Goal: Task Accomplishment & Management: Use online tool/utility

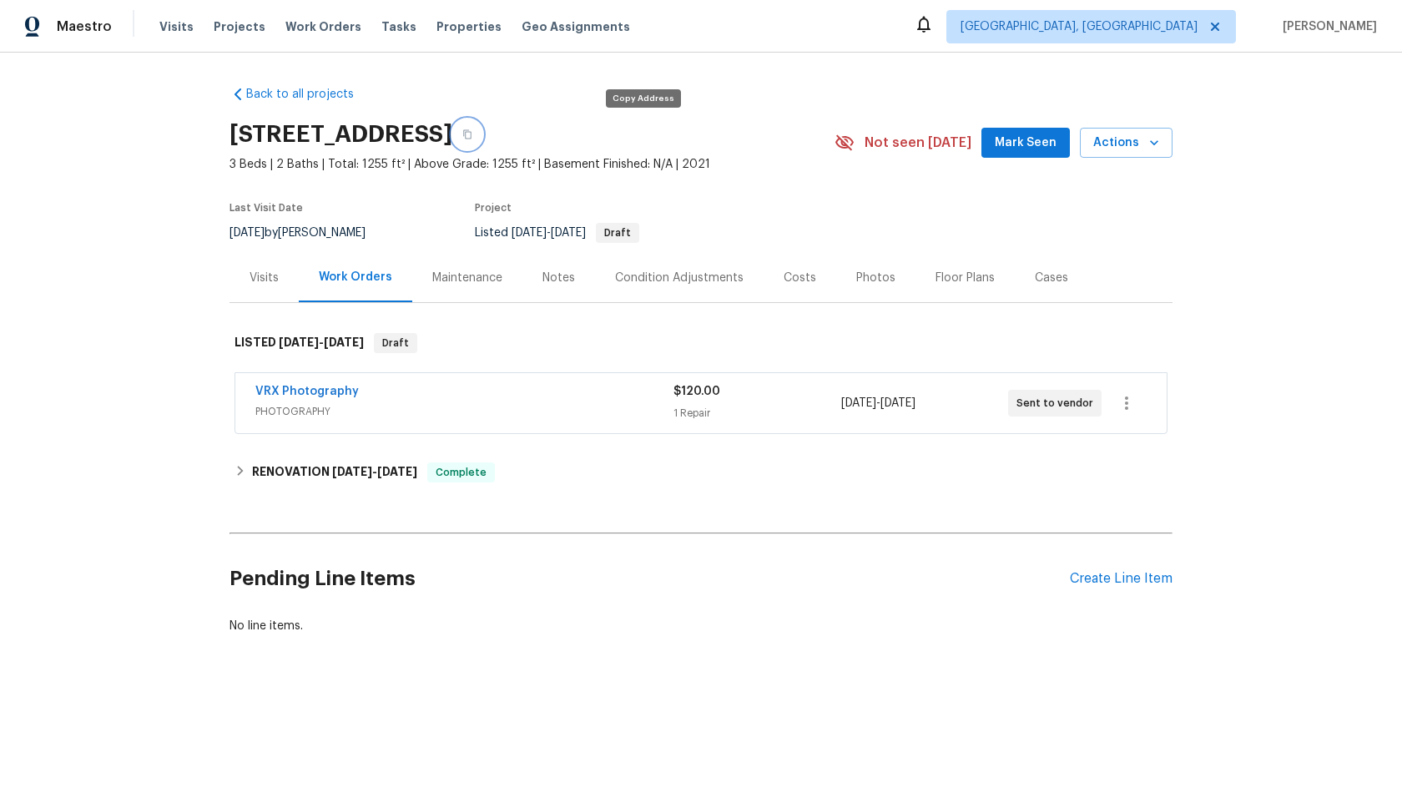
click at [472, 134] on icon "button" at bounding box center [467, 134] width 10 height 10
click at [822, 493] on div "Back to all projects 7795 Rock Port Way, West Chester, OH 45069 4 Beds | 3 1/2 …" at bounding box center [701, 360] width 943 height 575
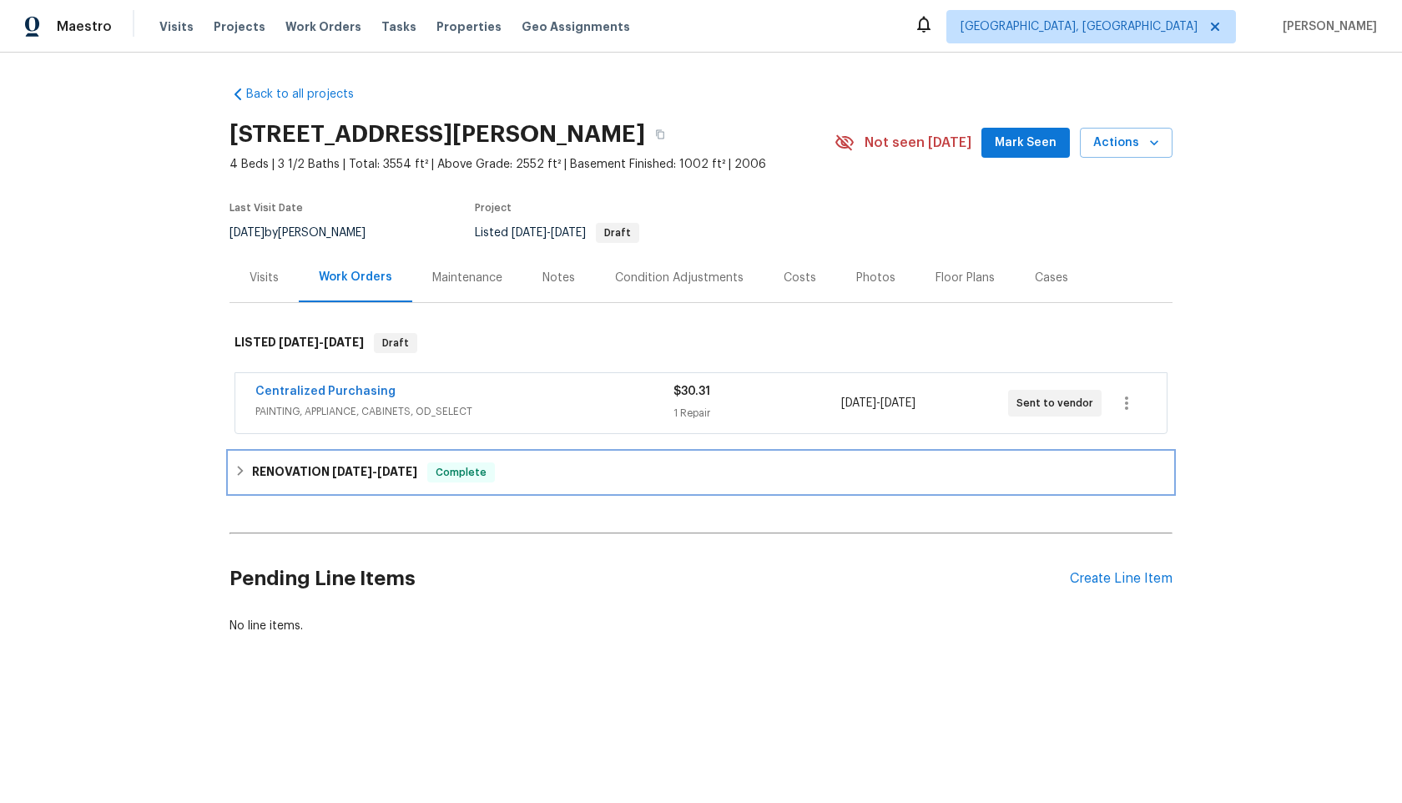
click at [522, 477] on div "RENOVATION 9/2/25 - 9/23/25 Complete" at bounding box center [701, 472] width 933 height 20
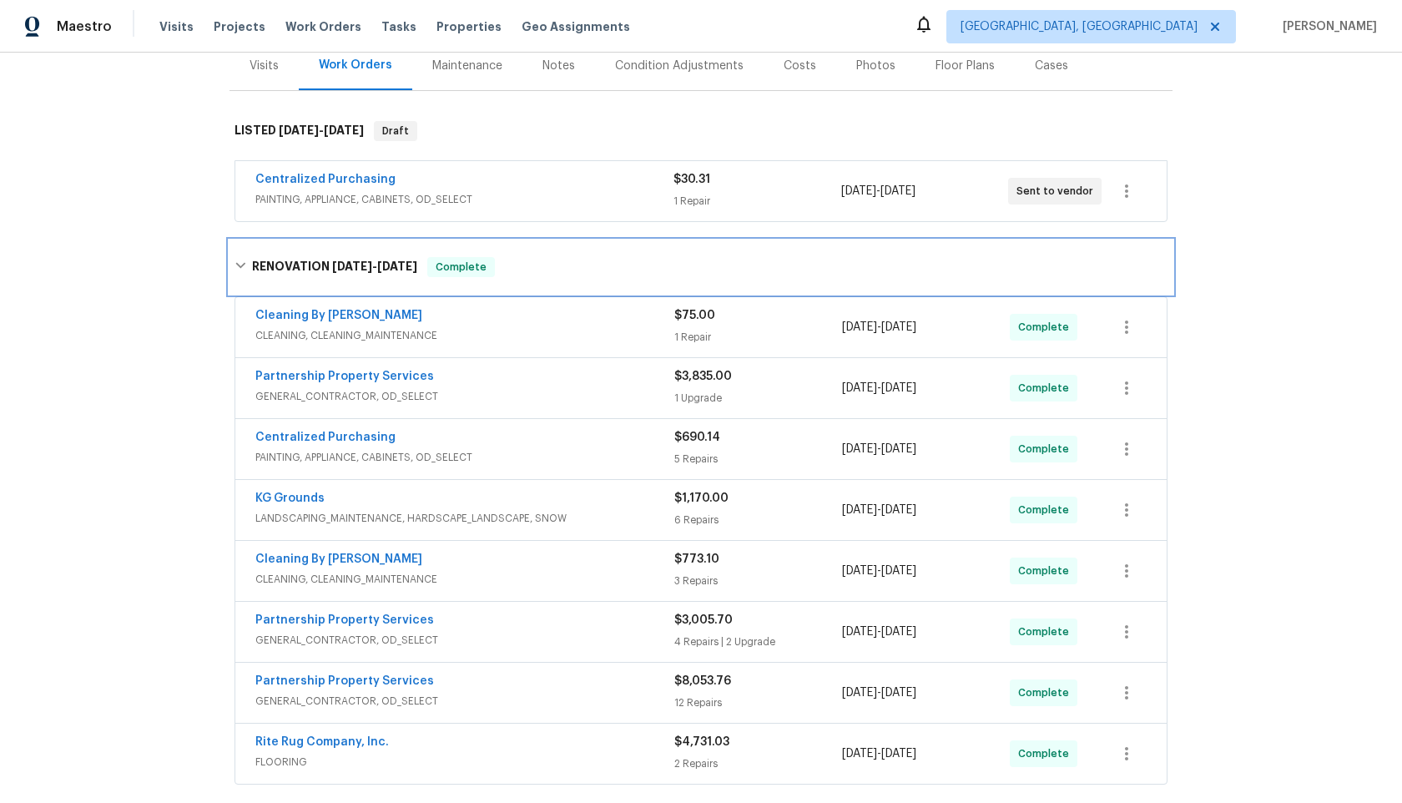
scroll to position [454, 0]
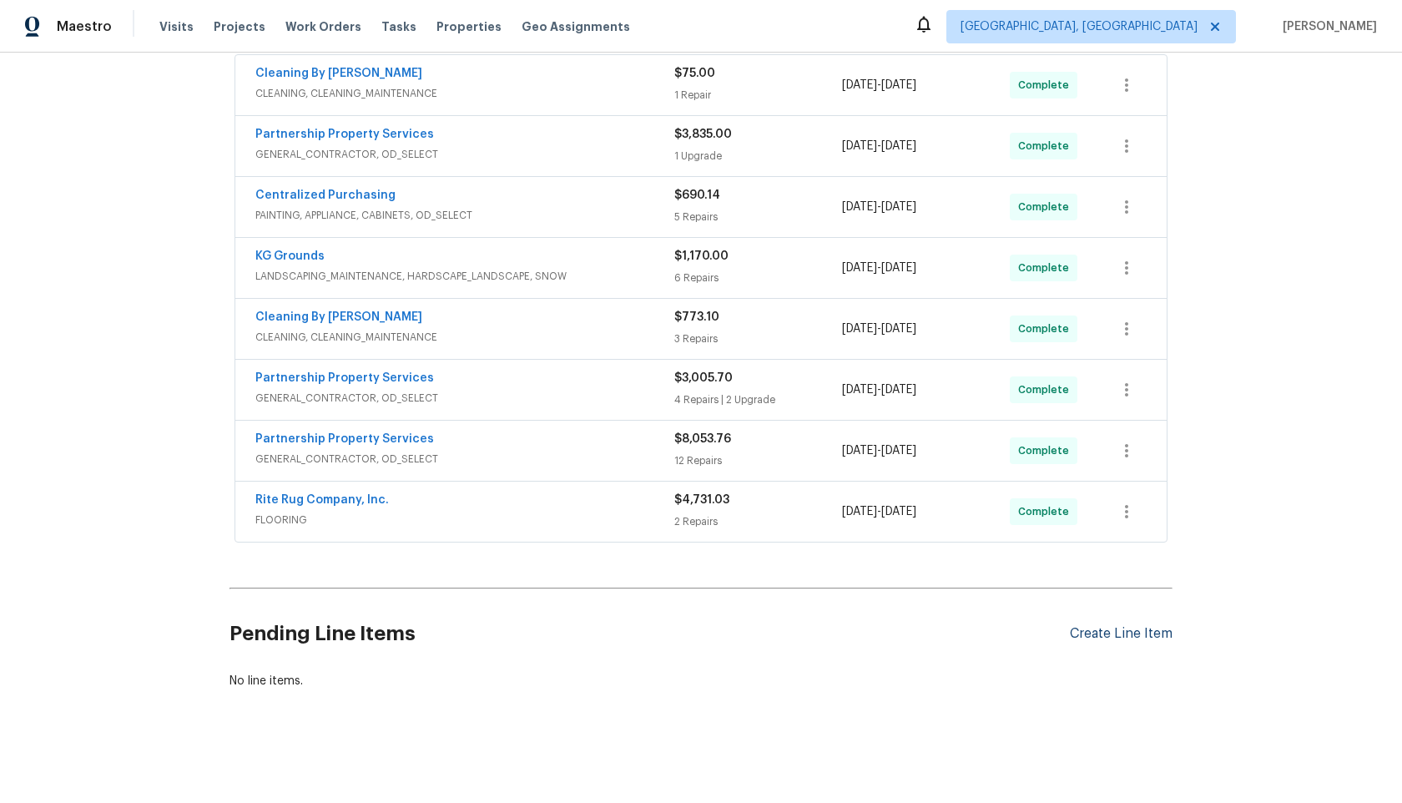
click at [1121, 628] on div "Create Line Item" at bounding box center [1121, 634] width 103 height 16
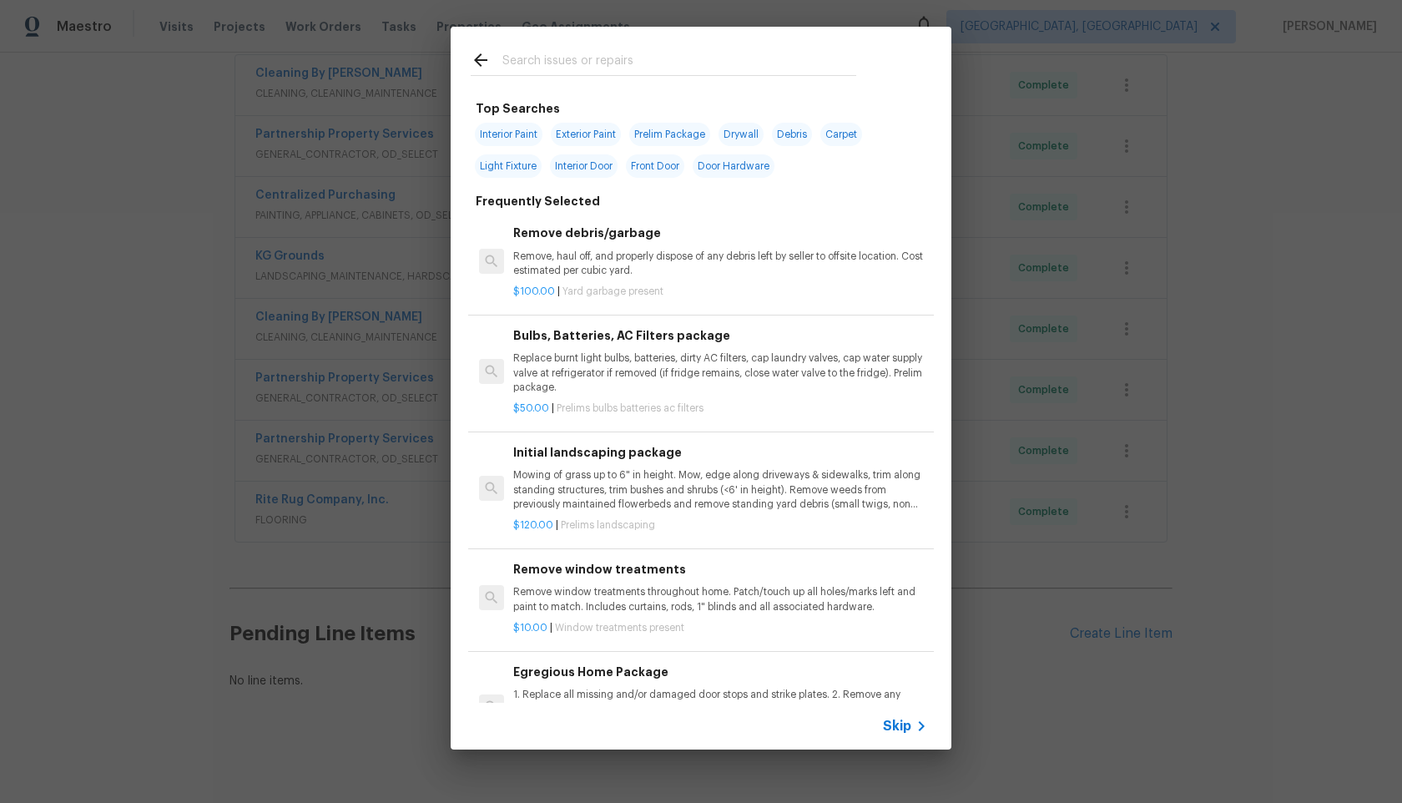
click at [891, 719] on span "Skip" at bounding box center [897, 726] width 28 height 17
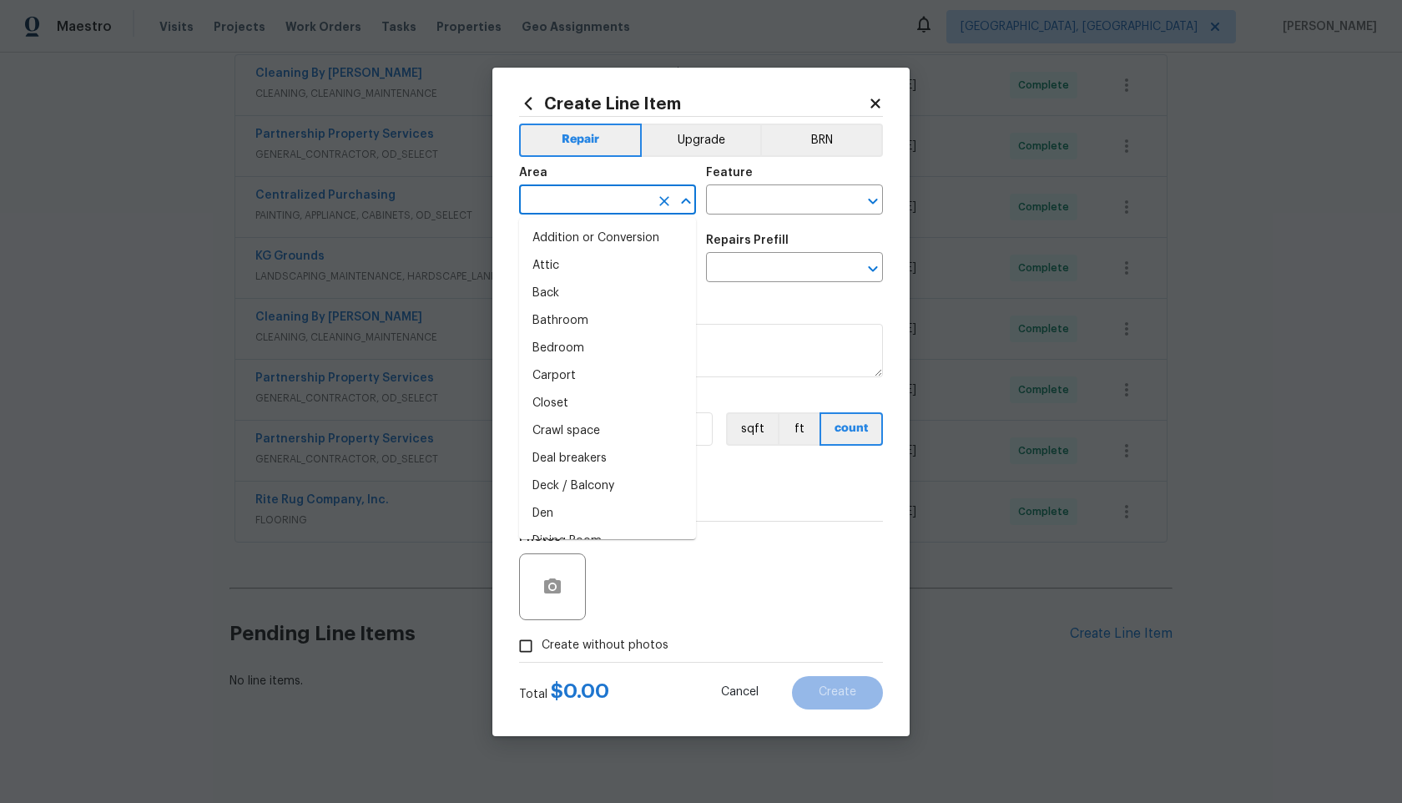
click at [572, 204] on input "text" at bounding box center [584, 202] width 130 height 26
click at [597, 200] on input "text" at bounding box center [584, 202] width 130 height 26
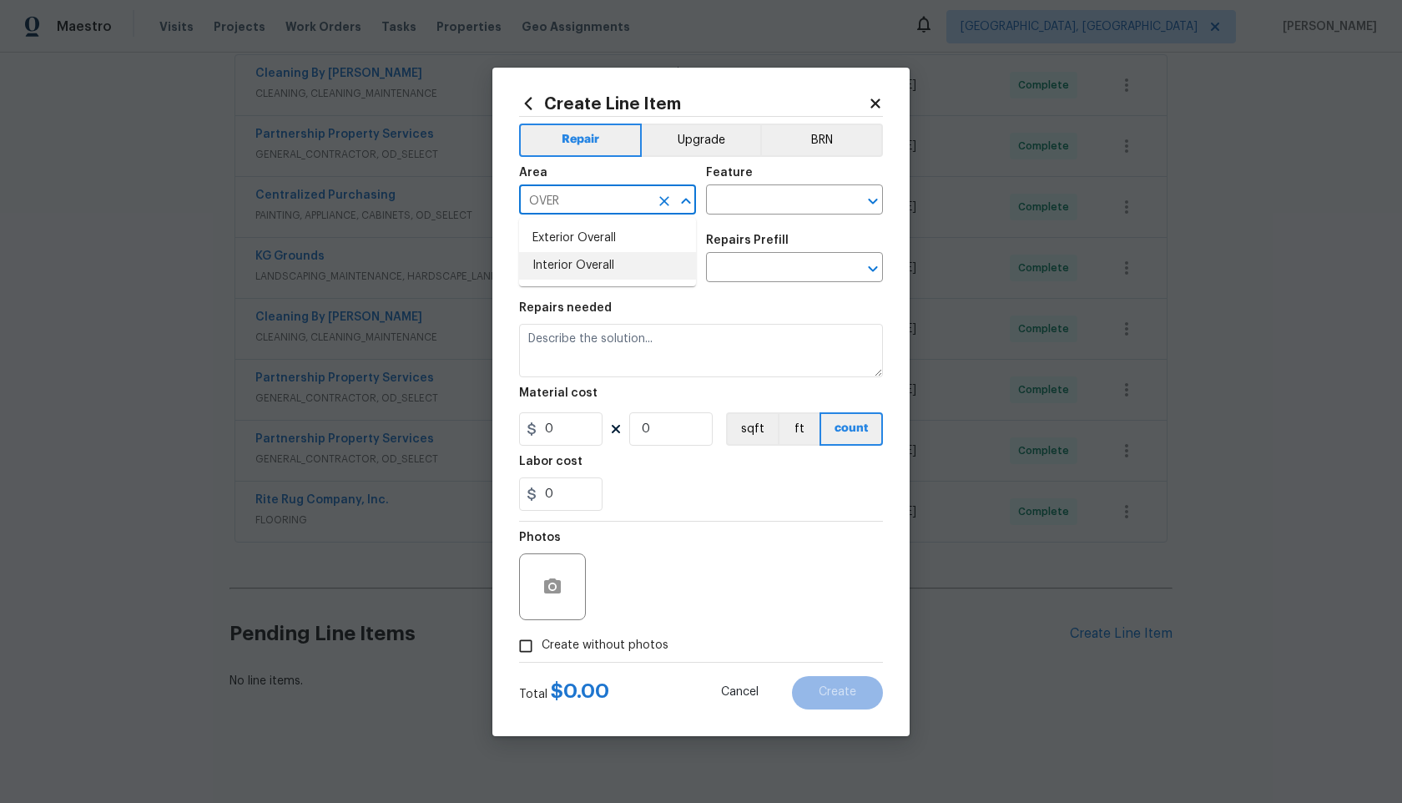
click at [592, 272] on li "Interior Overall" at bounding box center [607, 266] width 177 height 28
type input "Interior Overall"
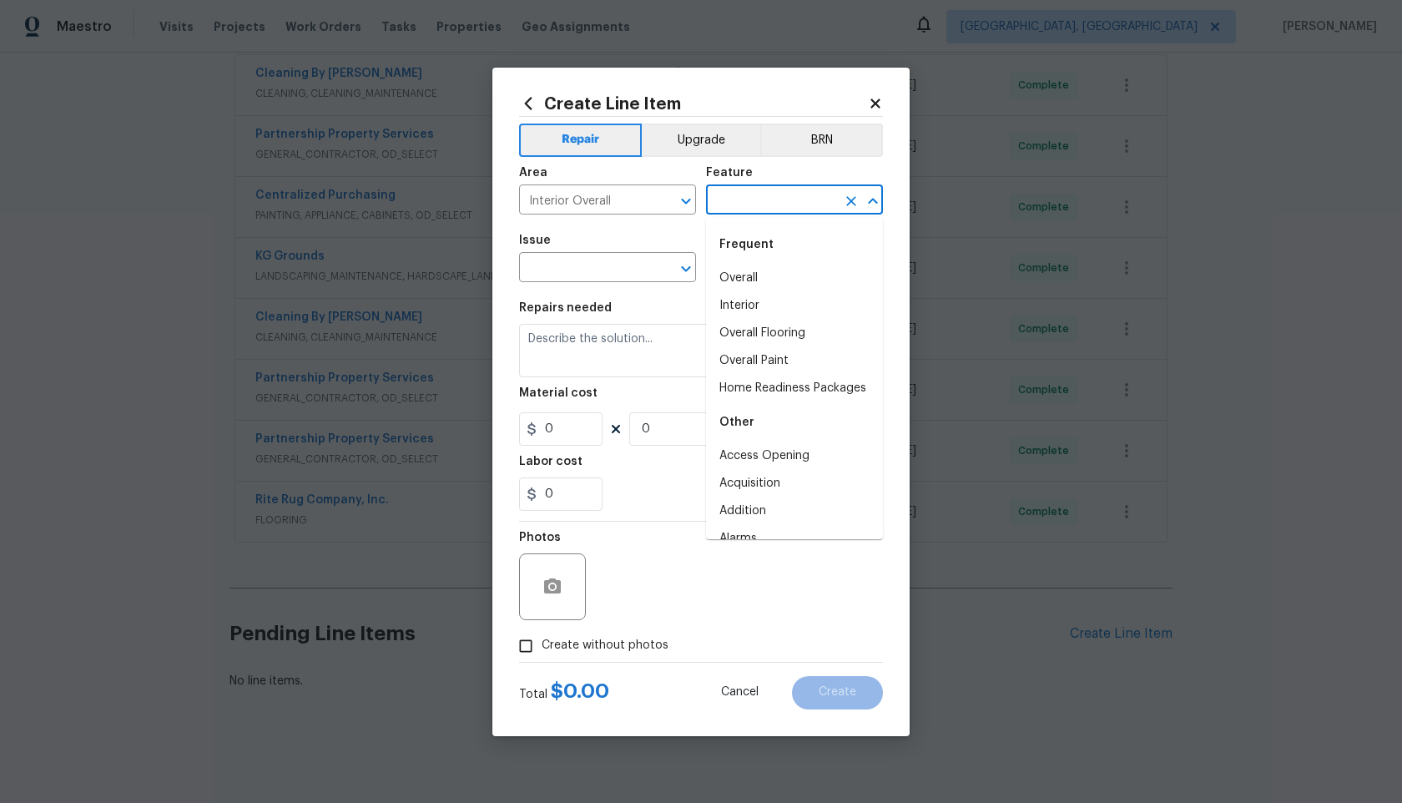
click at [754, 199] on input "text" at bounding box center [771, 202] width 130 height 26
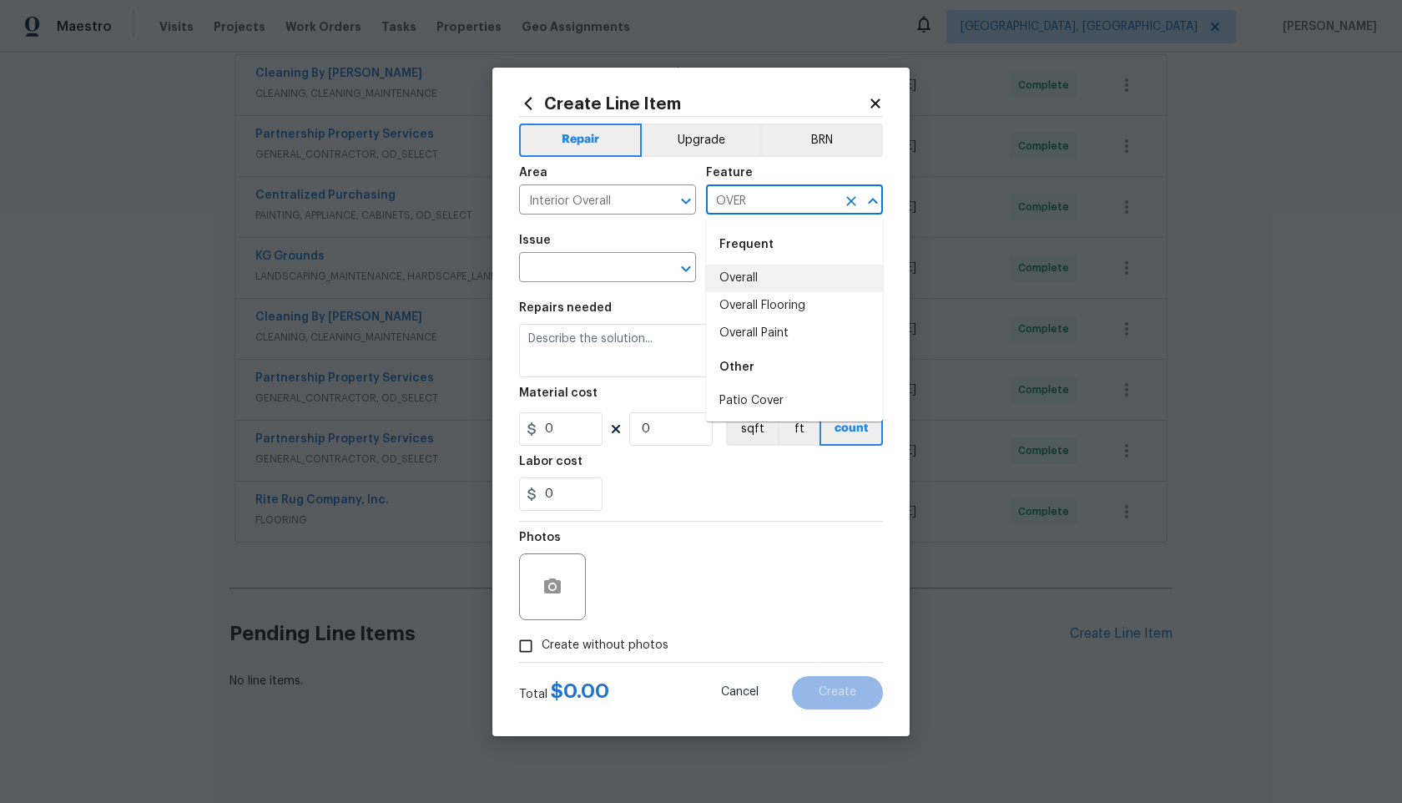
click at [758, 277] on li "Overall" at bounding box center [794, 279] width 177 height 28
type input "Overall"
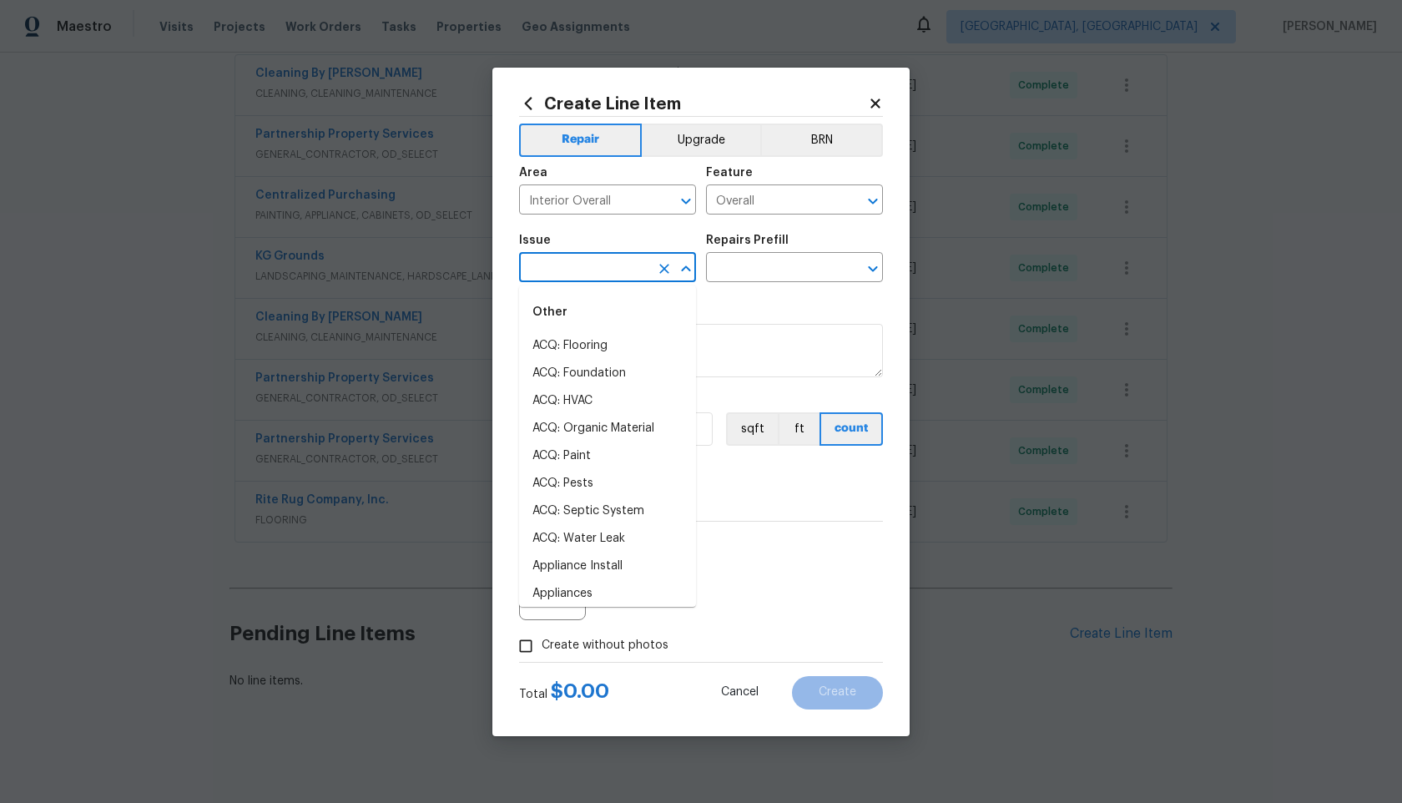
click at [597, 269] on input "text" at bounding box center [584, 269] width 130 height 26
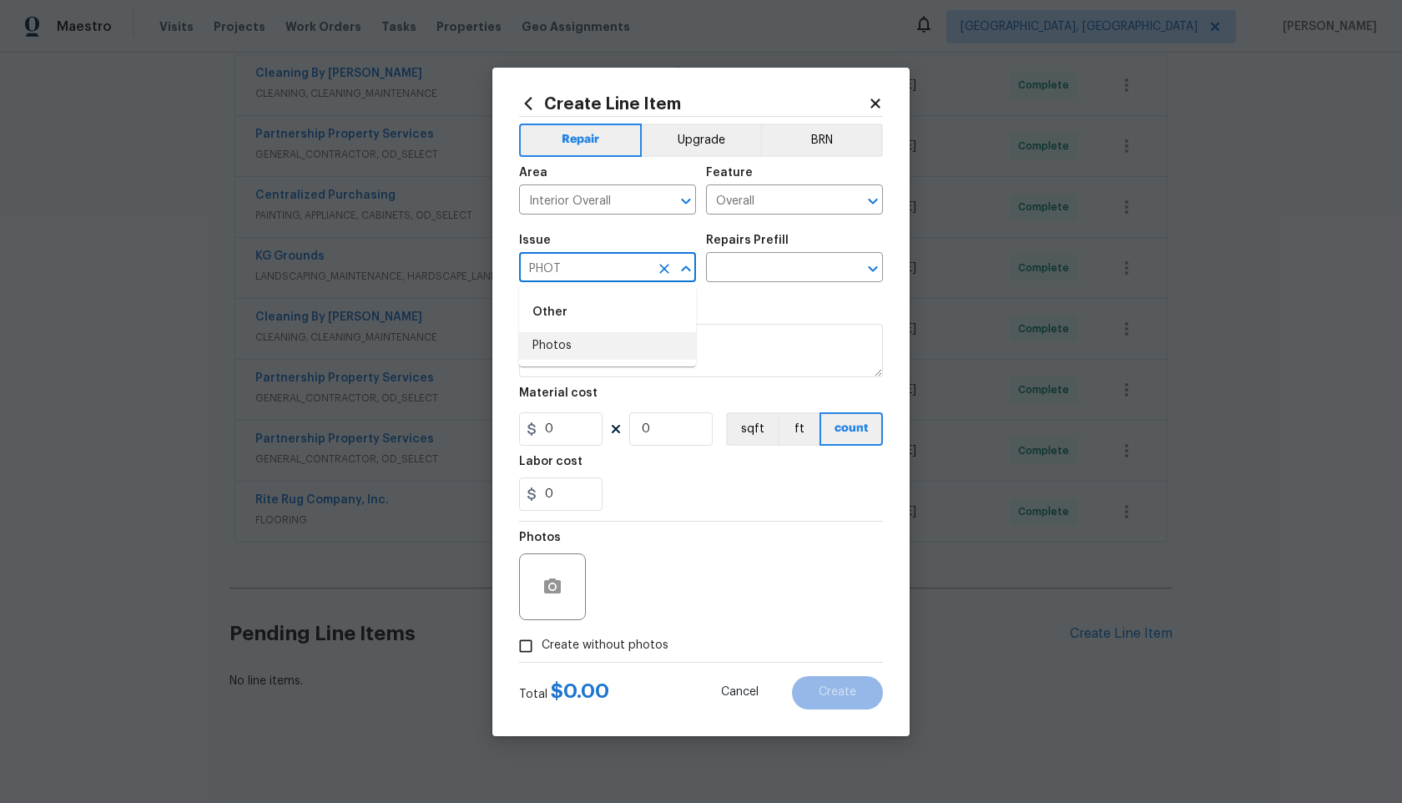
click at [579, 344] on li "Photos" at bounding box center [607, 346] width 177 height 28
type input "Photos"
click at [741, 273] on input "text" at bounding box center [771, 269] width 130 height 26
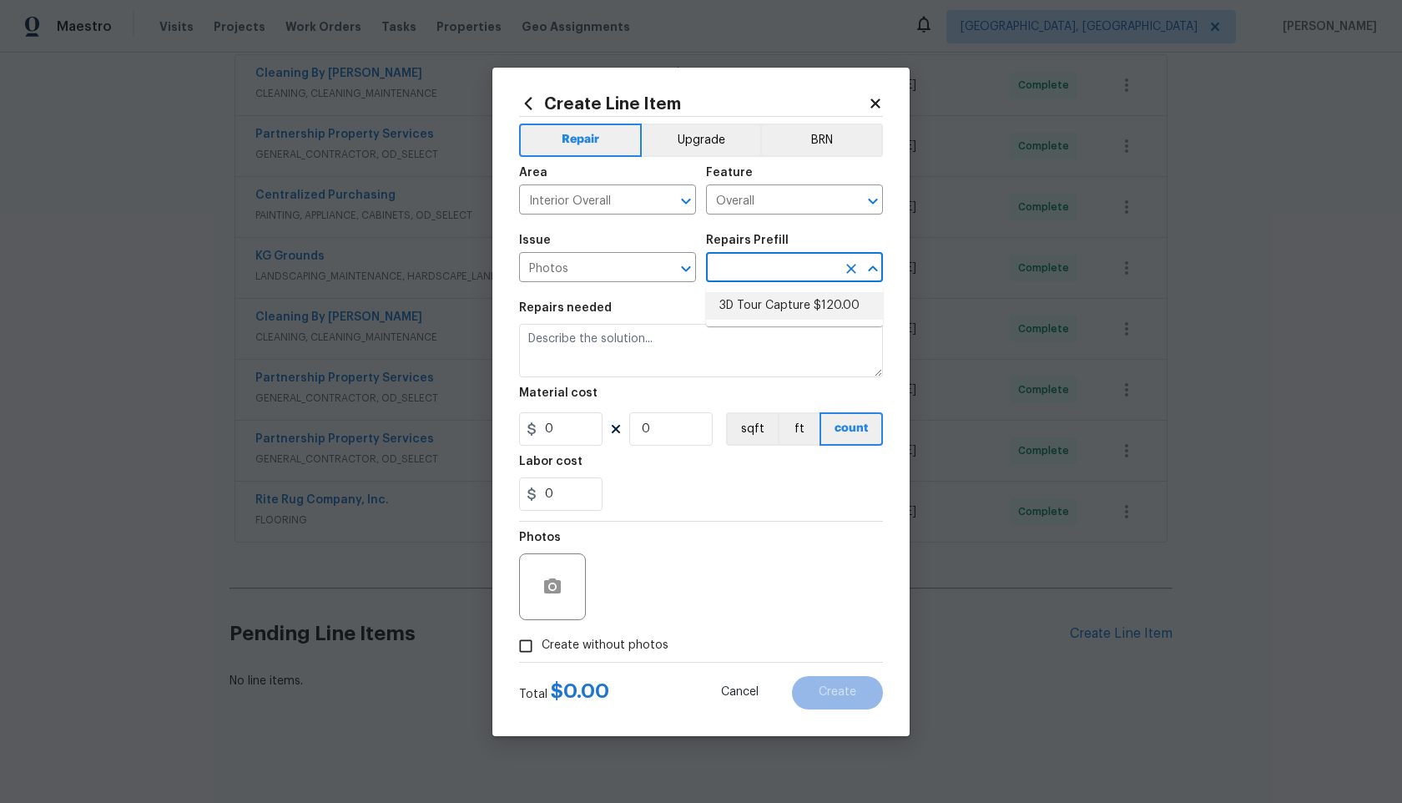
click at [751, 303] on li "3D Tour Capture $120.00" at bounding box center [794, 306] width 177 height 28
type input "3D Tour Capture $120.00"
type textarea "Capture 3D tour of home"
type input "1"
type input "120"
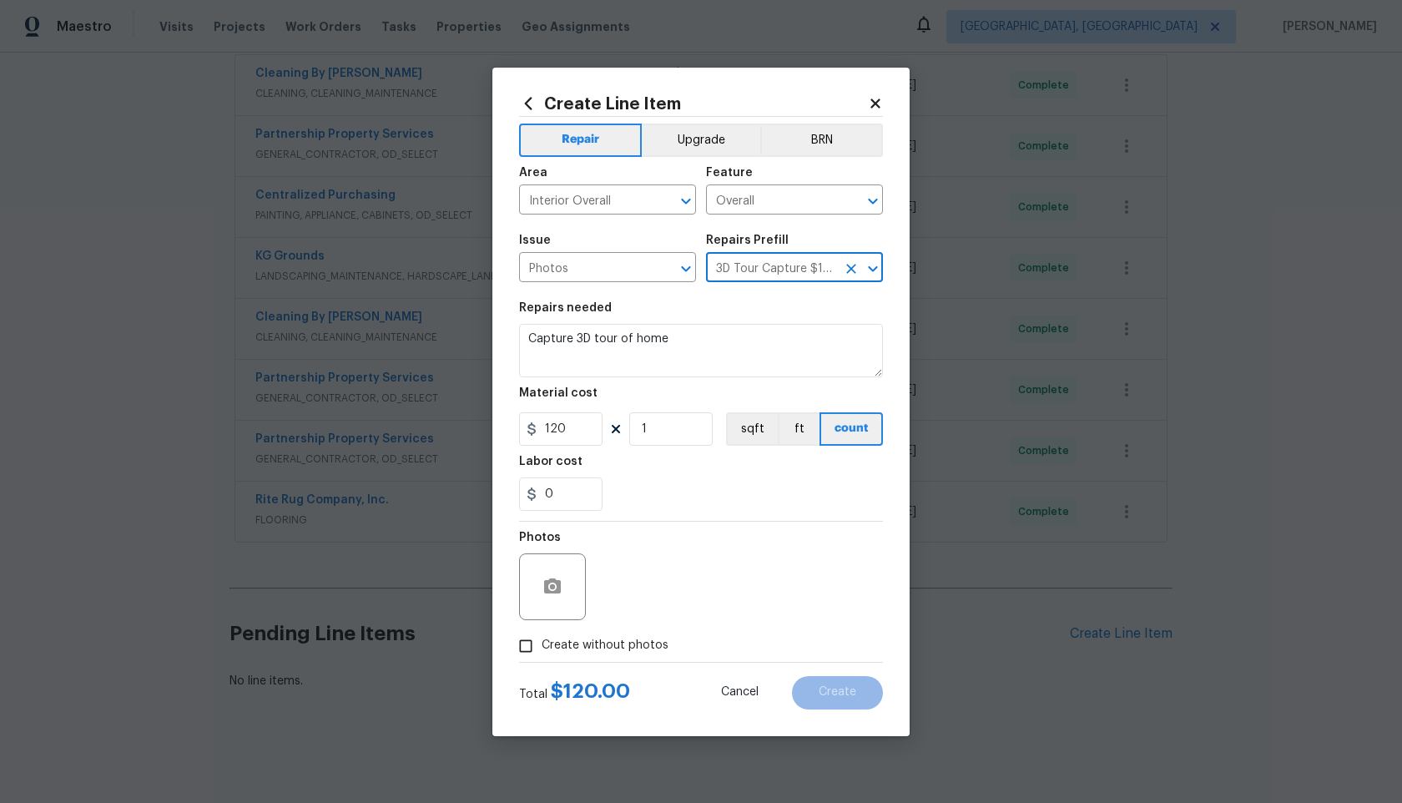
click at [531, 642] on input "Create without photos" at bounding box center [526, 646] width 32 height 32
checkbox input "true"
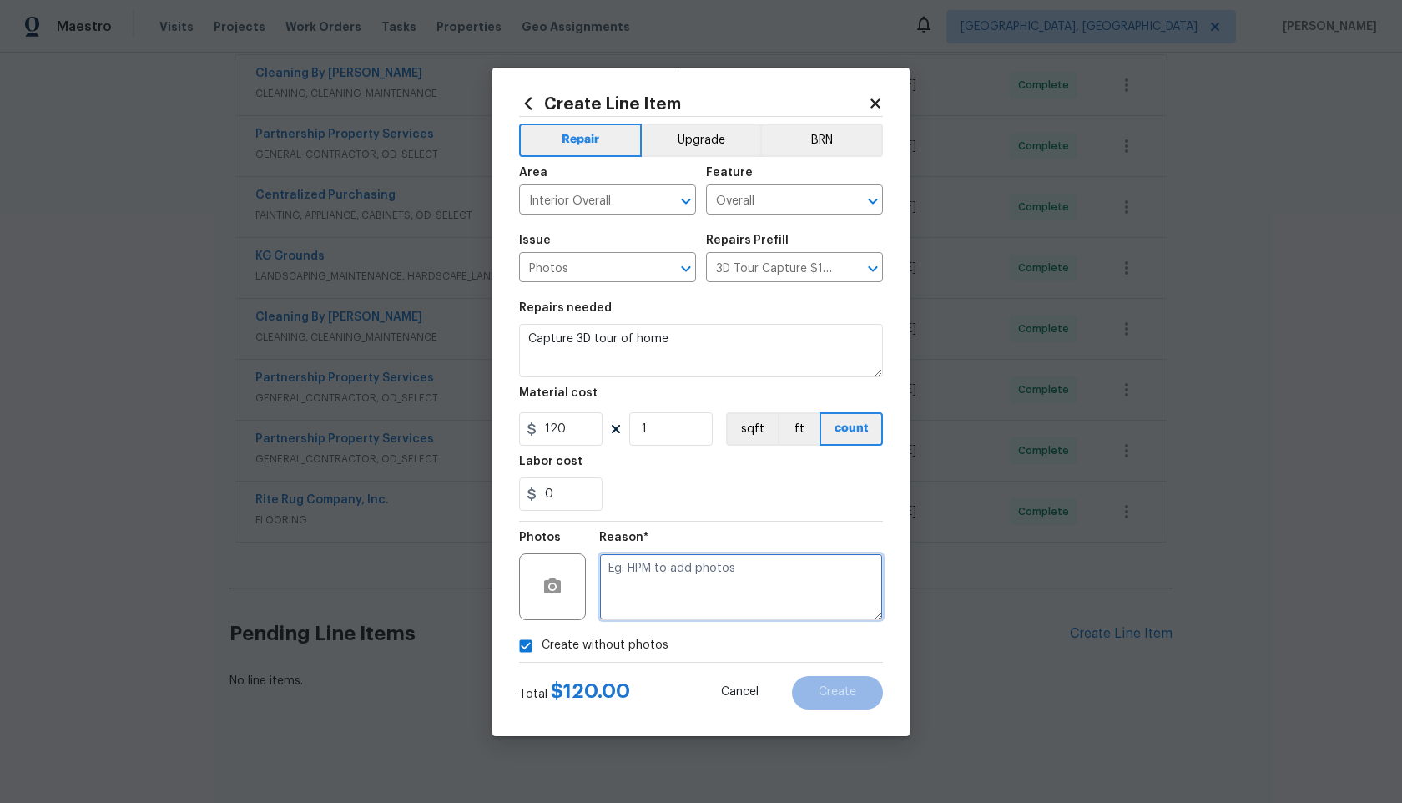
click at [628, 574] on textarea at bounding box center [741, 586] width 284 height 67
type textarea "."
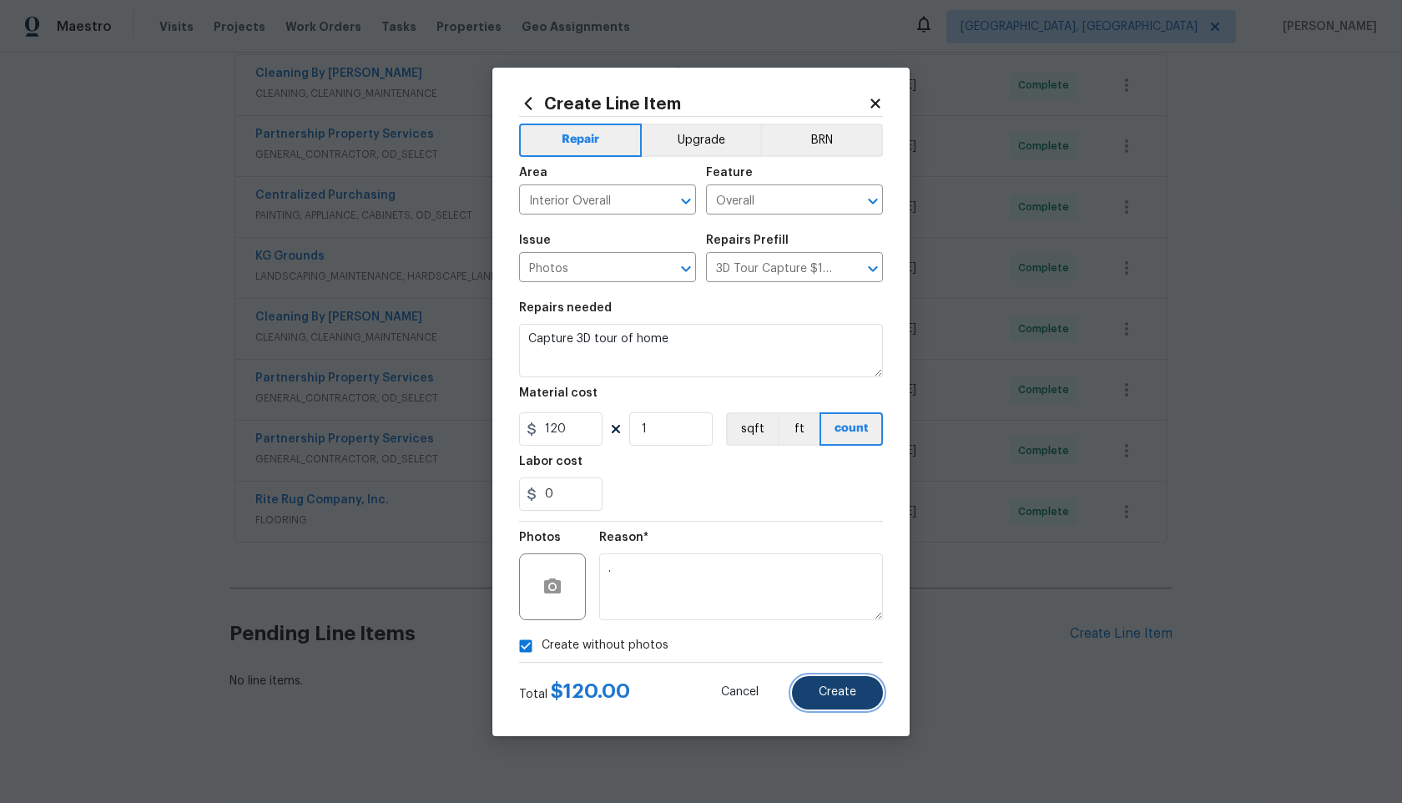
click at [831, 689] on span "Create" at bounding box center [838, 692] width 38 height 13
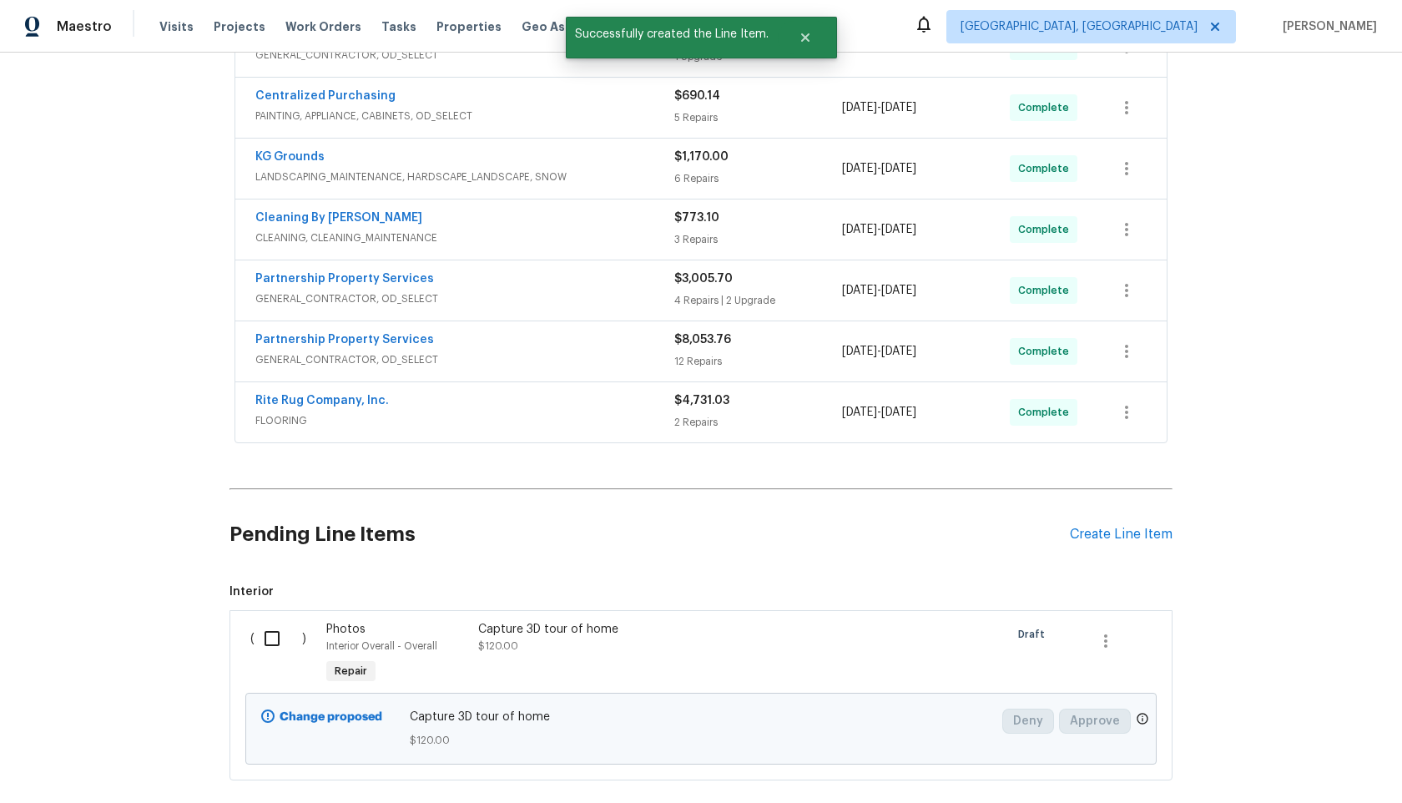
scroll to position [644, 0]
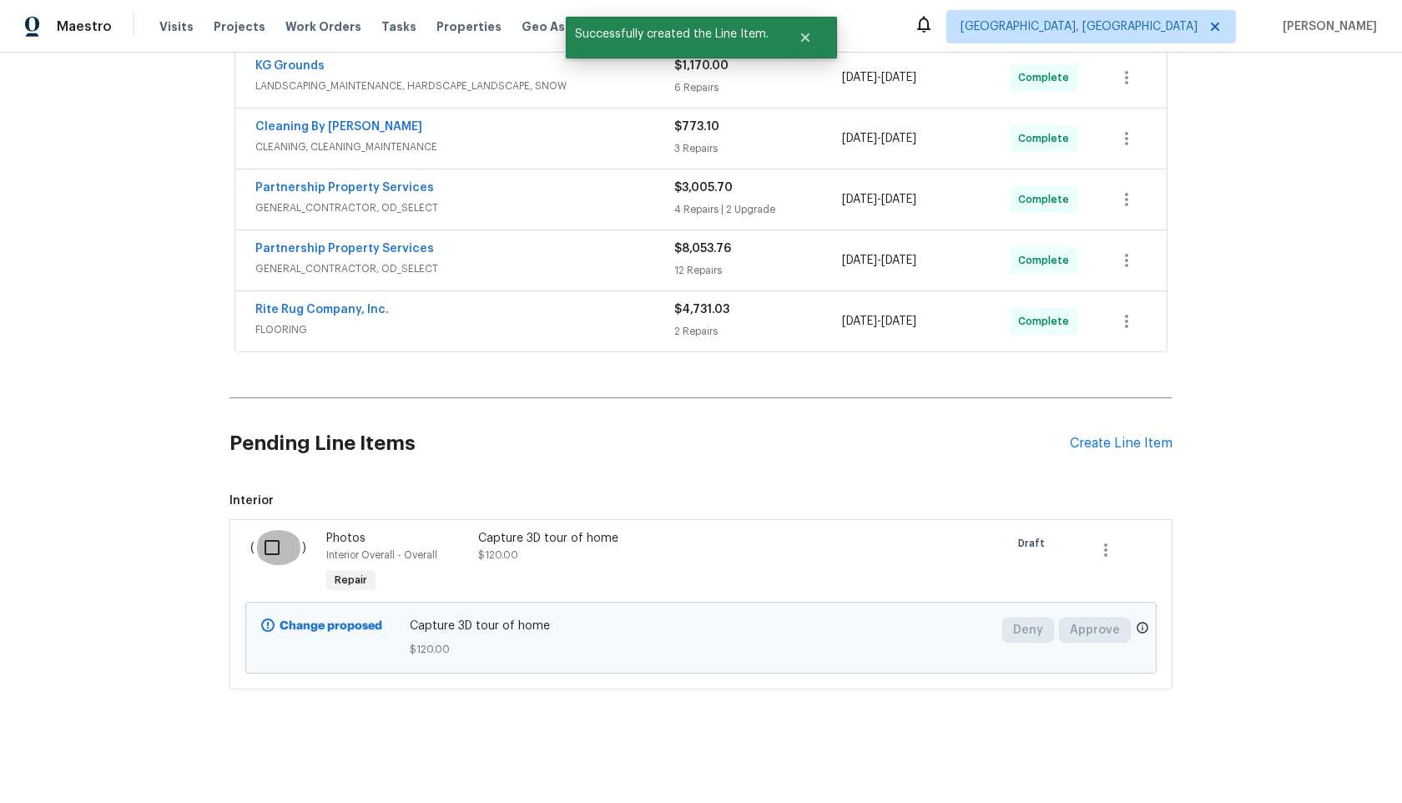
click at [275, 537] on input "checkbox" at bounding box center [279, 547] width 48 height 35
checkbox input "true"
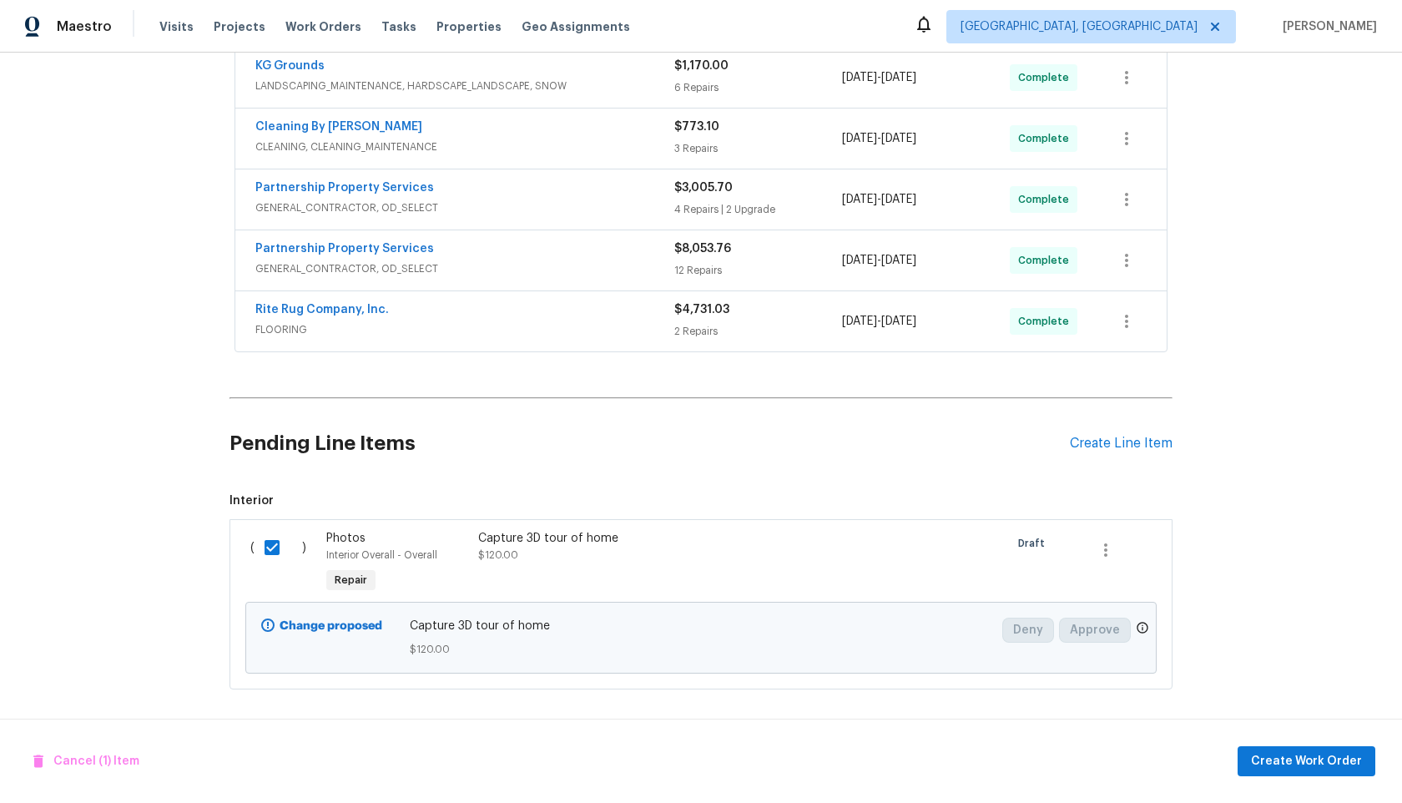
click at [1303, 776] on div "Cancel (1) Item Create Work Order" at bounding box center [701, 761] width 1402 height 85
click at [1315, 734] on div "Cancel (1) Item Create Work Order" at bounding box center [701, 761] width 1402 height 85
click at [1315, 756] on span "Create Work Order" at bounding box center [1306, 761] width 111 height 21
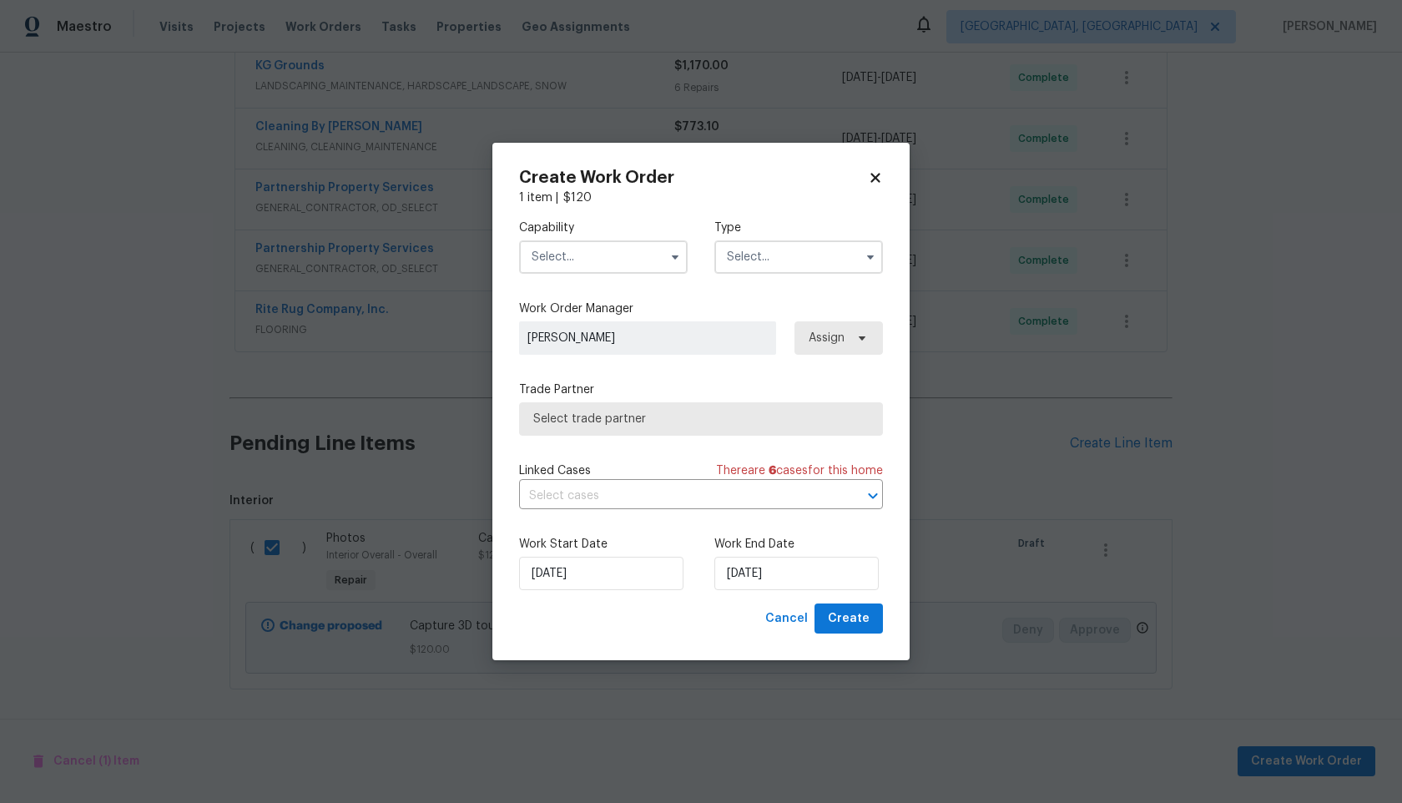
click at [607, 259] on input "text" at bounding box center [603, 256] width 169 height 33
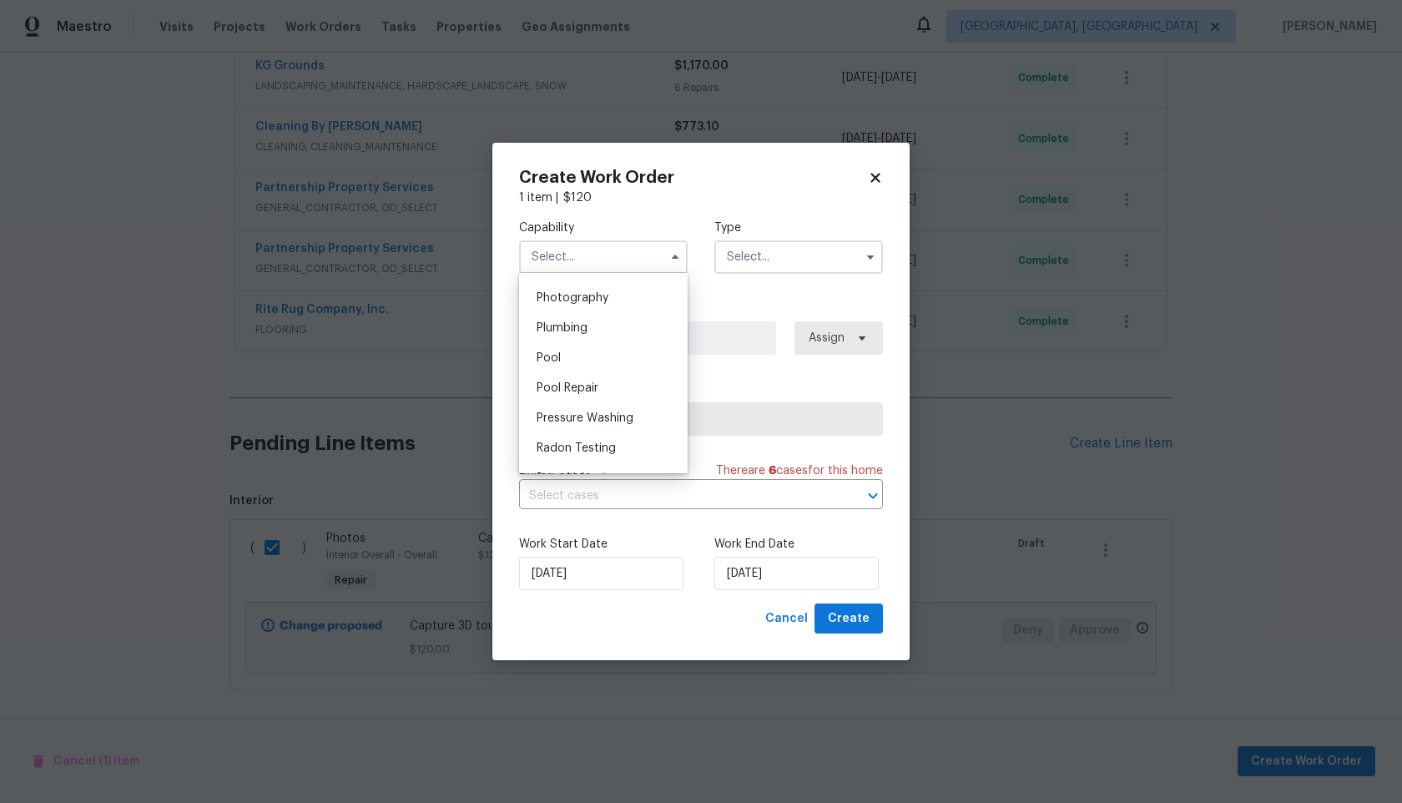
scroll to position [1439, 0]
click at [597, 308] on div "Photography" at bounding box center [603, 315] width 160 height 30
type input "Photography"
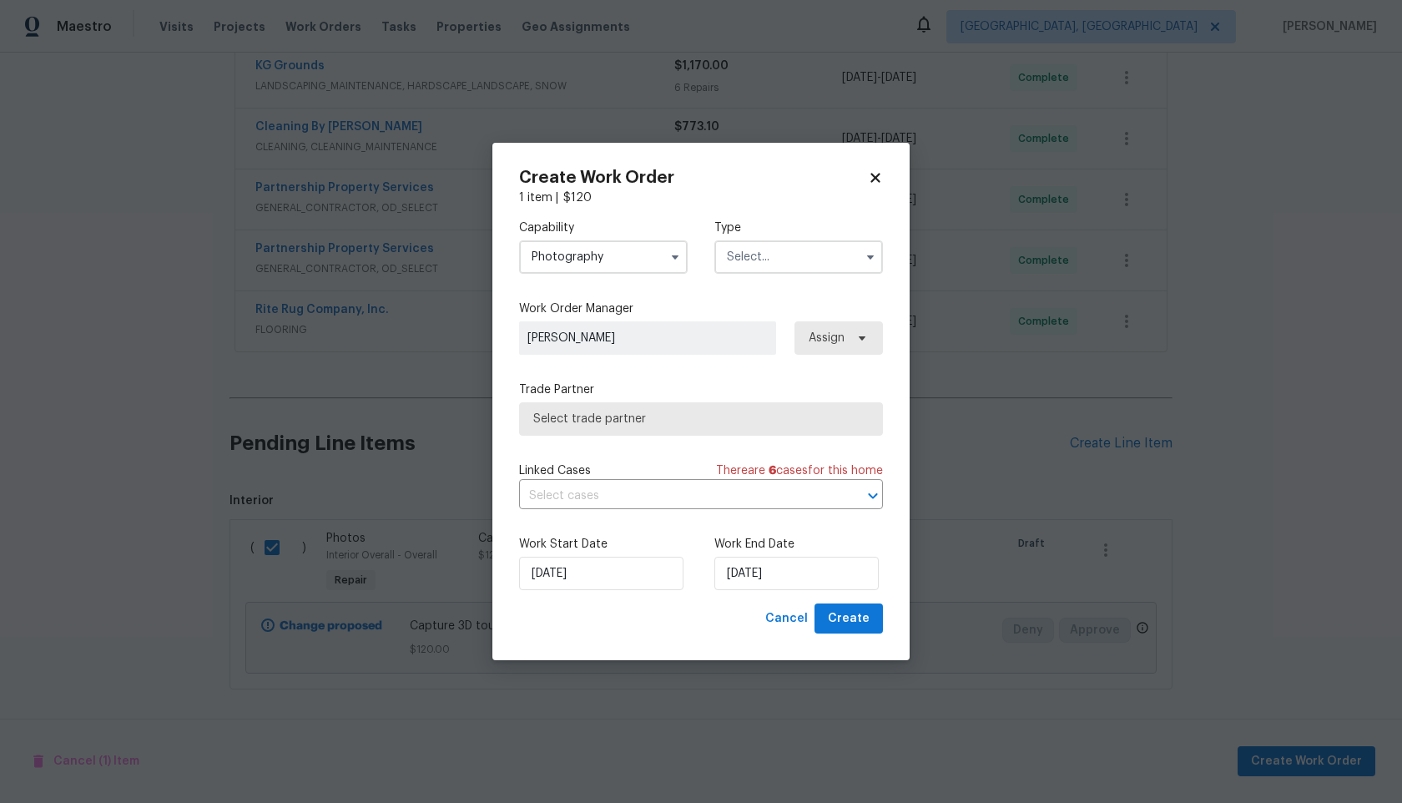
click at [780, 263] on input "text" at bounding box center [798, 256] width 169 height 33
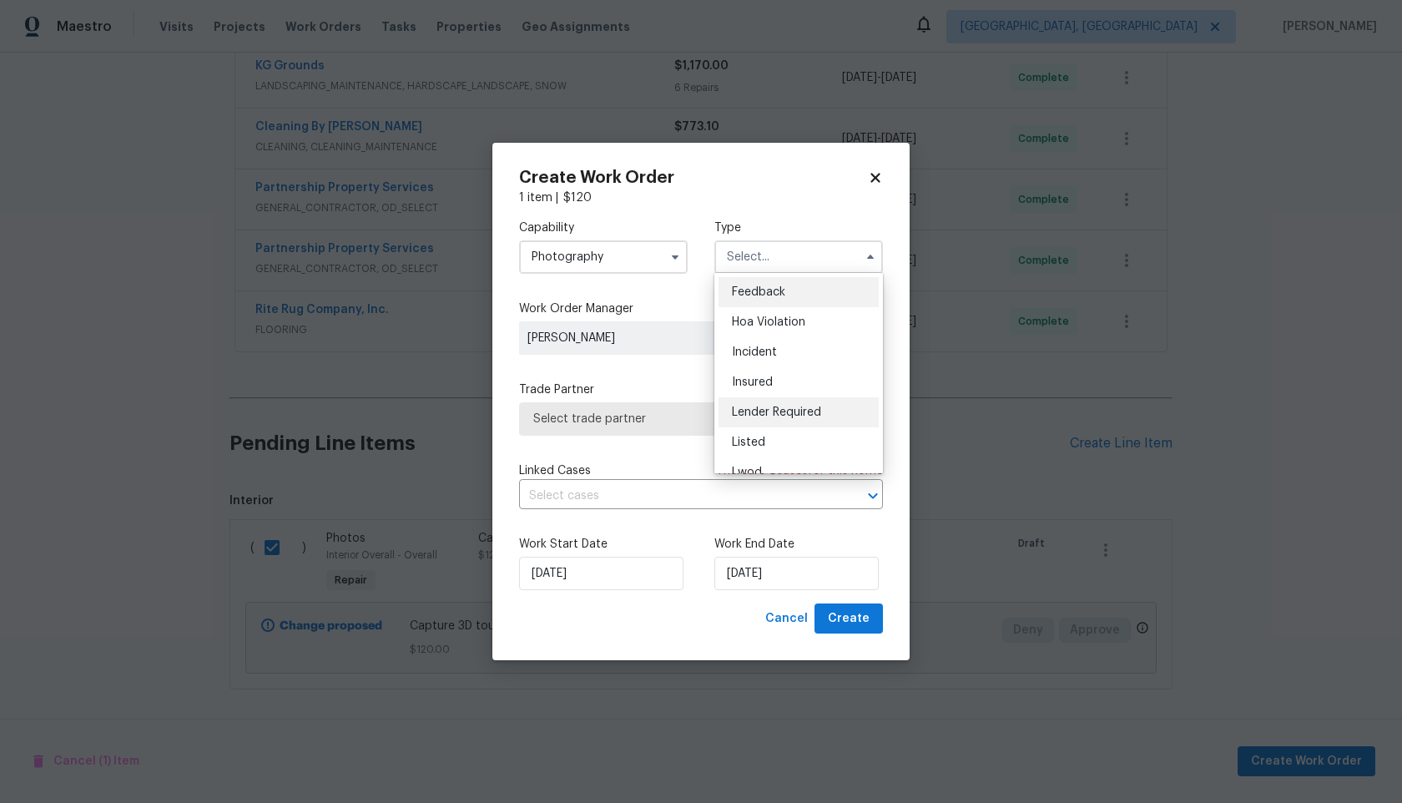
scroll to position [199, 0]
click at [759, 305] on span "Other" at bounding box center [748, 304] width 33 height 12
type input "Other"
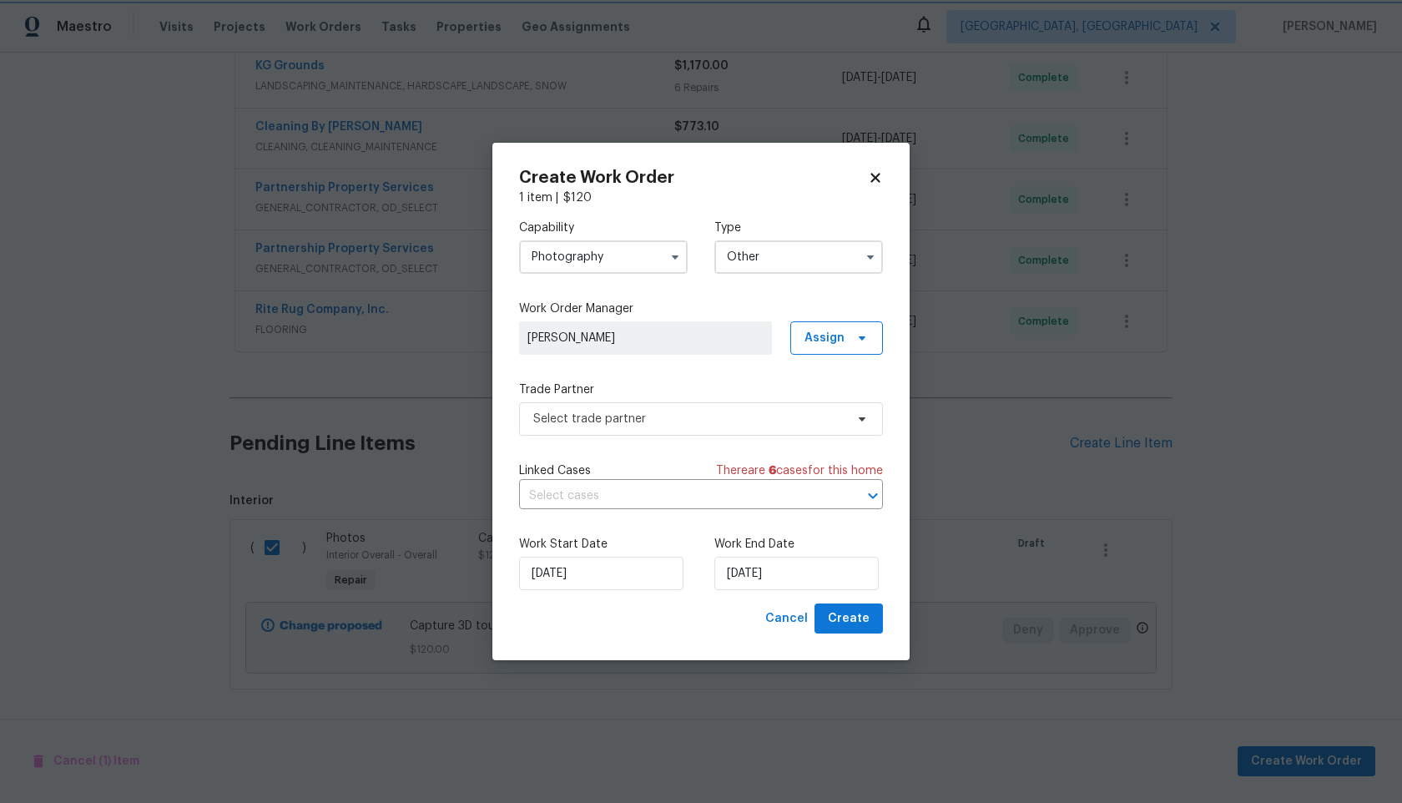
scroll to position [0, 0]
click at [709, 340] on span "[PERSON_NAME]" at bounding box center [645, 338] width 236 height 17
click at [704, 418] on span "Select trade partner" at bounding box center [688, 419] width 311 height 17
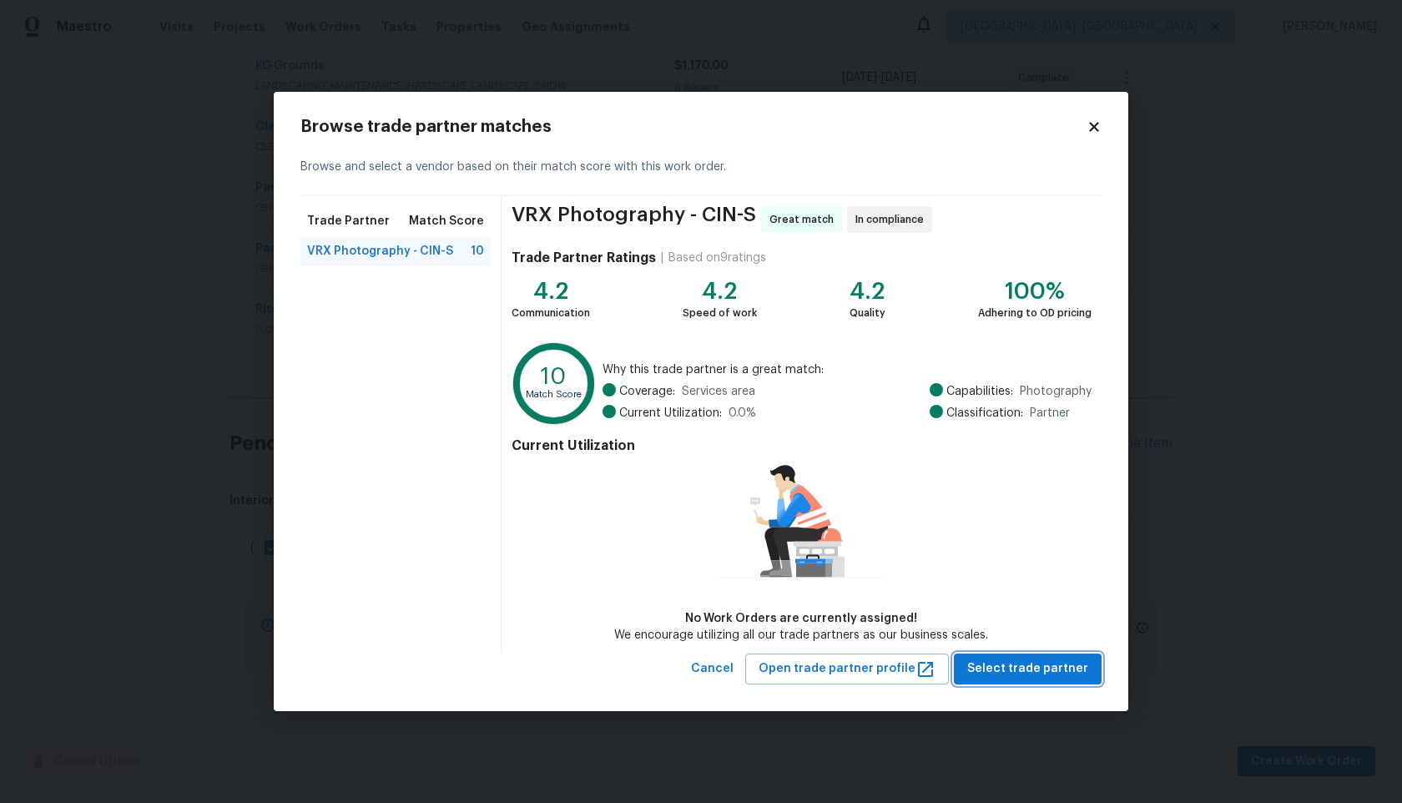
click at [1014, 662] on span "Select trade partner" at bounding box center [1027, 669] width 121 height 21
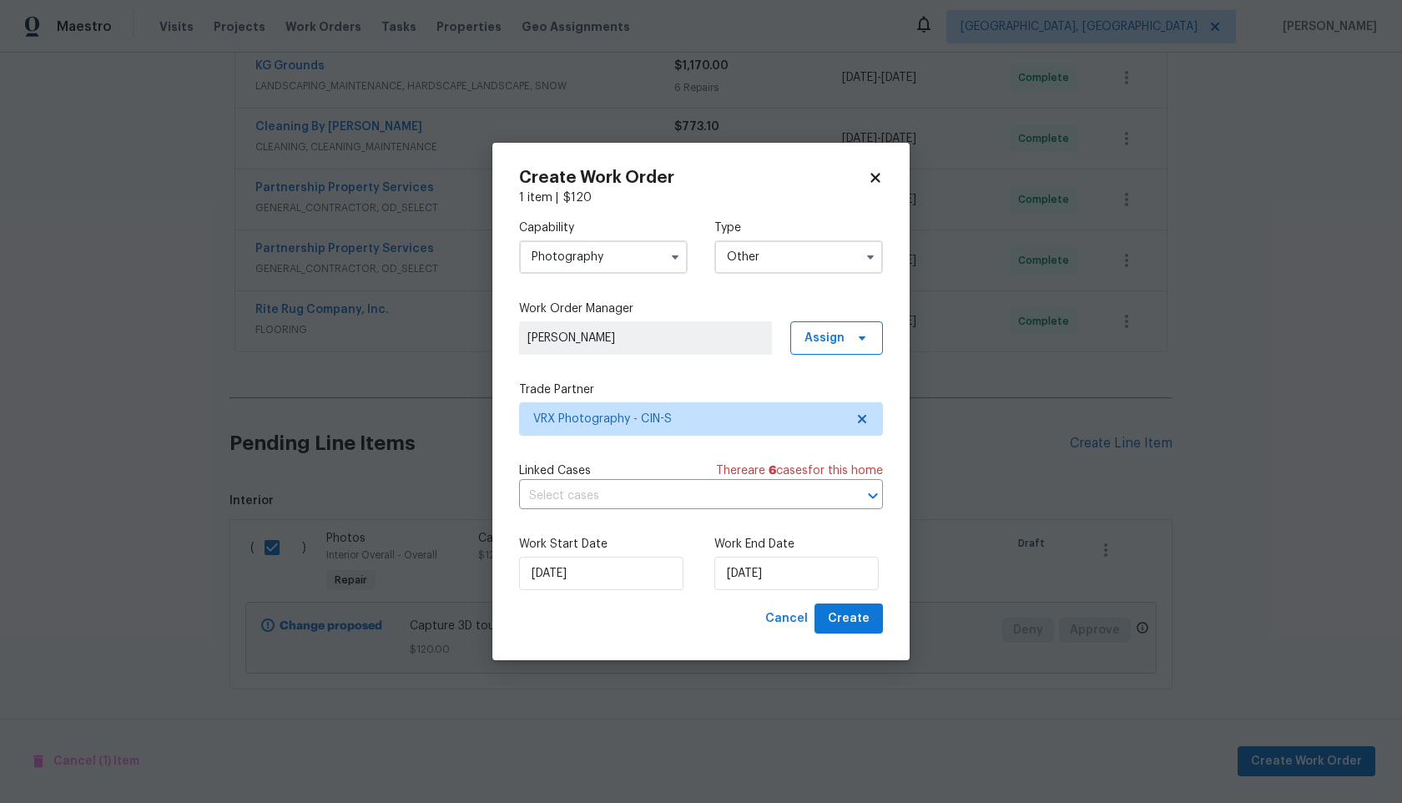
click at [659, 477] on div "Linked Cases There are 6 case s for this home" at bounding box center [701, 470] width 364 height 17
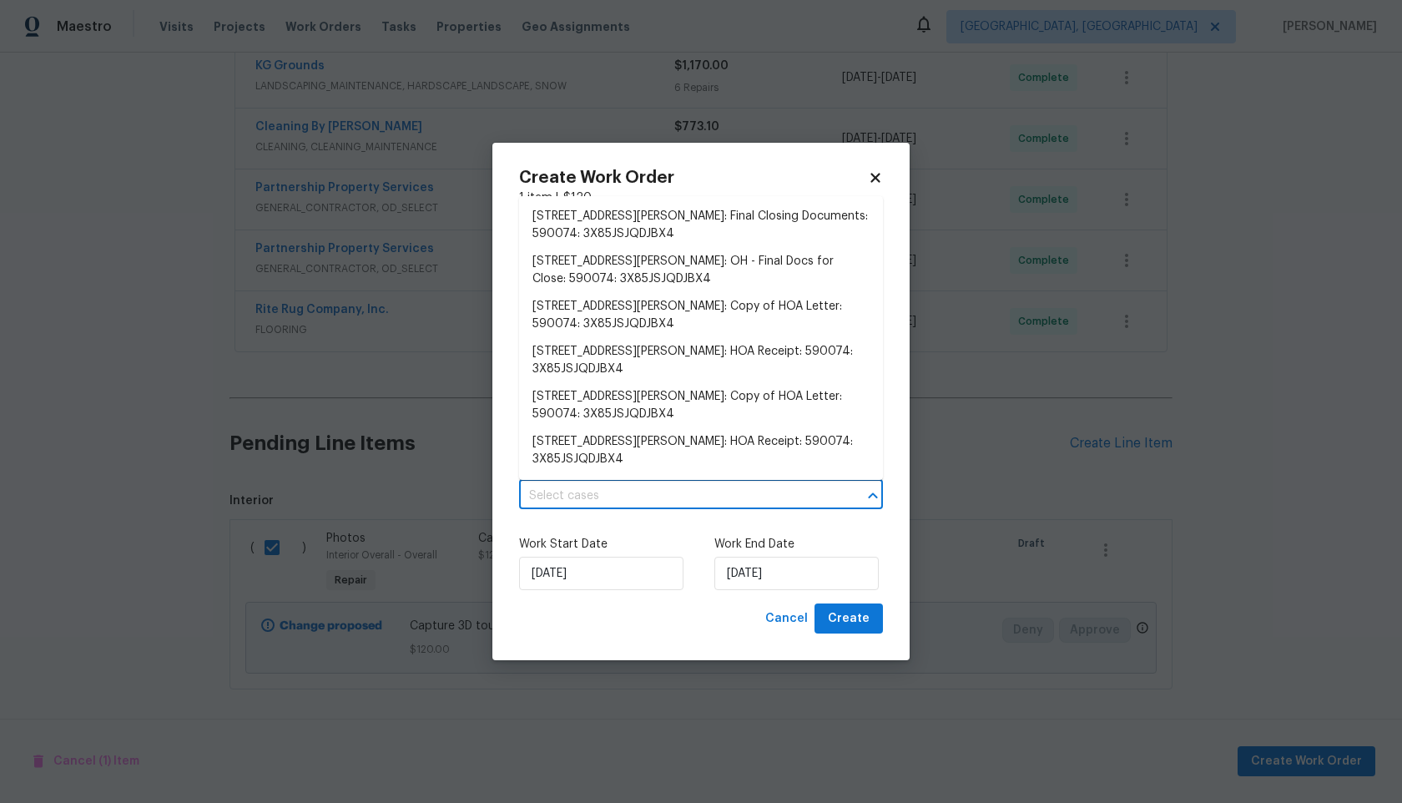
click at [660, 492] on input "text" at bounding box center [677, 496] width 317 height 26
click at [880, 170] on icon at bounding box center [875, 177] width 15 height 15
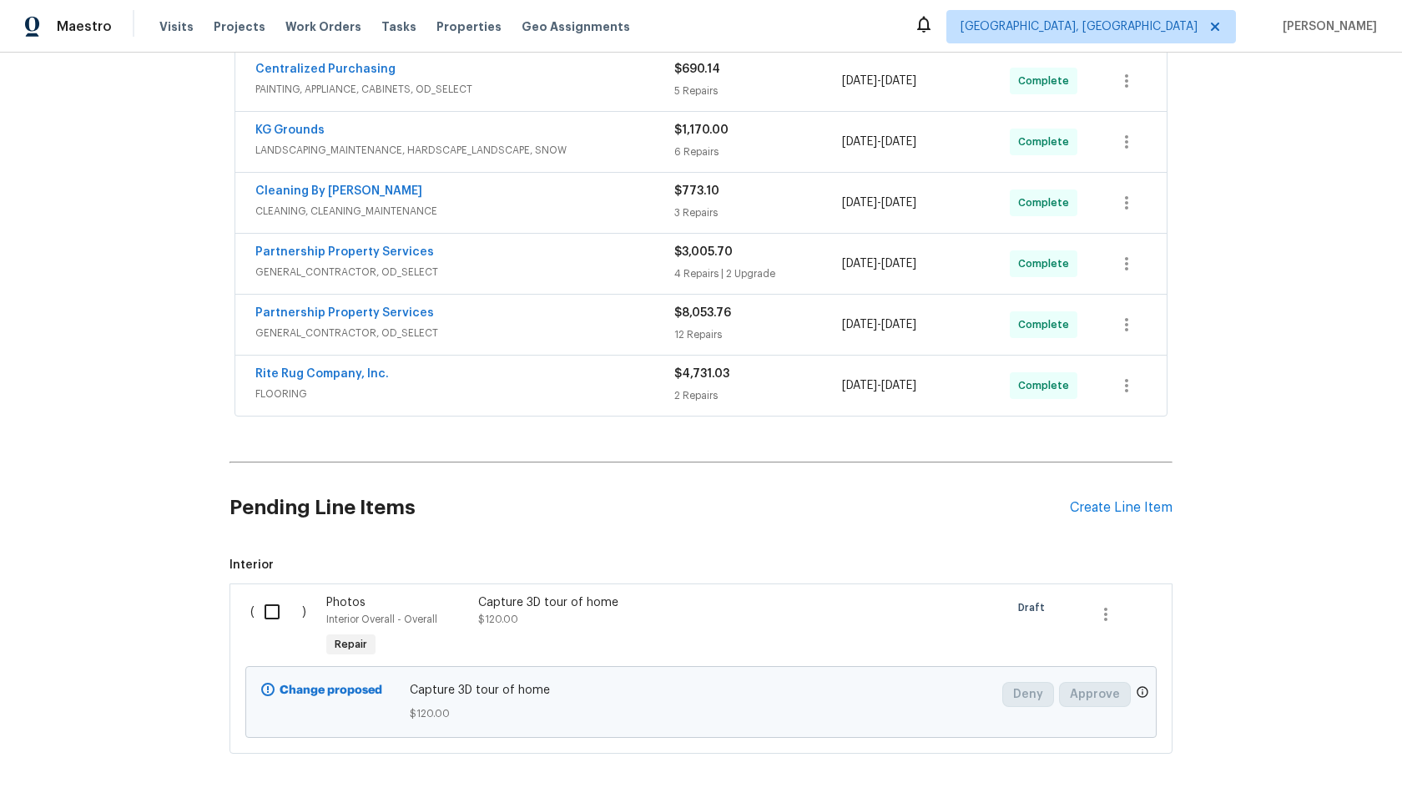
scroll to position [644, 0]
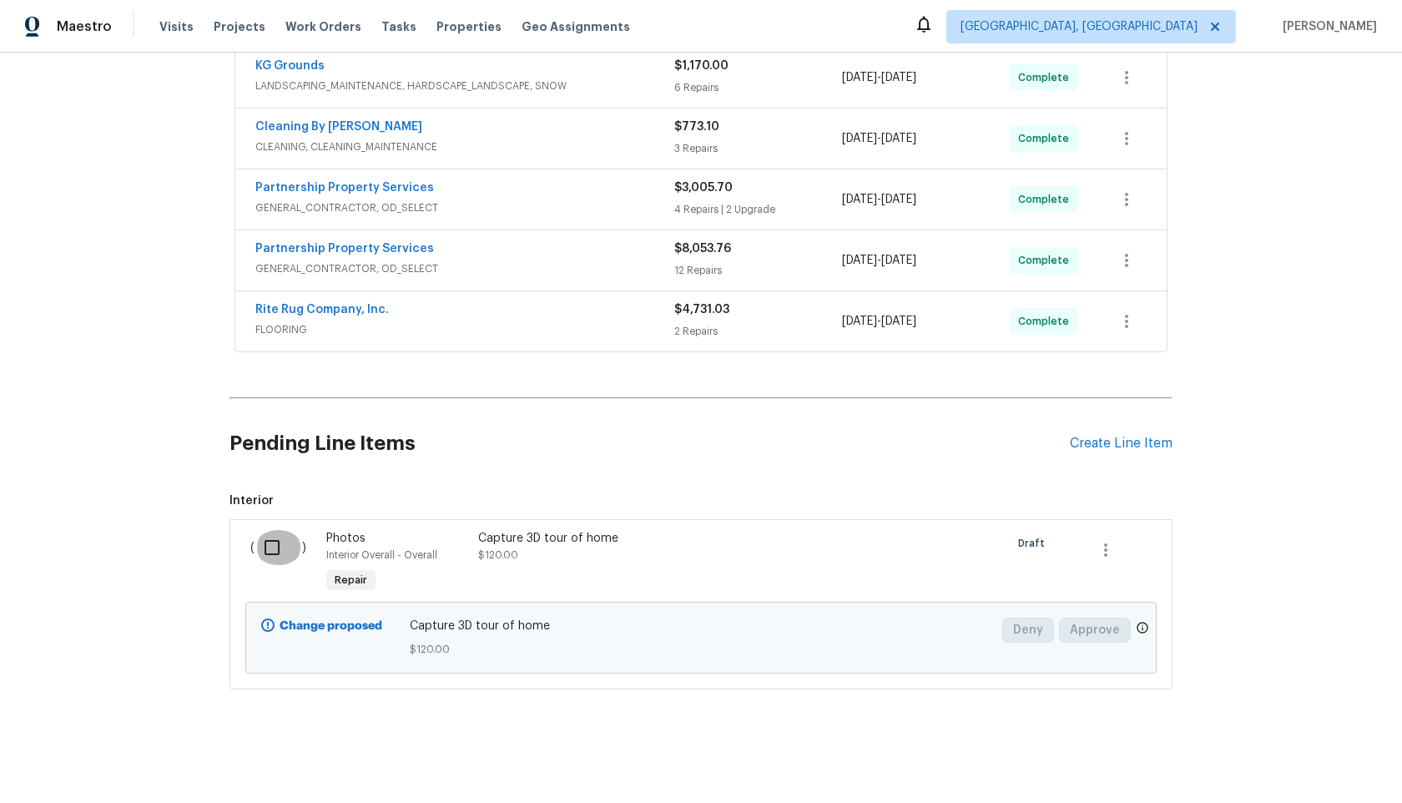
click at [276, 552] on input "checkbox" at bounding box center [279, 547] width 48 height 35
checkbox input "true"
click at [1333, 763] on span "Create Work Order" at bounding box center [1306, 761] width 111 height 21
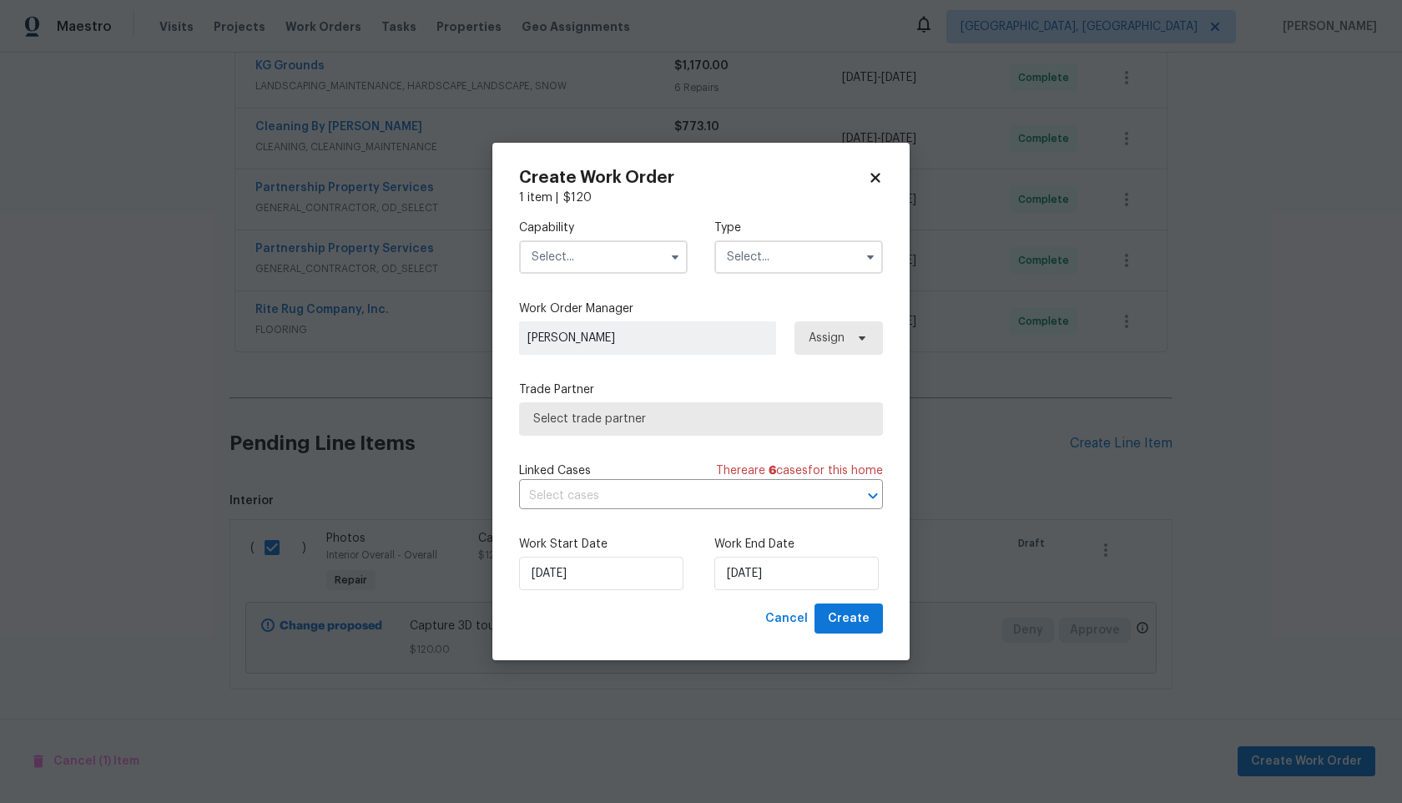
click at [642, 268] on input "text" at bounding box center [603, 256] width 169 height 33
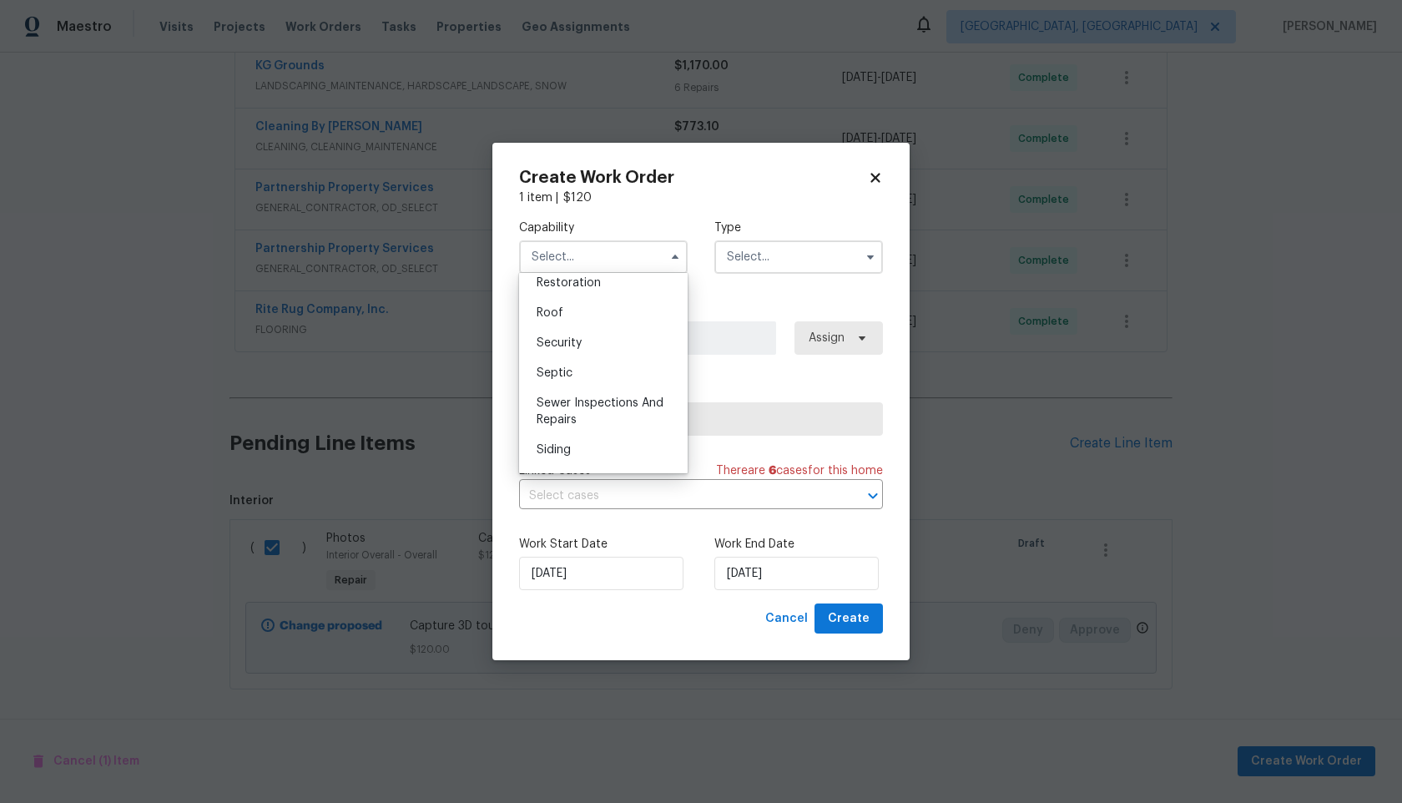
scroll to position [1683, 0]
click at [615, 429] on div "Sewer Inspections And Repairs" at bounding box center [603, 409] width 160 height 47
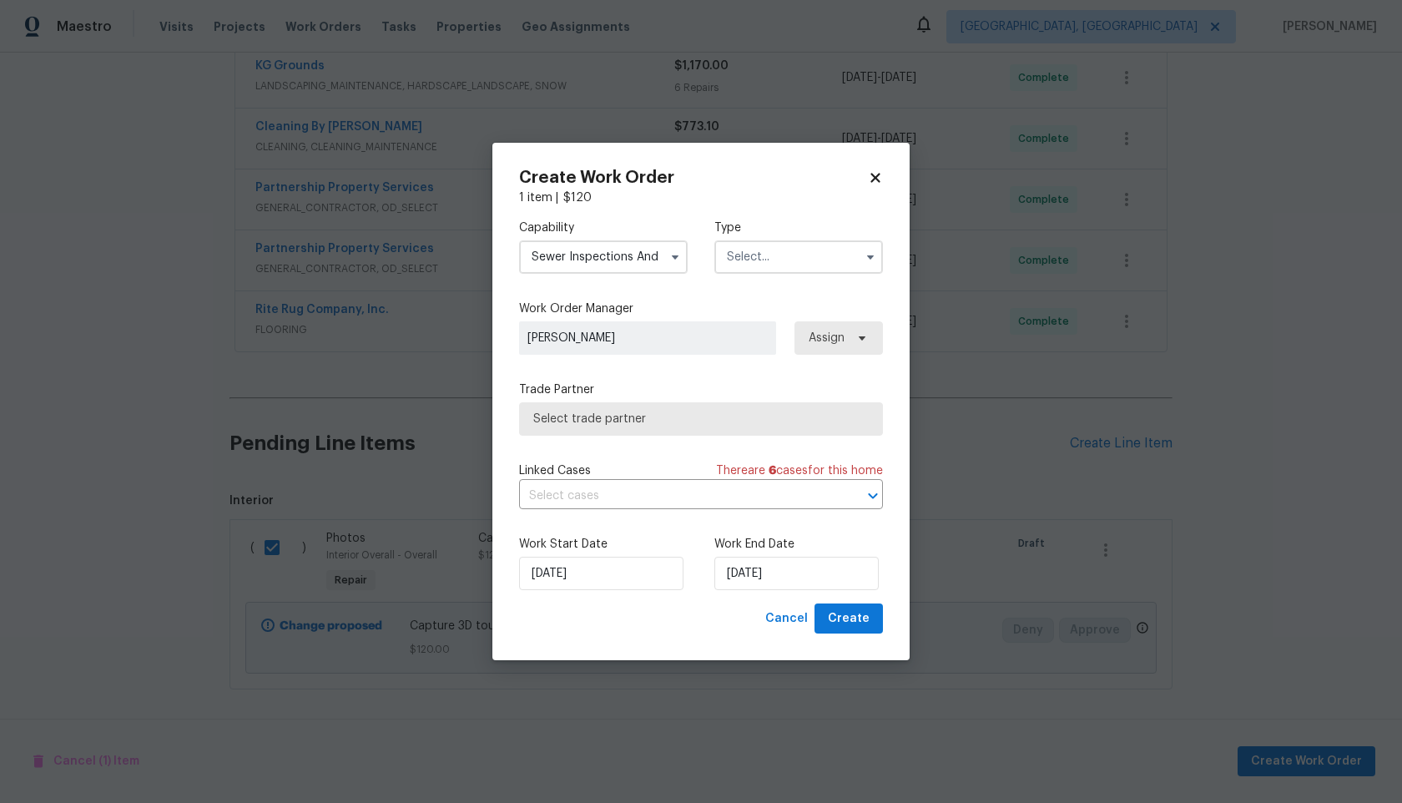
click at [629, 268] on input "Sewer Inspections And Repairs" at bounding box center [603, 256] width 169 height 33
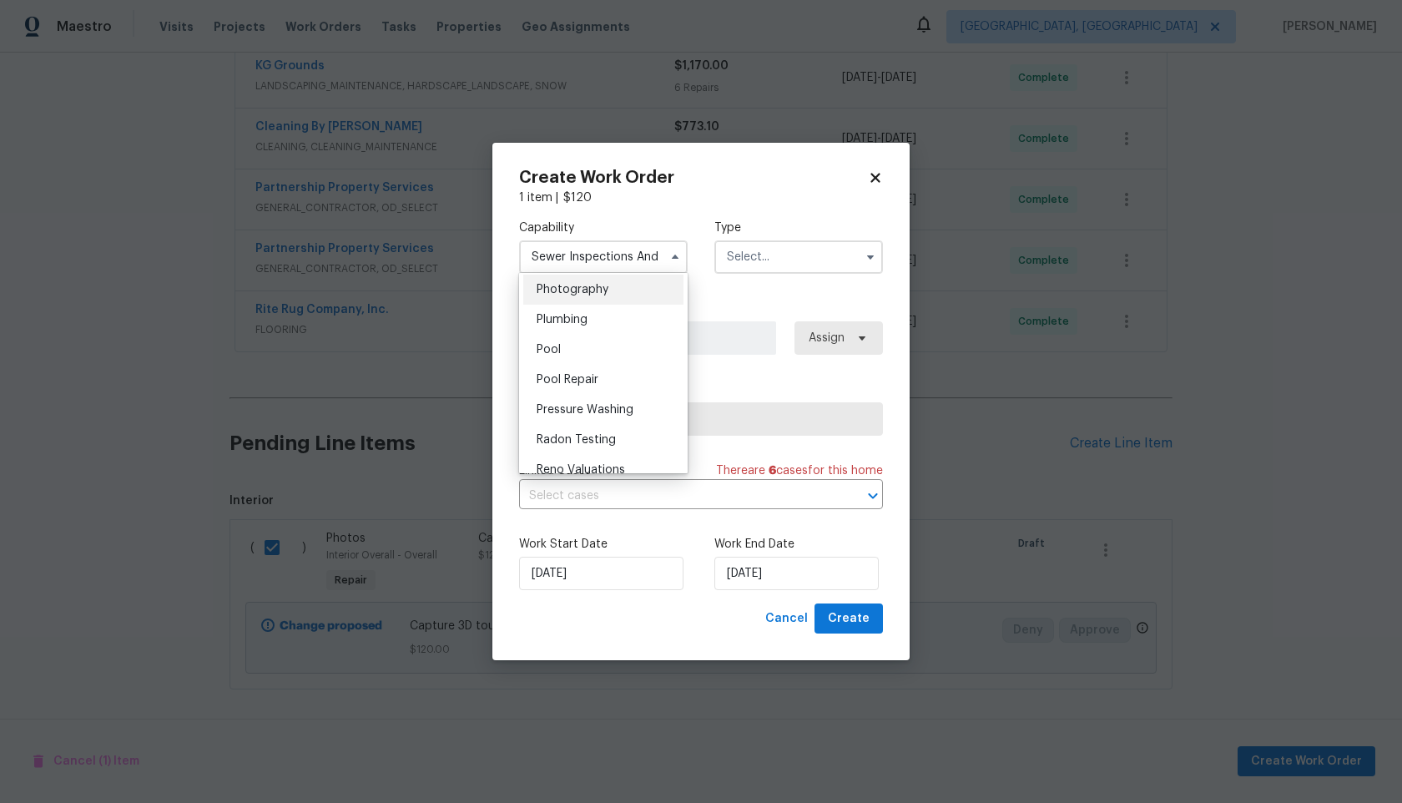
scroll to position [1461, 0]
click at [585, 292] on span "Photography" at bounding box center [573, 294] width 72 height 12
type input "Photography"
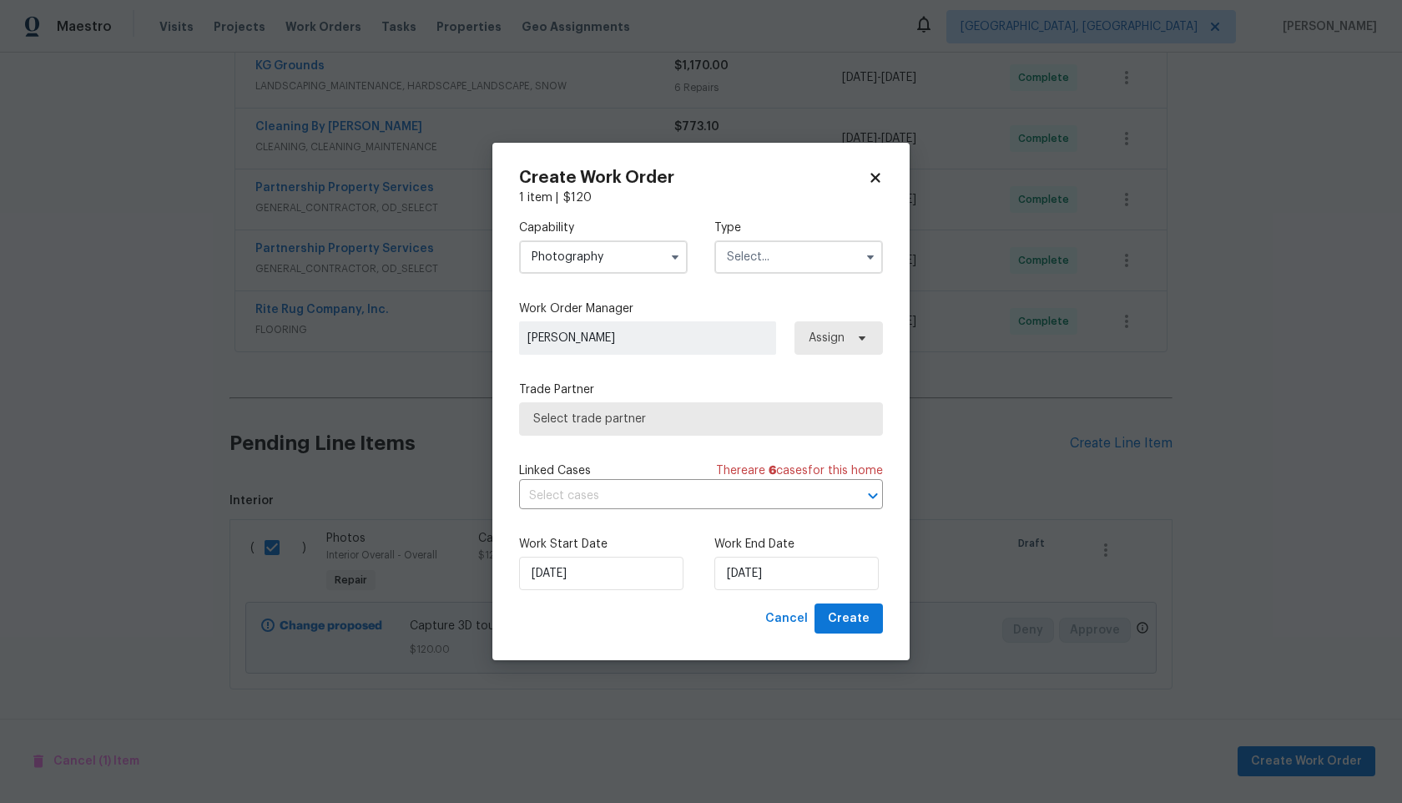
click at [766, 264] on input "text" at bounding box center [798, 256] width 169 height 33
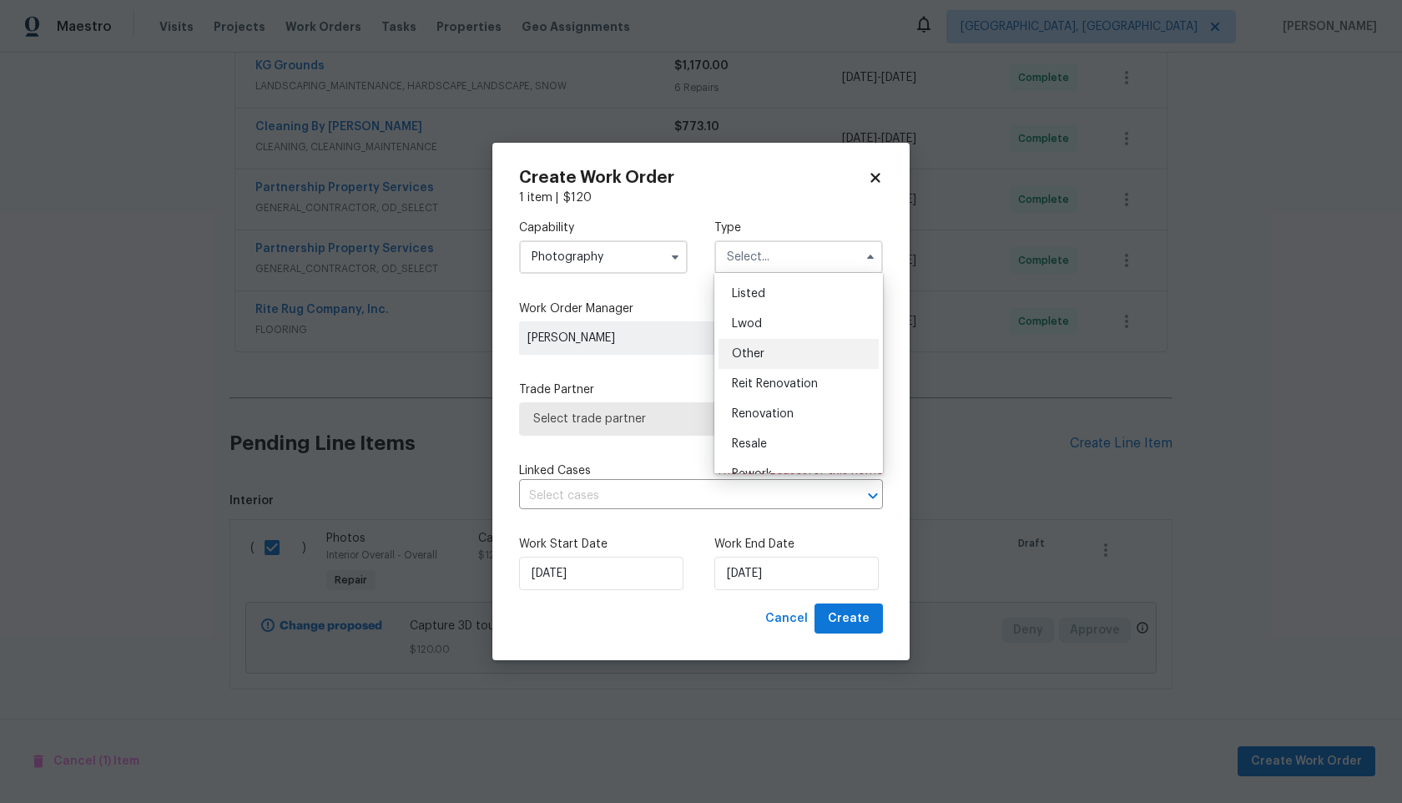
scroll to position [154, 0]
click at [774, 344] on div "Other" at bounding box center [799, 349] width 160 height 30
type input "Other"
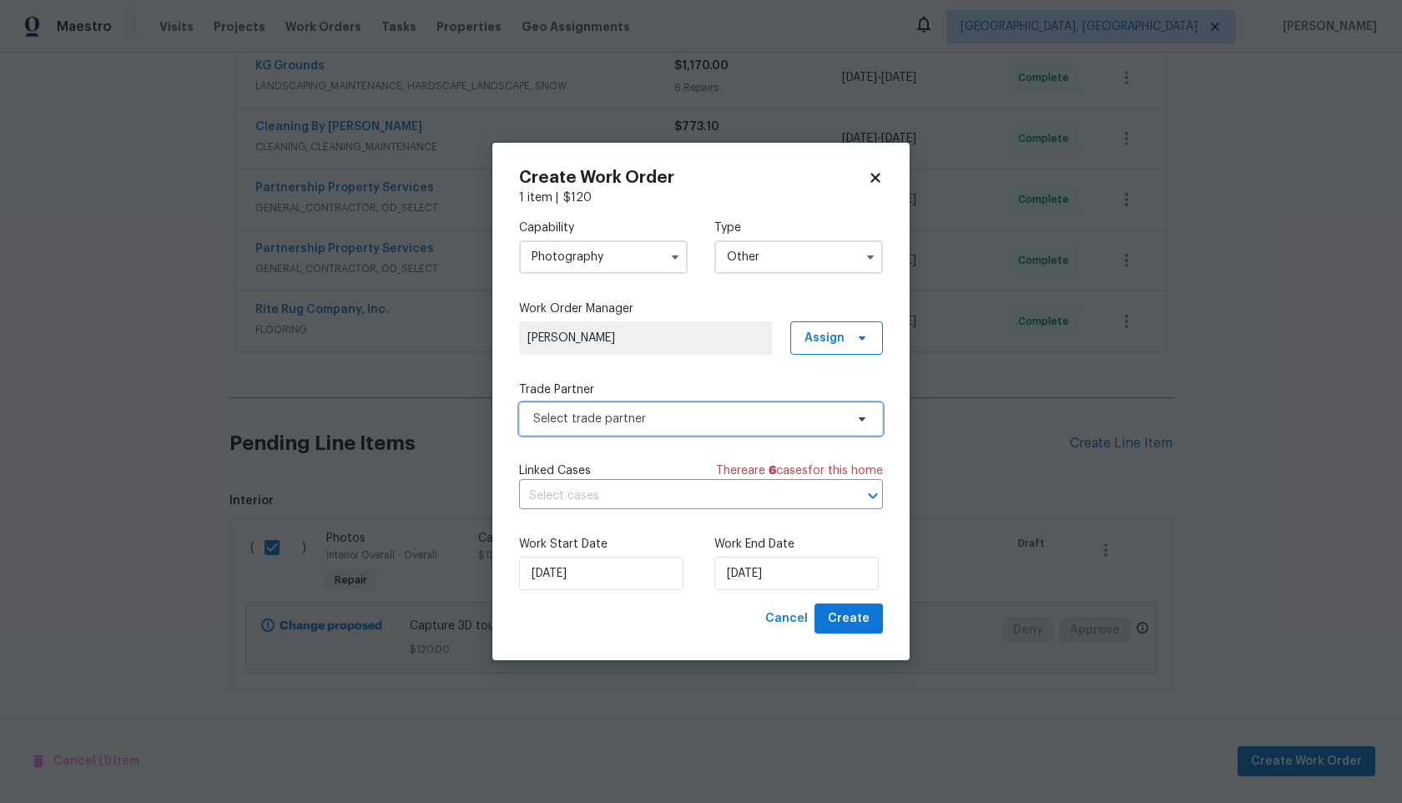
click at [654, 426] on span "Select trade partner" at bounding box center [688, 419] width 311 height 17
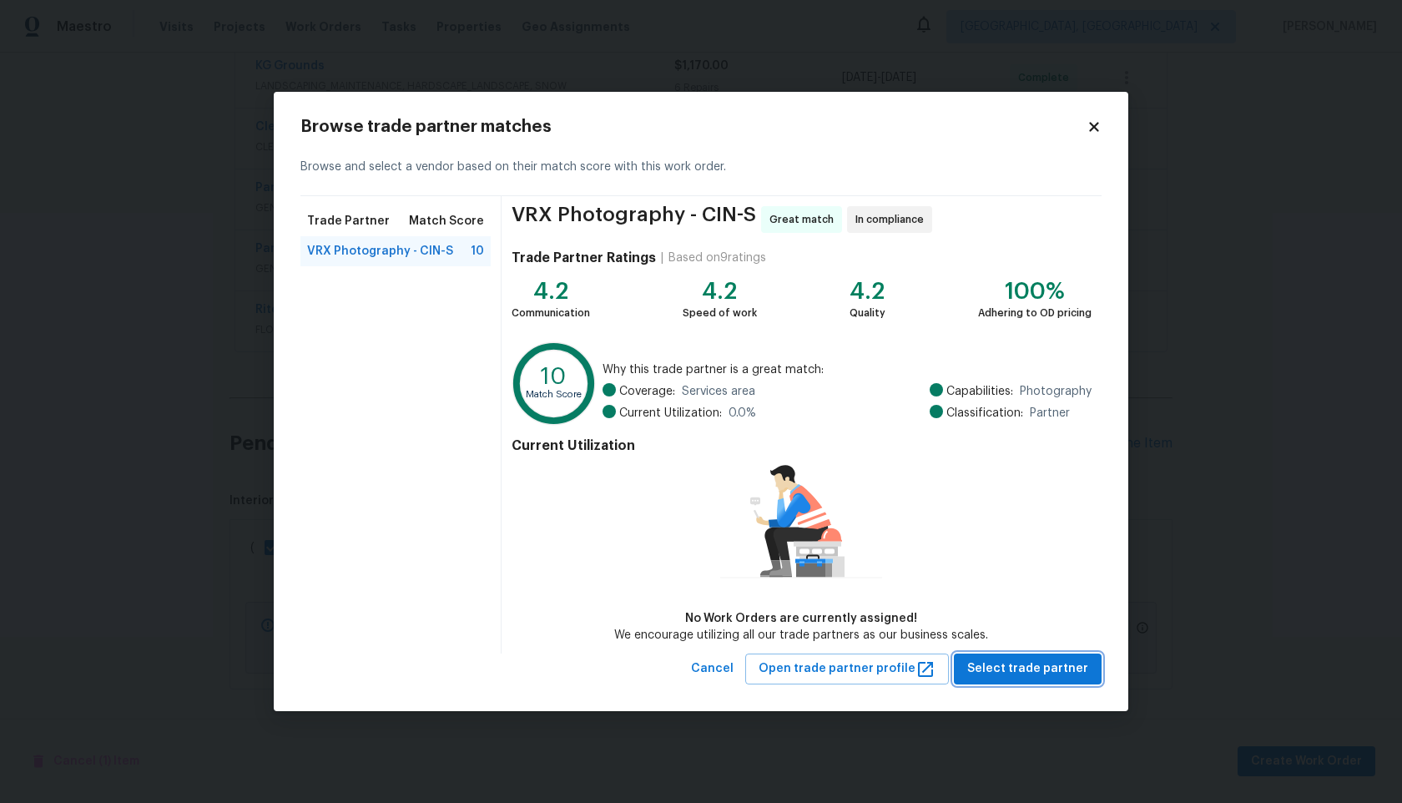
click at [1038, 680] on button "Select trade partner" at bounding box center [1028, 668] width 148 height 31
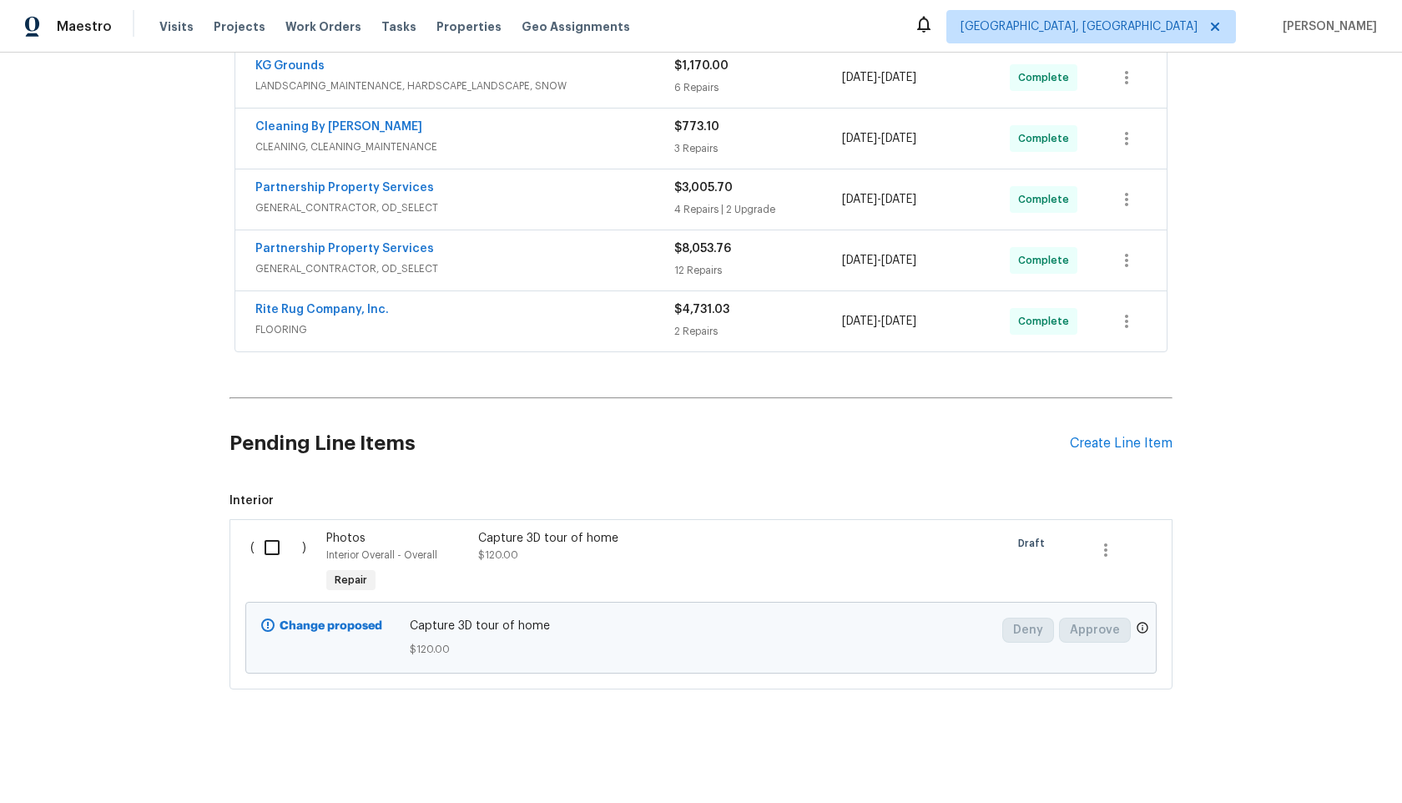
click at [276, 538] on input "checkbox" at bounding box center [279, 547] width 48 height 35
checkbox input "true"
click at [1305, 754] on span "Create Work Order" at bounding box center [1306, 761] width 111 height 21
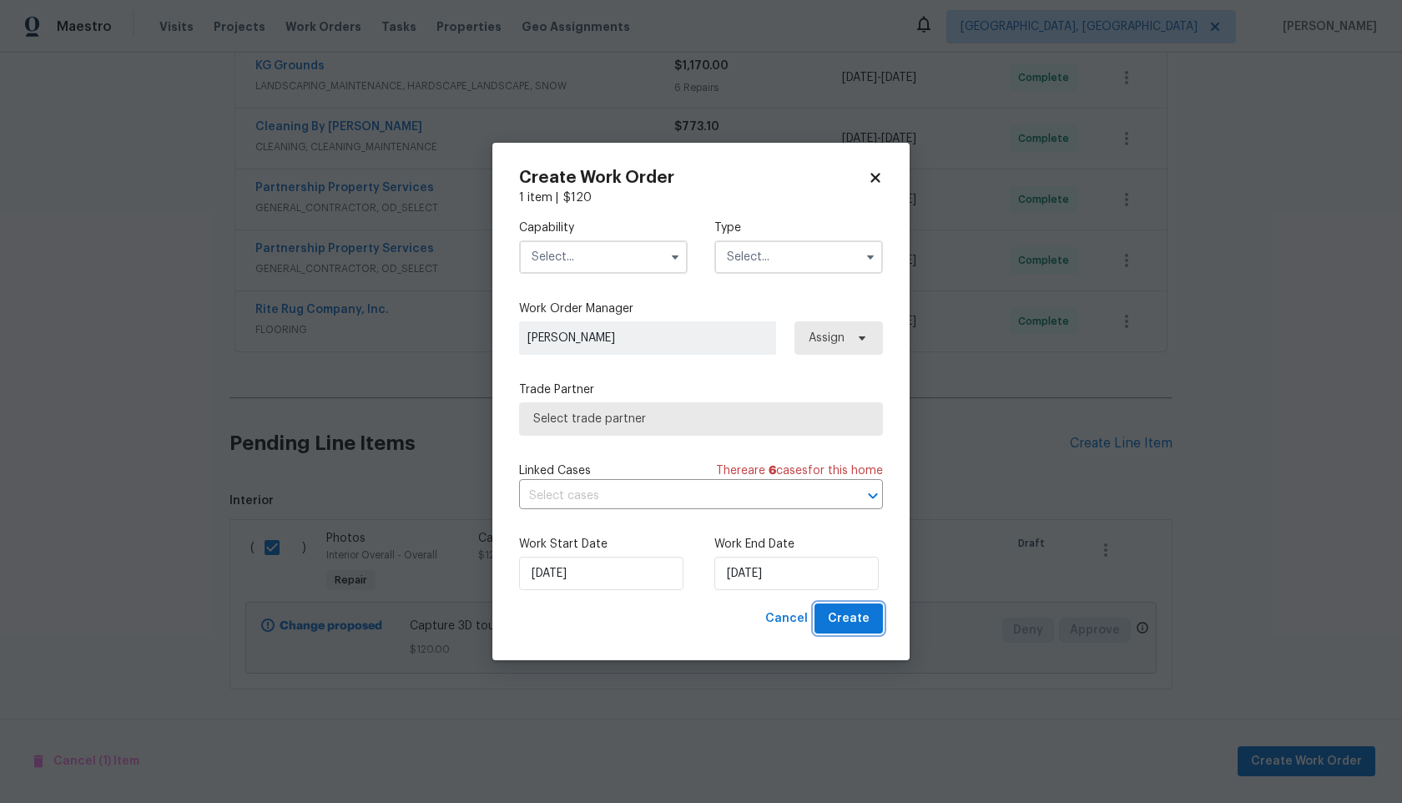
click at [862, 613] on span "Create" at bounding box center [849, 618] width 42 height 21
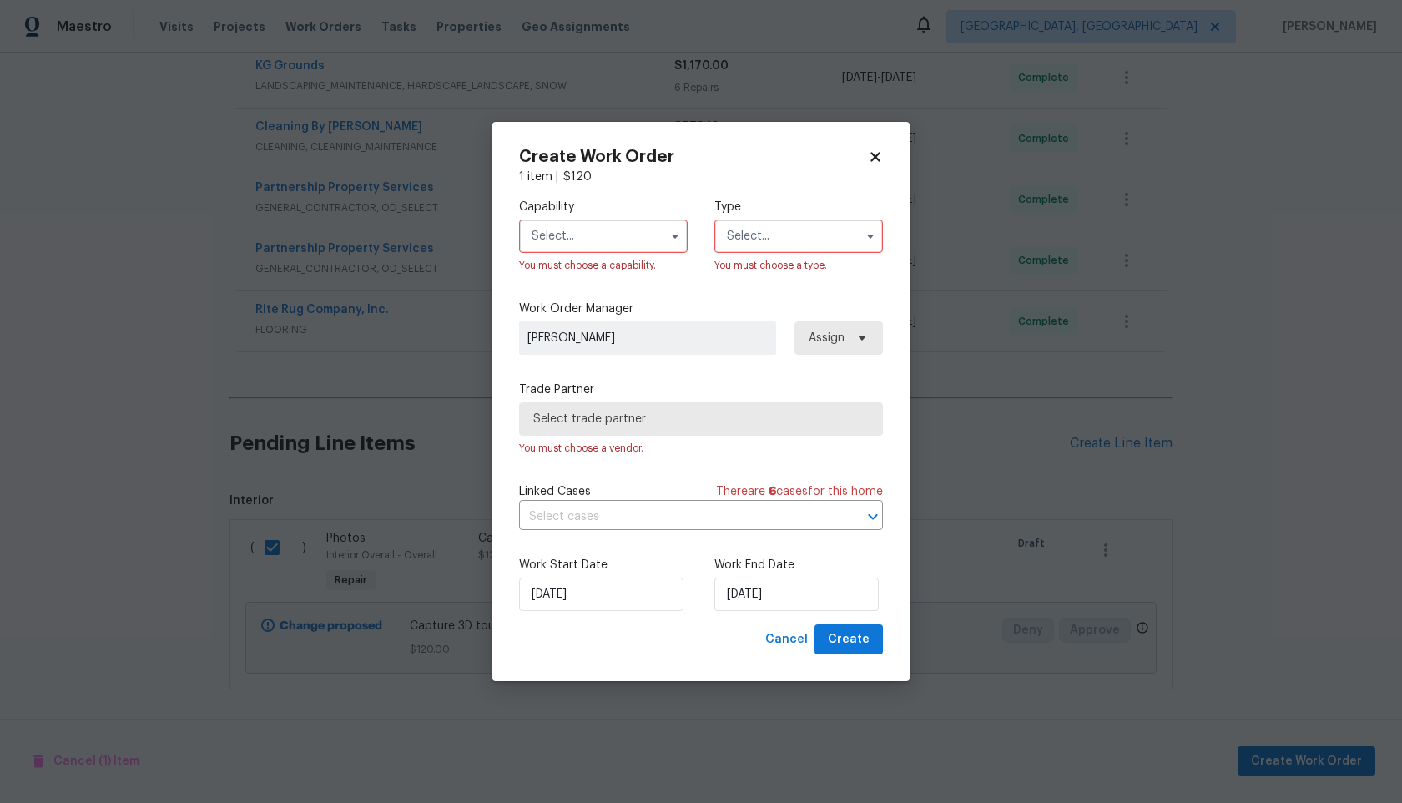
click at [579, 243] on input "text" at bounding box center [603, 236] width 169 height 33
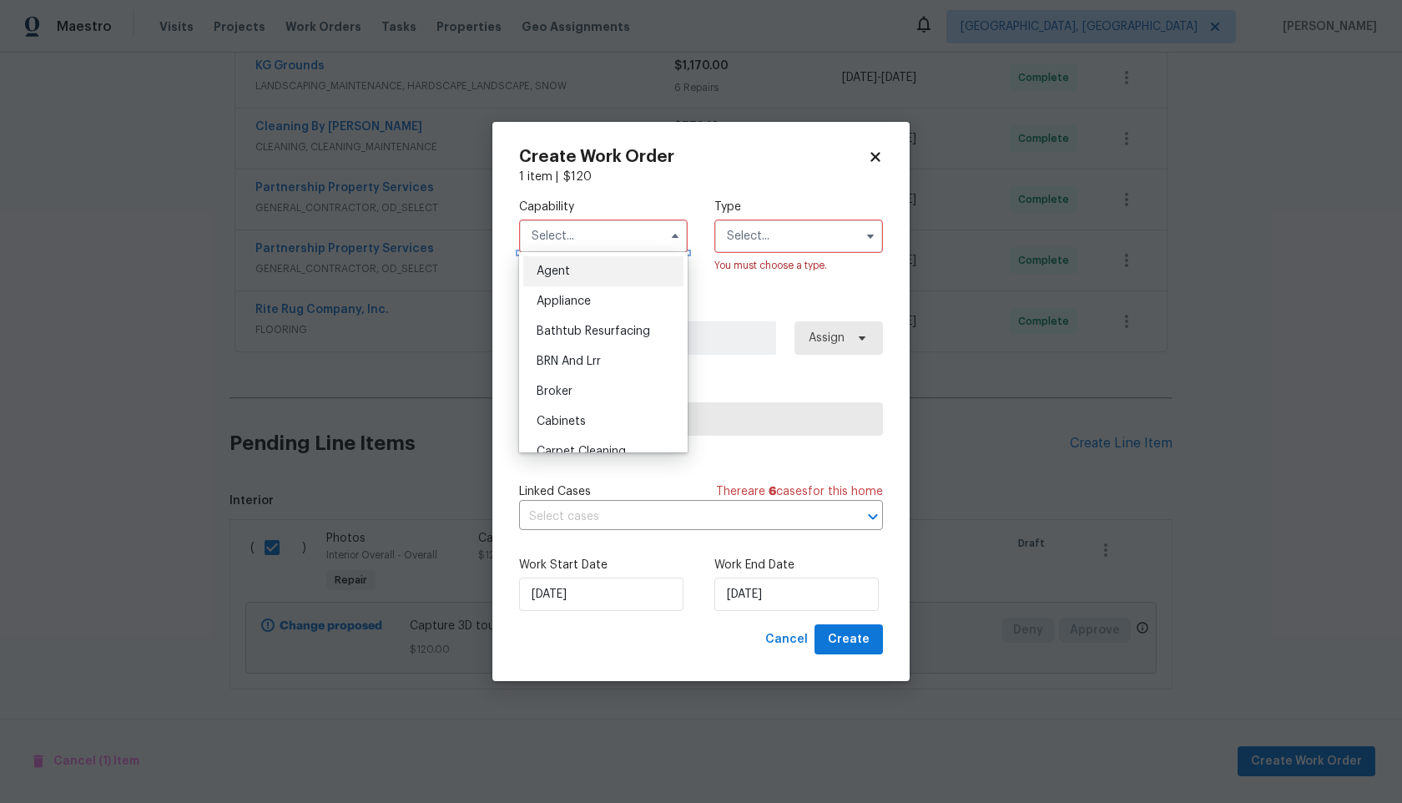
click at [593, 227] on input "text" at bounding box center [603, 236] width 169 height 33
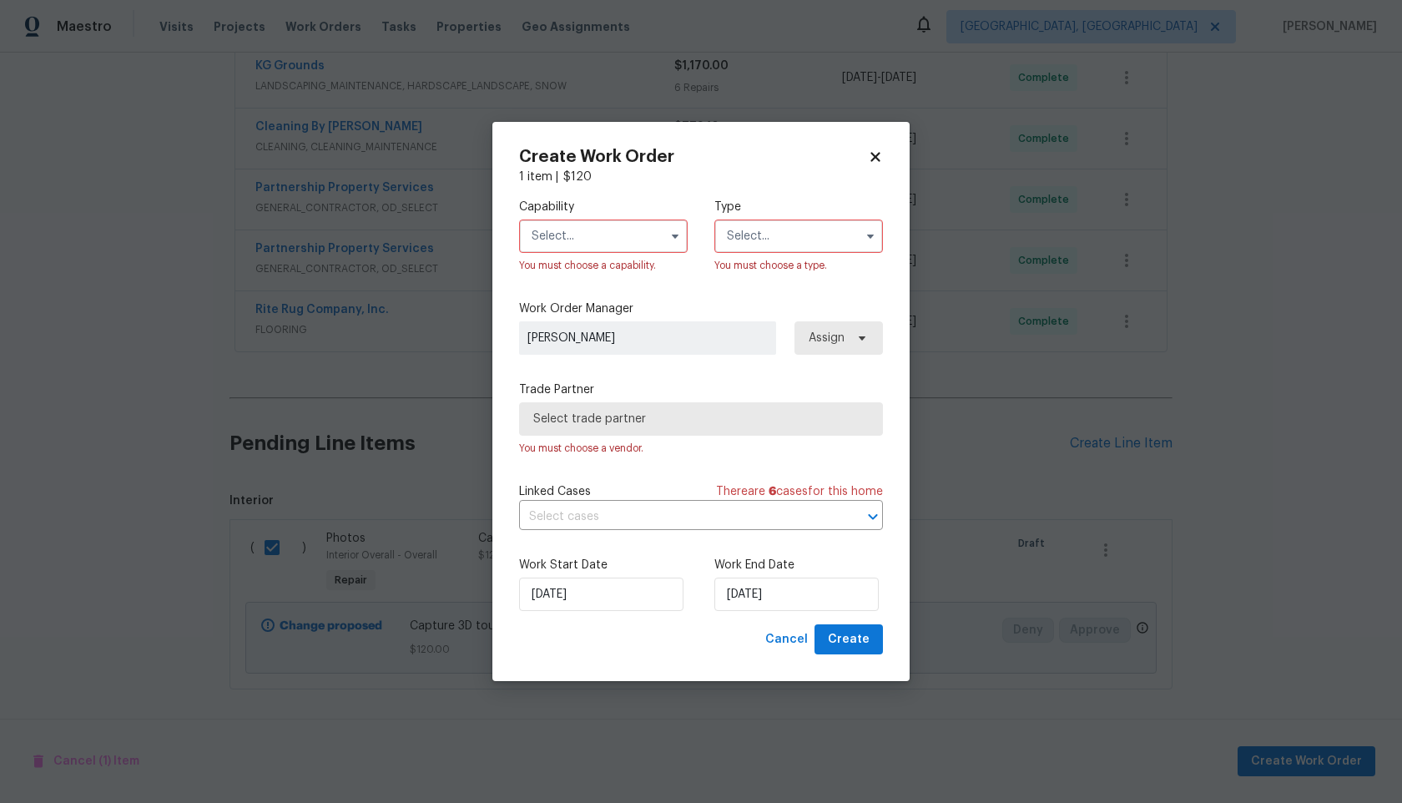
click at [593, 237] on input "text" at bounding box center [603, 236] width 169 height 33
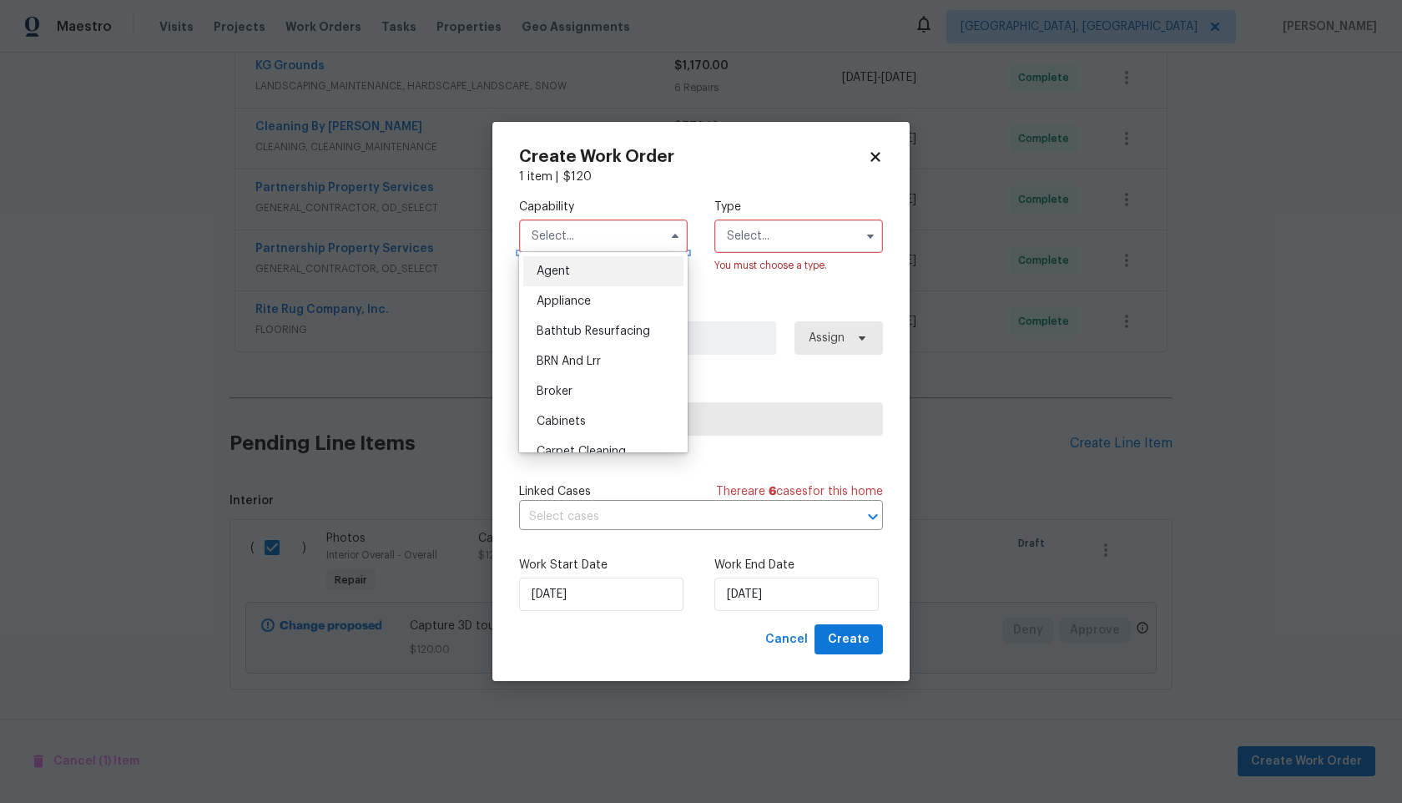
click at [593, 237] on input "text" at bounding box center [603, 236] width 169 height 33
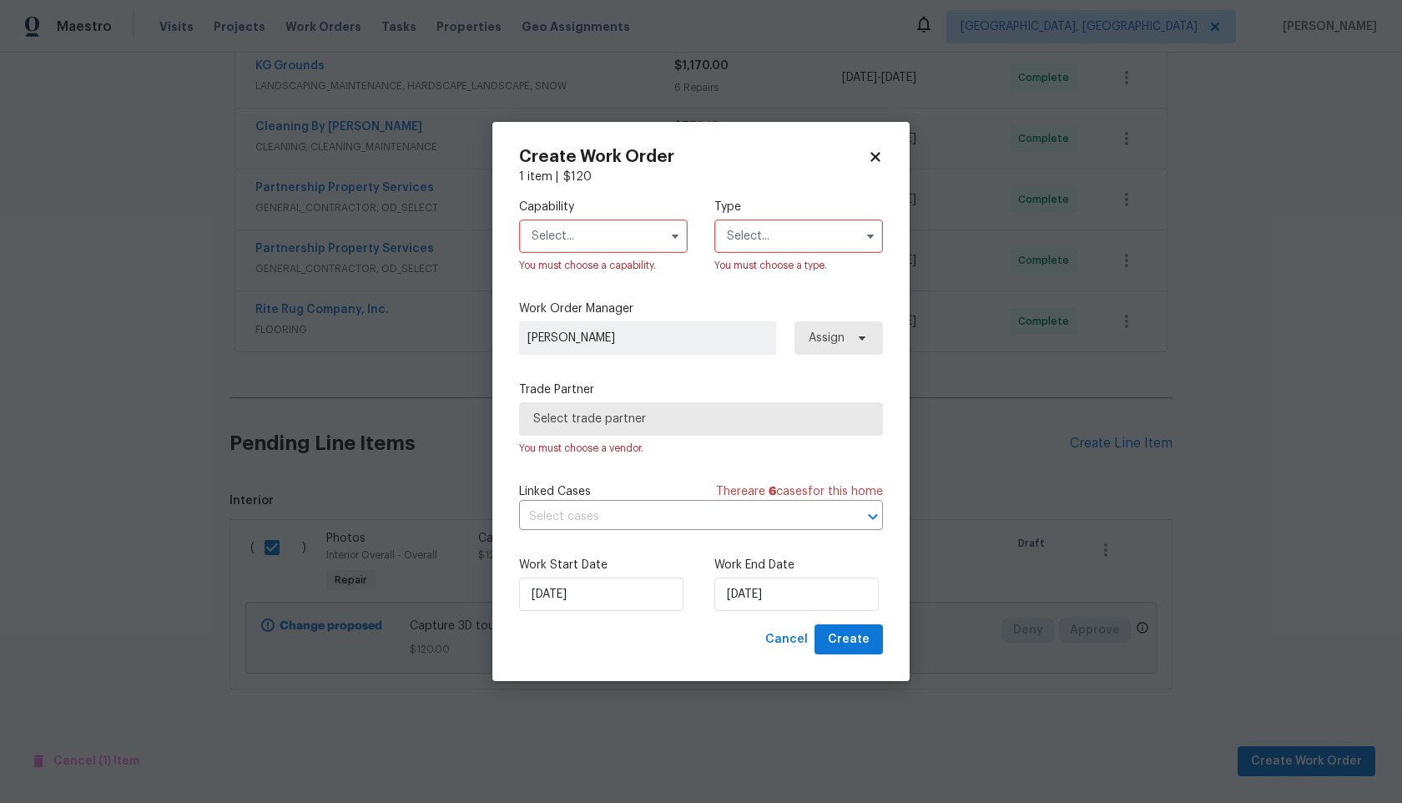
click at [593, 237] on input "text" at bounding box center [603, 236] width 169 height 33
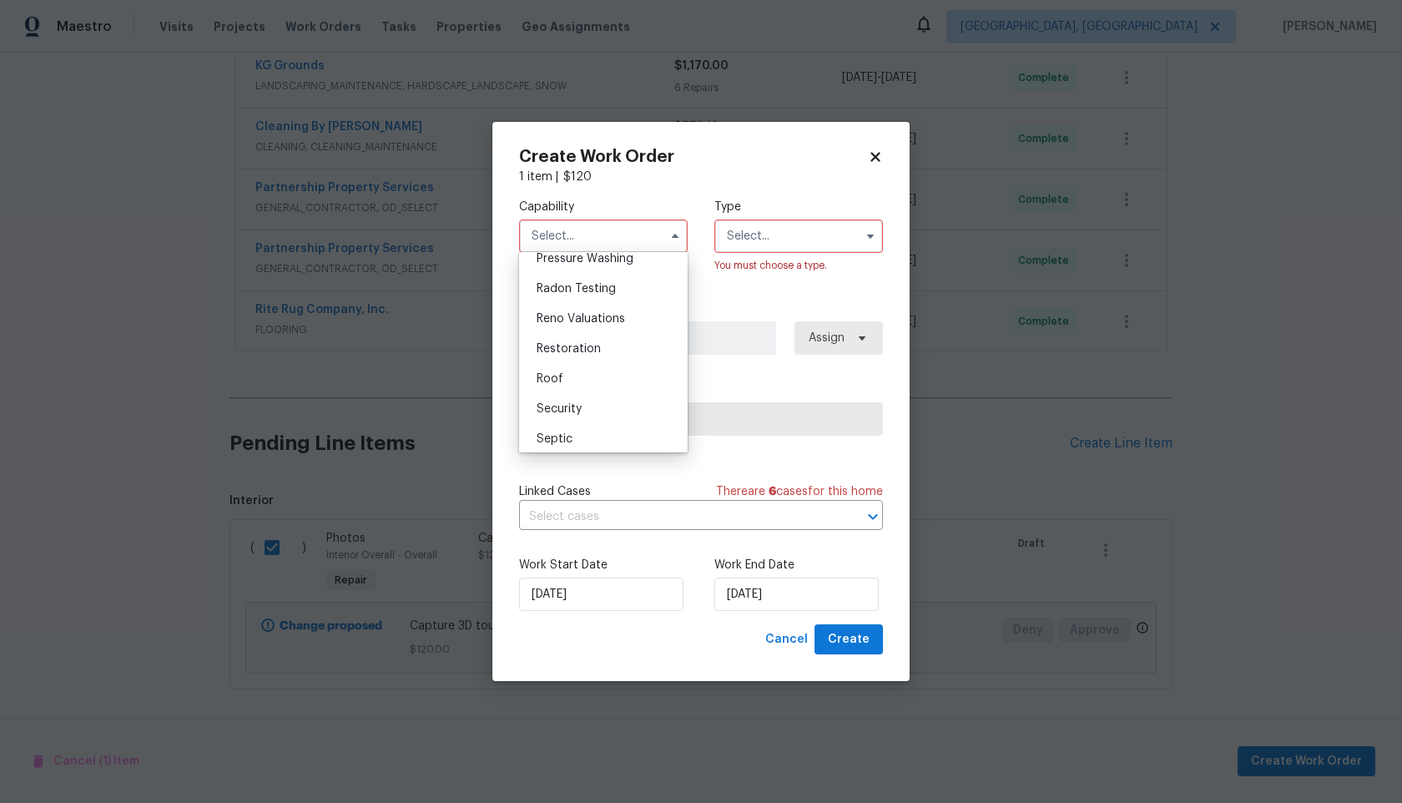
scroll to position [1599, 0]
click at [603, 374] on div "Roof" at bounding box center [603, 375] width 160 height 30
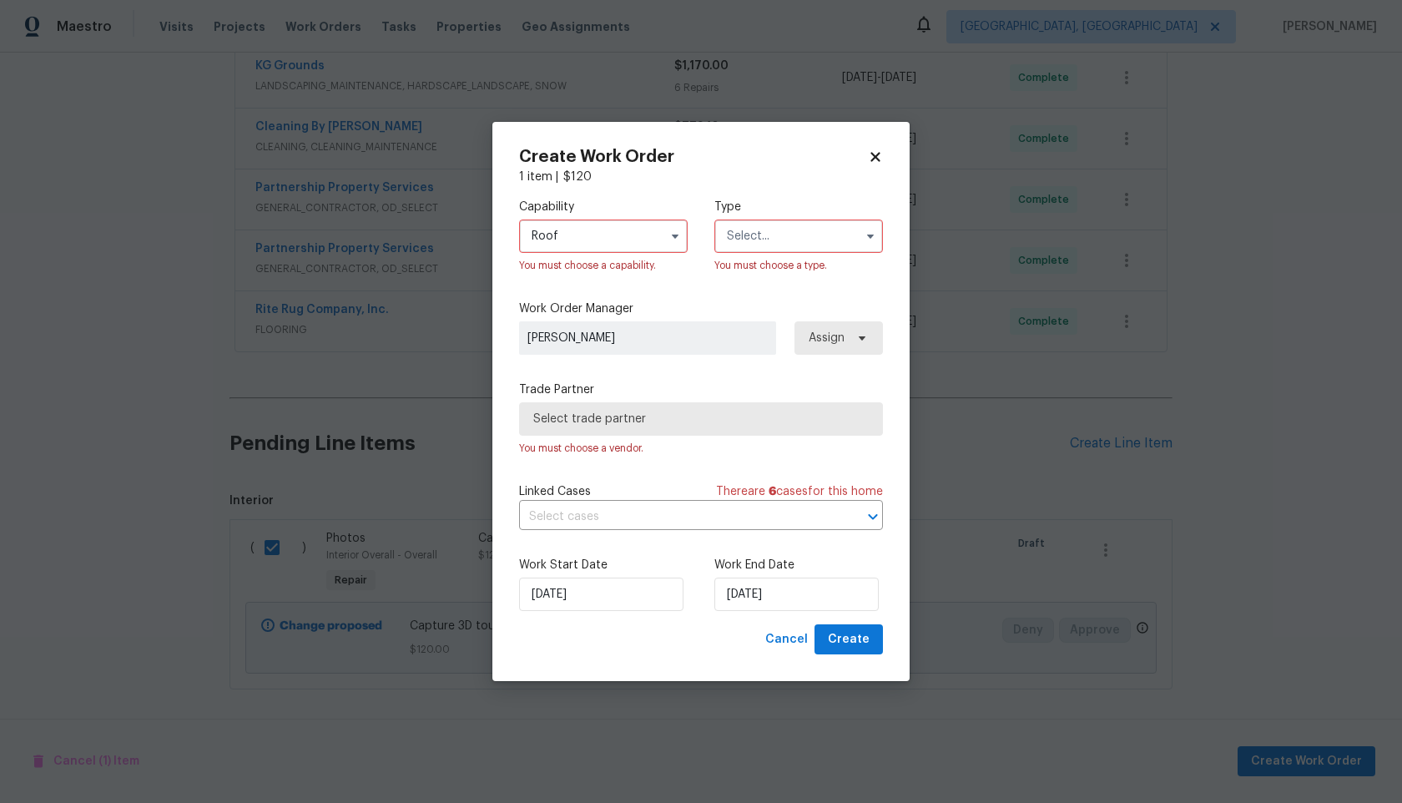
click at [704, 288] on div "Capability Roof You must choose a capability. Type You must choose a type. Work…" at bounding box center [701, 404] width 364 height 439
click at [630, 235] on input "Roof" at bounding box center [603, 236] width 169 height 33
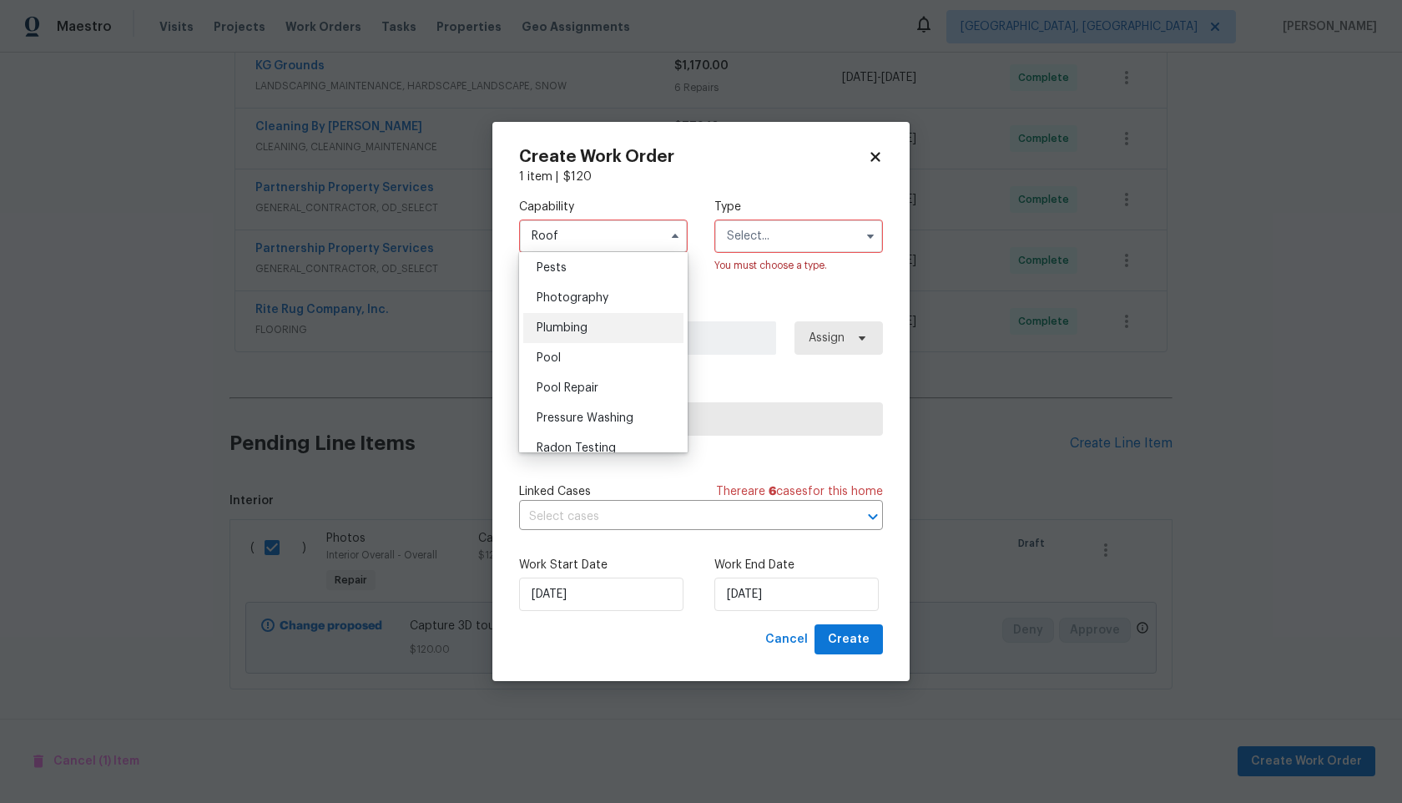
scroll to position [1440, 0]
click at [566, 297] on span "Photography" at bounding box center [573, 294] width 72 height 12
type input "Photography"
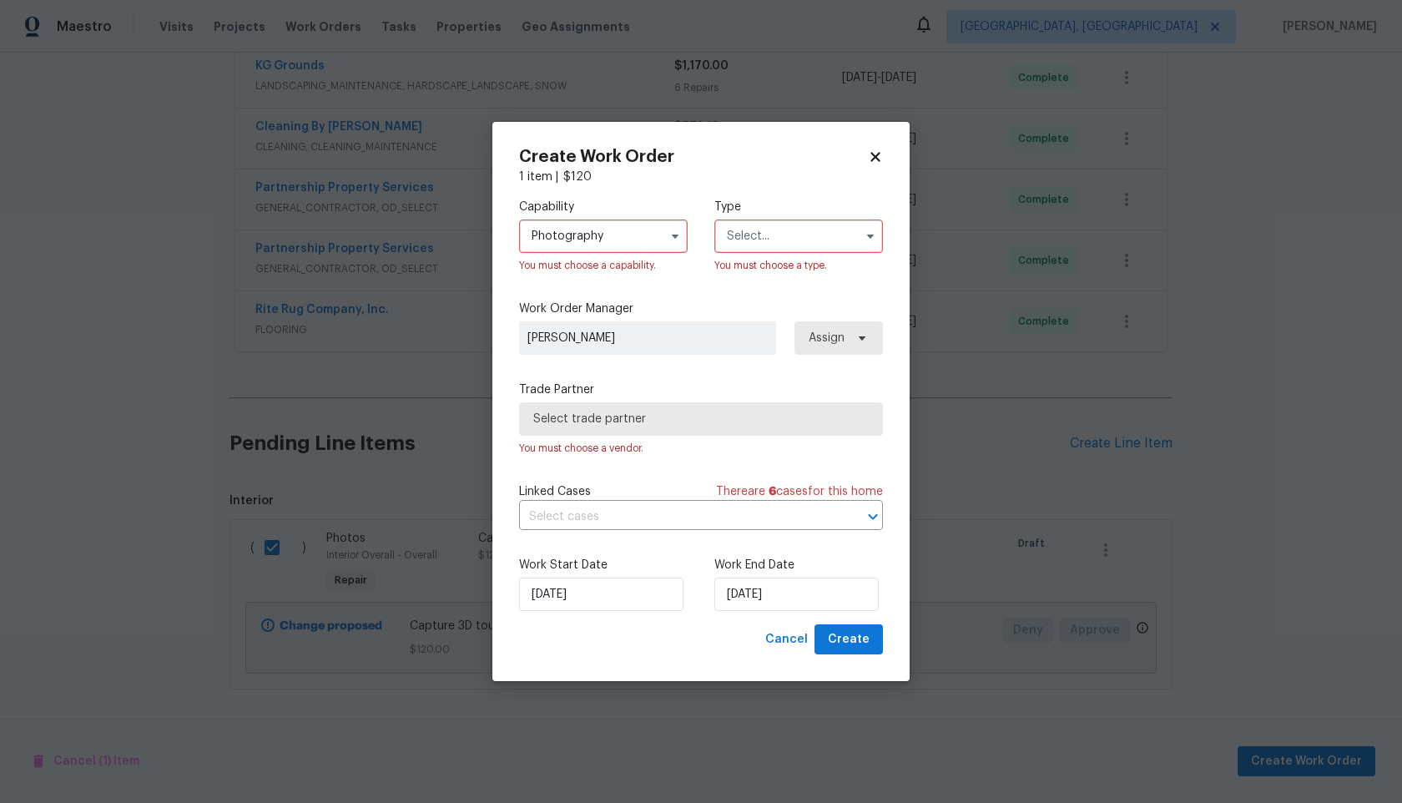
click at [749, 223] on input "text" at bounding box center [798, 236] width 169 height 33
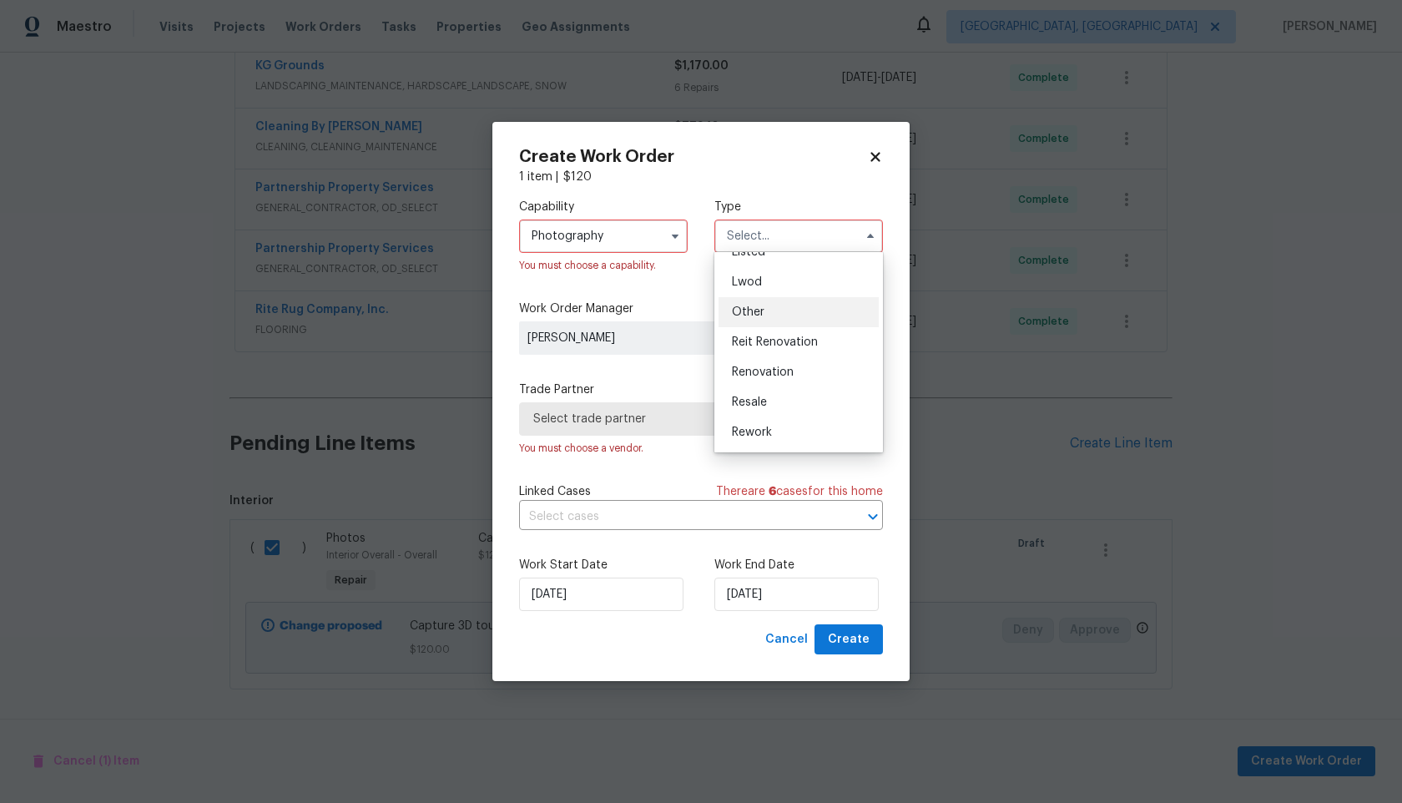
scroll to position [177, 0]
click at [772, 232] on input "text" at bounding box center [798, 236] width 169 height 33
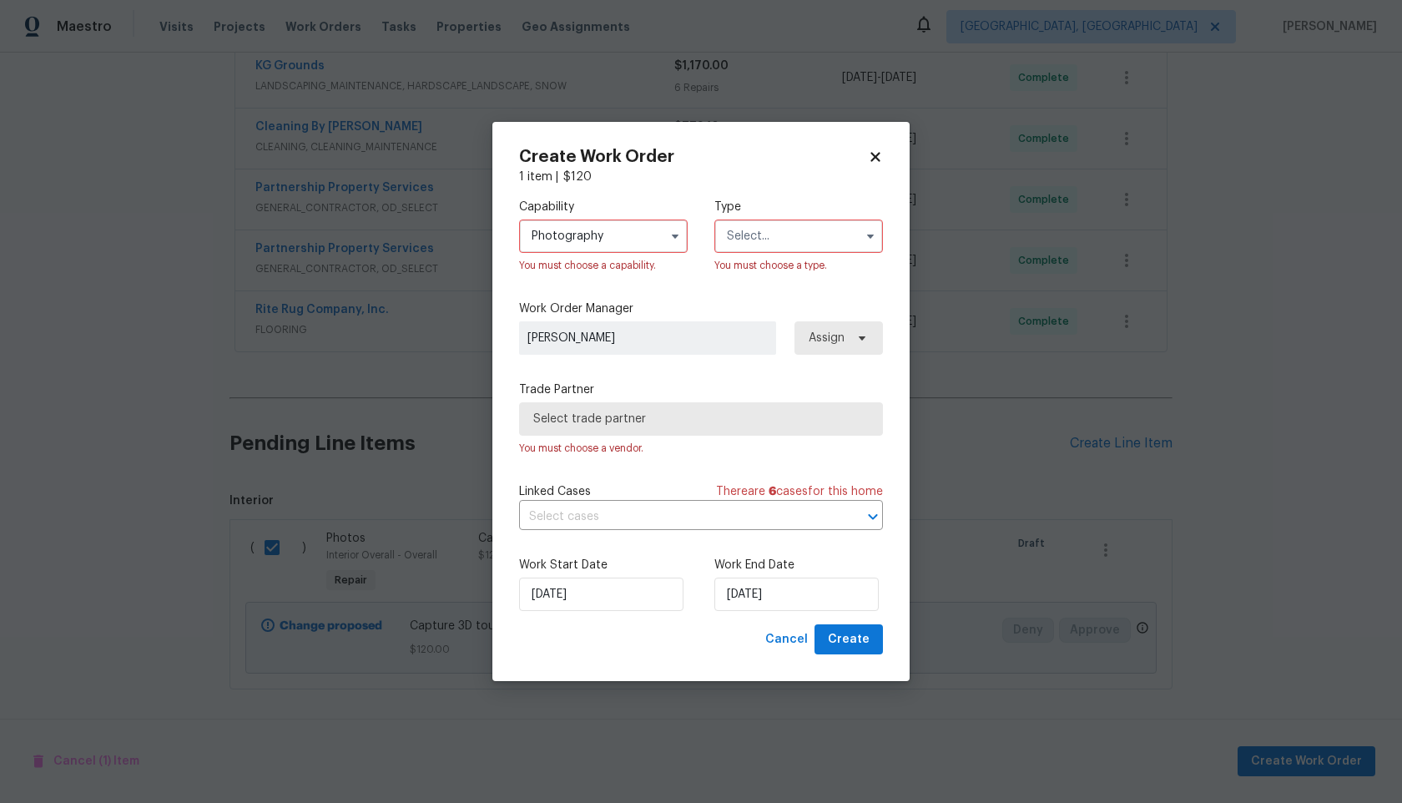
click at [790, 247] on input "text" at bounding box center [798, 236] width 169 height 33
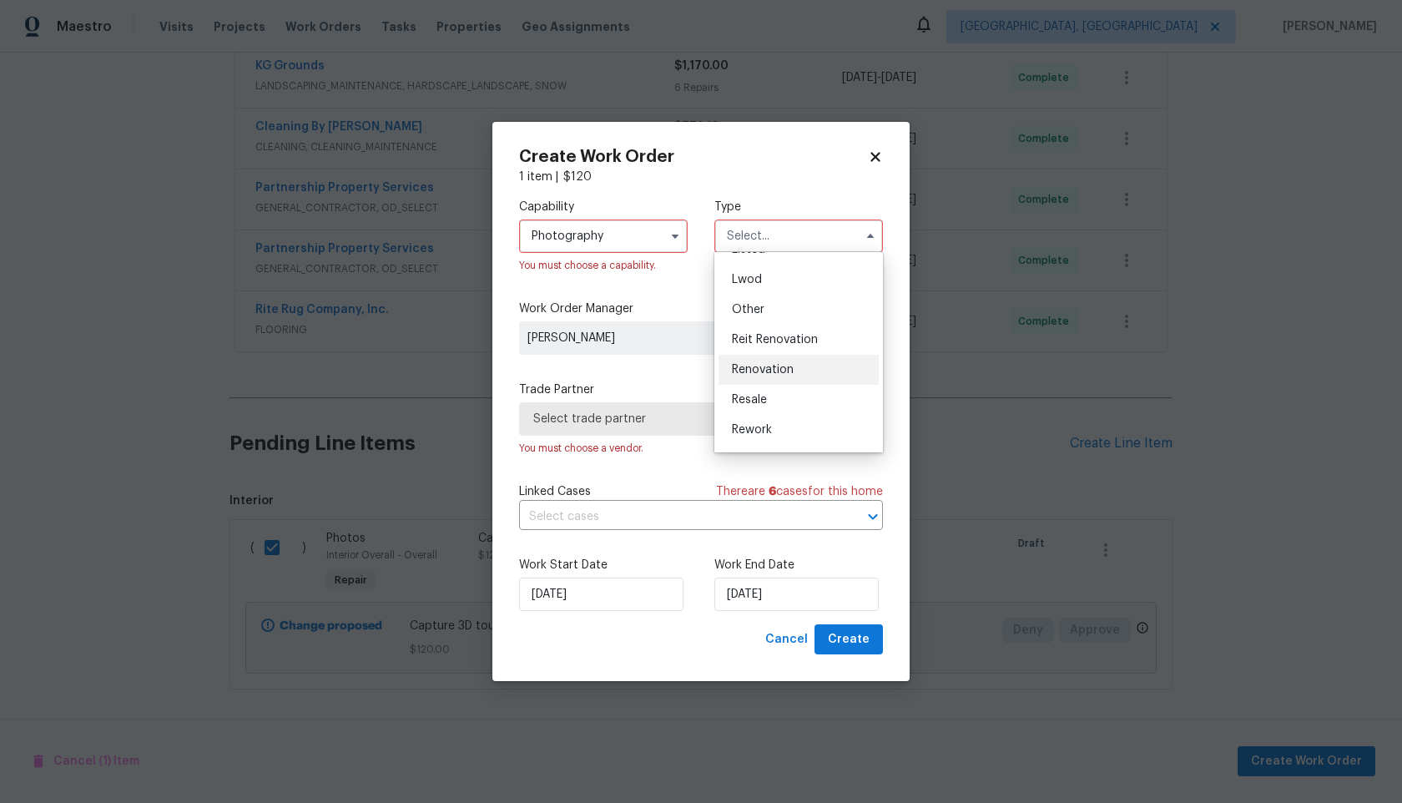
scroll to position [167, 0]
click at [758, 314] on span "Other" at bounding box center [748, 315] width 33 height 12
type input "Other"
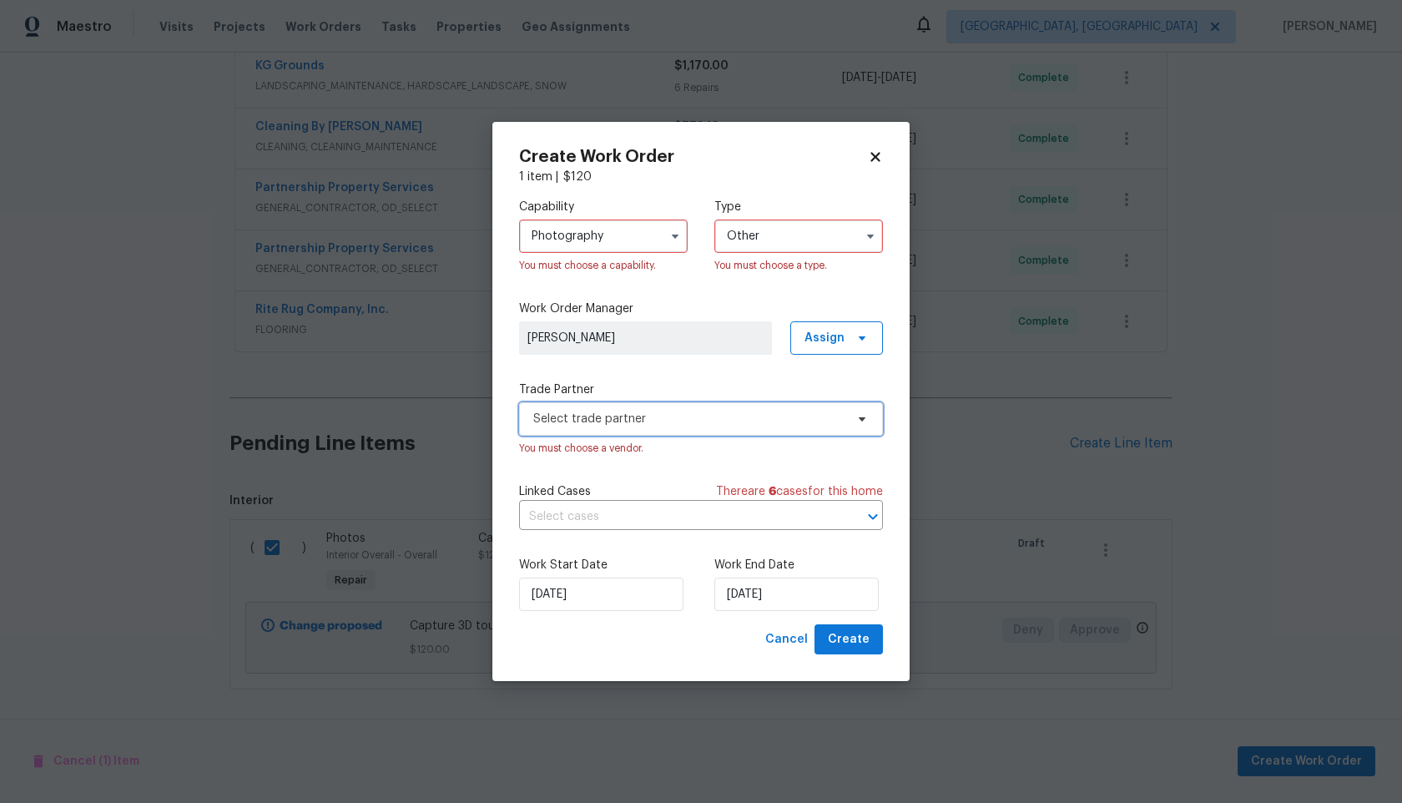
click at [718, 418] on span "Select trade partner" at bounding box center [688, 419] width 311 height 17
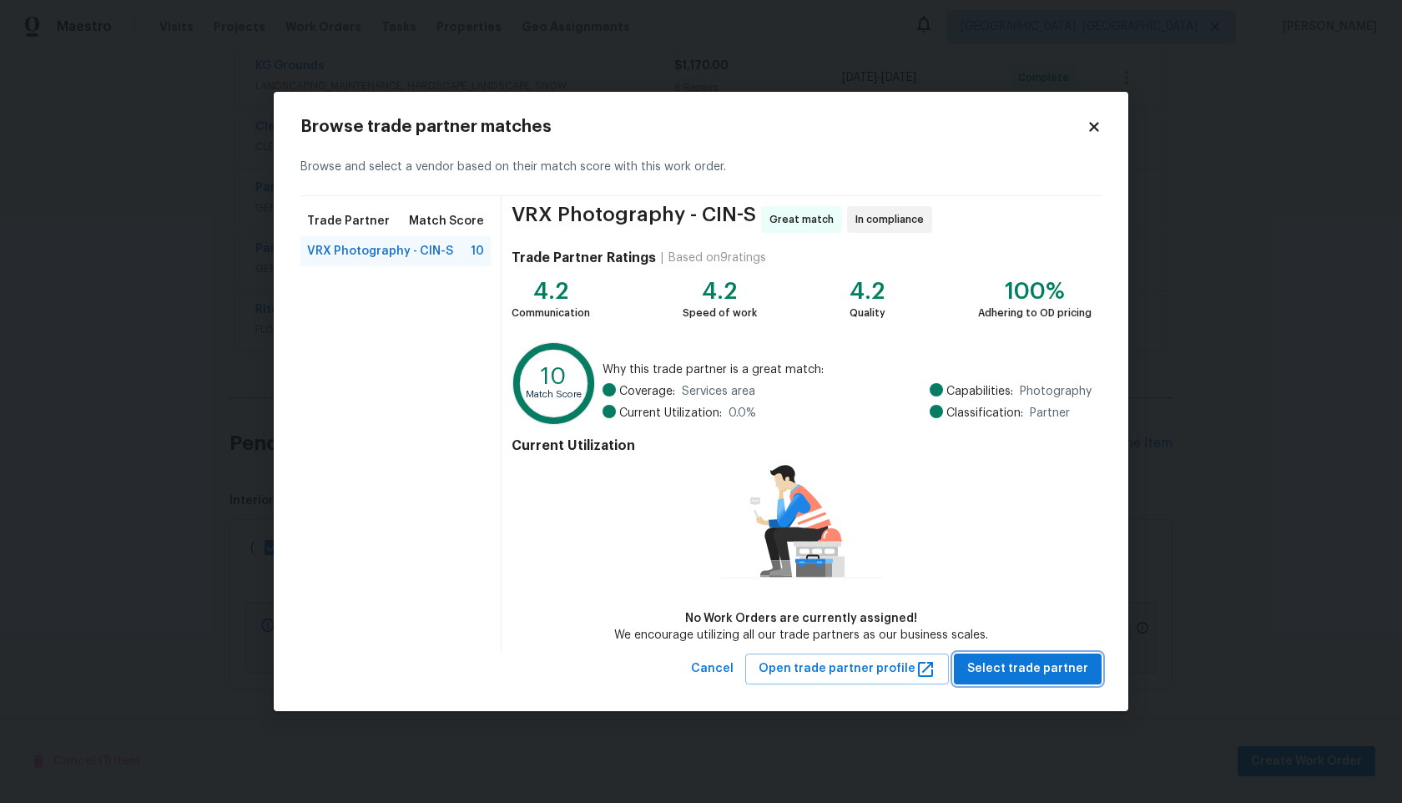
click at [1036, 672] on span "Select trade partner" at bounding box center [1027, 669] width 121 height 21
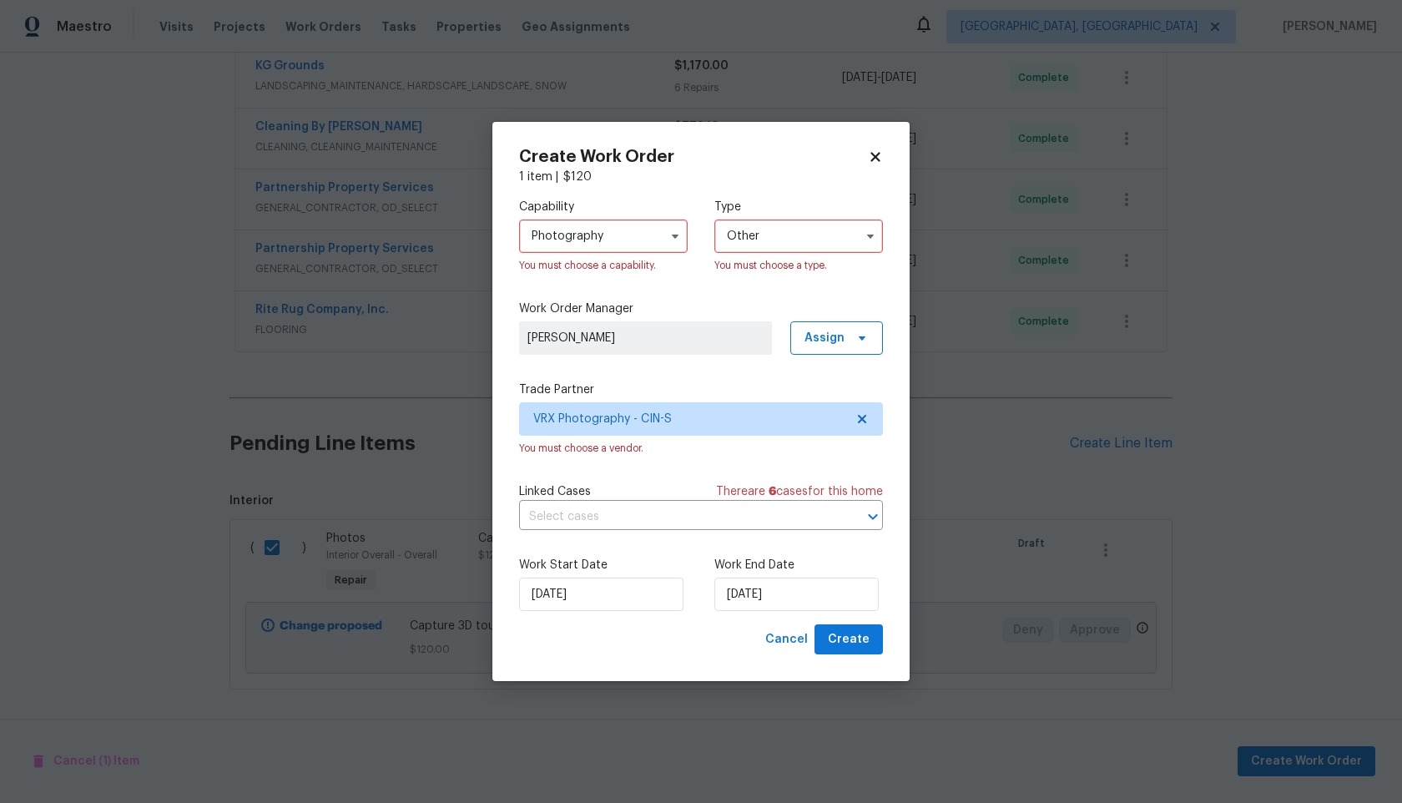
click at [770, 227] on input "Other" at bounding box center [798, 236] width 169 height 33
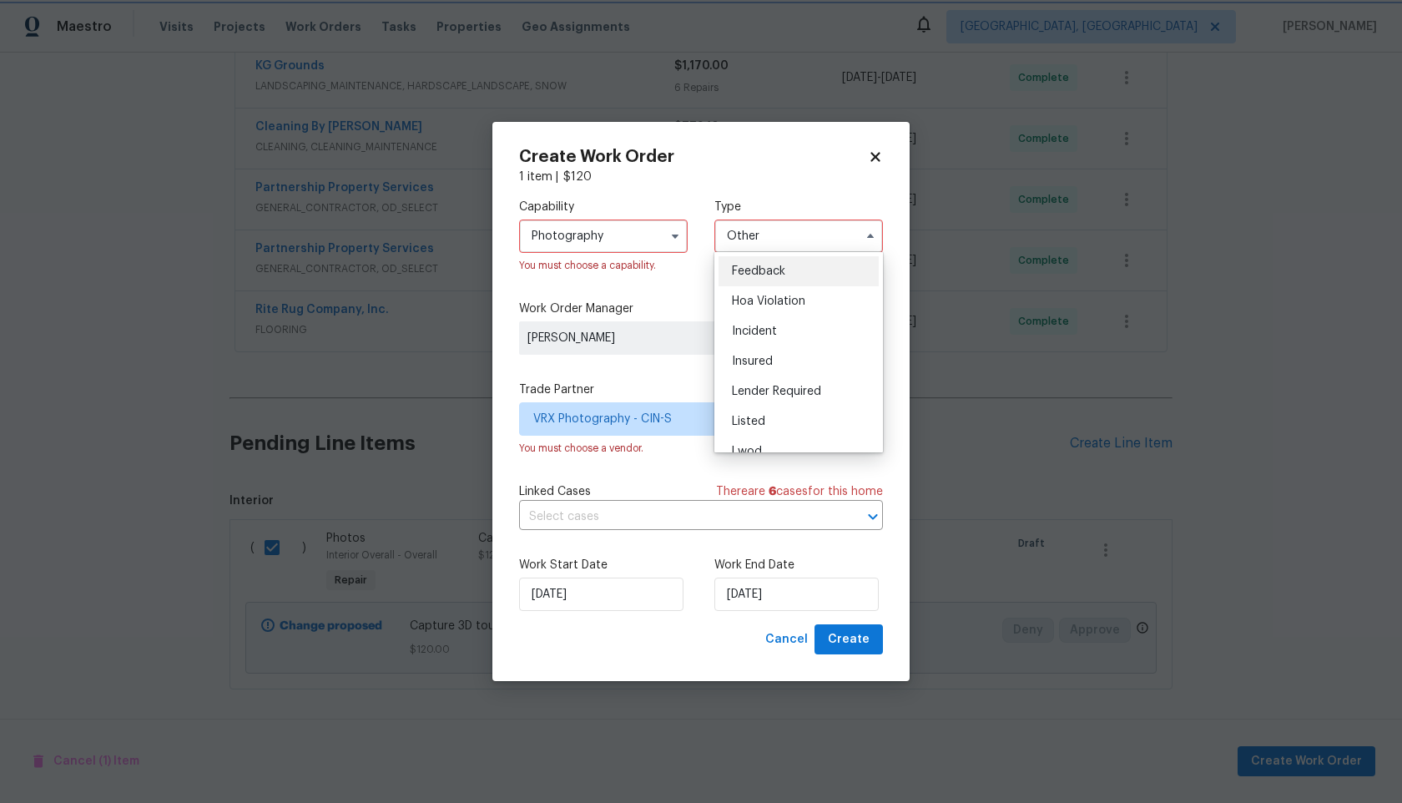
click at [674, 366] on div "Capability Photography You must choose a capability. Type Other Feedback Hoa Vi…" at bounding box center [701, 404] width 364 height 439
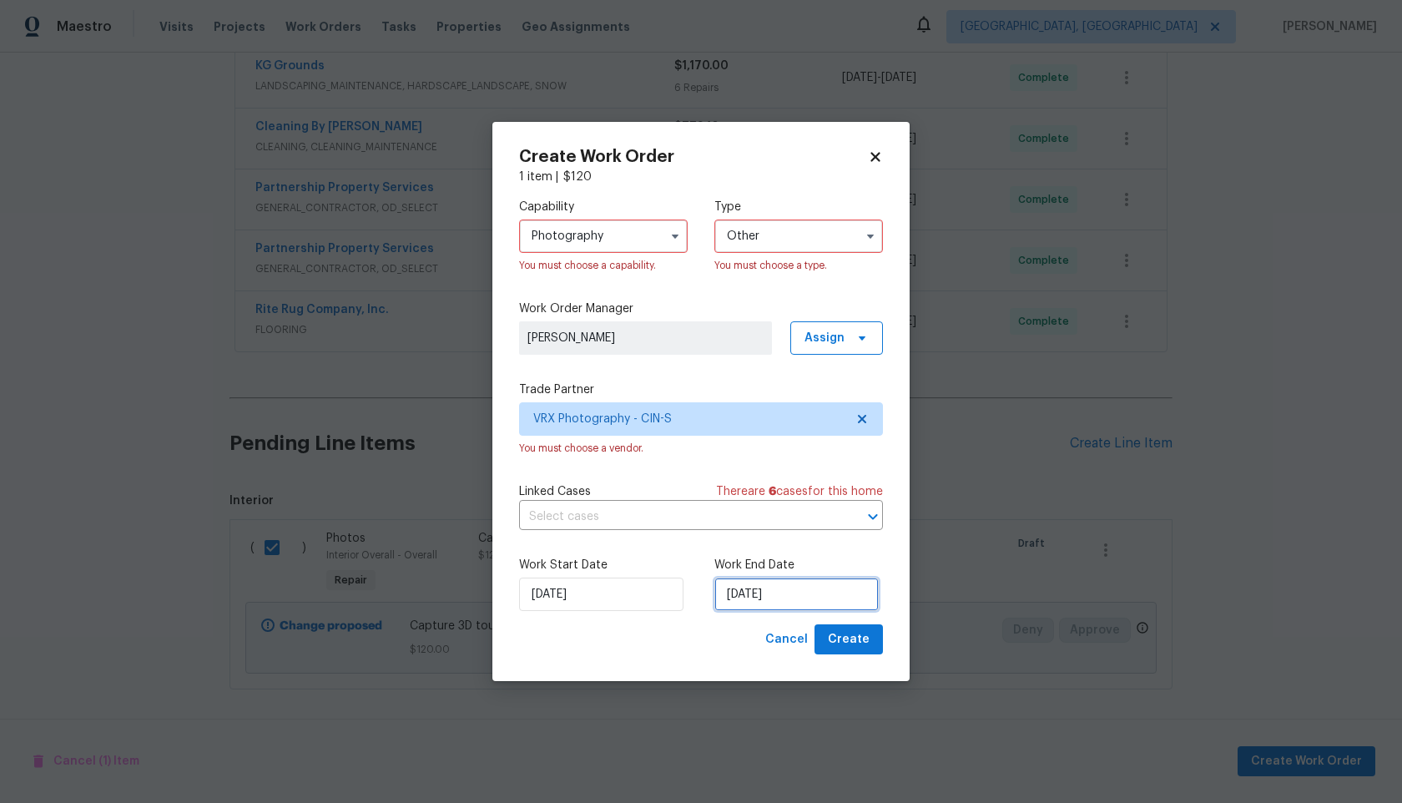
click at [802, 595] on input "24/09/2025" at bounding box center [796, 594] width 164 height 33
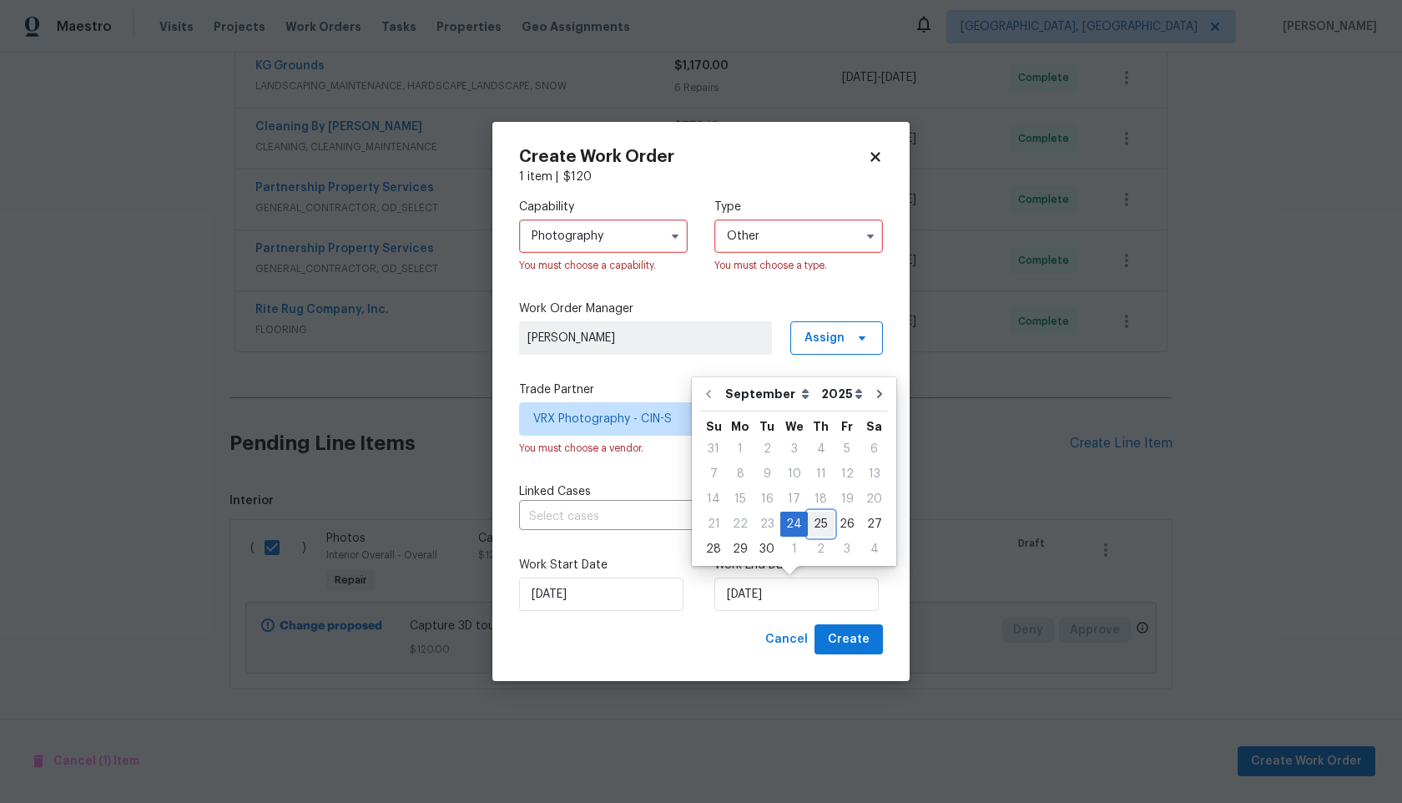
click at [812, 525] on div "25" at bounding box center [821, 523] width 26 height 23
type input "25/09/2025"
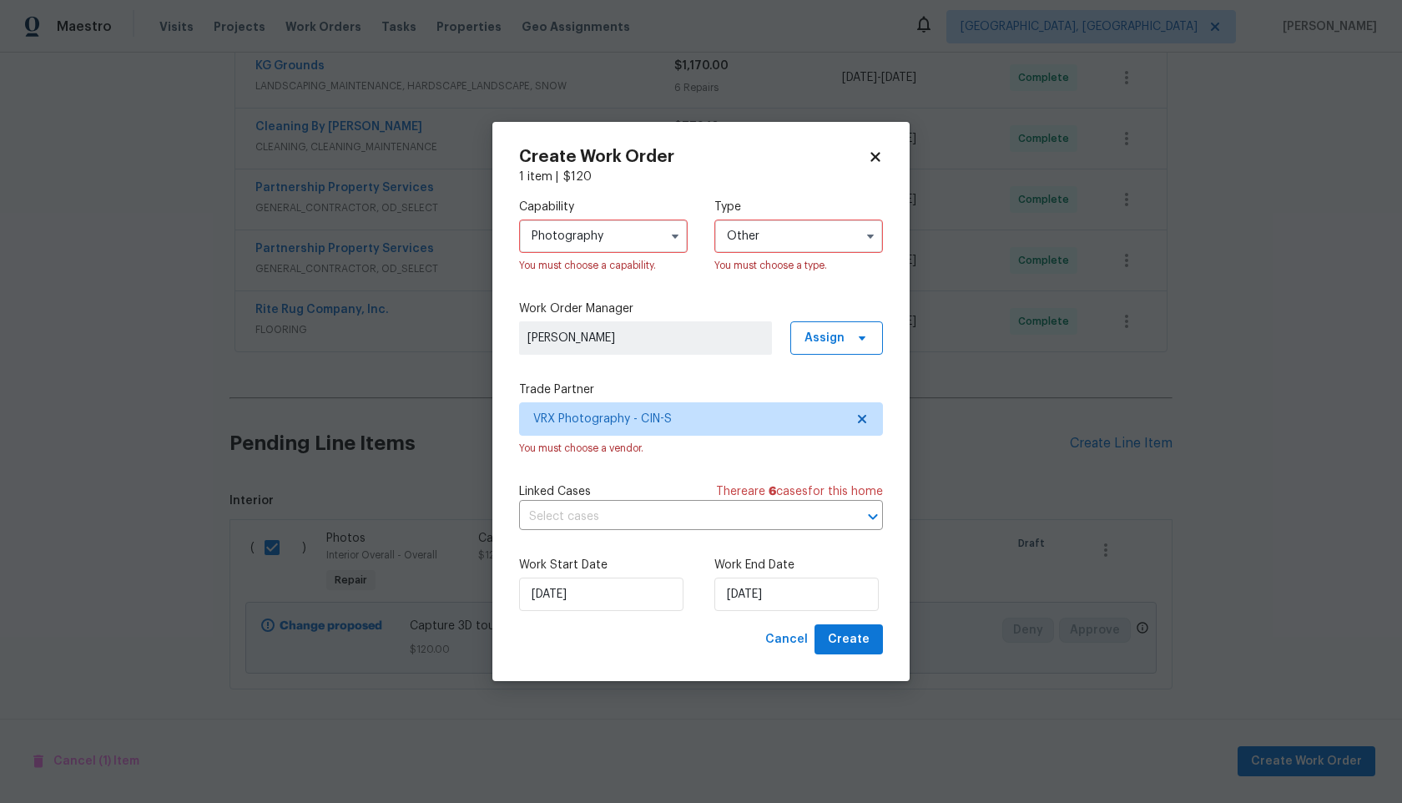
click at [876, 152] on icon at bounding box center [875, 156] width 15 height 15
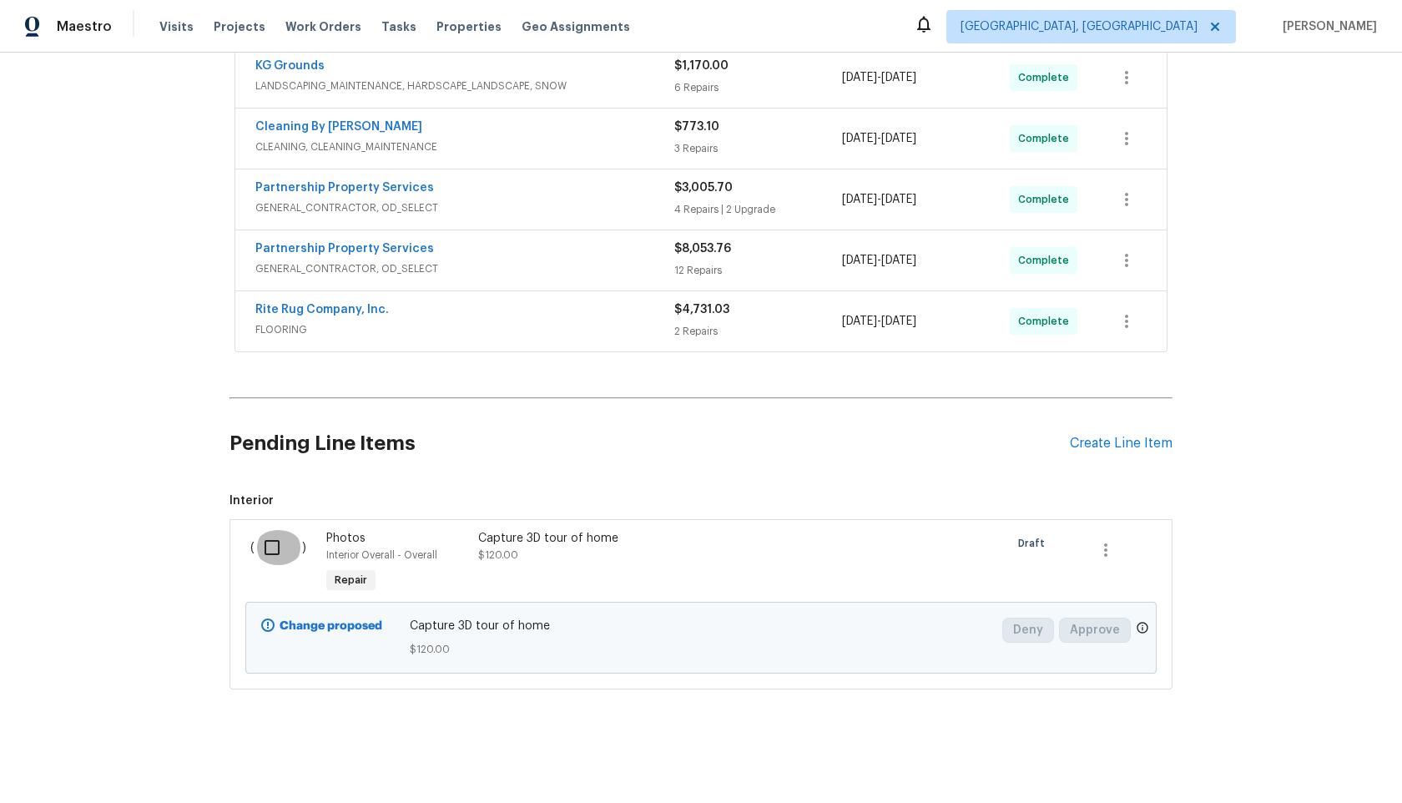
click at [272, 548] on input "checkbox" at bounding box center [279, 547] width 48 height 35
checkbox input "true"
click at [1299, 774] on button "Create Work Order" at bounding box center [1307, 761] width 138 height 31
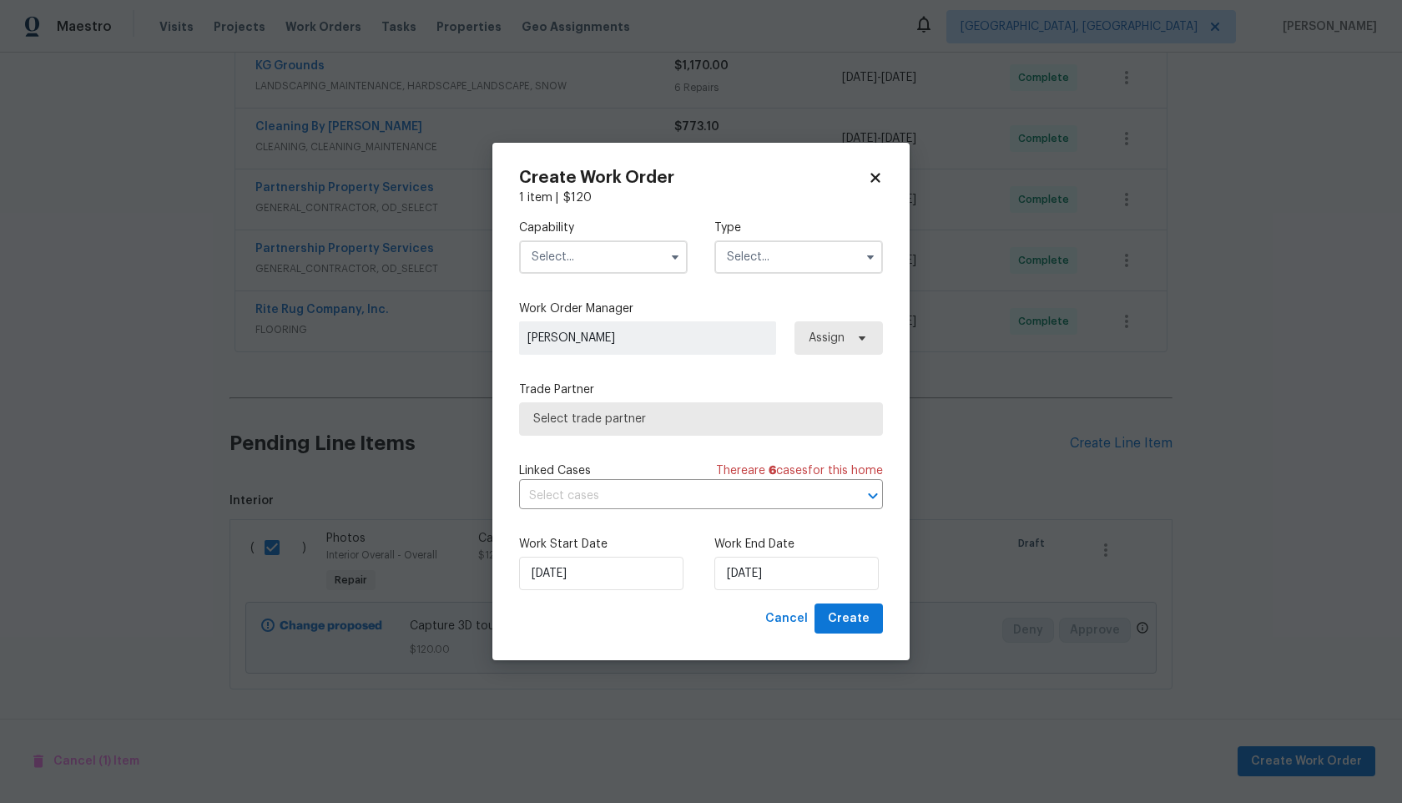
click at [577, 257] on input "text" at bounding box center [603, 256] width 169 height 33
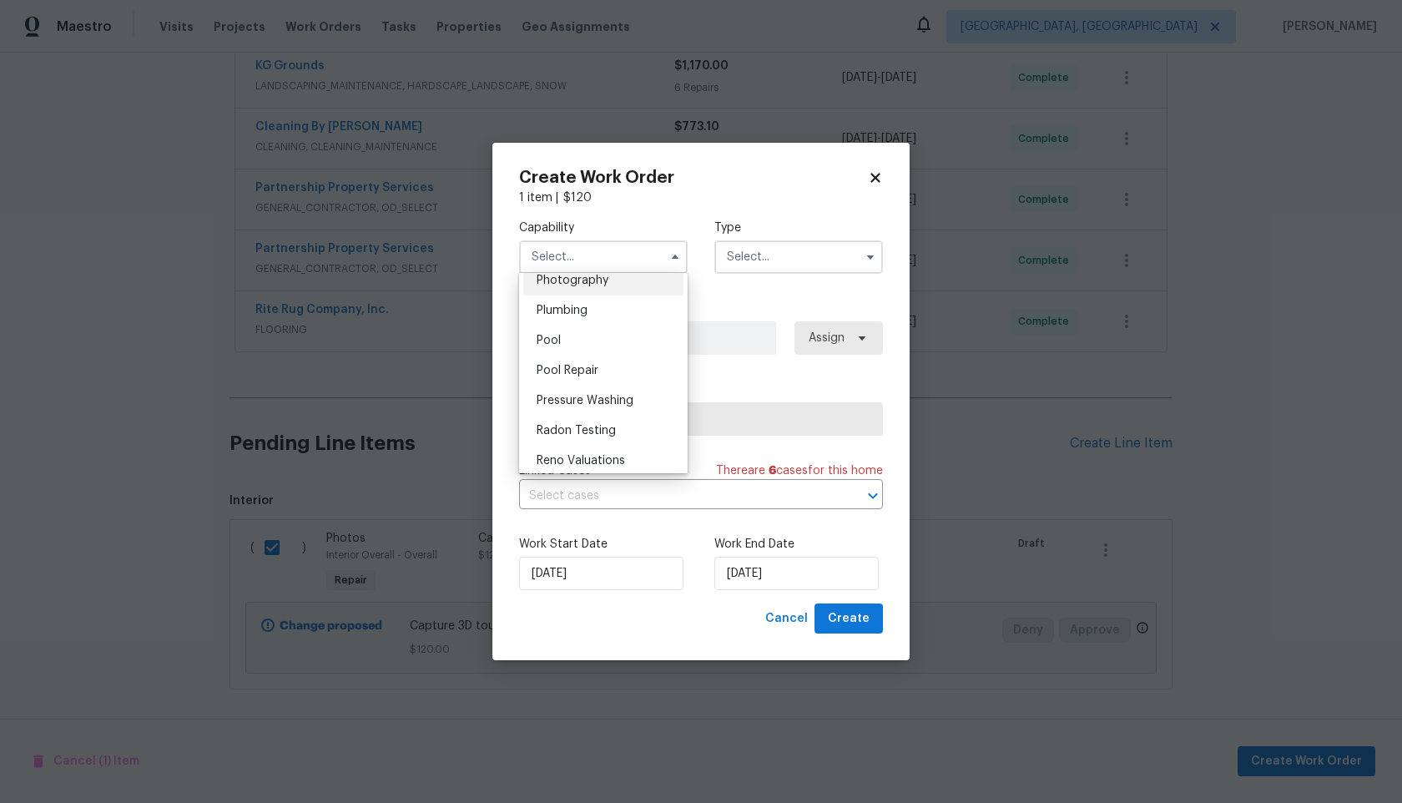
click at [586, 277] on span "Photography" at bounding box center [573, 281] width 72 height 12
type input "Photography"
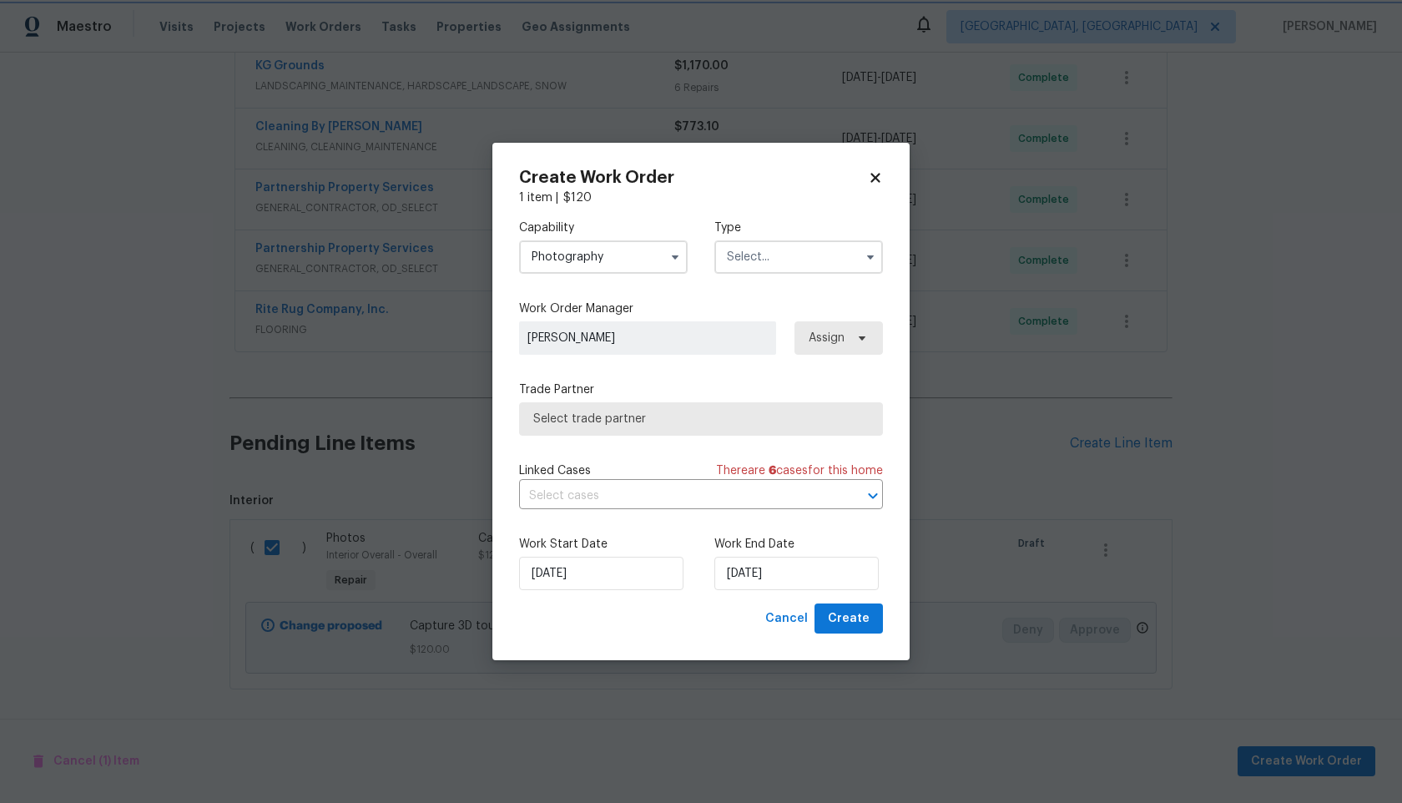
scroll to position [1432, 0]
click at [779, 246] on input "text" at bounding box center [798, 256] width 169 height 33
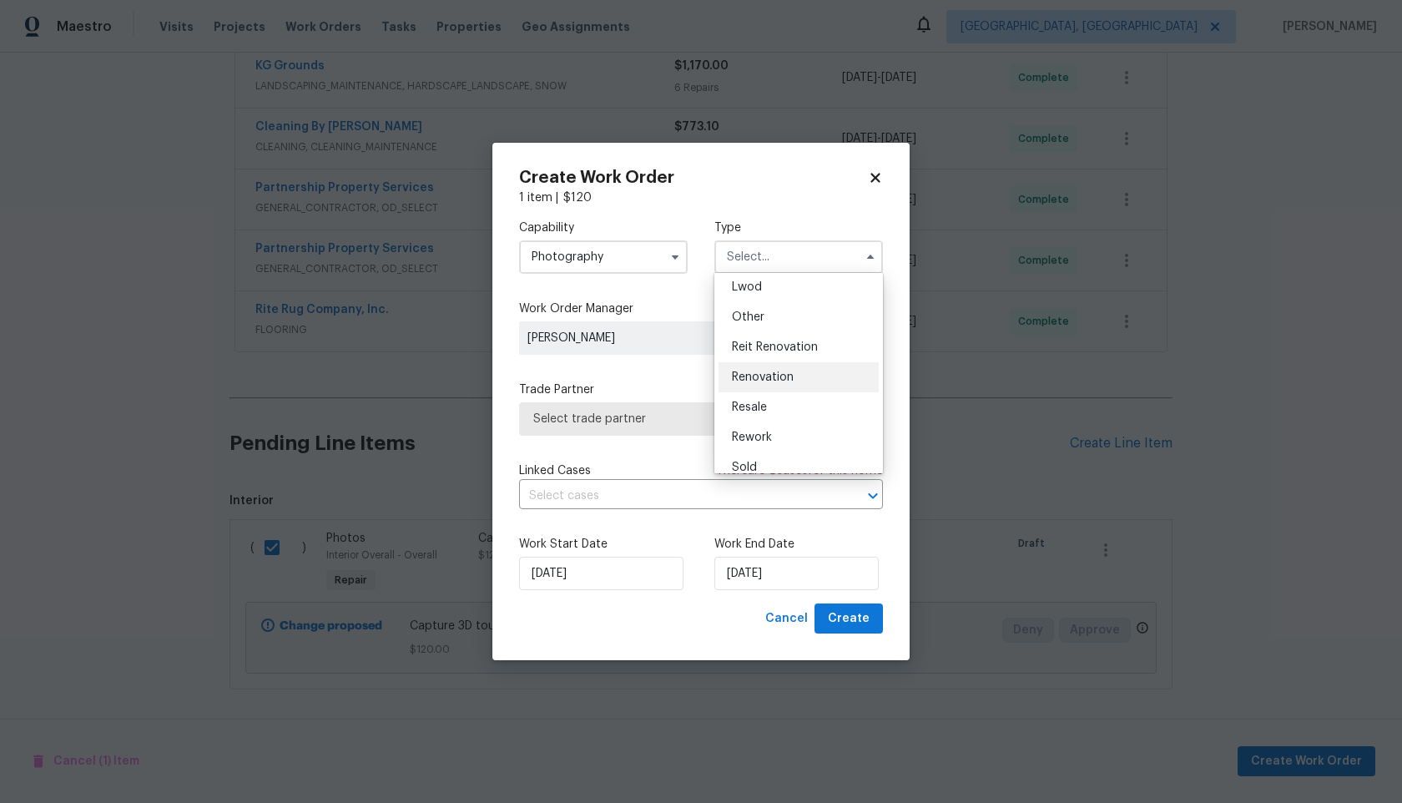
scroll to position [186, 0]
click at [754, 315] on span "Other" at bounding box center [748, 316] width 33 height 12
type input "Other"
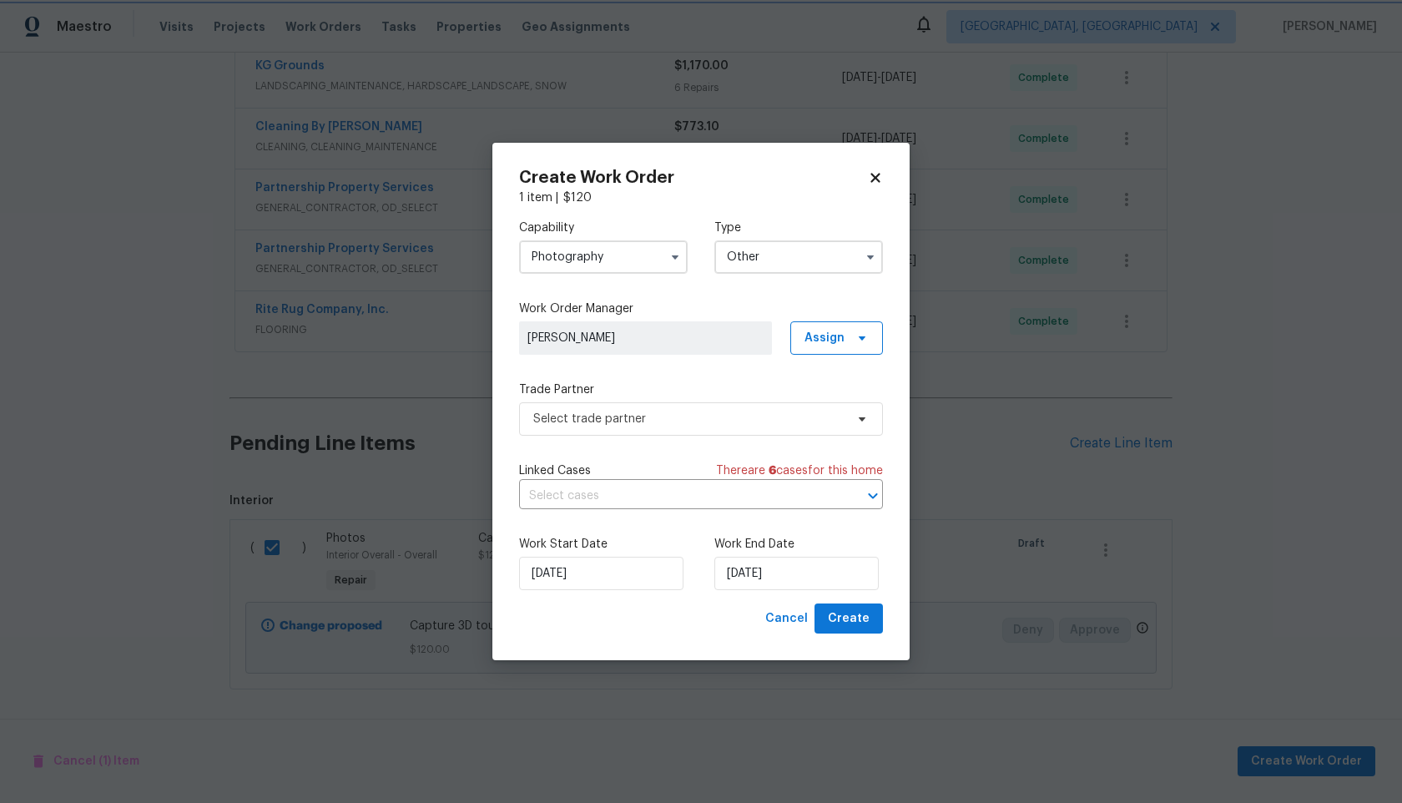
scroll to position [0, 0]
click at [646, 423] on span "Select trade partner" at bounding box center [688, 419] width 311 height 17
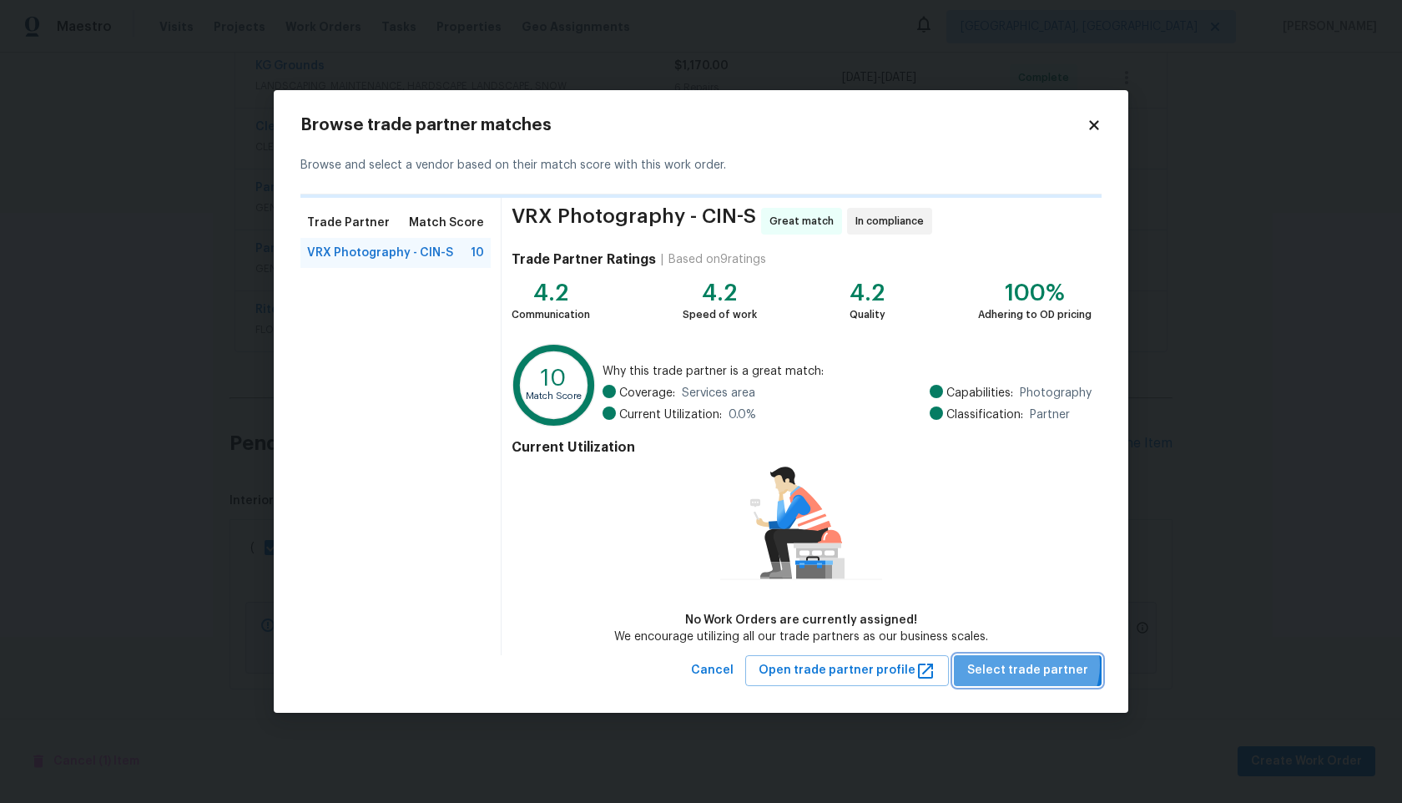
click at [1034, 665] on span "Select trade partner" at bounding box center [1027, 670] width 121 height 21
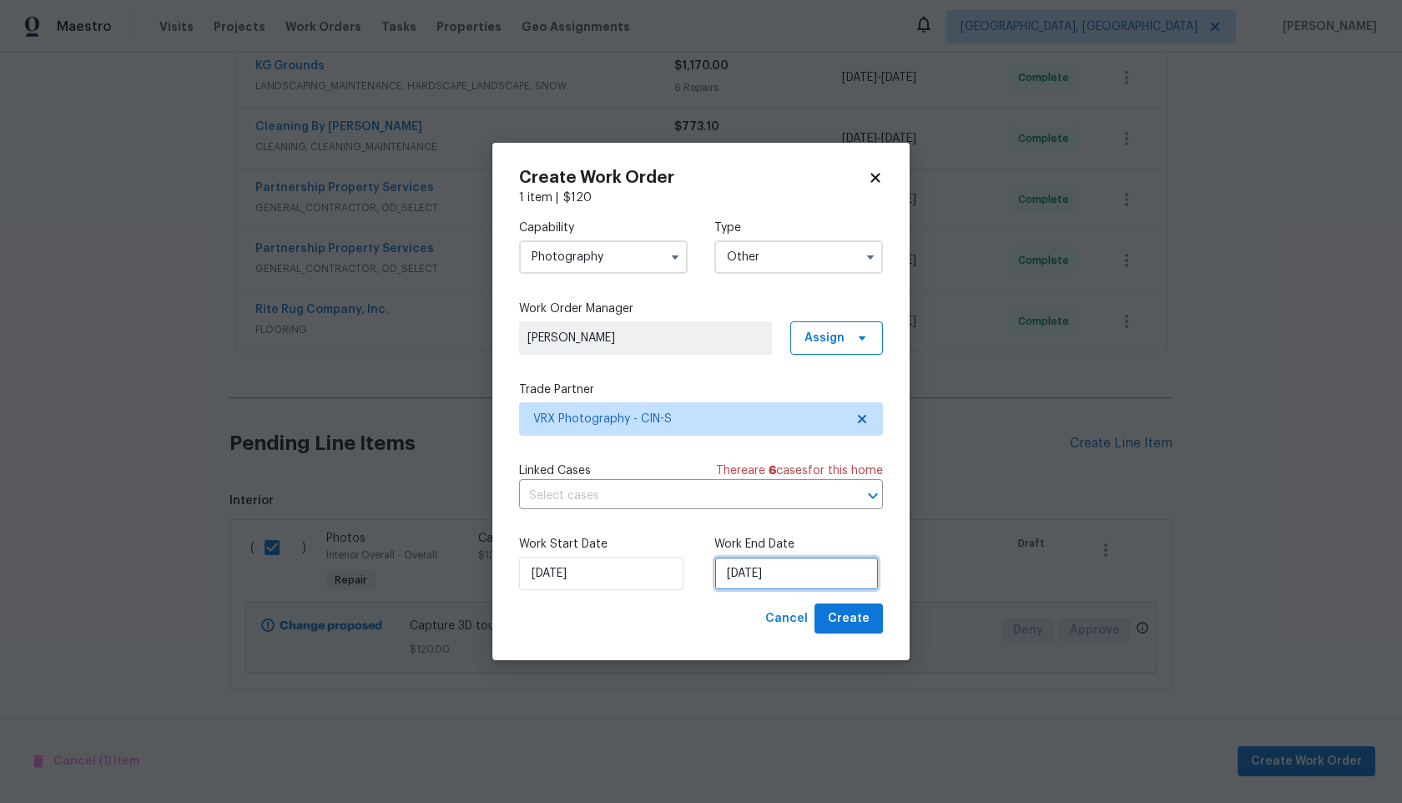
click at [802, 568] on input "24/09/2025" at bounding box center [796, 573] width 164 height 33
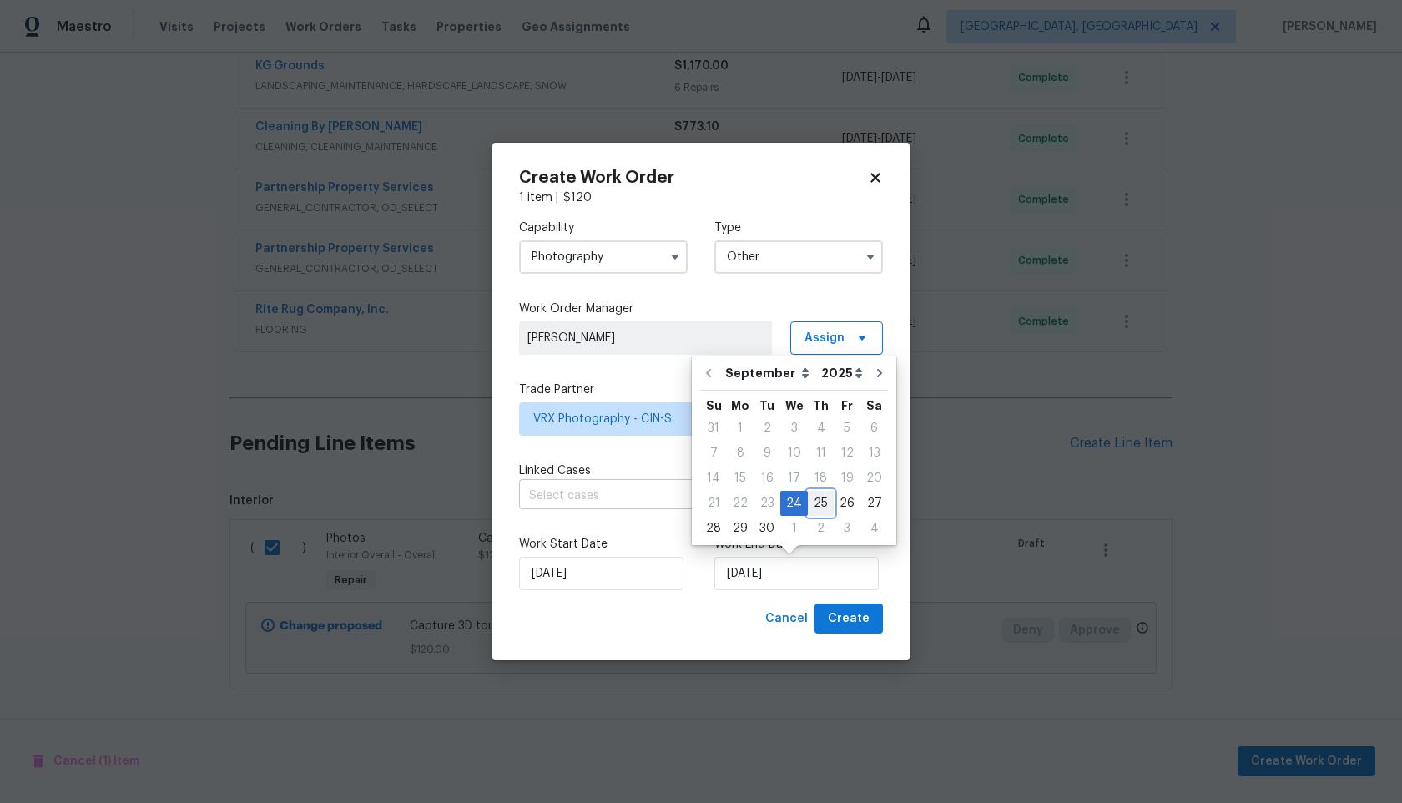
click at [819, 499] on div "25" at bounding box center [821, 503] width 26 height 23
type input "25/09/2025"
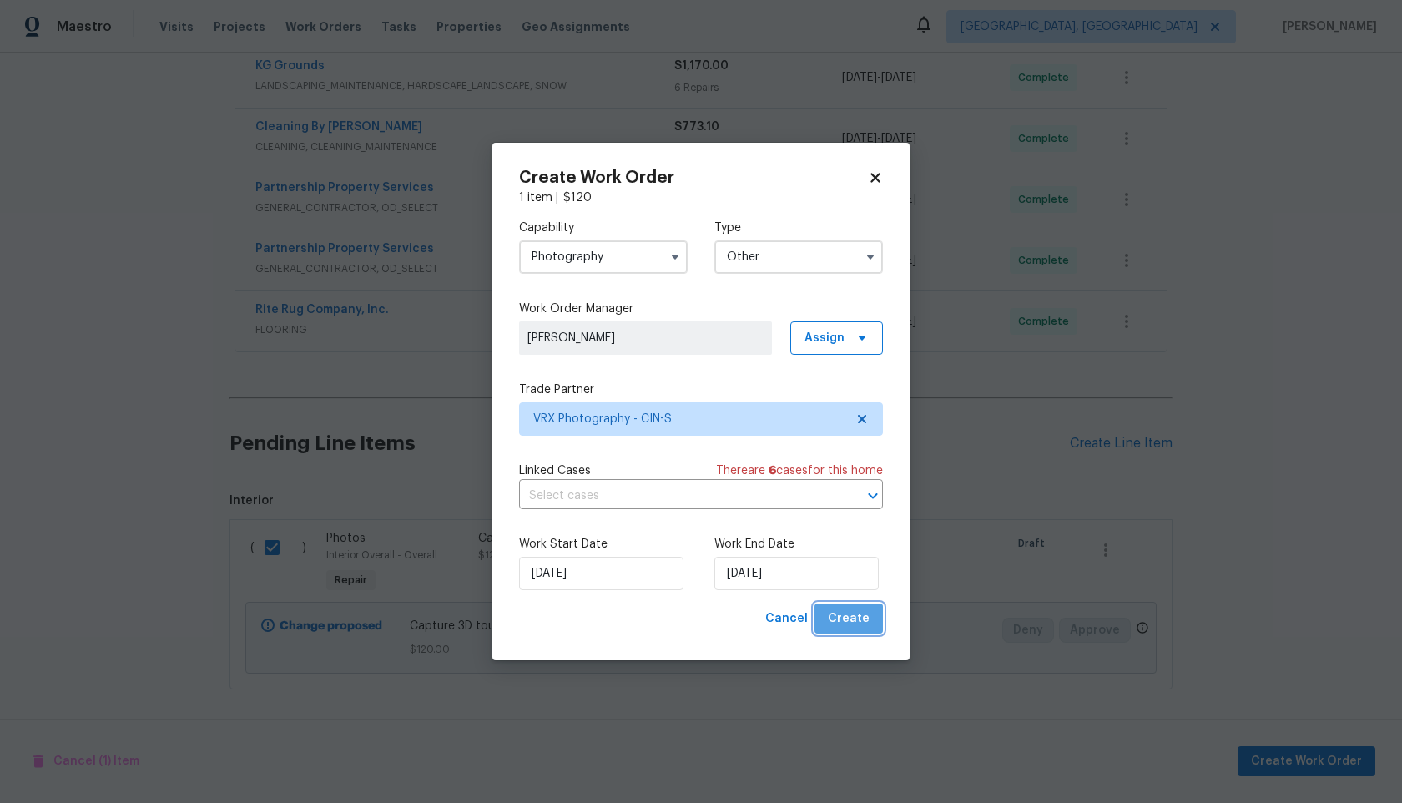
click at [865, 623] on span "Create" at bounding box center [849, 618] width 42 height 21
checkbox input "false"
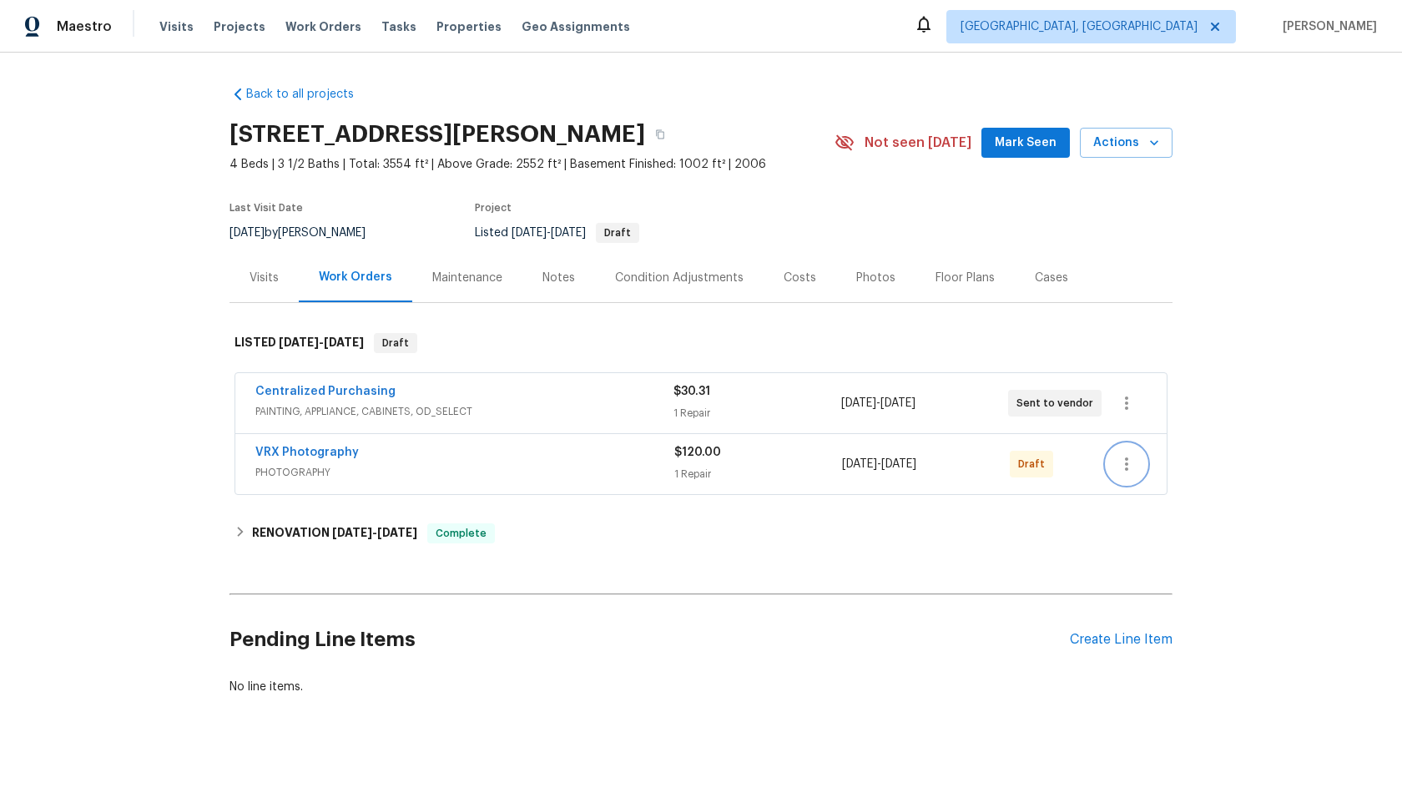
click at [1128, 462] on icon "button" at bounding box center [1127, 464] width 20 height 20
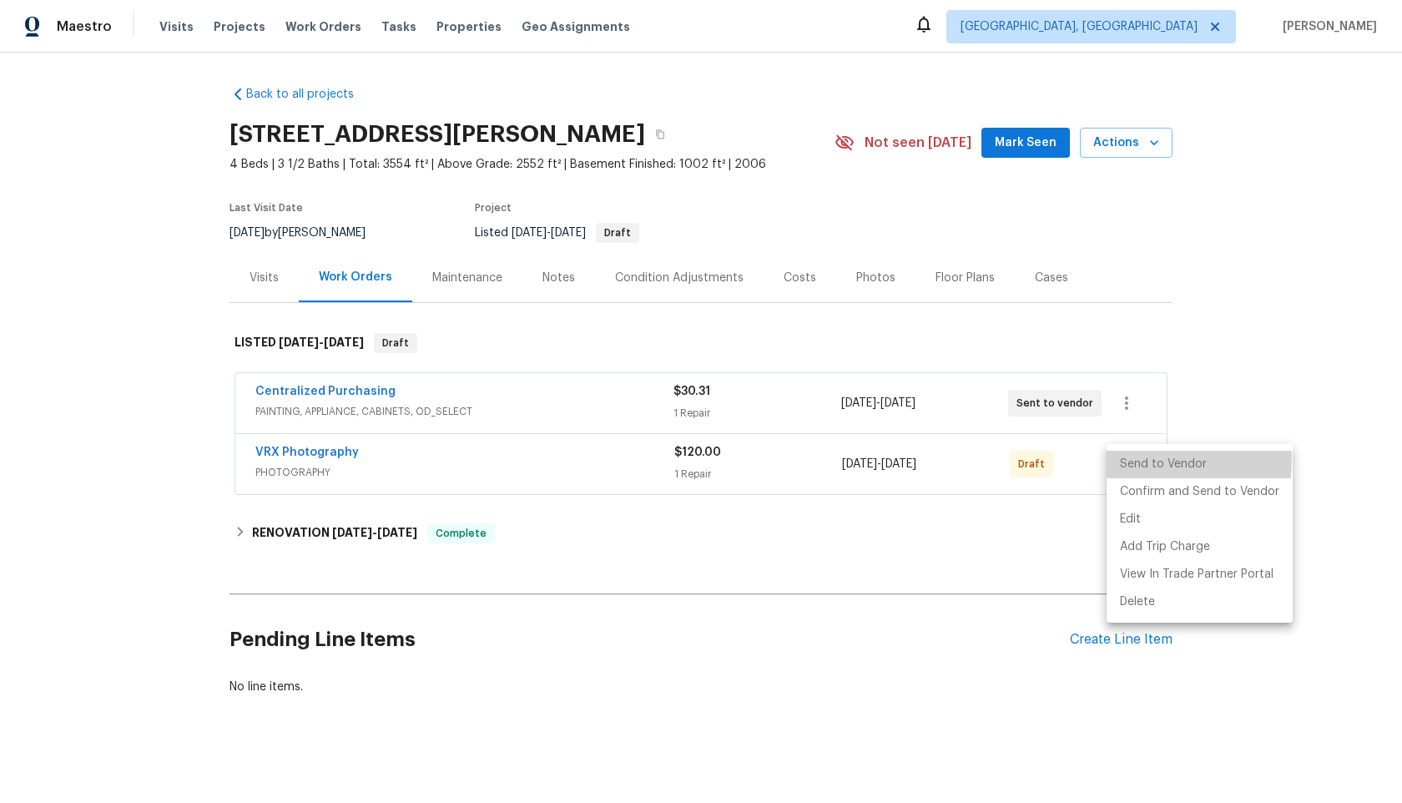
click at [1138, 459] on li "Send to Vendor" at bounding box center [1200, 465] width 186 height 28
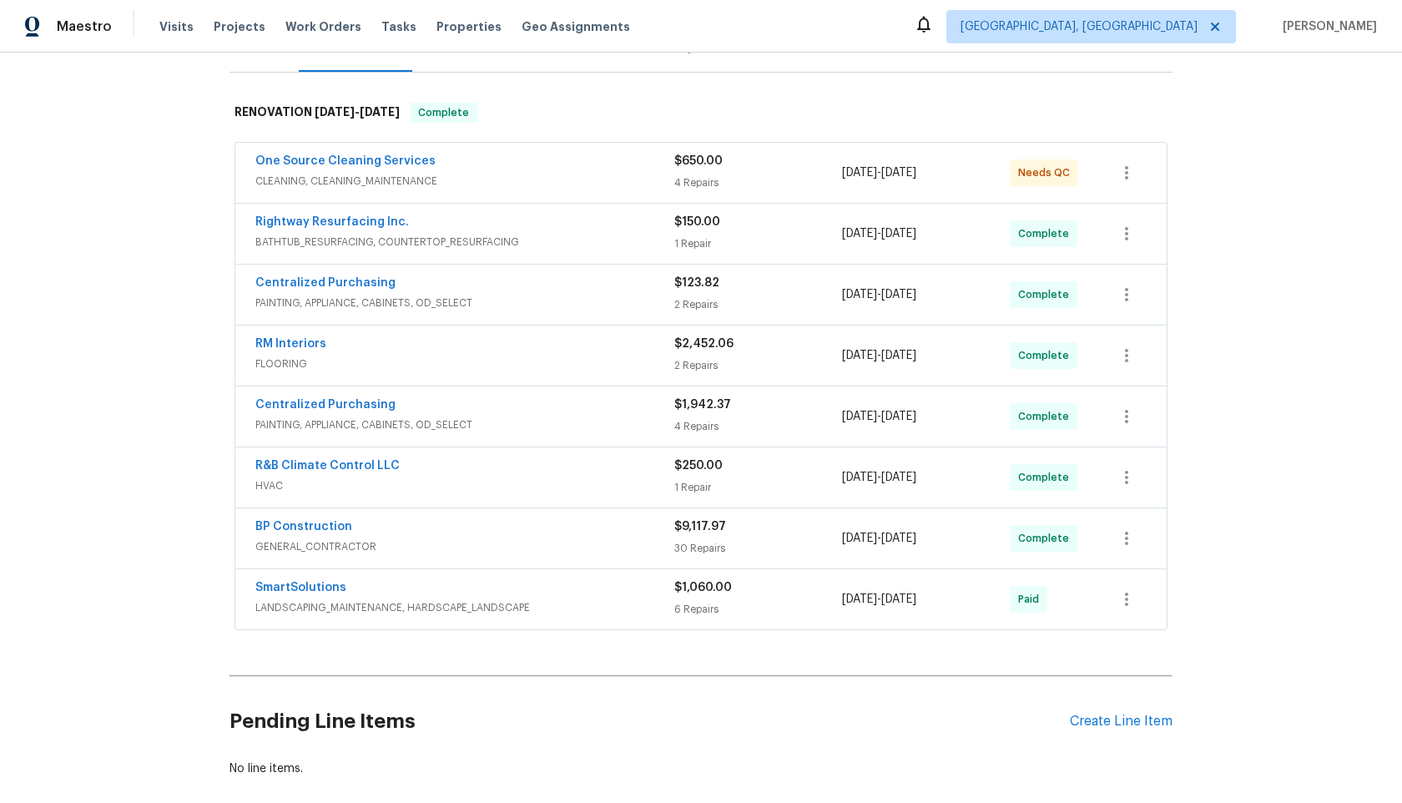
scroll to position [318, 0]
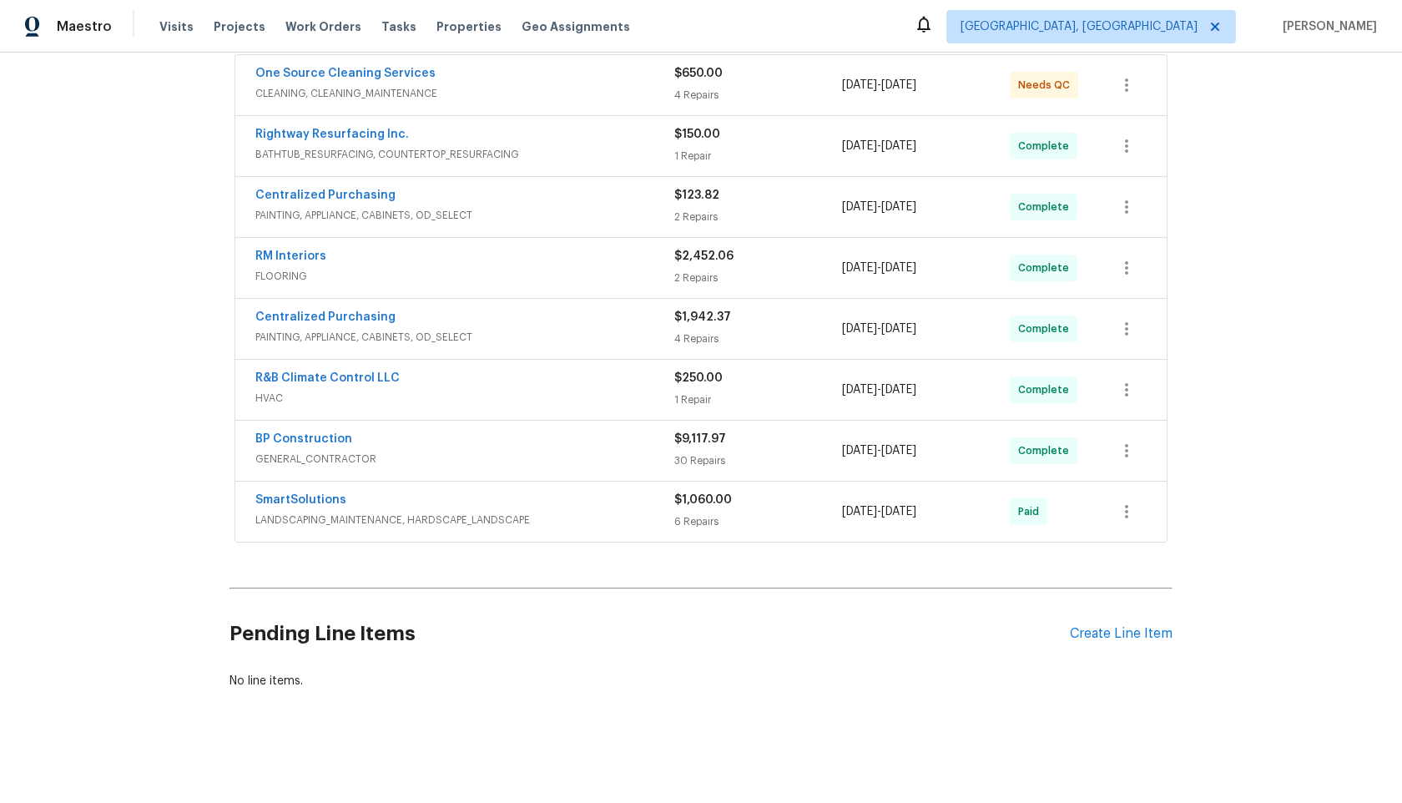
click at [1136, 621] on div "Pending Line Items Create Line Item" at bounding box center [701, 634] width 943 height 78
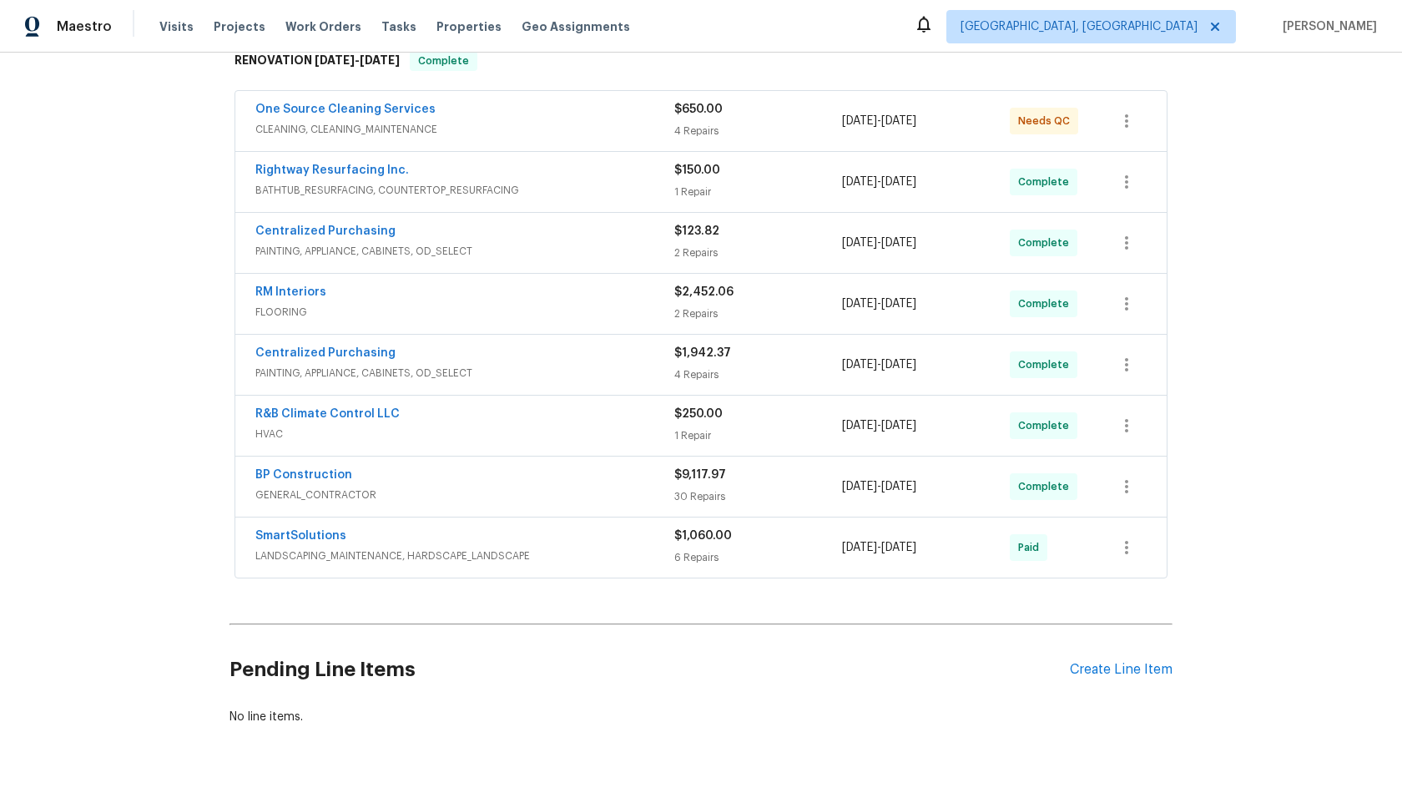
scroll to position [296, 0]
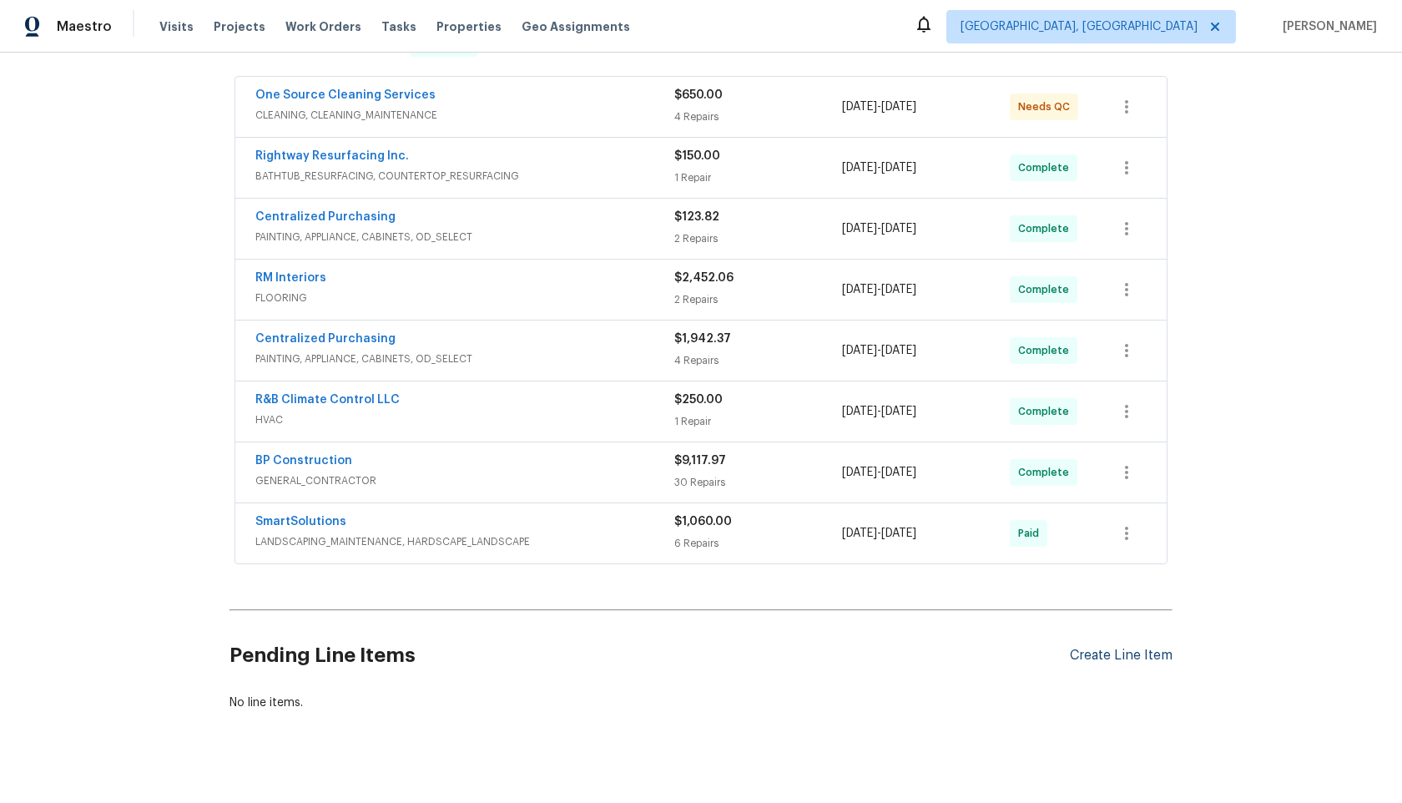
click at [1103, 659] on div "Create Line Item" at bounding box center [1121, 656] width 103 height 16
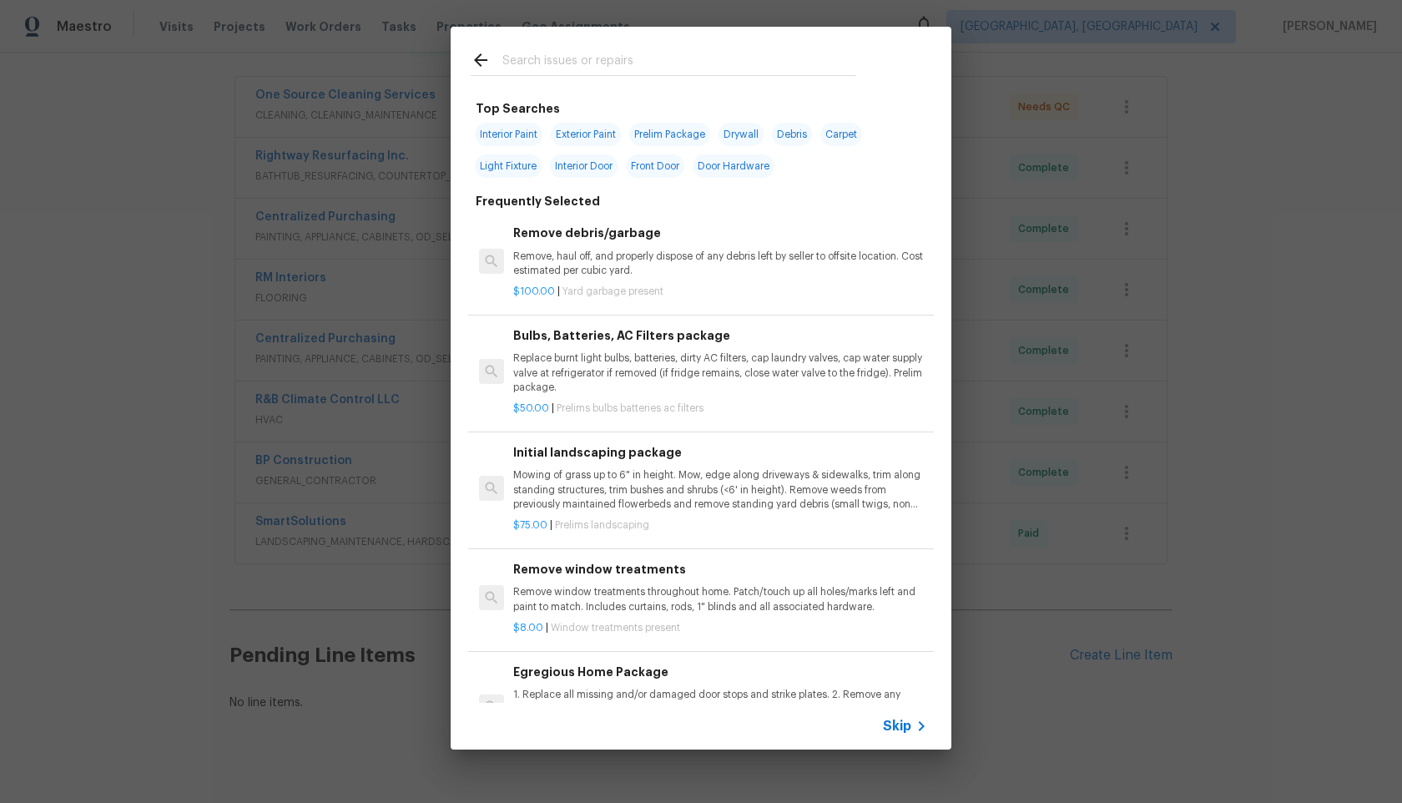
click at [896, 725] on span "Skip" at bounding box center [897, 726] width 28 height 17
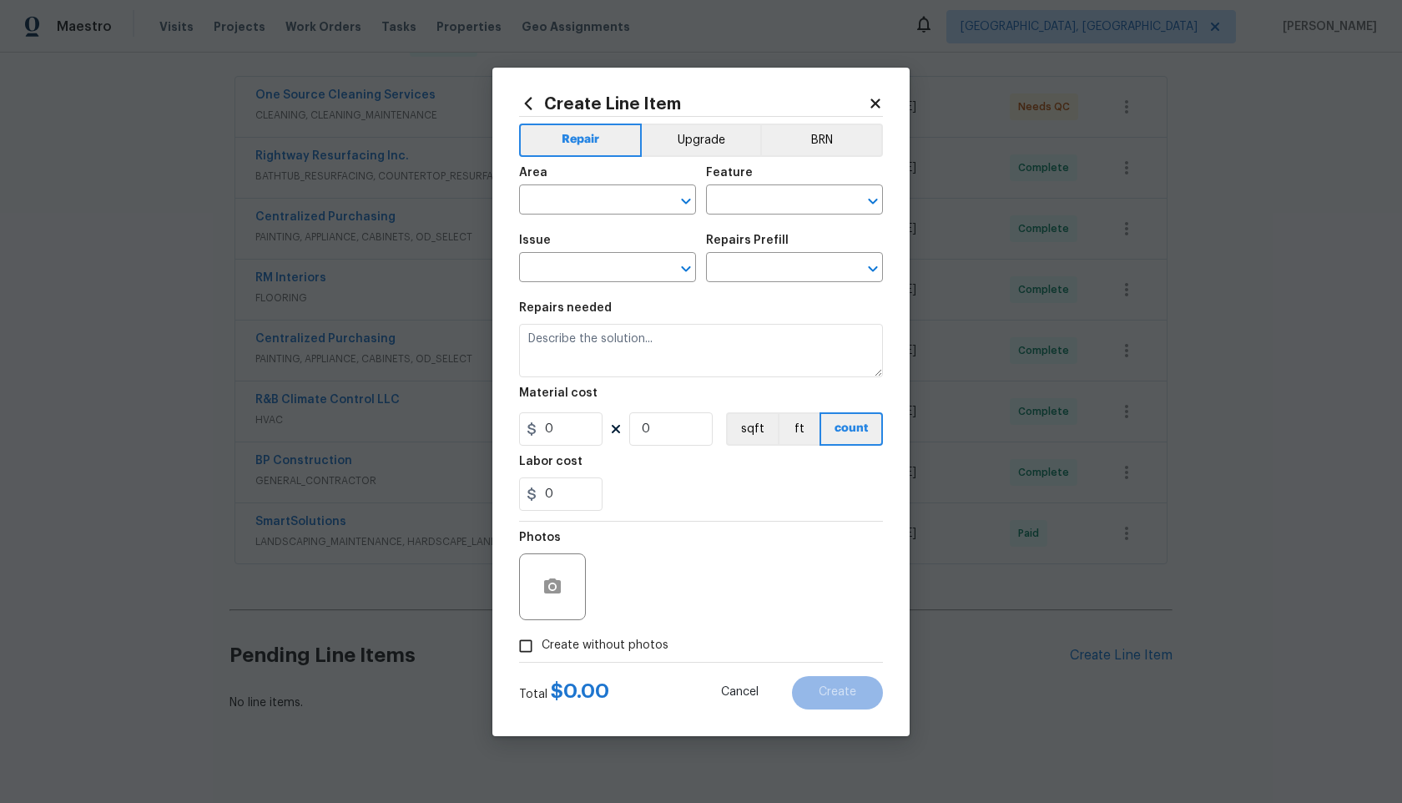
click at [554, 185] on div "Area" at bounding box center [607, 178] width 177 height 22
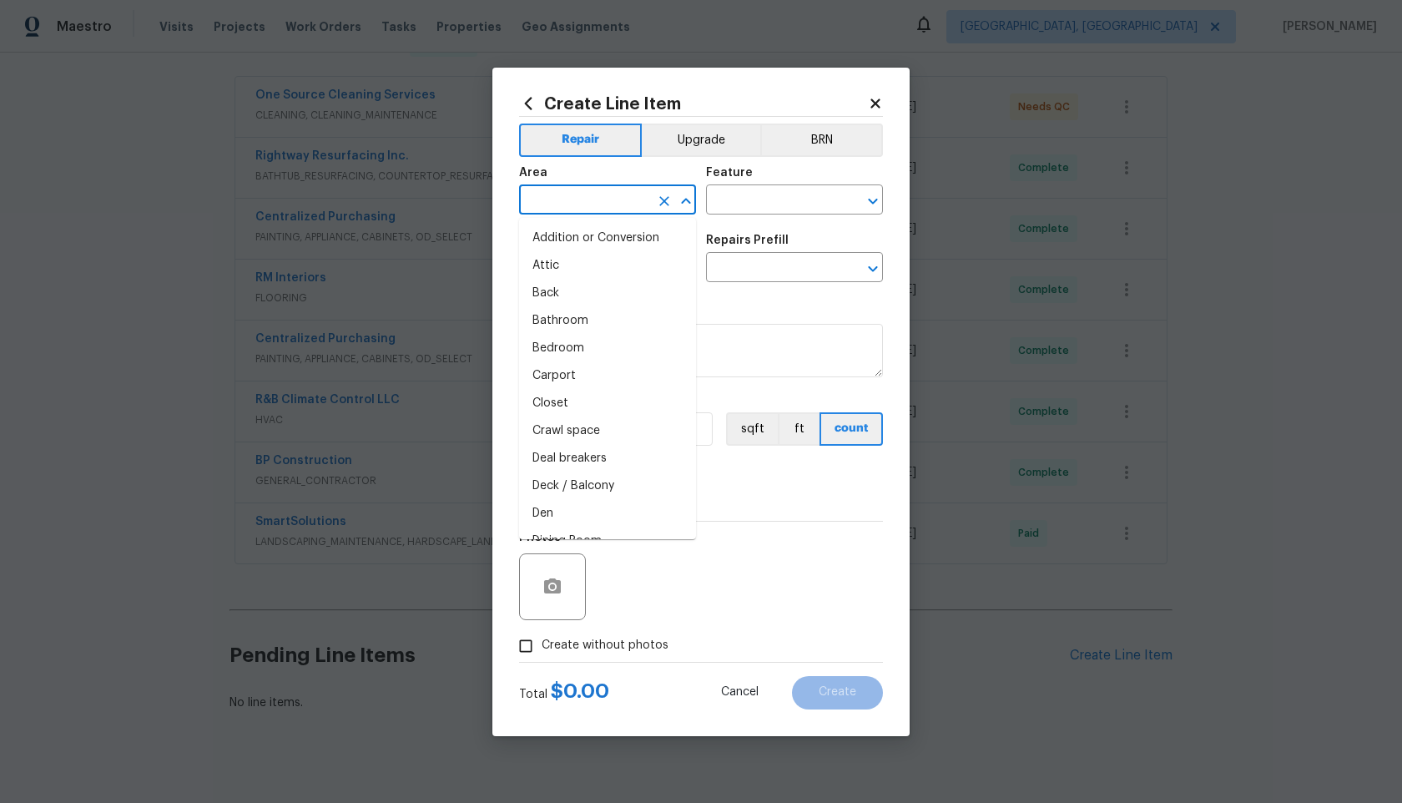
click at [553, 203] on input "text" at bounding box center [584, 202] width 130 height 26
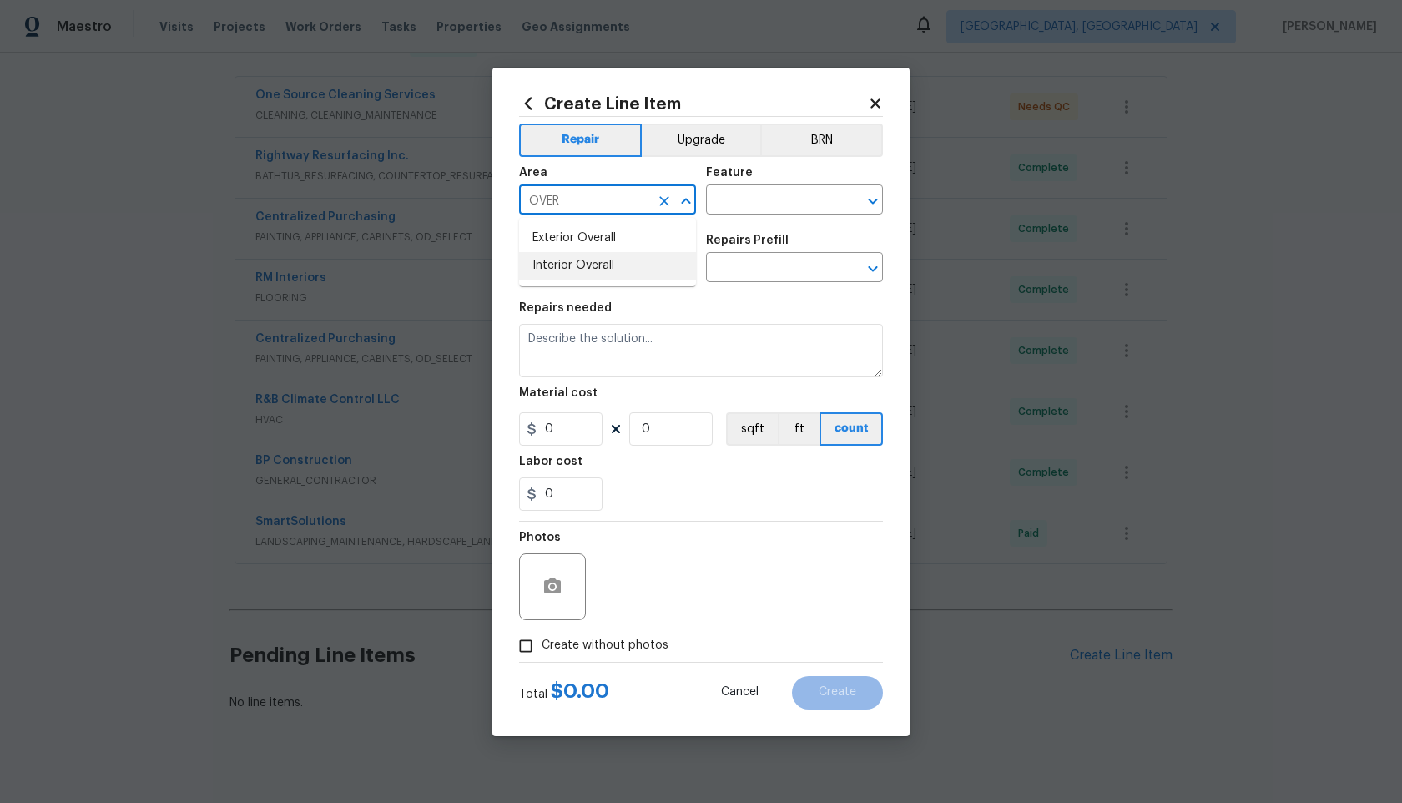
click at [568, 266] on li "Interior Overall" at bounding box center [607, 266] width 177 height 28
type input "Interior Overall"
click at [779, 215] on div "Area Interior Overall ​ Feature ​" at bounding box center [701, 191] width 364 height 68
click at [778, 209] on input "text" at bounding box center [771, 202] width 130 height 26
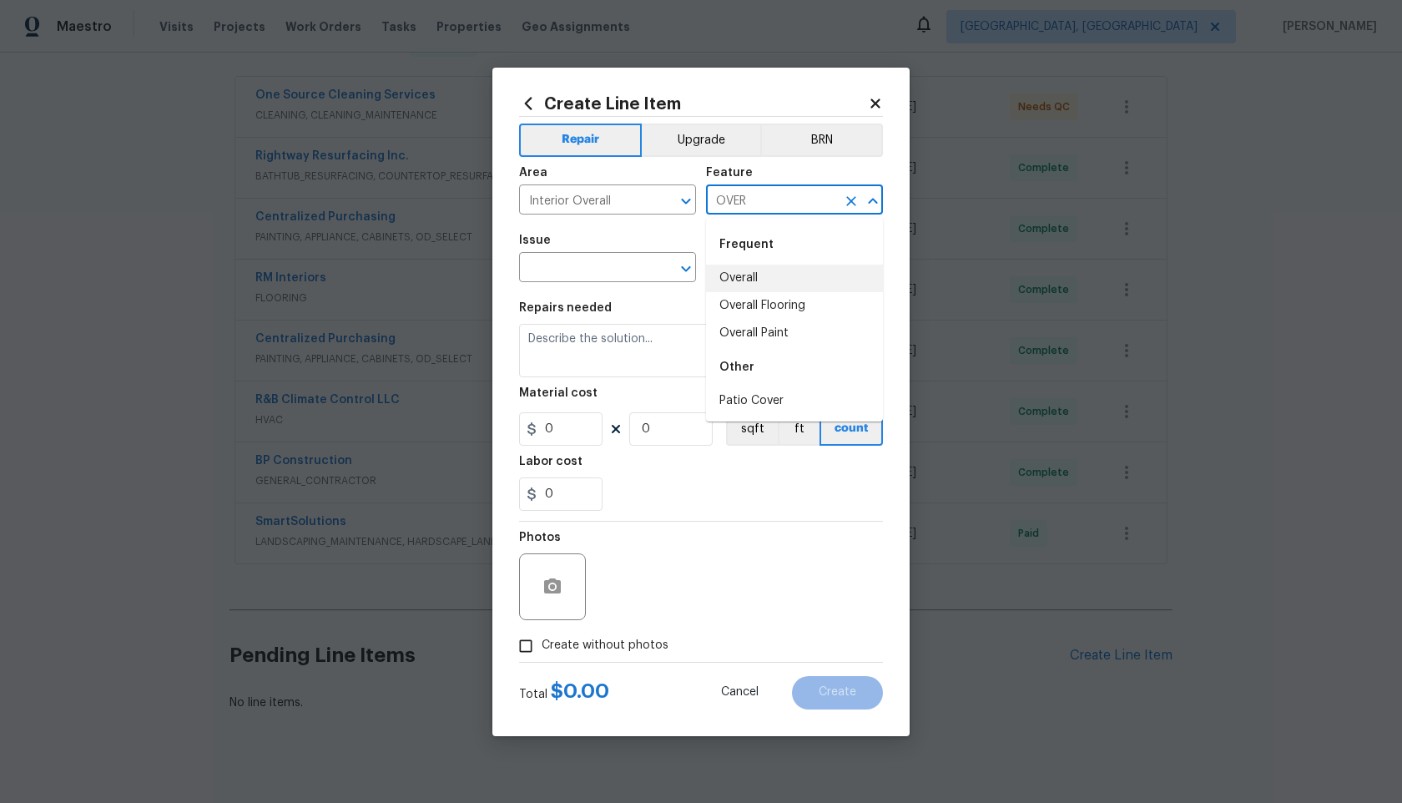
click at [778, 271] on li "Overall" at bounding box center [794, 279] width 177 height 28
type input "Overall"
click at [619, 266] on input "text" at bounding box center [584, 269] width 130 height 26
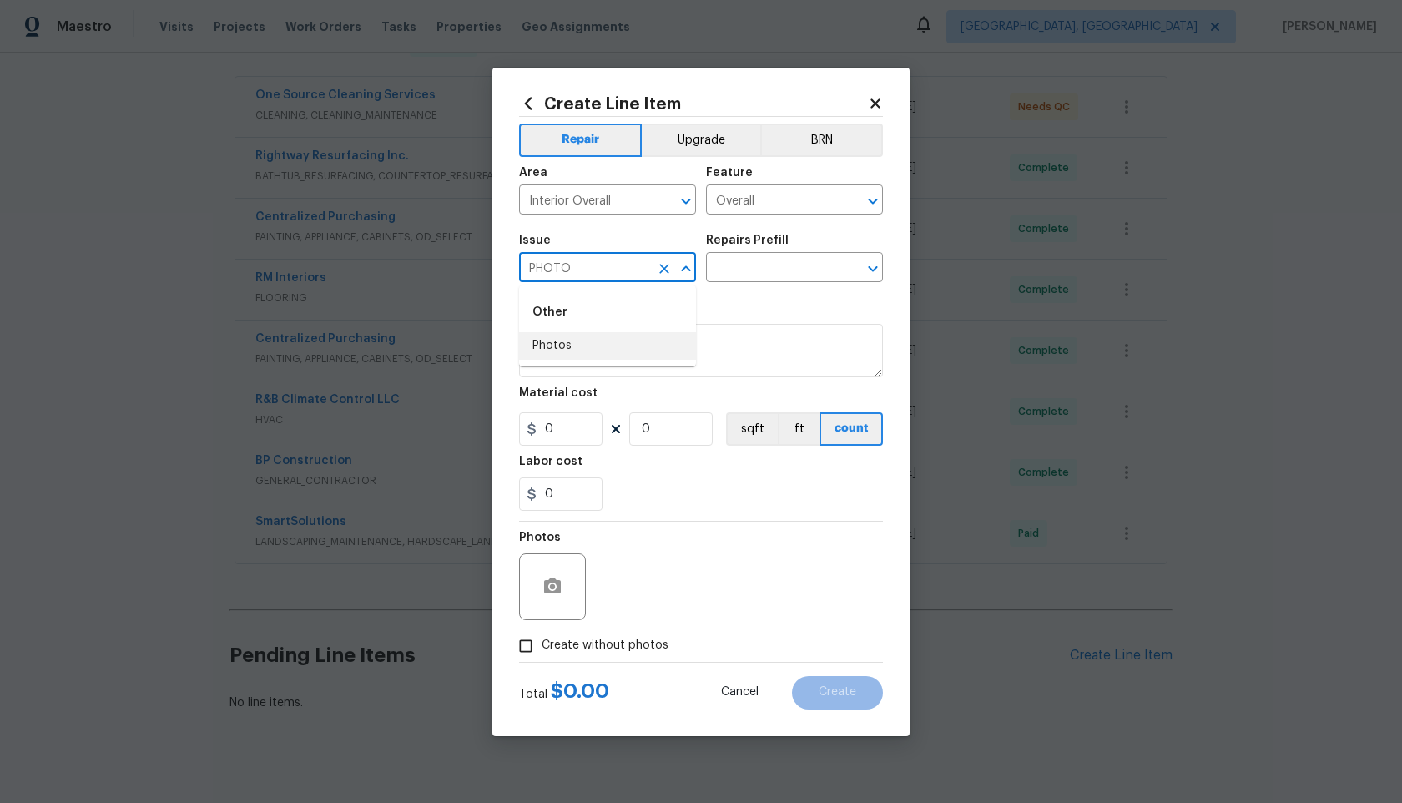
click at [583, 355] on li "Photos" at bounding box center [607, 346] width 177 height 28
type input "Photos"
click at [758, 272] on input "text" at bounding box center [771, 269] width 130 height 26
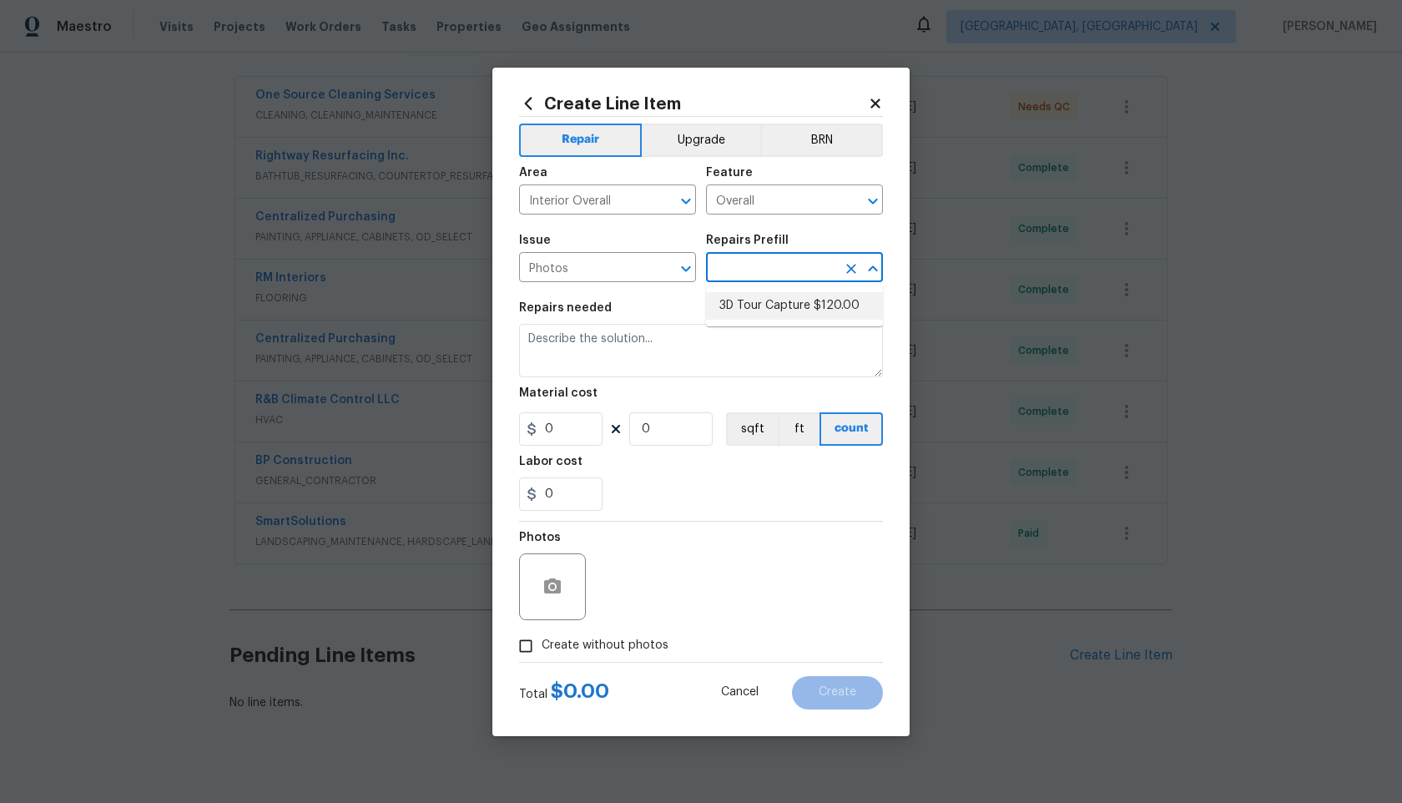
click at [758, 293] on li "3D Tour Capture $120.00" at bounding box center [794, 306] width 177 height 28
type input "3D Tour Capture $120.00"
type textarea "Capture 3D tour of home"
type input "1"
type input "120"
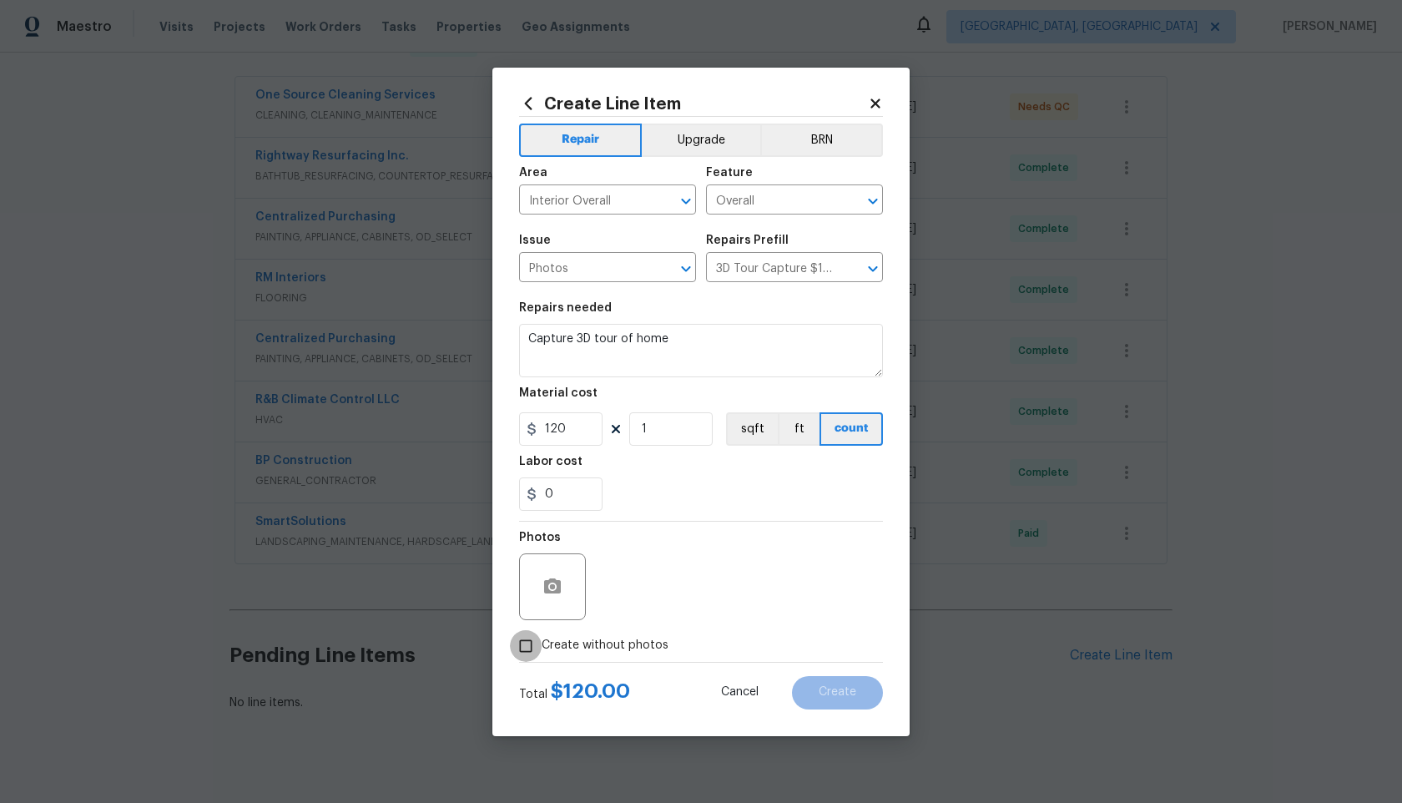
click at [526, 650] on input "Create without photos" at bounding box center [526, 646] width 32 height 32
checkbox input "true"
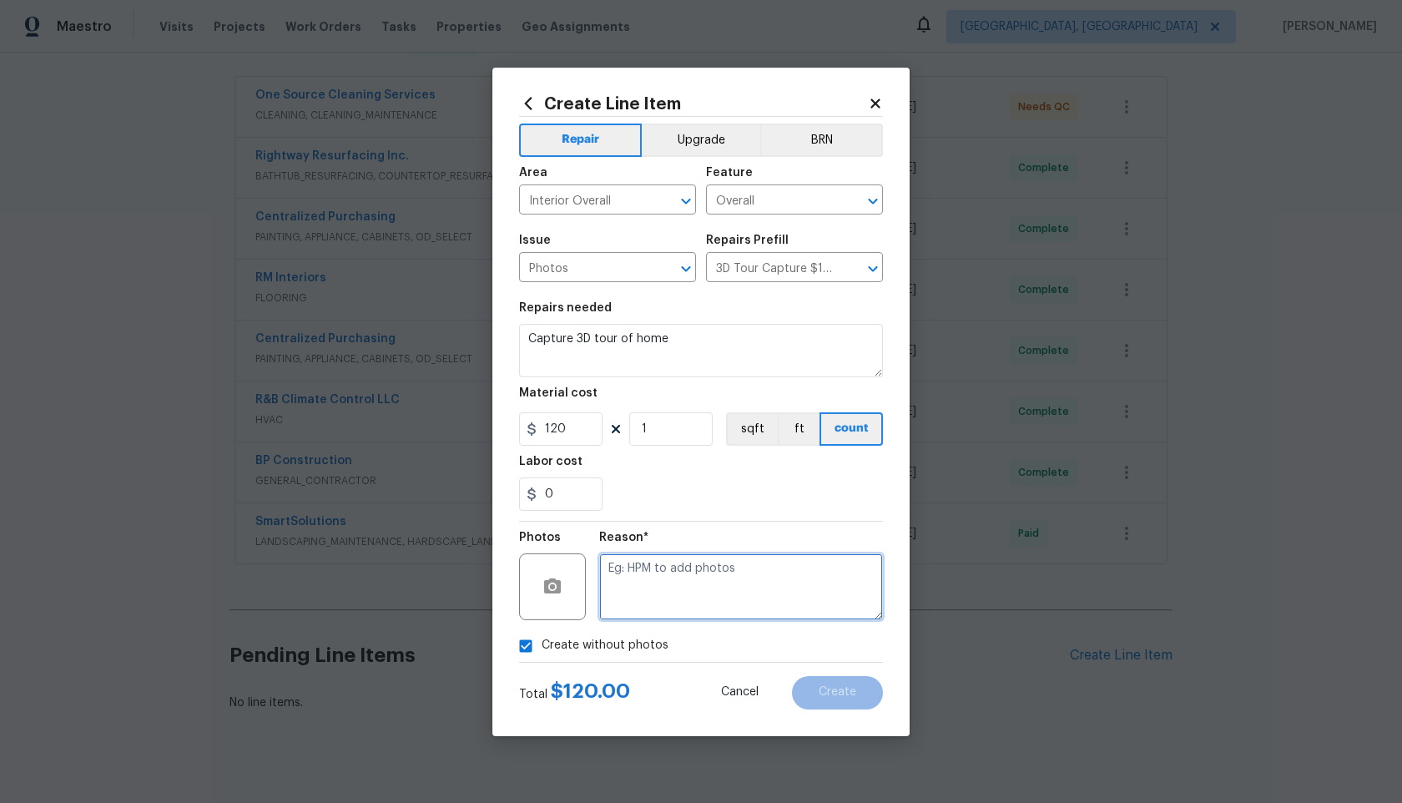
click at [670, 601] on textarea at bounding box center [741, 586] width 284 height 67
type textarea "."
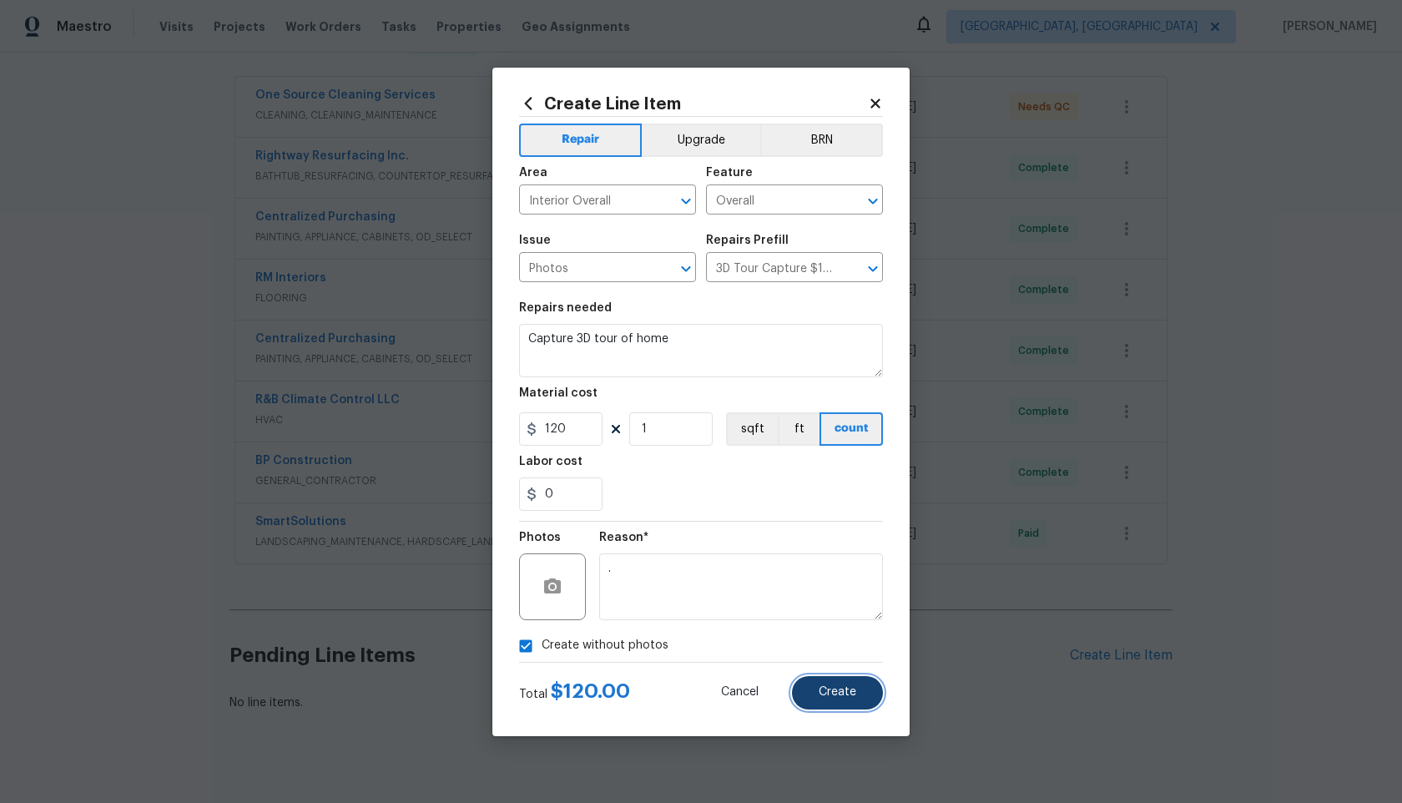
click at [824, 686] on span "Create" at bounding box center [838, 692] width 38 height 13
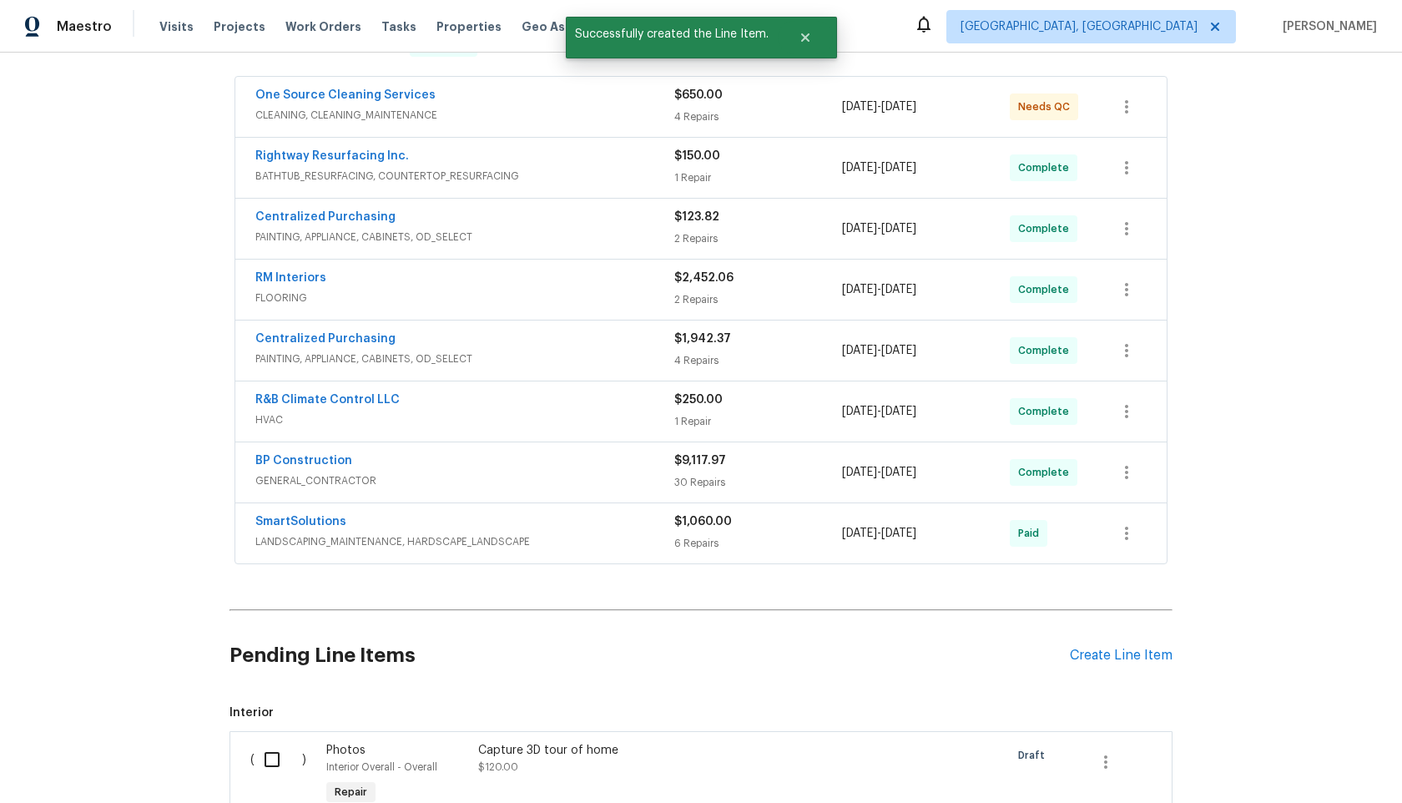
click at [267, 757] on input "checkbox" at bounding box center [279, 759] width 48 height 35
checkbox input "true"
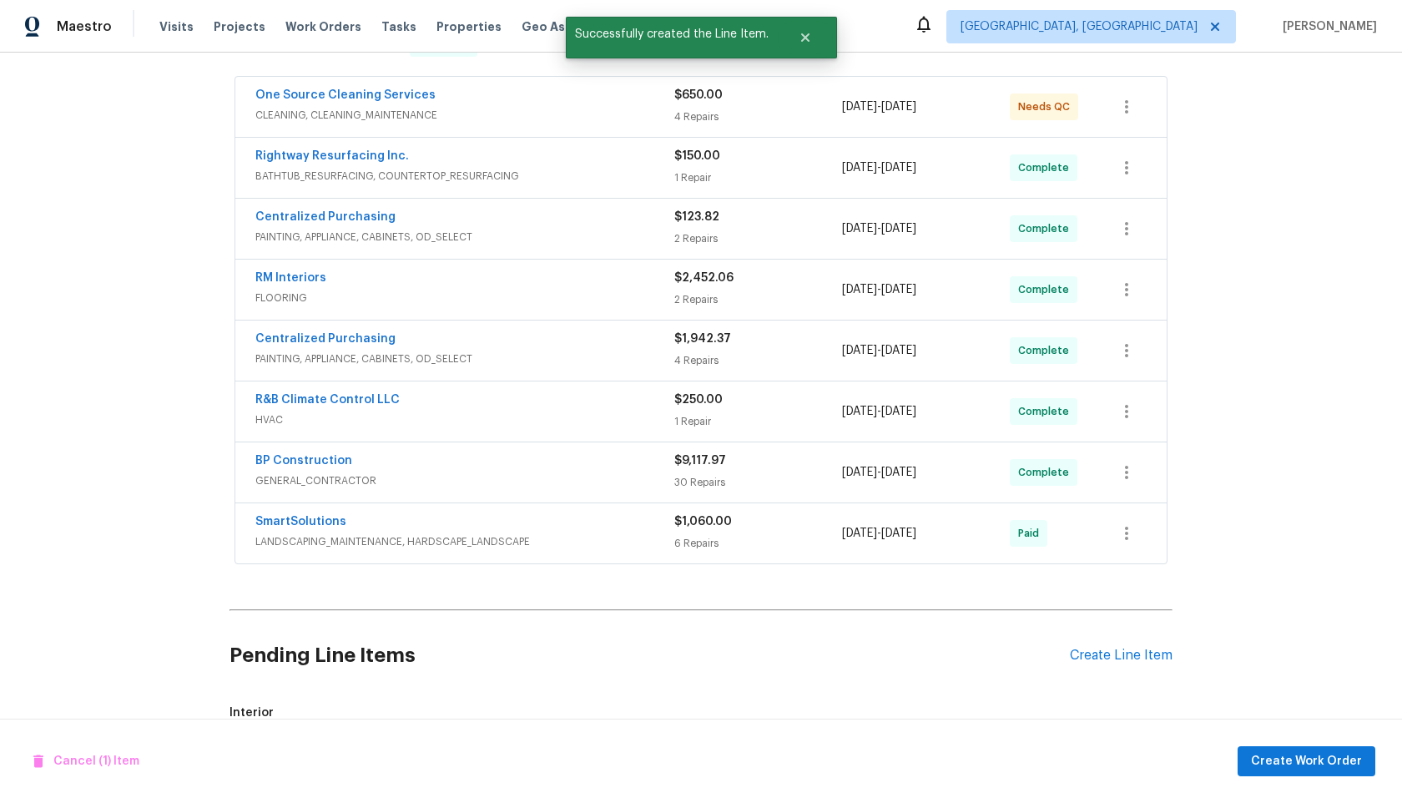
scroll to position [508, 0]
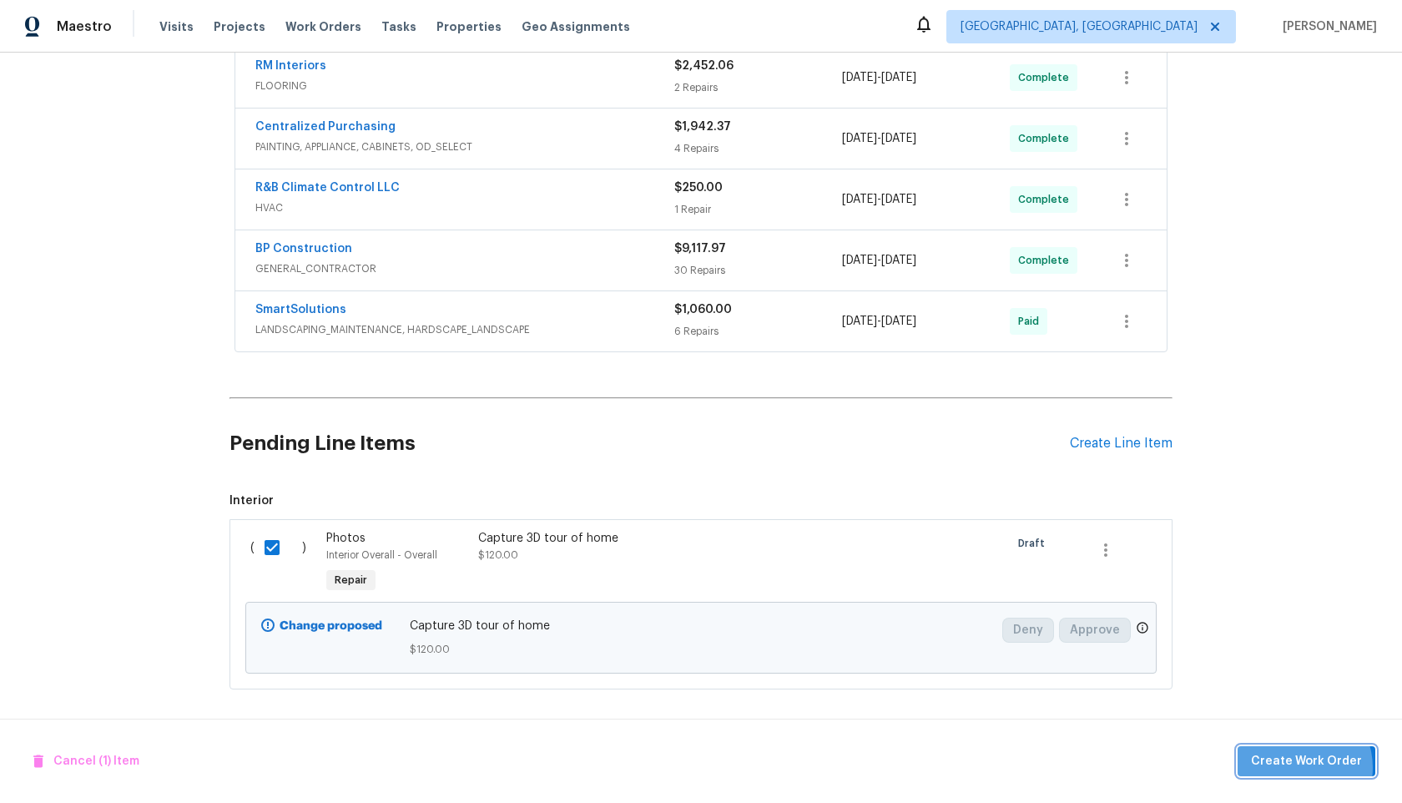
click at [1300, 767] on span "Create Work Order" at bounding box center [1306, 761] width 111 height 21
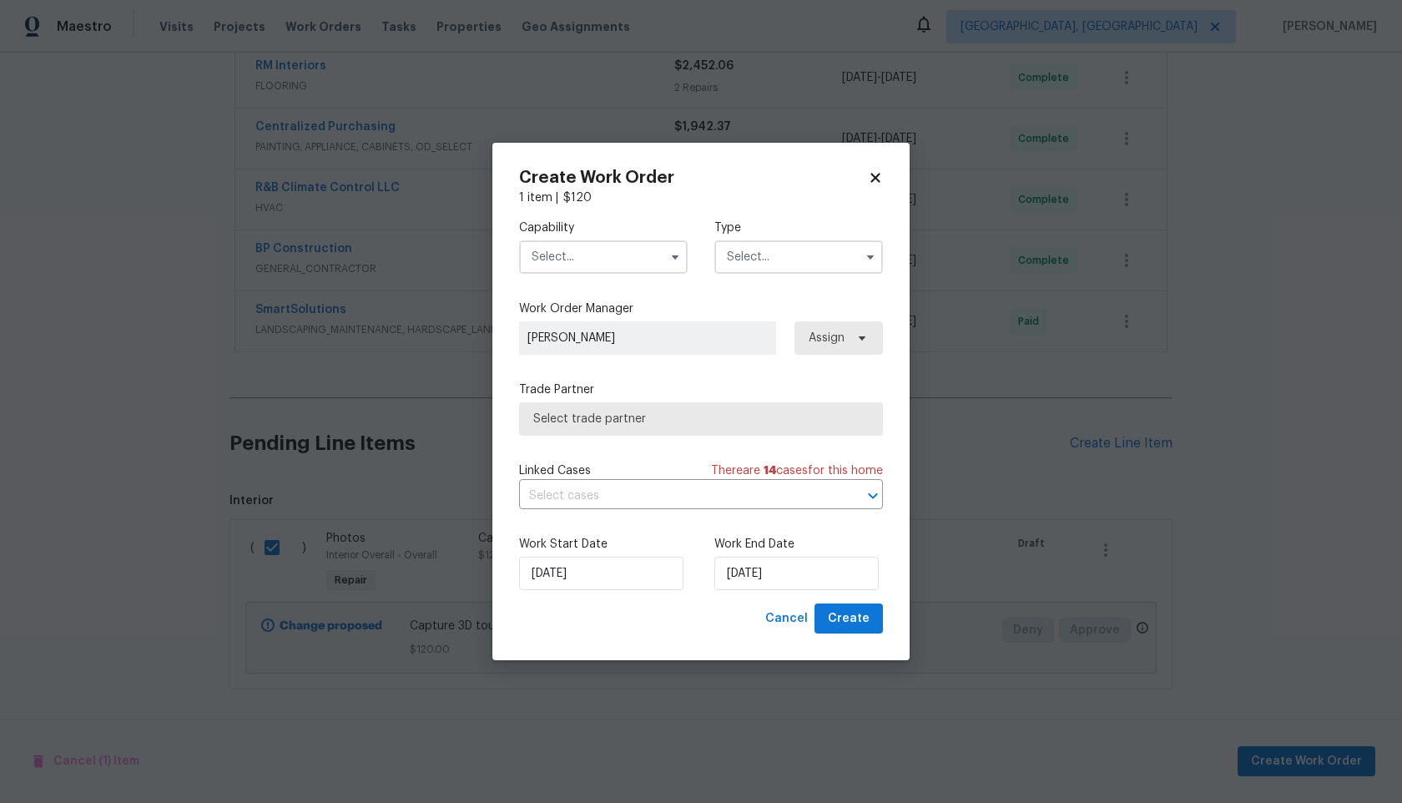
click at [585, 261] on input "text" at bounding box center [603, 256] width 169 height 33
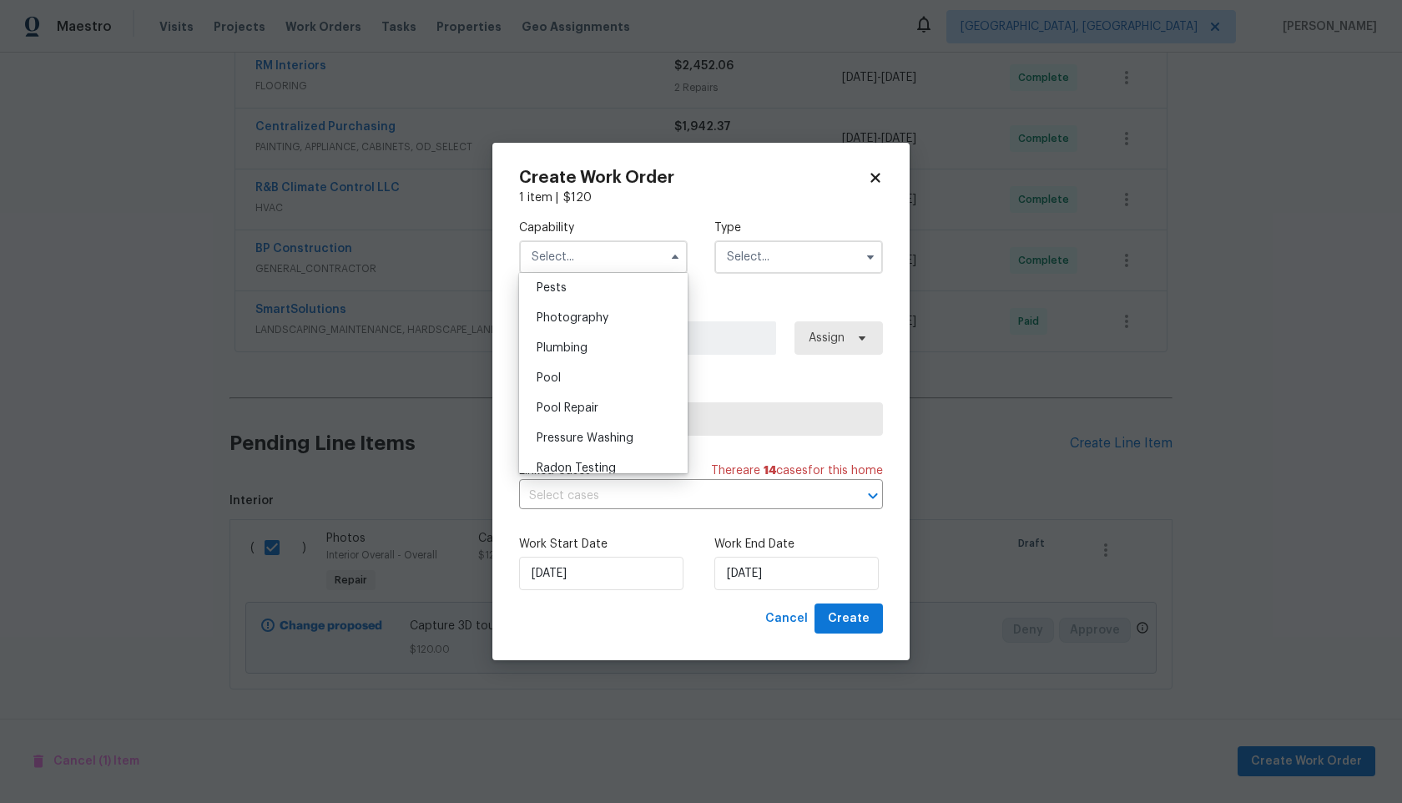
scroll to position [1413, 0]
click at [602, 338] on span "Photography" at bounding box center [573, 342] width 72 height 12
type input "Photography"
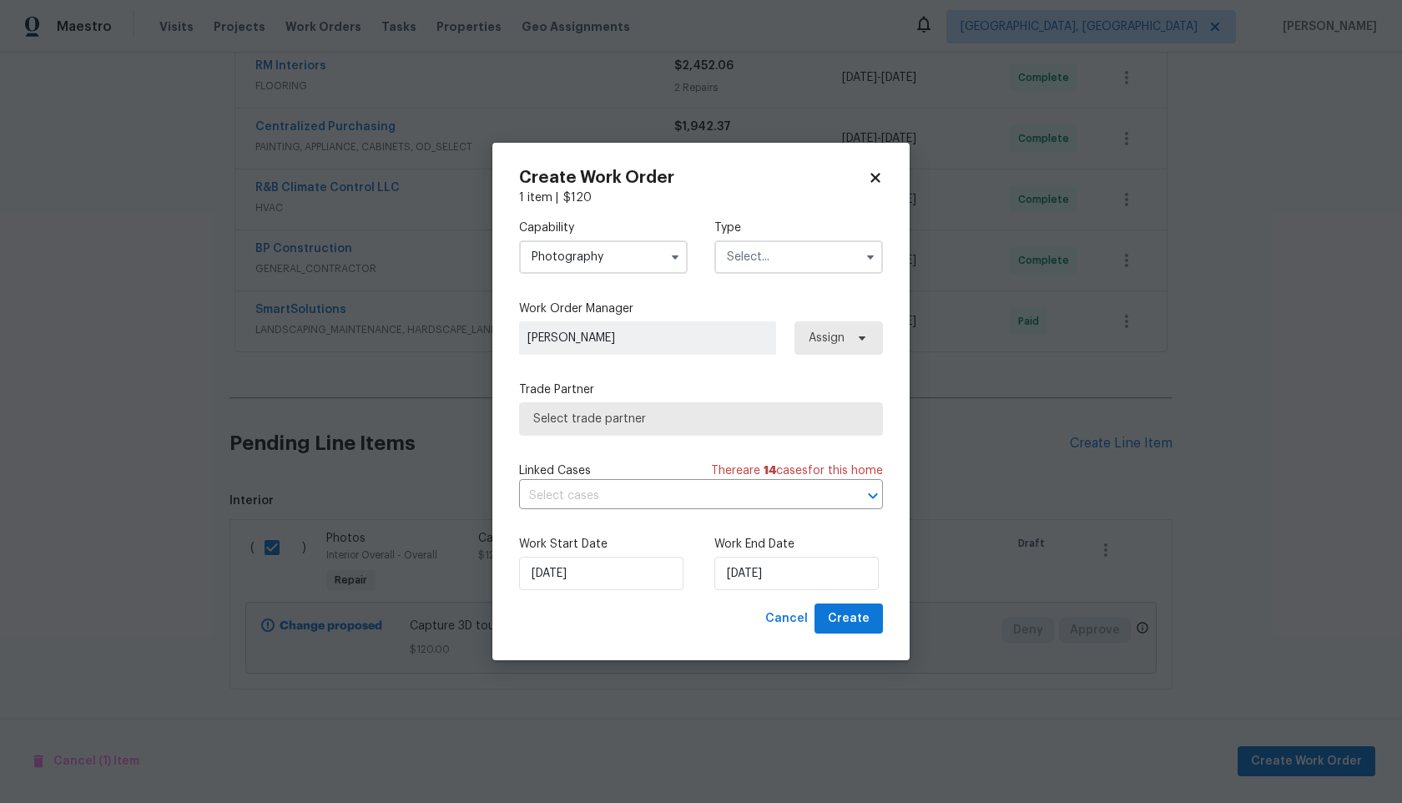
click at [799, 261] on input "text" at bounding box center [798, 256] width 169 height 33
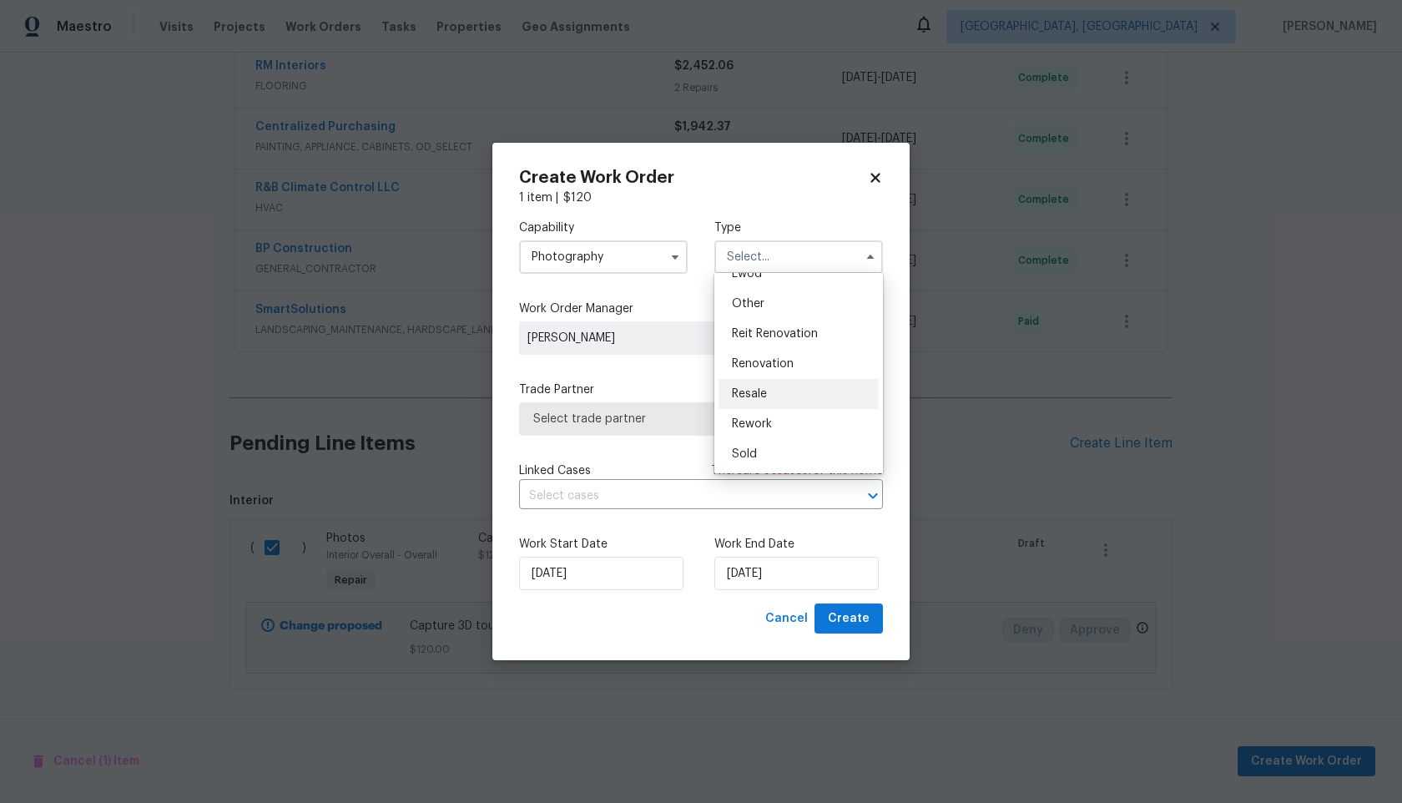
scroll to position [192, 0]
click at [750, 319] on div "Other" at bounding box center [799, 310] width 160 height 30
type input "Other"
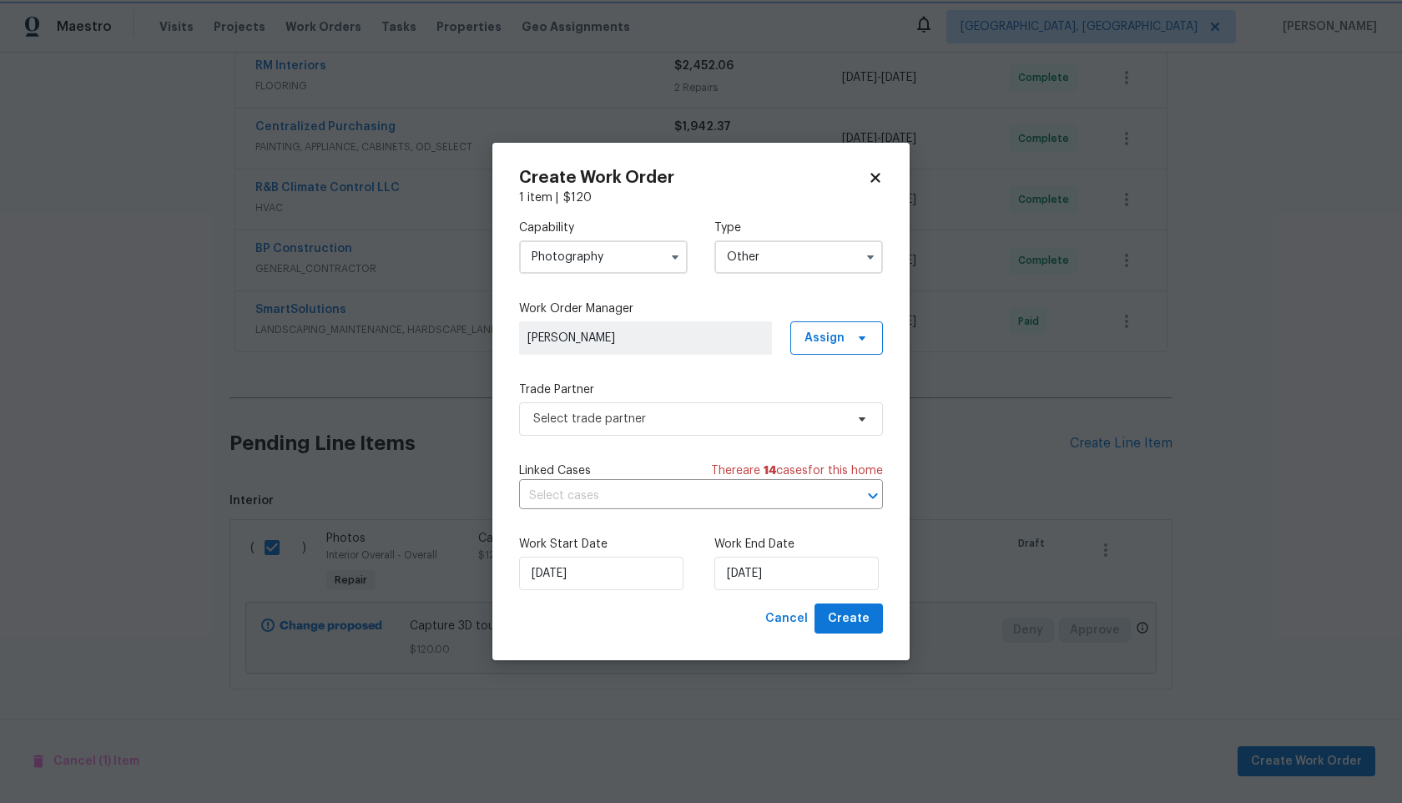
scroll to position [0, 0]
click at [669, 434] on span "Select trade partner" at bounding box center [701, 418] width 364 height 33
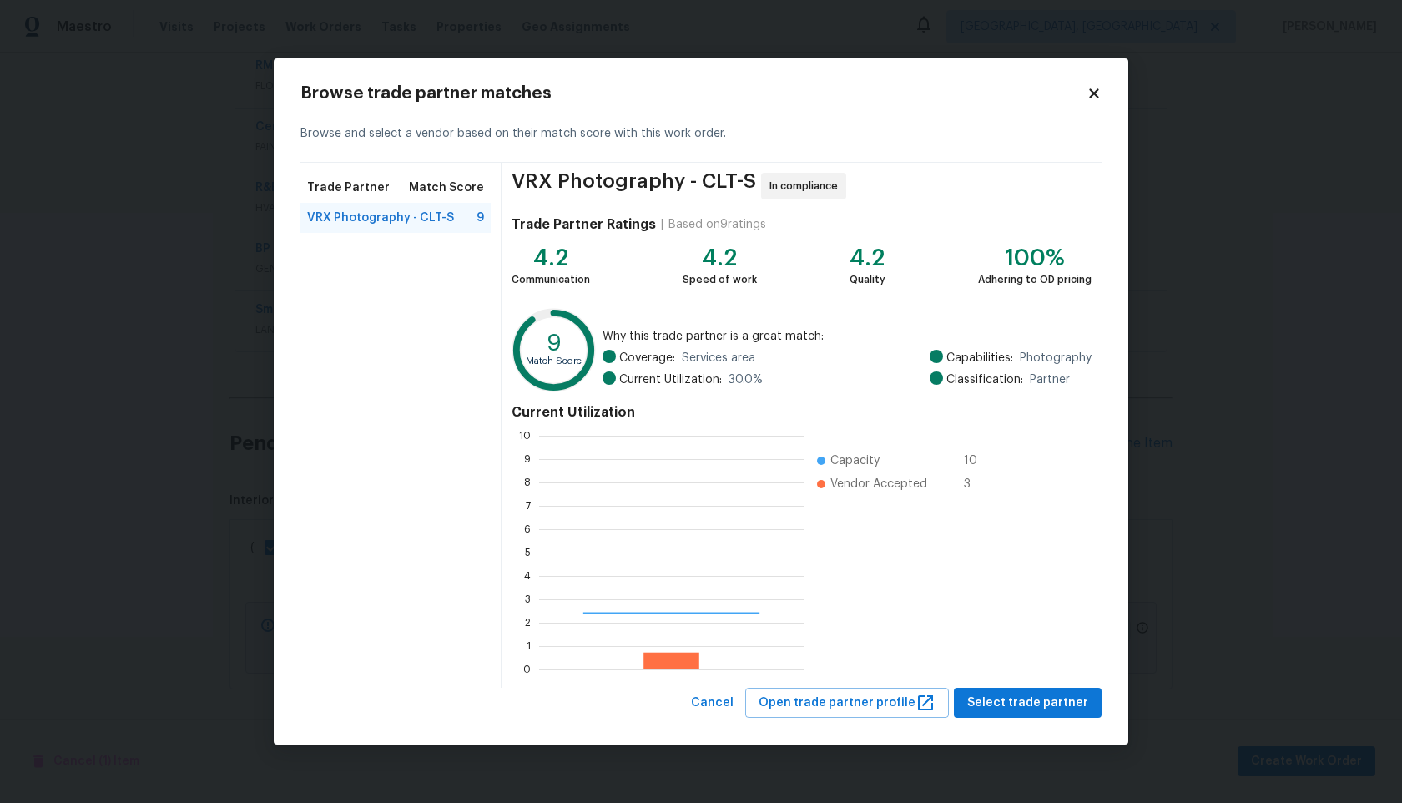
scroll to position [234, 265]
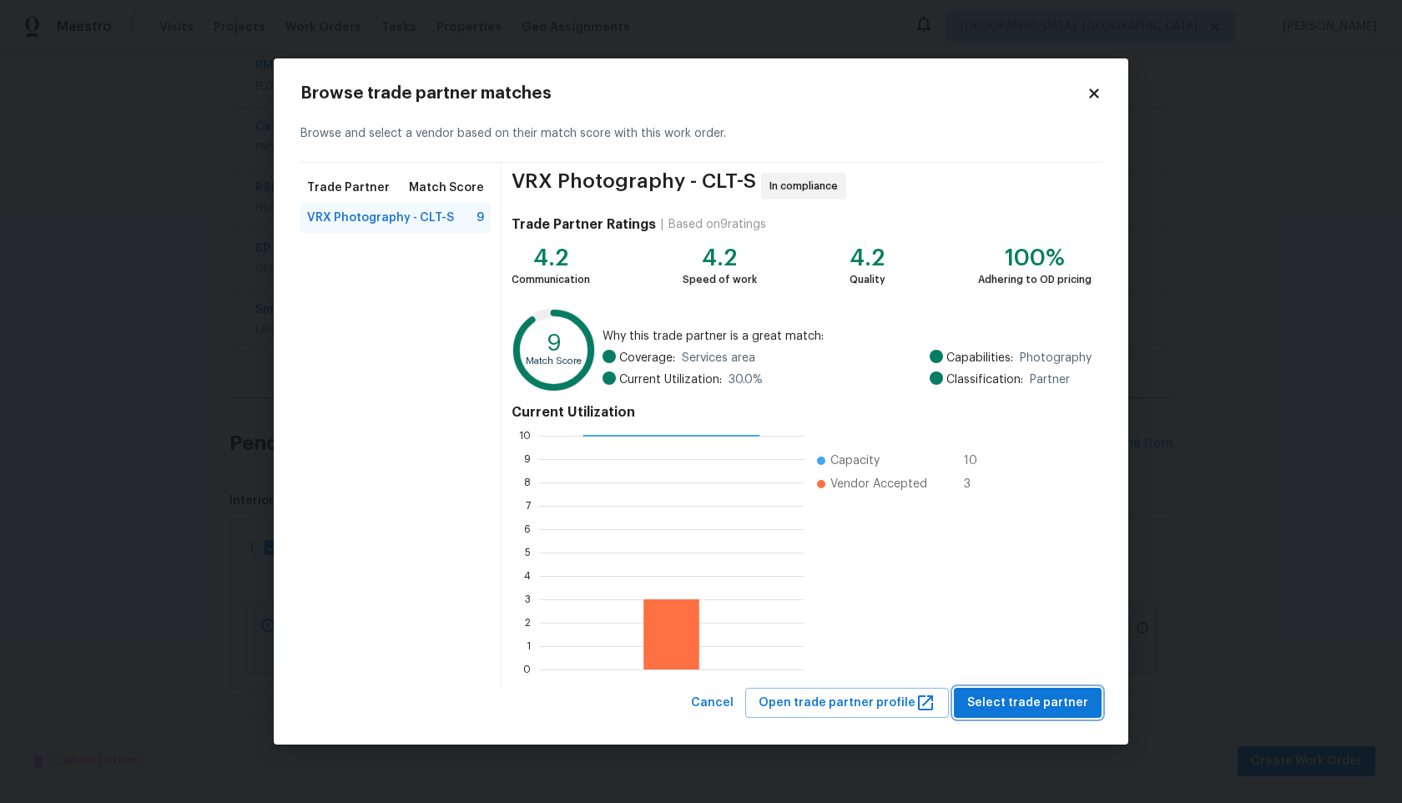
click at [999, 689] on button "Select trade partner" at bounding box center [1028, 703] width 148 height 31
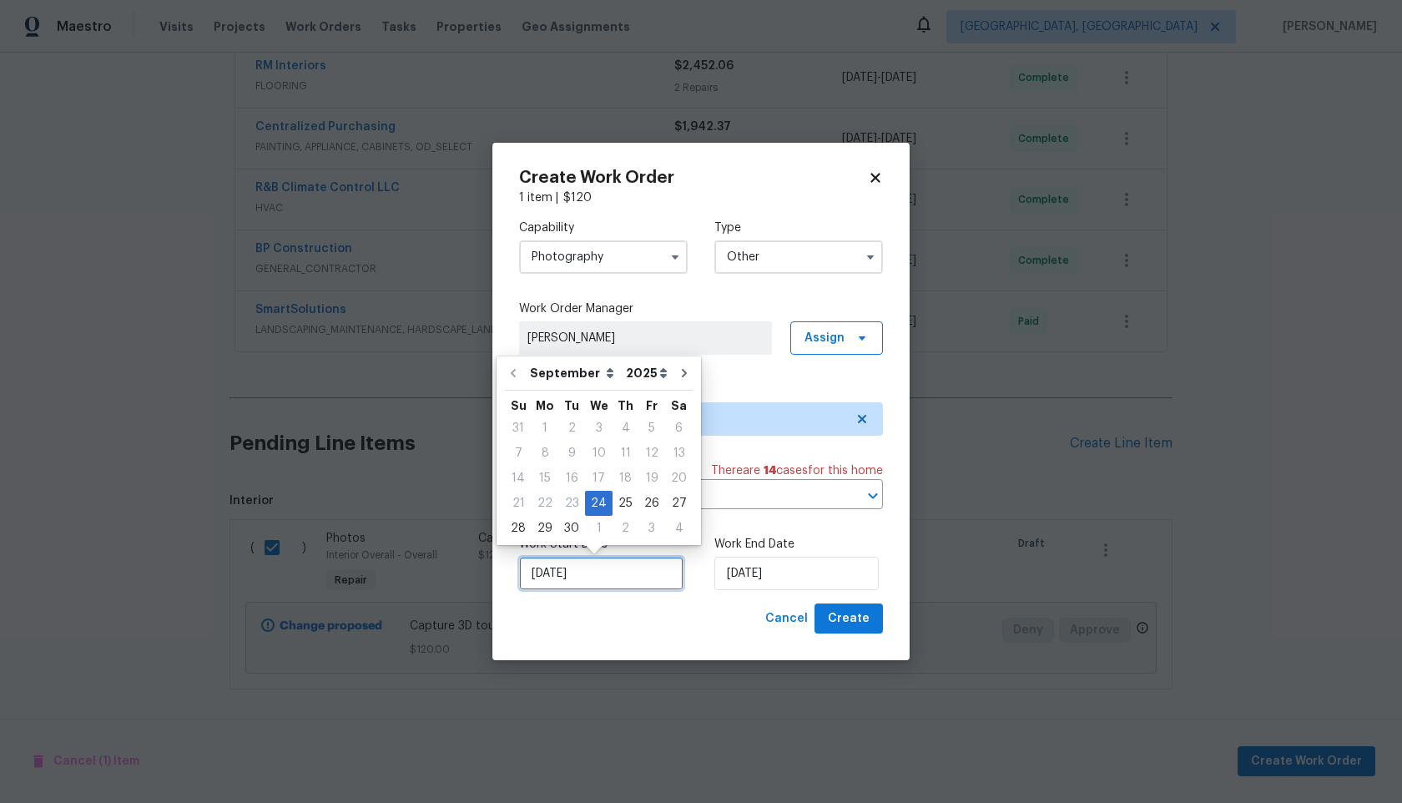
click at [613, 584] on input "24/09/2025" at bounding box center [601, 573] width 164 height 33
click at [800, 574] on input "24/09/2025" at bounding box center [796, 573] width 164 height 33
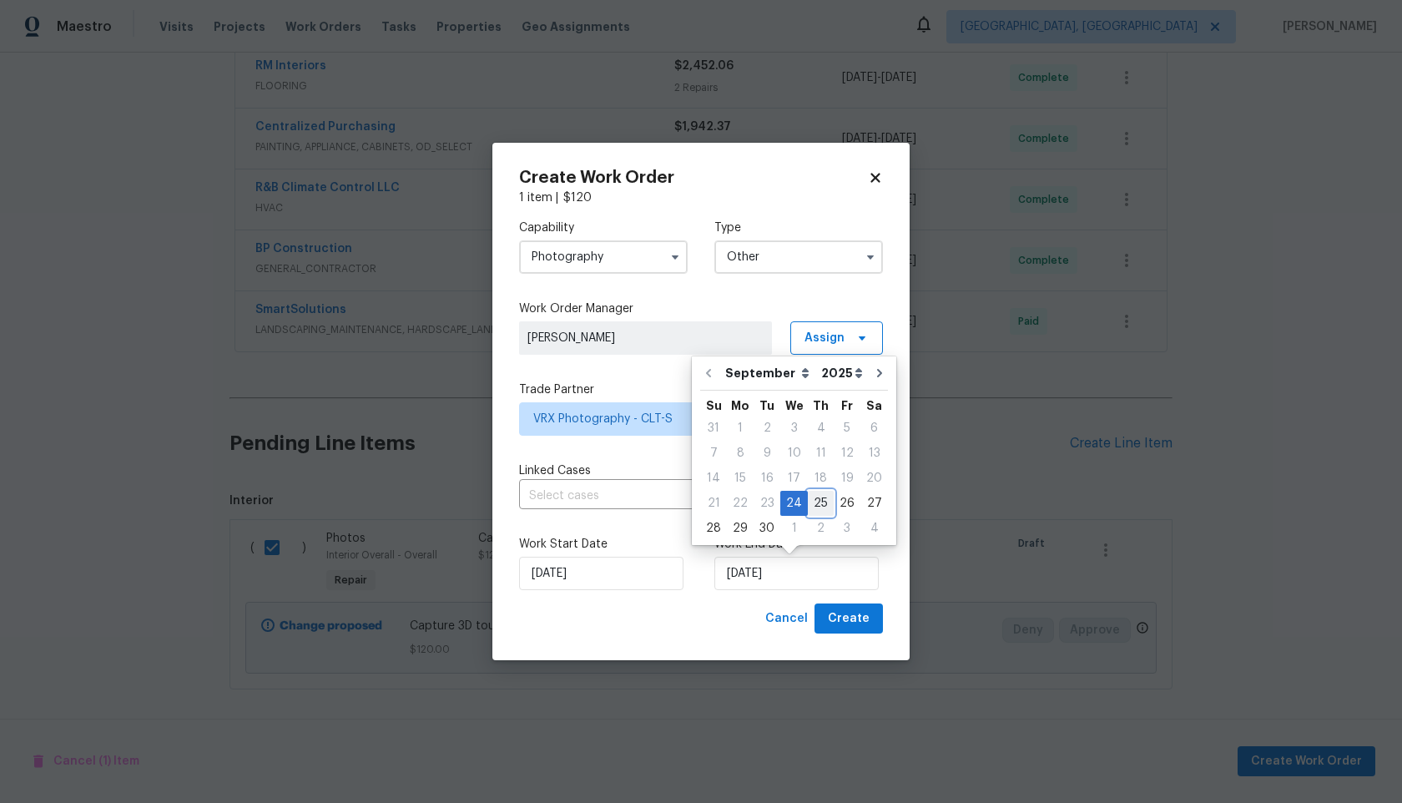
click at [819, 503] on div "25" at bounding box center [821, 503] width 26 height 23
type input "25/09/2025"
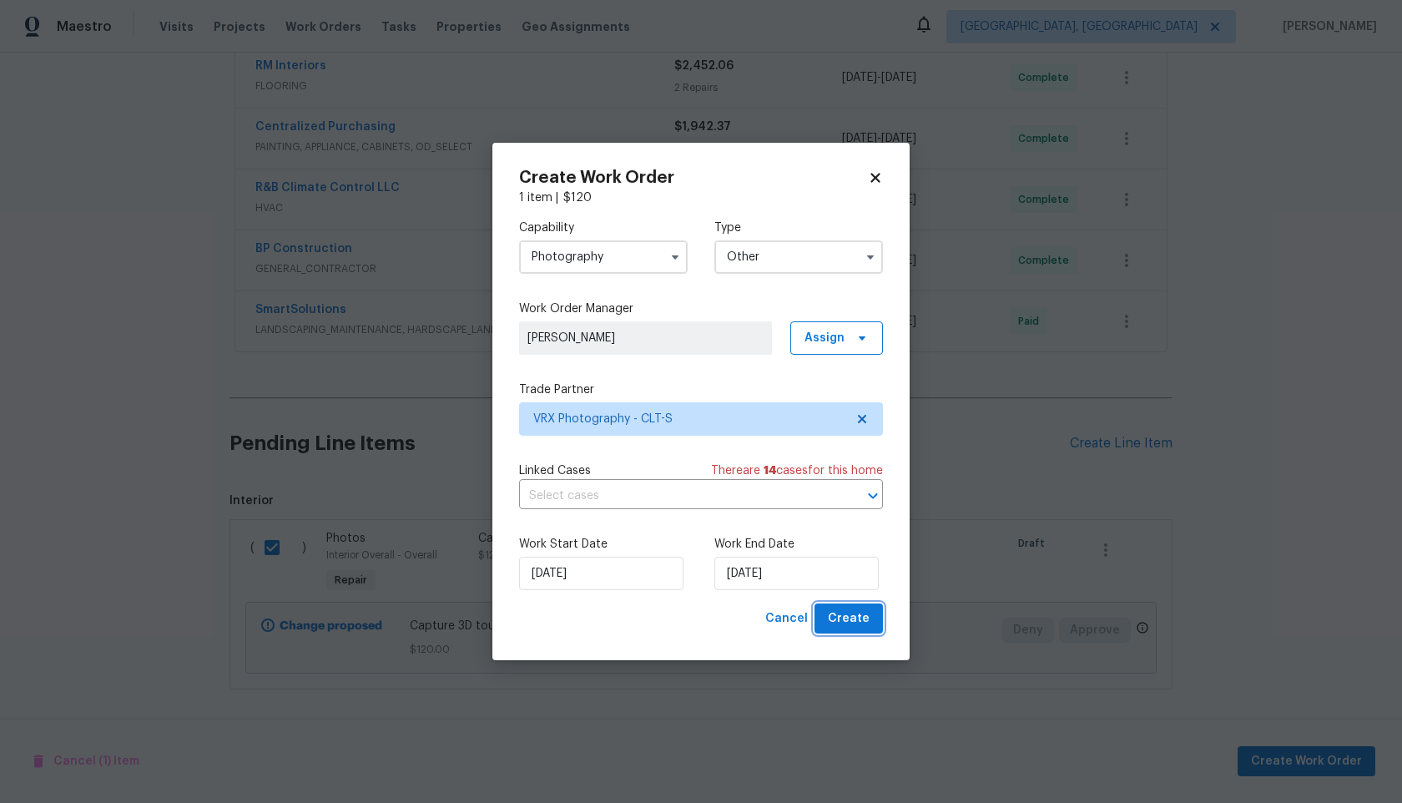
click at [860, 619] on span "Create" at bounding box center [849, 618] width 42 height 21
checkbox input "false"
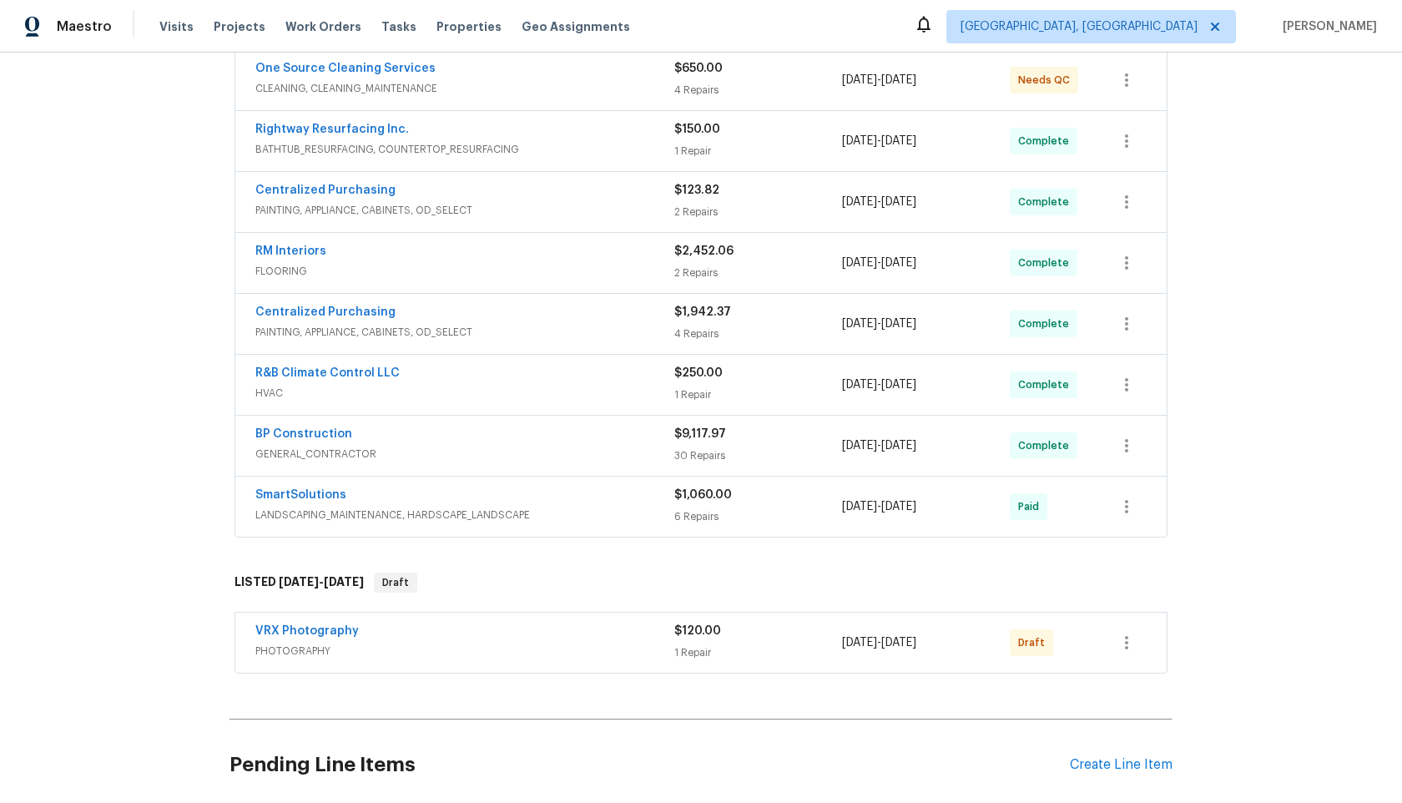
scroll to position [454, 0]
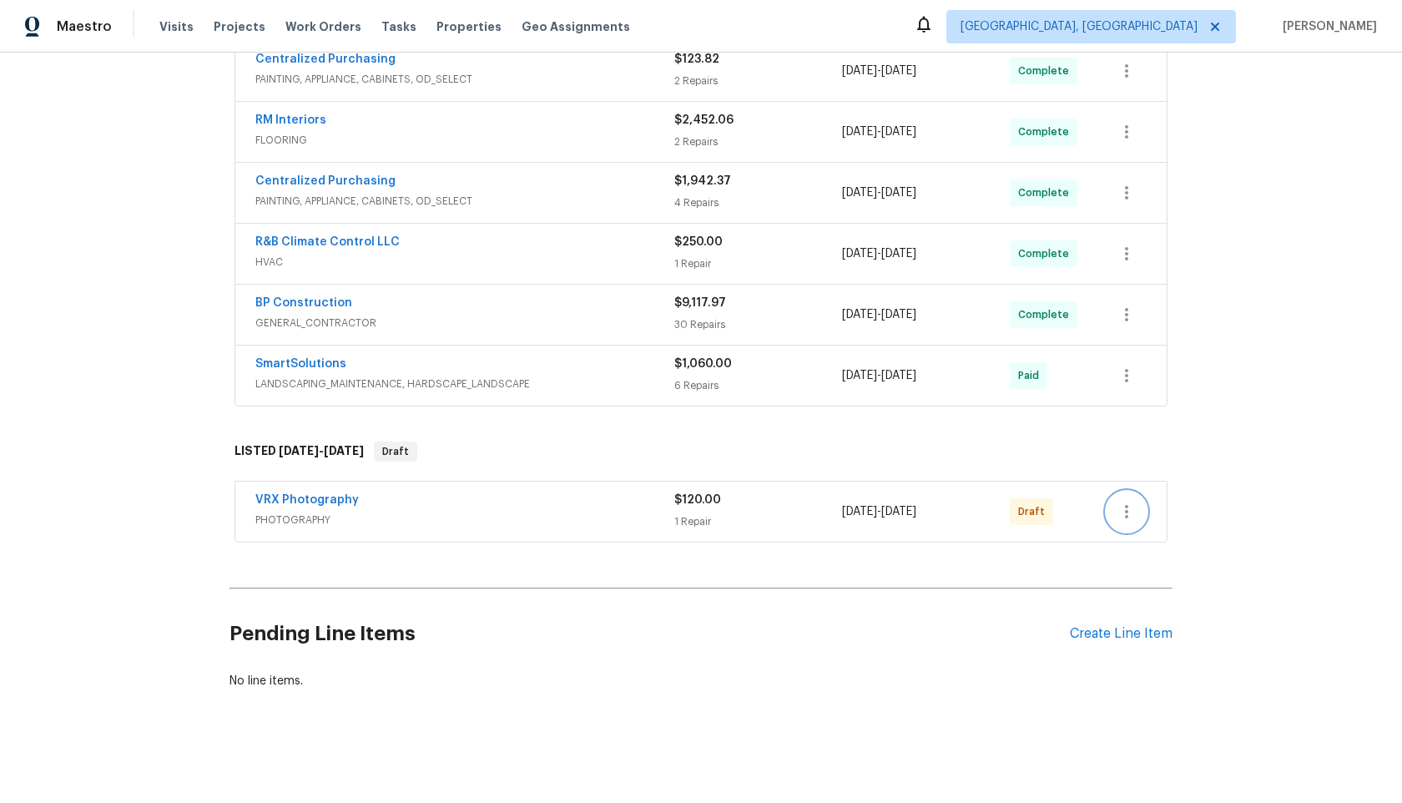
click at [1126, 517] on icon "button" at bounding box center [1126, 511] width 3 height 13
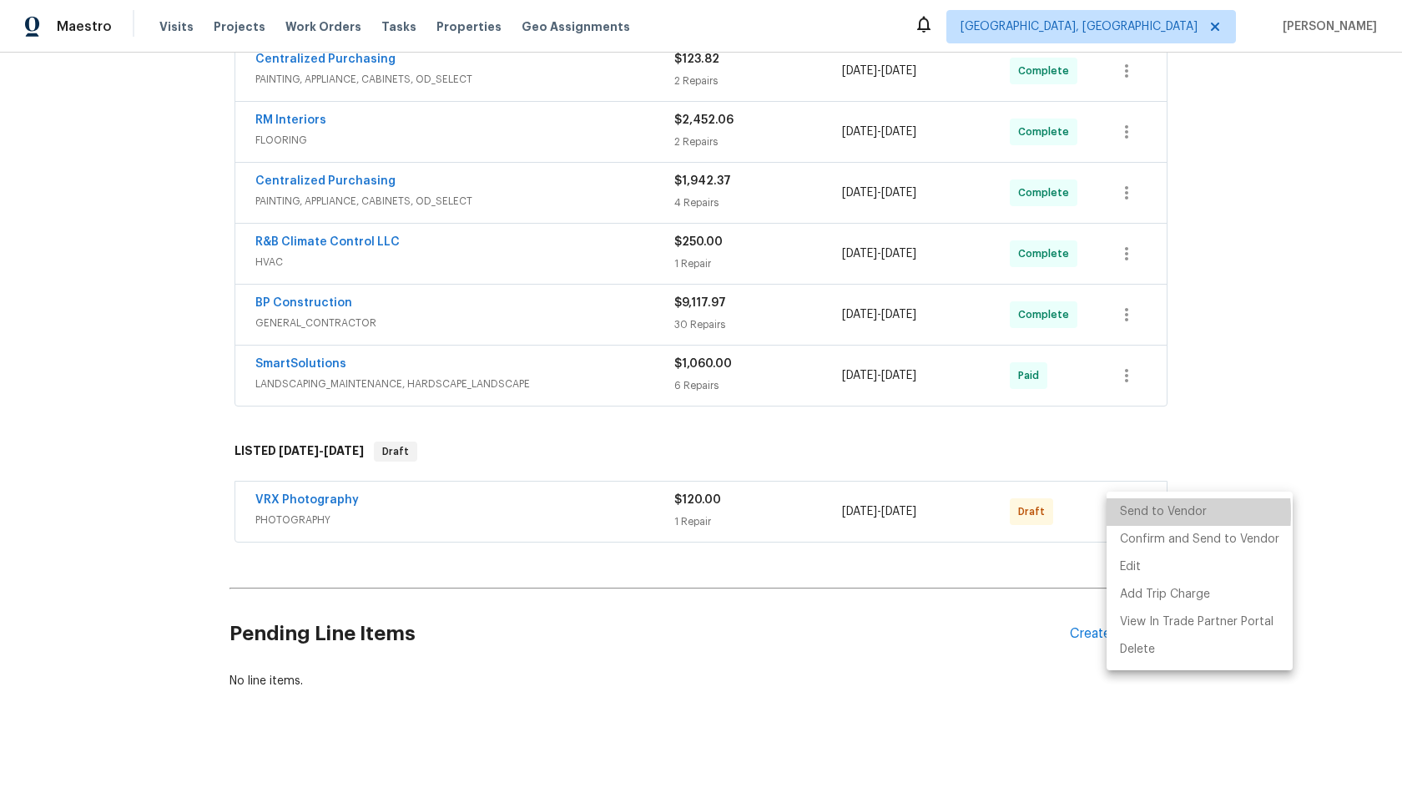
click at [1126, 513] on li "Send to Vendor" at bounding box center [1200, 512] width 186 height 28
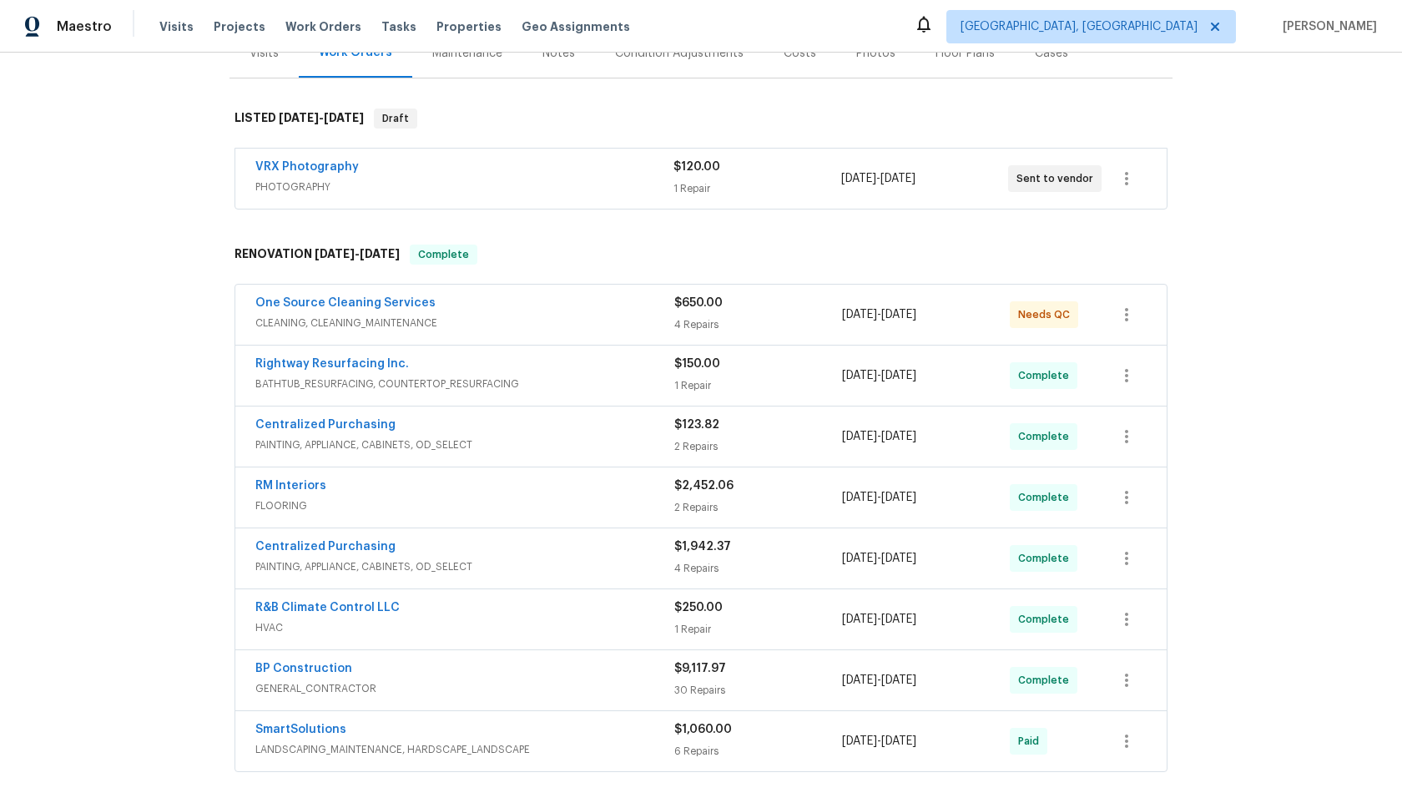
scroll to position [0, 0]
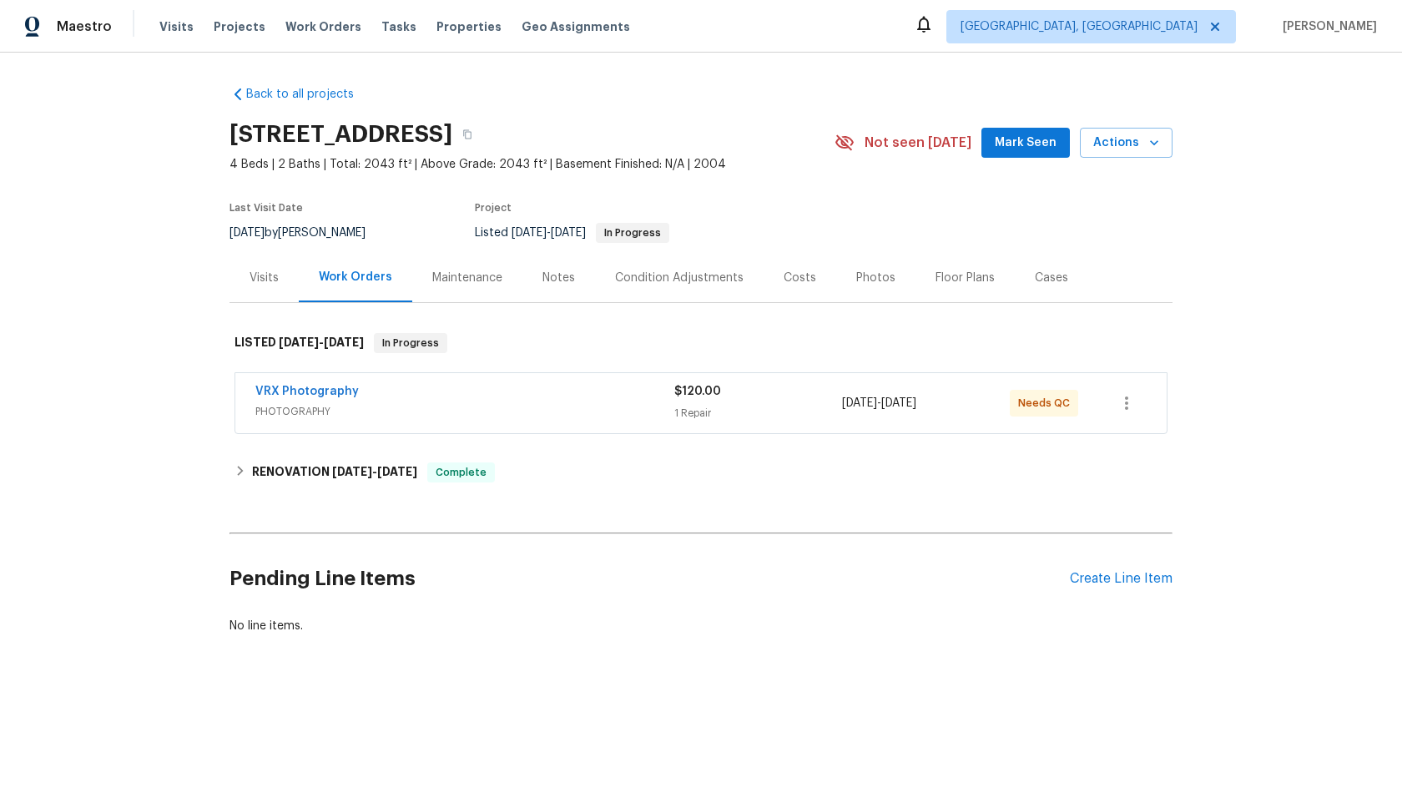
click at [553, 406] on span "PHOTOGRAPHY" at bounding box center [464, 411] width 419 height 17
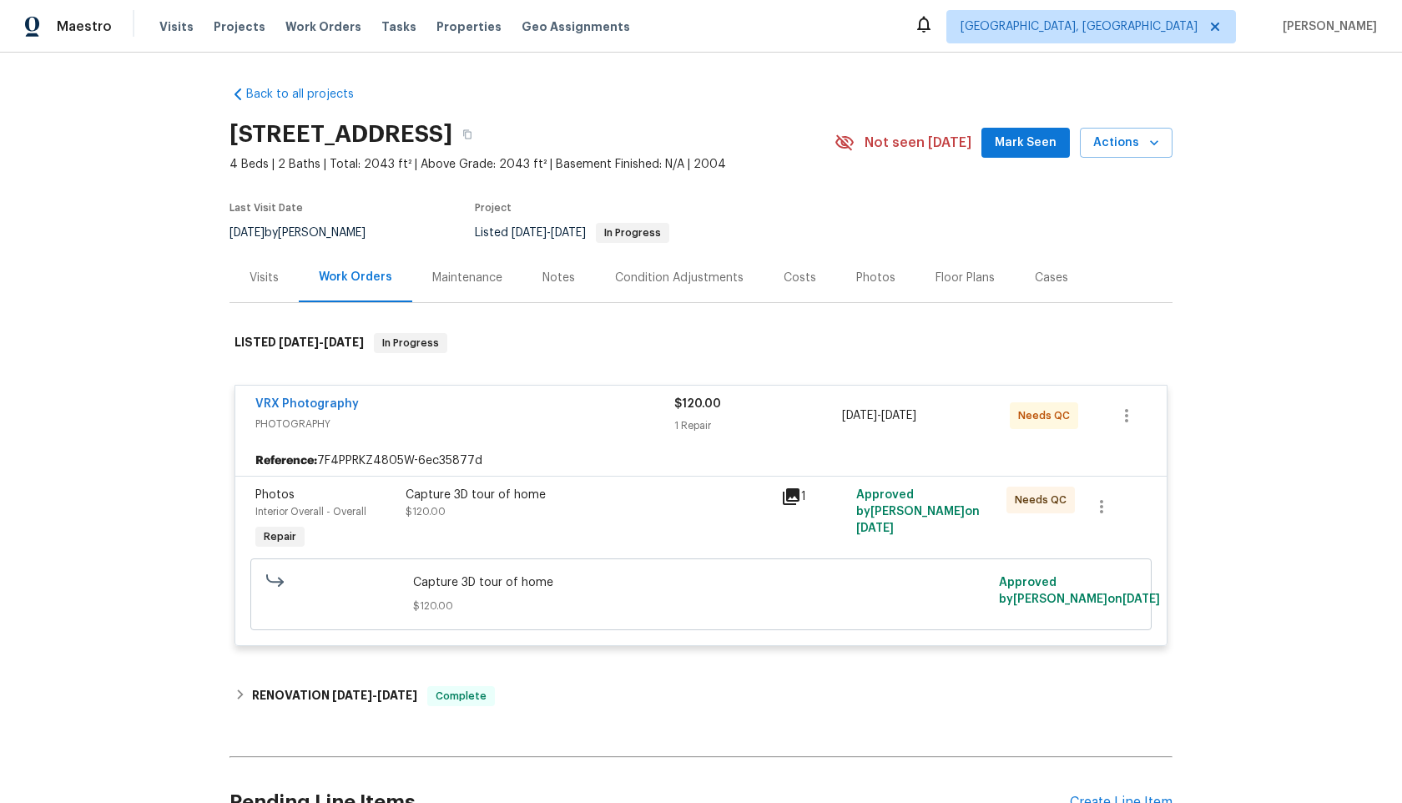
click at [644, 443] on div "VRX Photography PHOTOGRAPHY $120.00 1 Repair 9/19/2025 - 9/20/2025 Needs QC" at bounding box center [700, 416] width 931 height 60
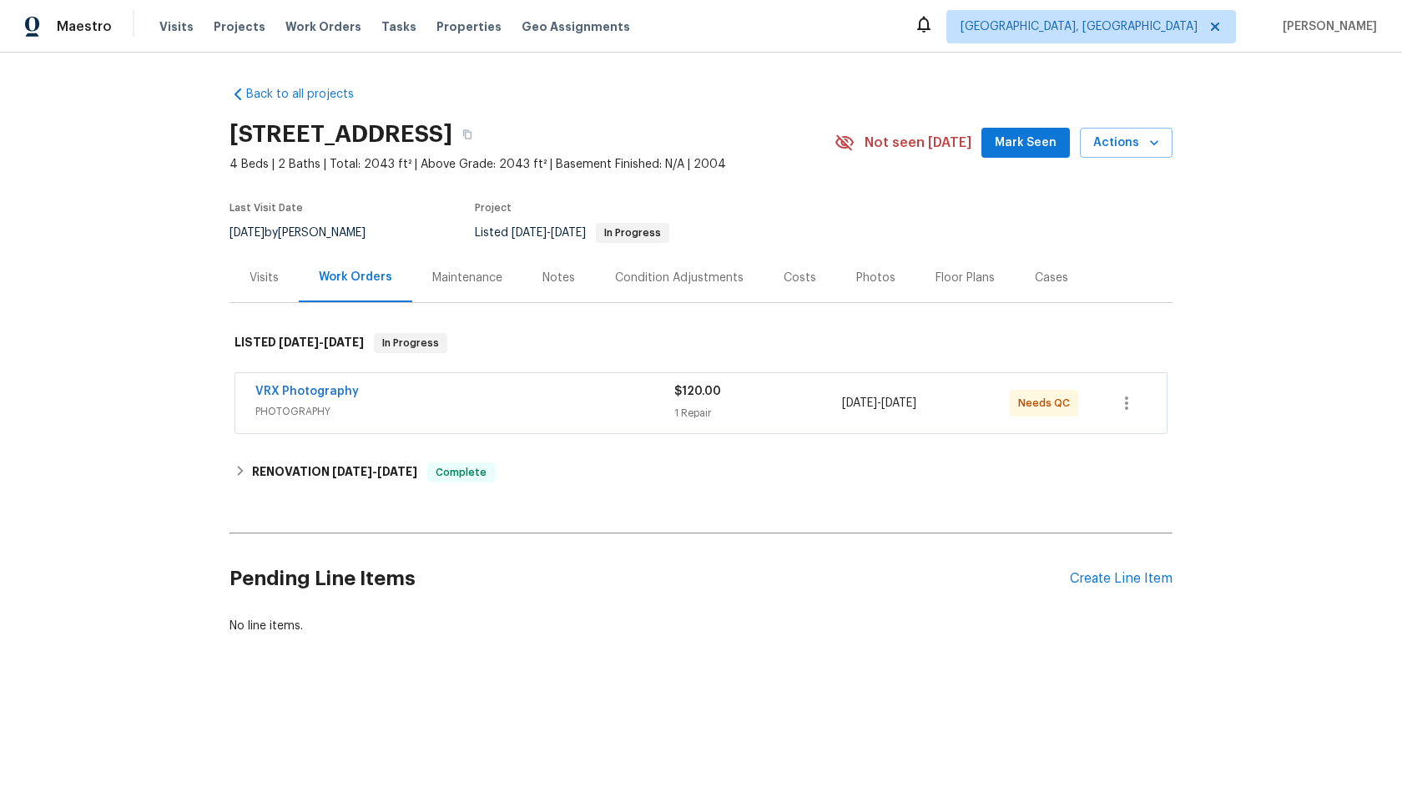
click at [603, 411] on span "PHOTOGRAPHY" at bounding box center [464, 411] width 419 height 17
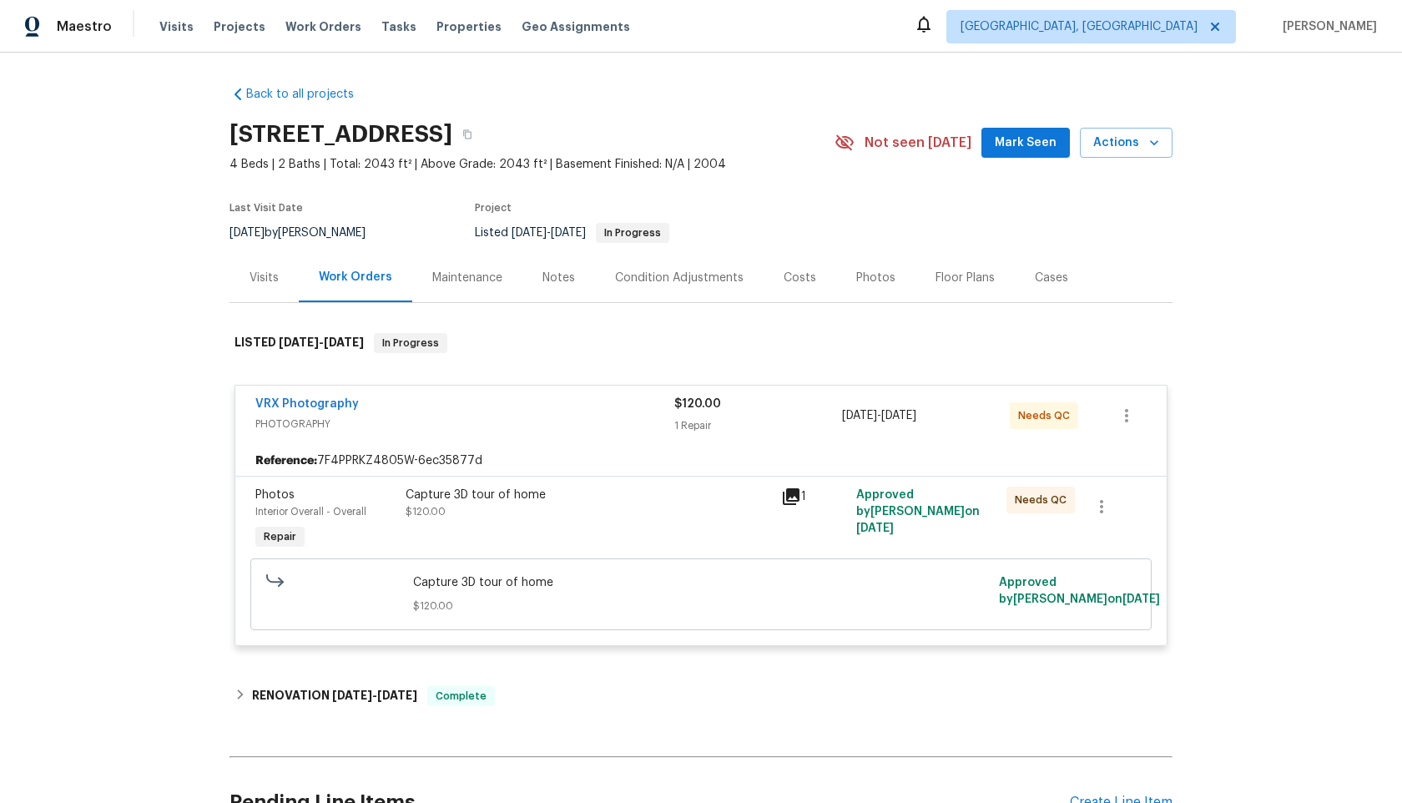
click at [635, 526] on div "Capture 3D tour of home $120.00" at bounding box center [589, 520] width 376 height 77
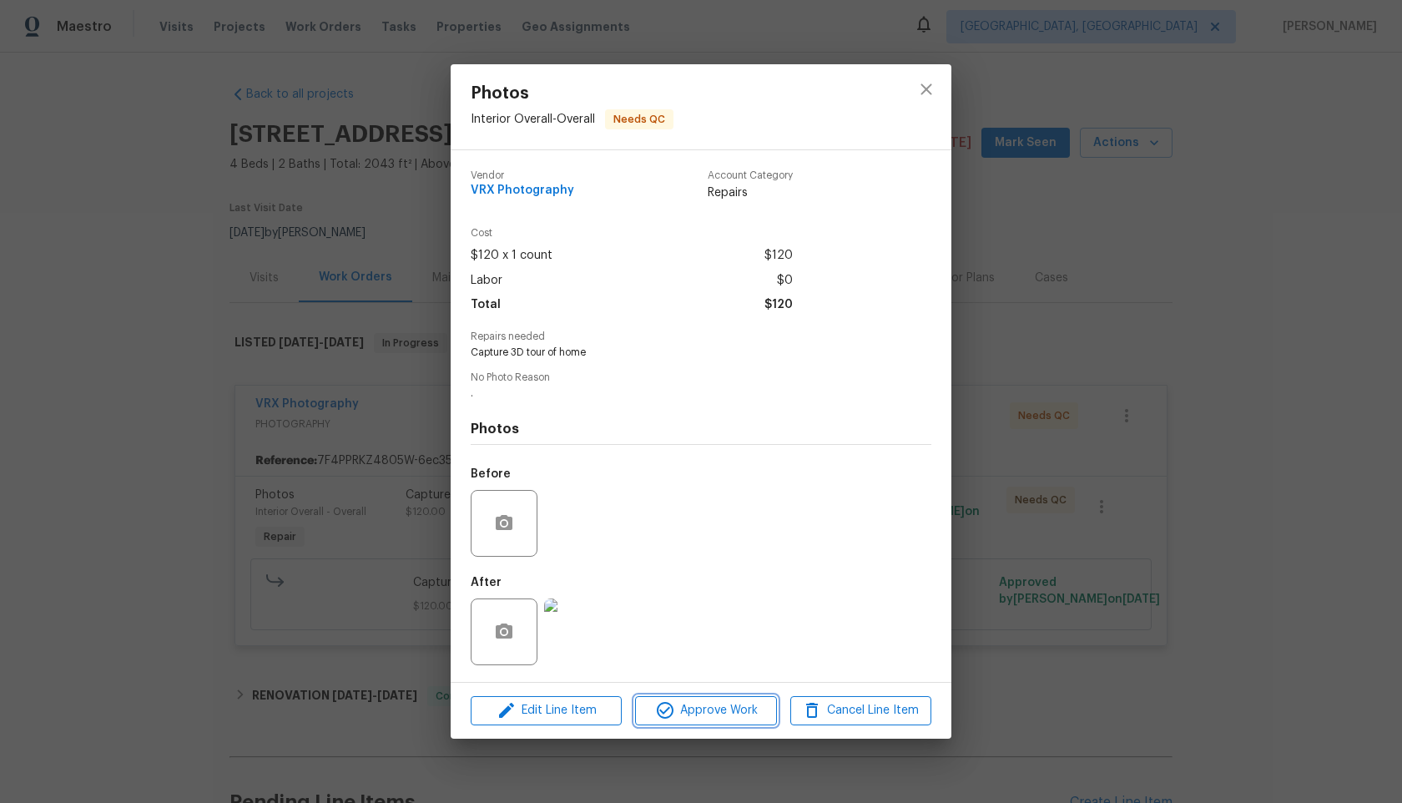
click at [705, 708] on span "Approve Work" at bounding box center [705, 710] width 131 height 21
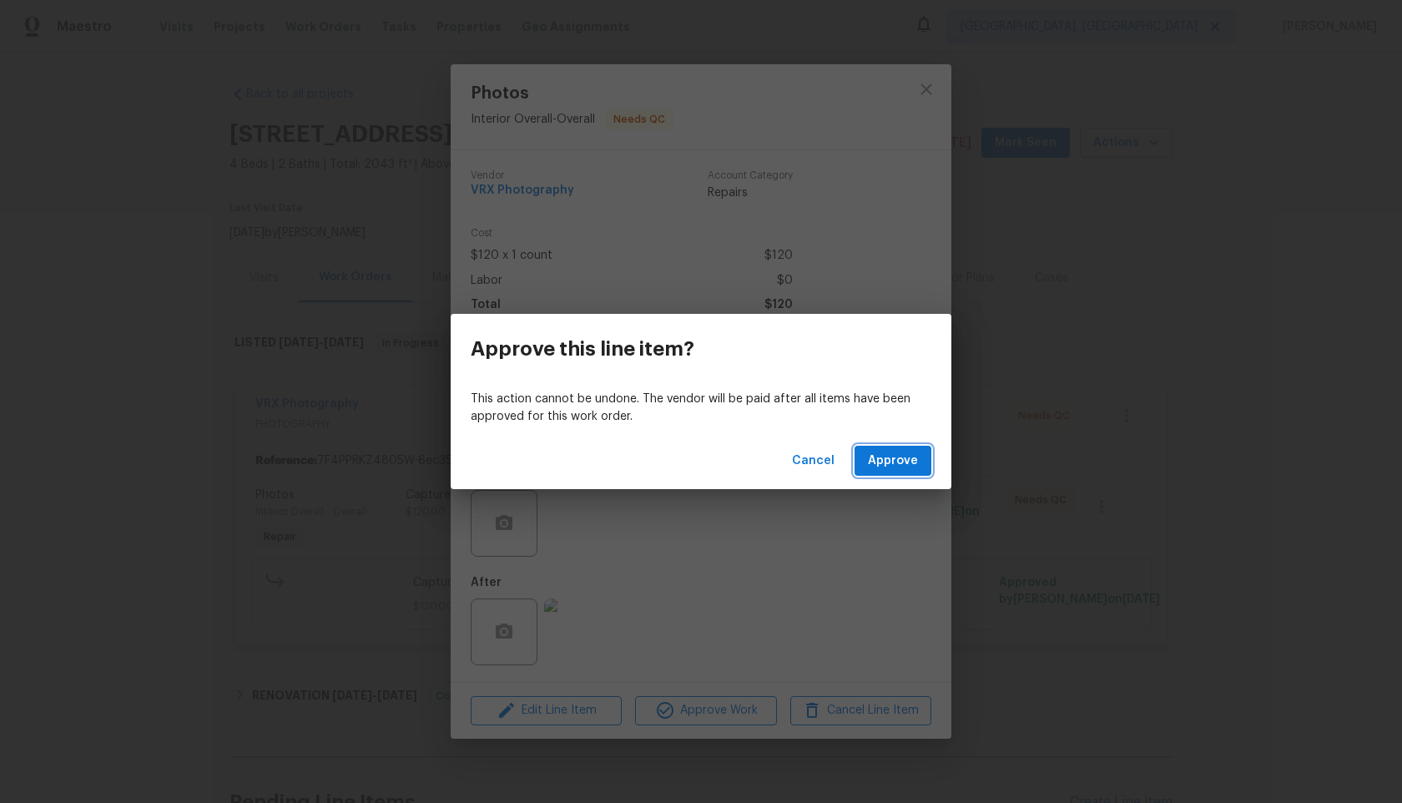
click at [893, 468] on span "Approve" at bounding box center [893, 461] width 50 height 21
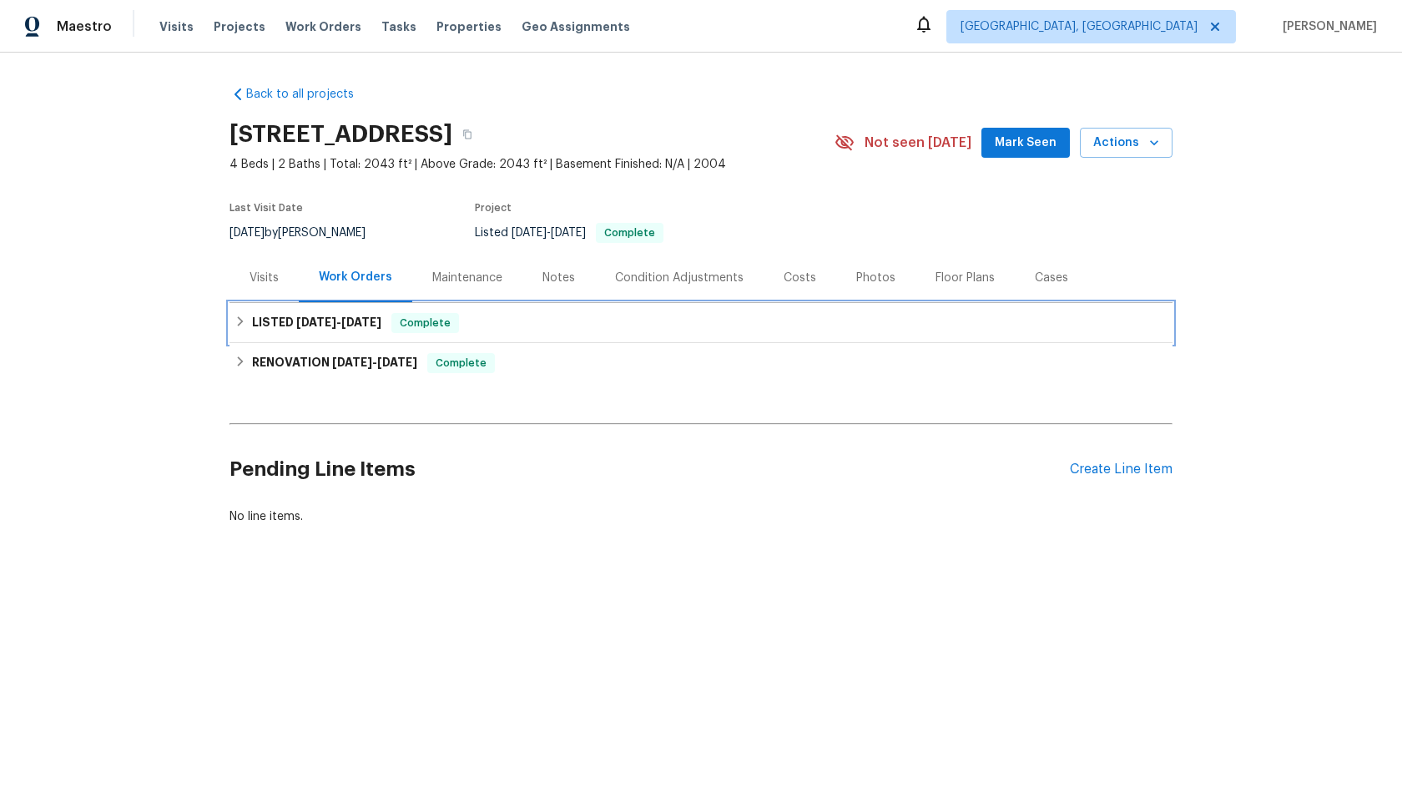
click at [522, 323] on div "LISTED [DATE] - [DATE] Complete" at bounding box center [701, 323] width 933 height 20
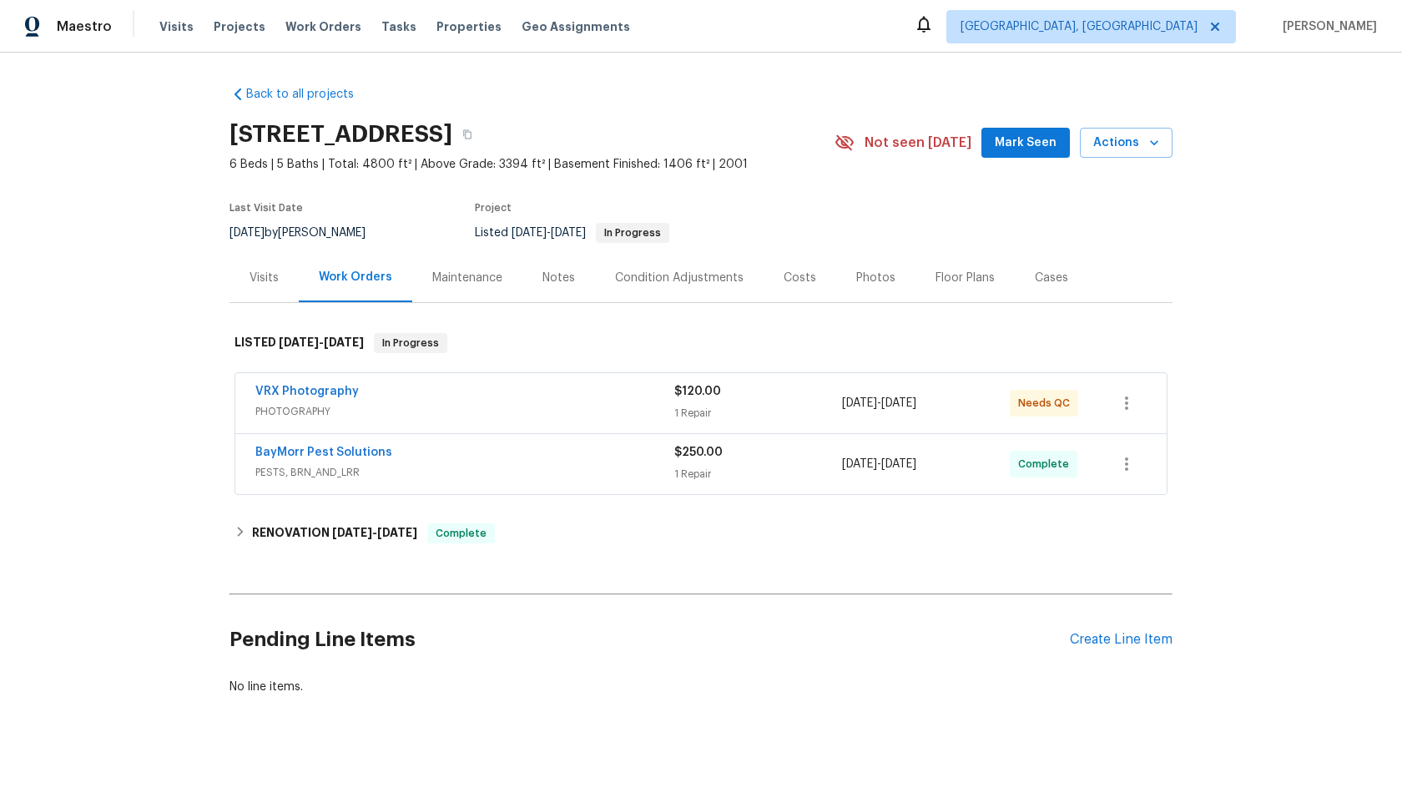
click at [554, 405] on span "PHOTOGRAPHY" at bounding box center [464, 411] width 419 height 17
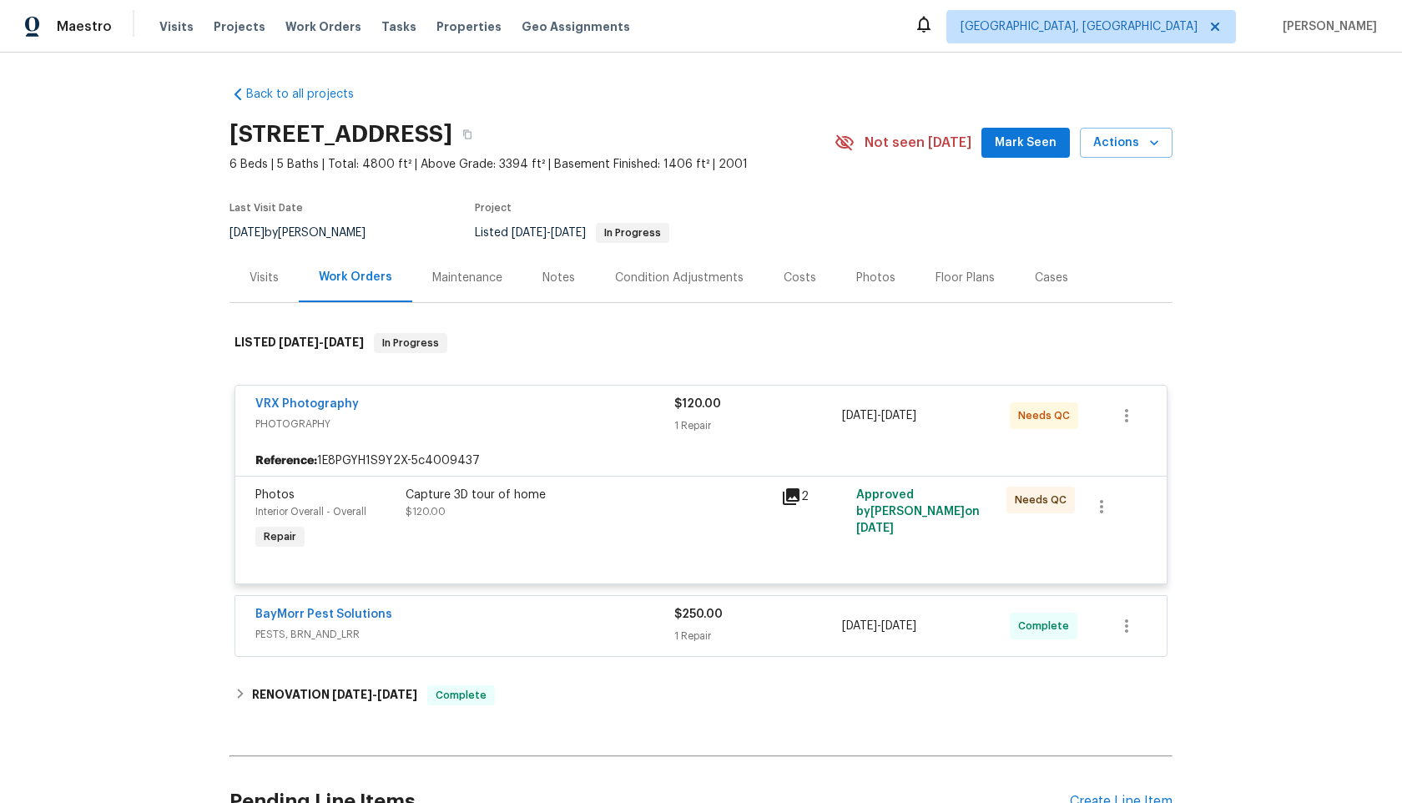
click at [601, 521] on div "Capture 3D tour of home $120.00" at bounding box center [589, 520] width 376 height 77
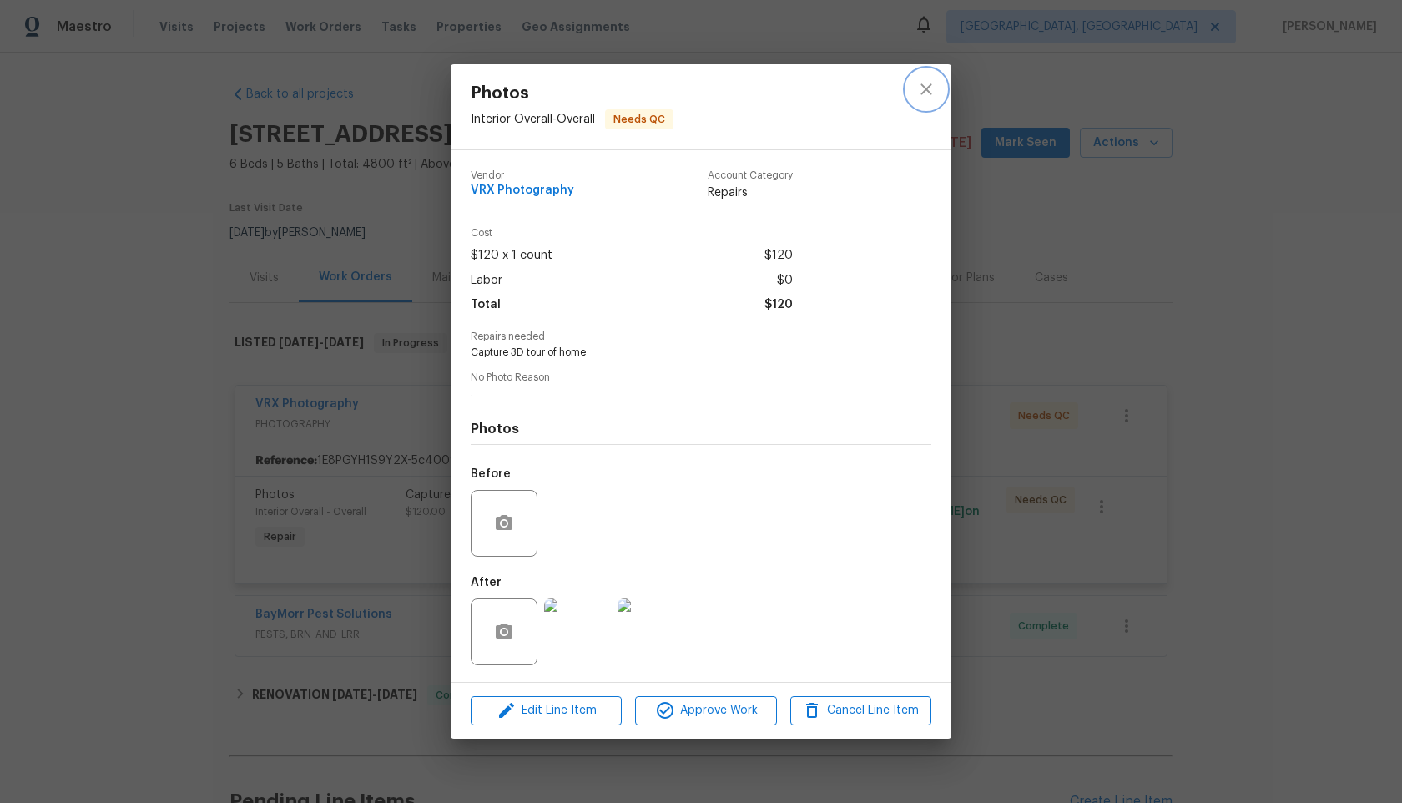
click at [930, 81] on icon "close" at bounding box center [926, 89] width 20 height 20
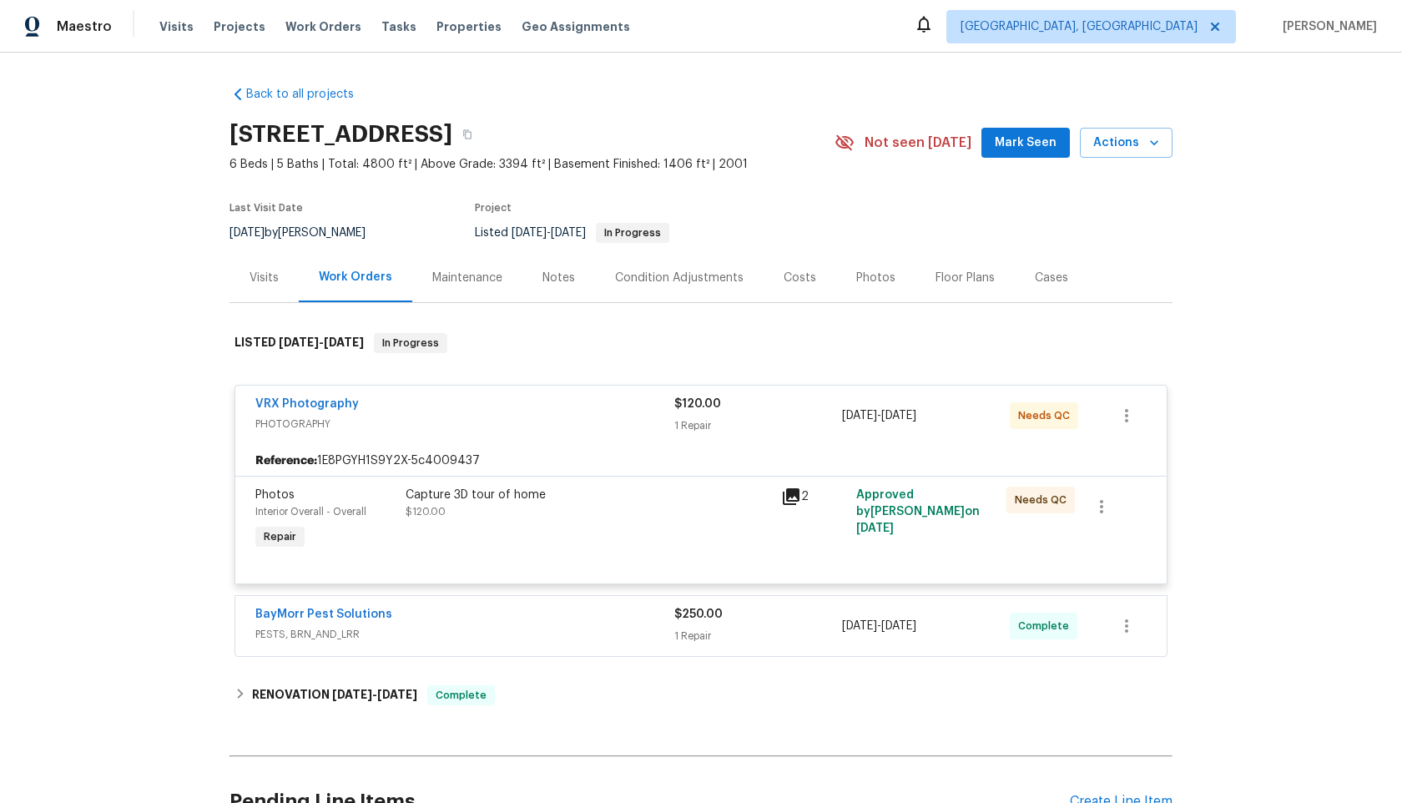
drag, startPoint x: 534, startPoint y: 132, endPoint x: 231, endPoint y: 127, distance: 303.0
click at [231, 127] on h2 "[STREET_ADDRESS]" at bounding box center [341, 134] width 223 height 17
copy h2 "1900 Chattahoochee Run Dr"
click at [637, 522] on div "Capture 3D tour of home $120.00" at bounding box center [589, 520] width 376 height 77
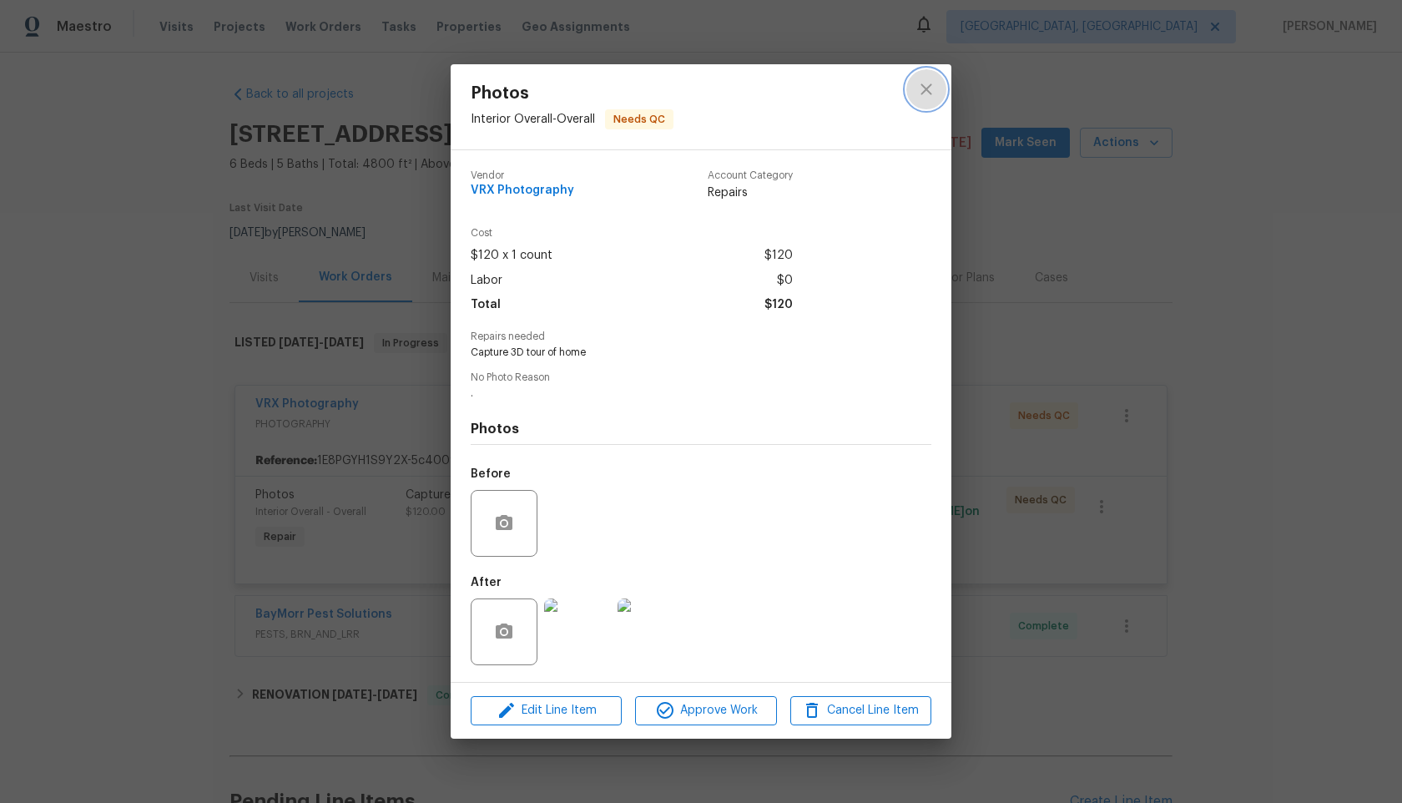
click at [929, 83] on icon "close" at bounding box center [926, 89] width 20 height 20
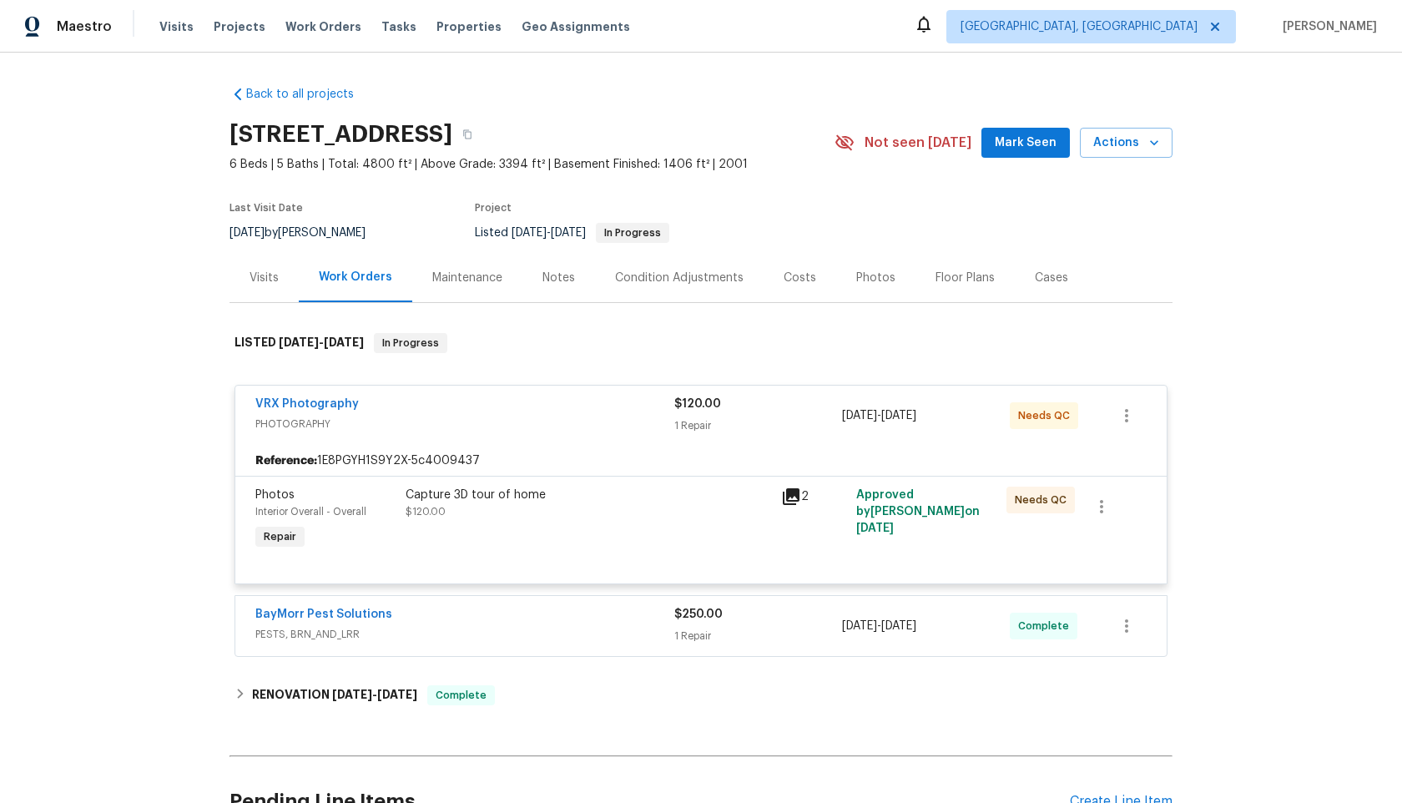
drag, startPoint x: 547, startPoint y: 133, endPoint x: 209, endPoint y: 133, distance: 337.2
click at [209, 133] on div "Back to all projects 1900 Chattahoochee Run Dr, Suwanee, GA 30024 6 Beds | 5 Ba…" at bounding box center [701, 428] width 1402 height 750
copy h2 "1900 Chattahoochee Run Dr"
click at [648, 514] on div "Capture 3D tour of home $120.00" at bounding box center [589, 503] width 366 height 33
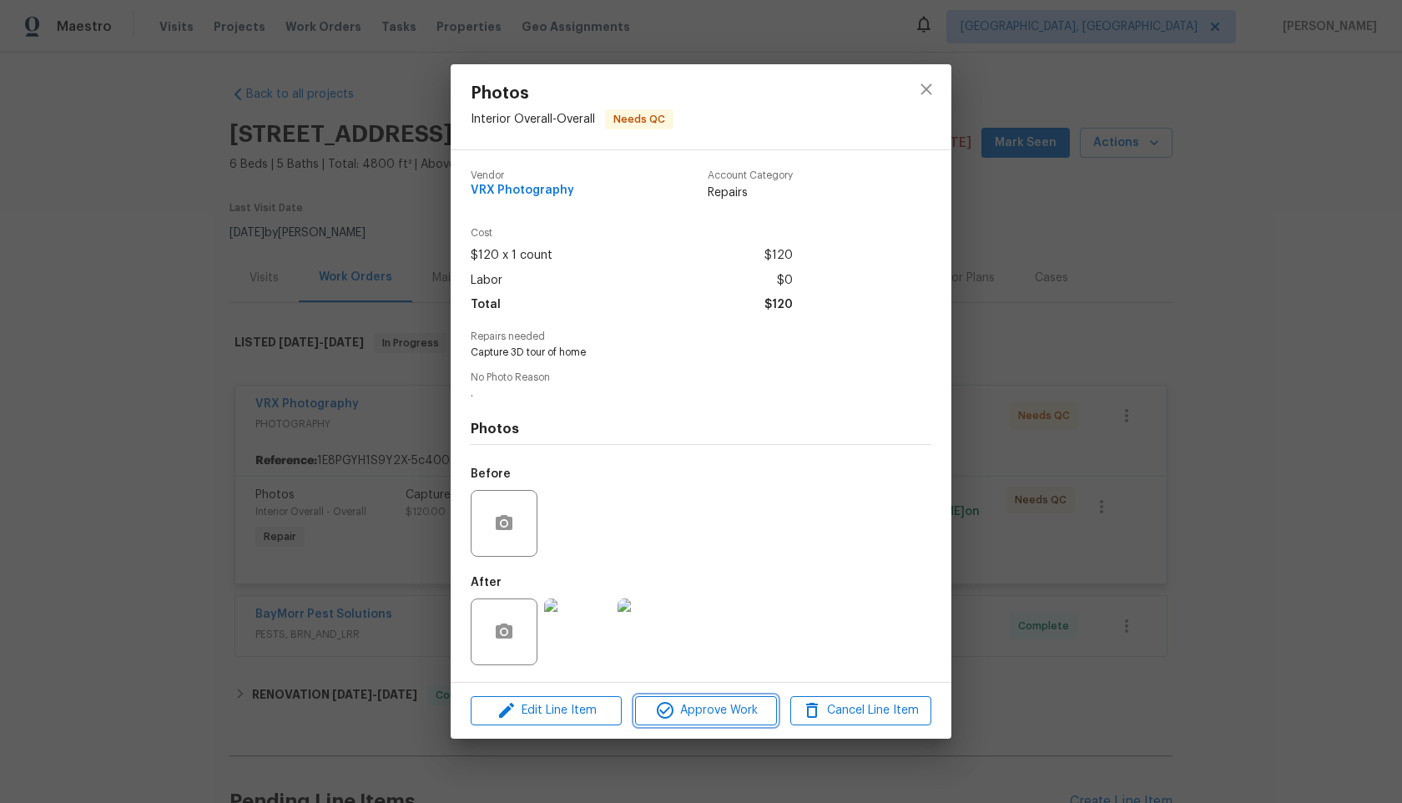
click at [720, 712] on span "Approve Work" at bounding box center [705, 710] width 131 height 21
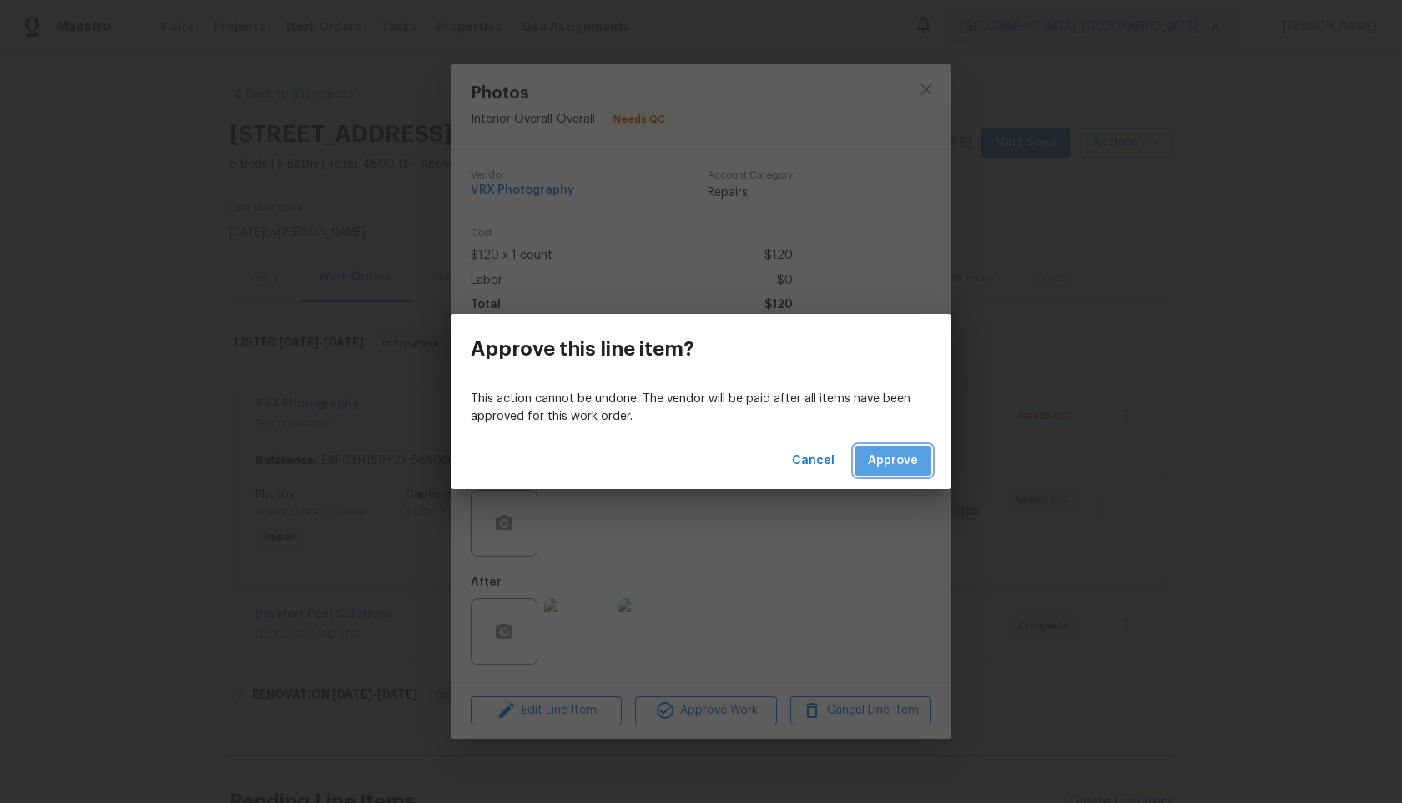
click at [872, 457] on span "Approve" at bounding box center [893, 461] width 50 height 21
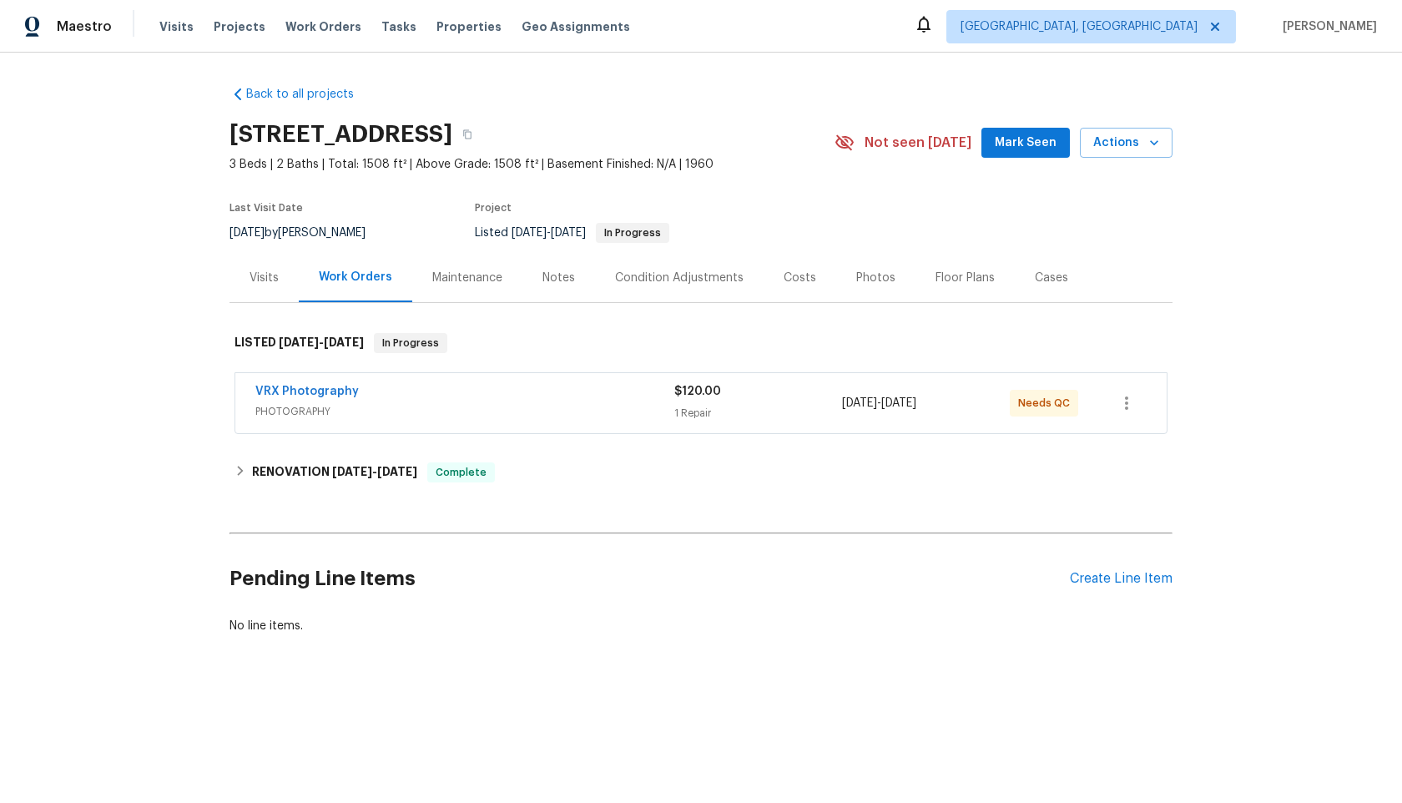
click at [540, 401] on div "VRX Photography" at bounding box center [464, 393] width 419 height 20
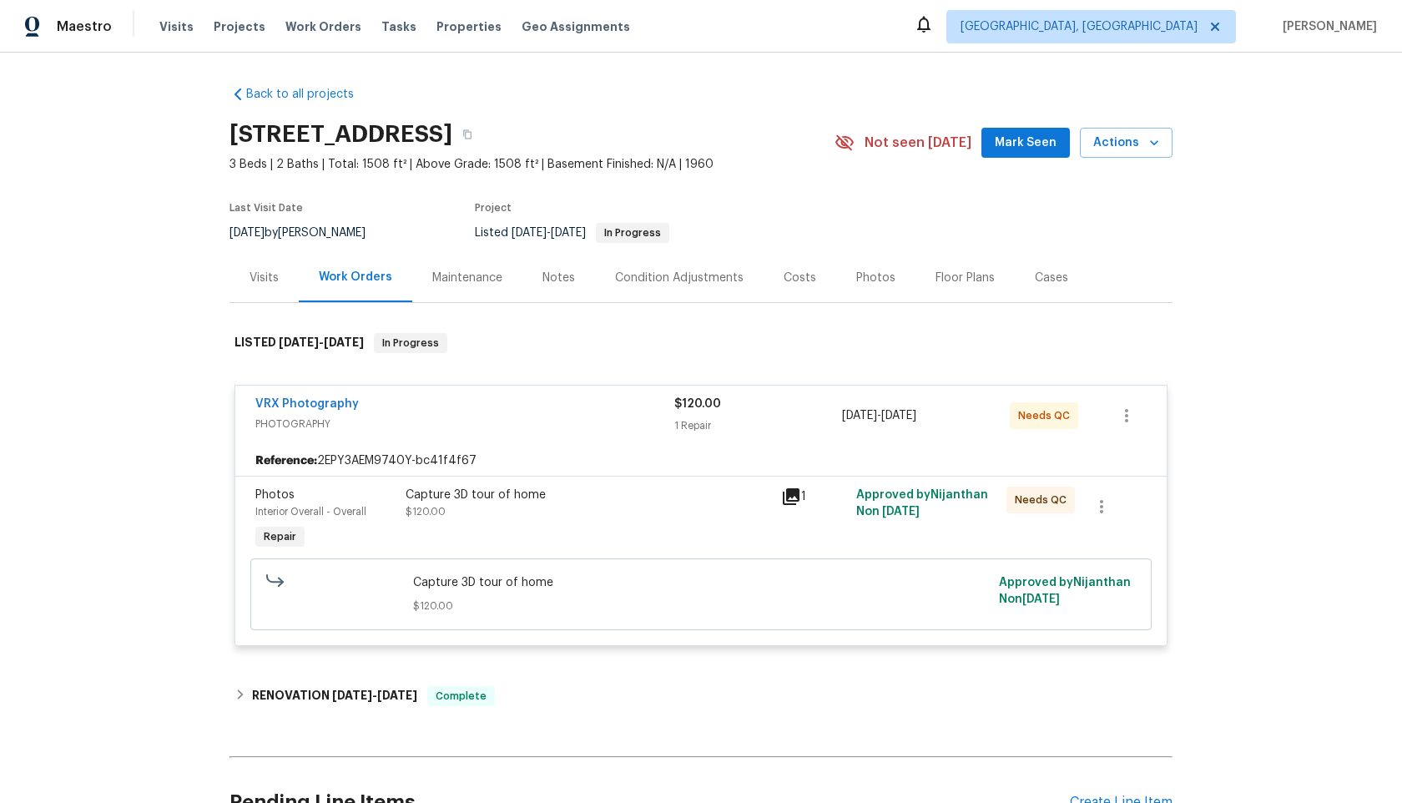
click at [418, 137] on h2 "[STREET_ADDRESS]" at bounding box center [341, 134] width 223 height 17
drag, startPoint x: 423, startPoint y: 134, endPoint x: 229, endPoint y: 134, distance: 194.5
click at [230, 134] on h2 "[STREET_ADDRESS]" at bounding box center [341, 134] width 223 height 17
copy h2 "[STREET_ADDRESS]"
click at [367, 143] on h2 "3429 W Dahlia Dr, Phoenix, AZ 85029" at bounding box center [341, 134] width 223 height 17
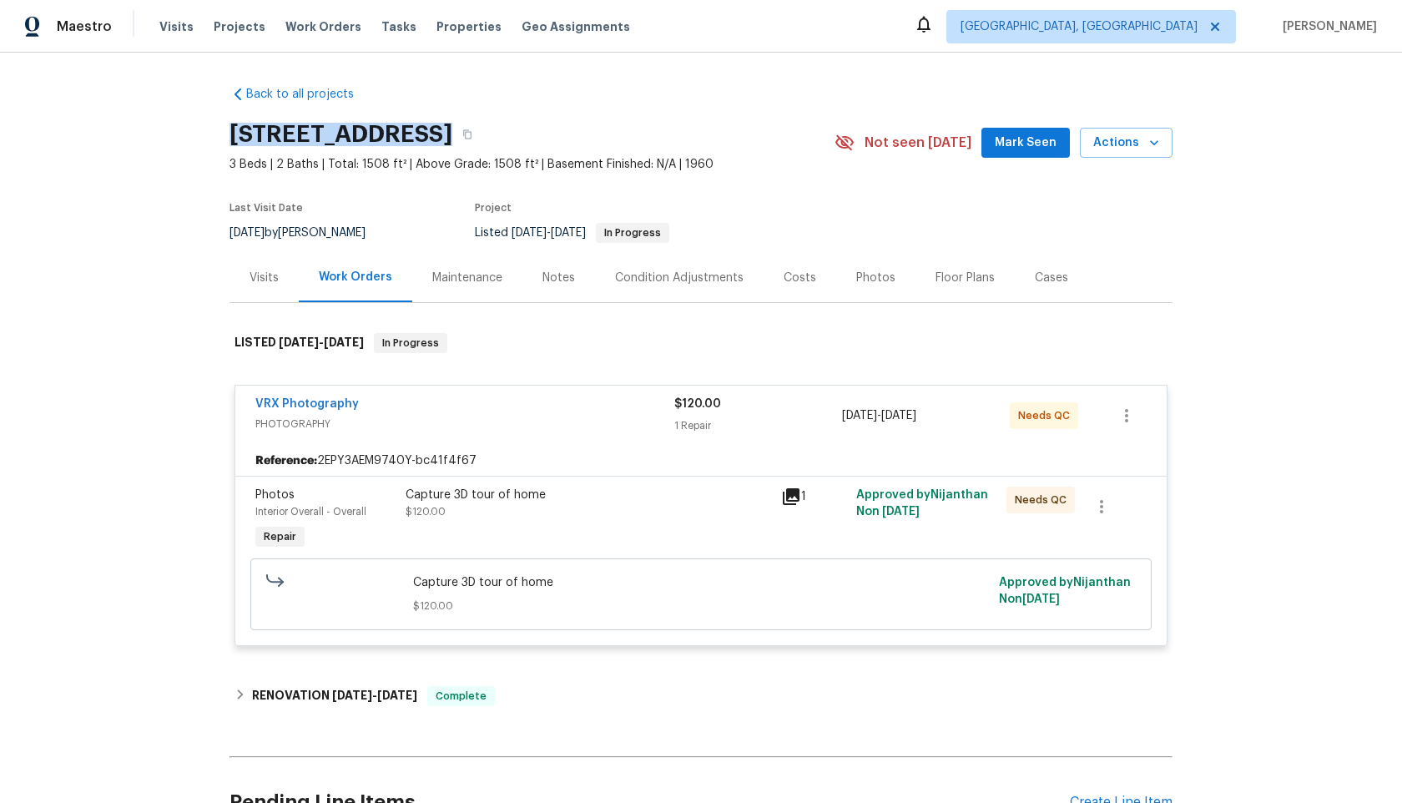
drag, startPoint x: 423, startPoint y: 134, endPoint x: 229, endPoint y: 134, distance: 194.5
click at [229, 134] on div "Back to all projects 3429 W Dahlia Dr, Phoenix, AZ 85029 3 Beds | 2 Baths | Tot…" at bounding box center [701, 428] width 1402 height 750
copy h2 "3429 W Dahlia Dr"
click at [739, 492] on div "Capture 3D tour of home" at bounding box center [589, 495] width 366 height 17
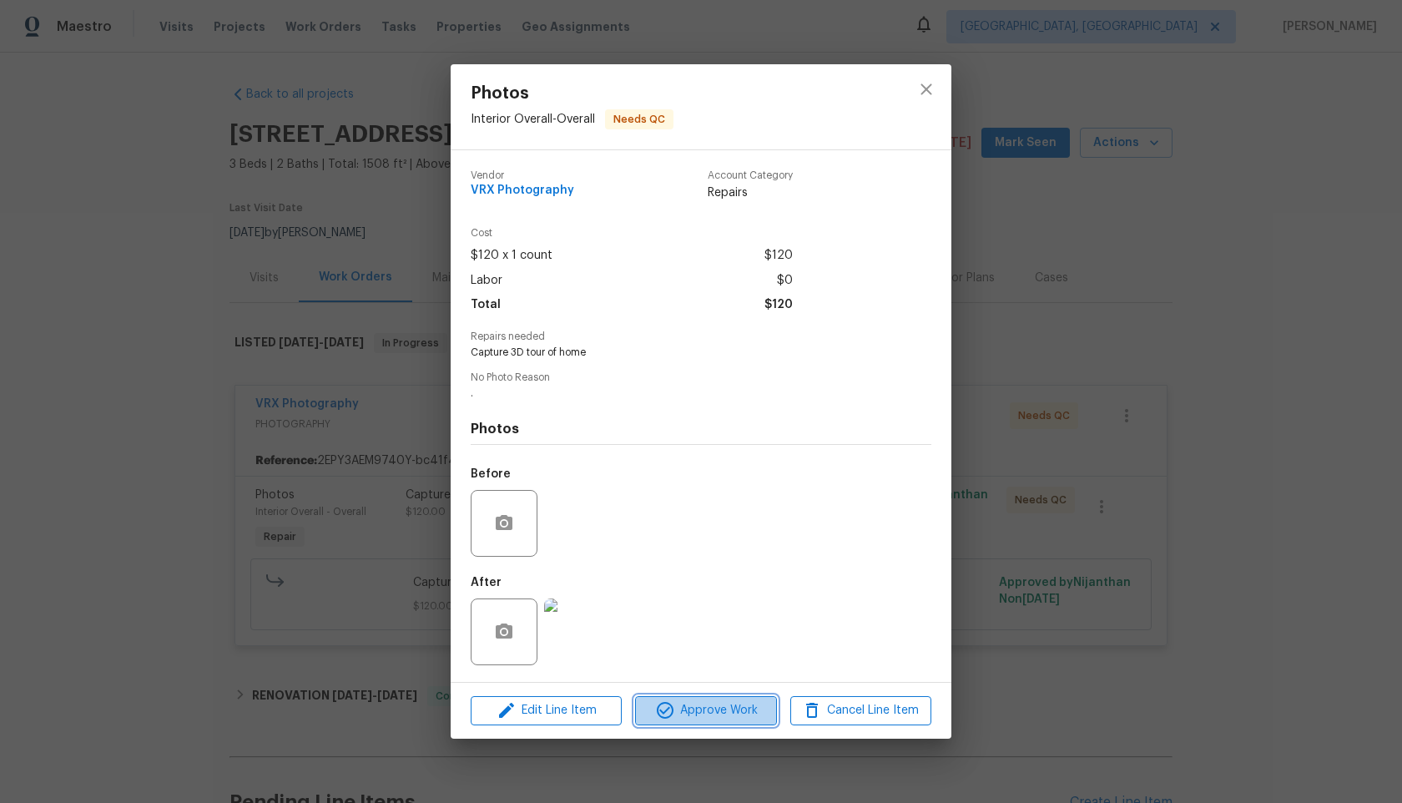
click at [733, 704] on span "Approve Work" at bounding box center [705, 710] width 131 height 21
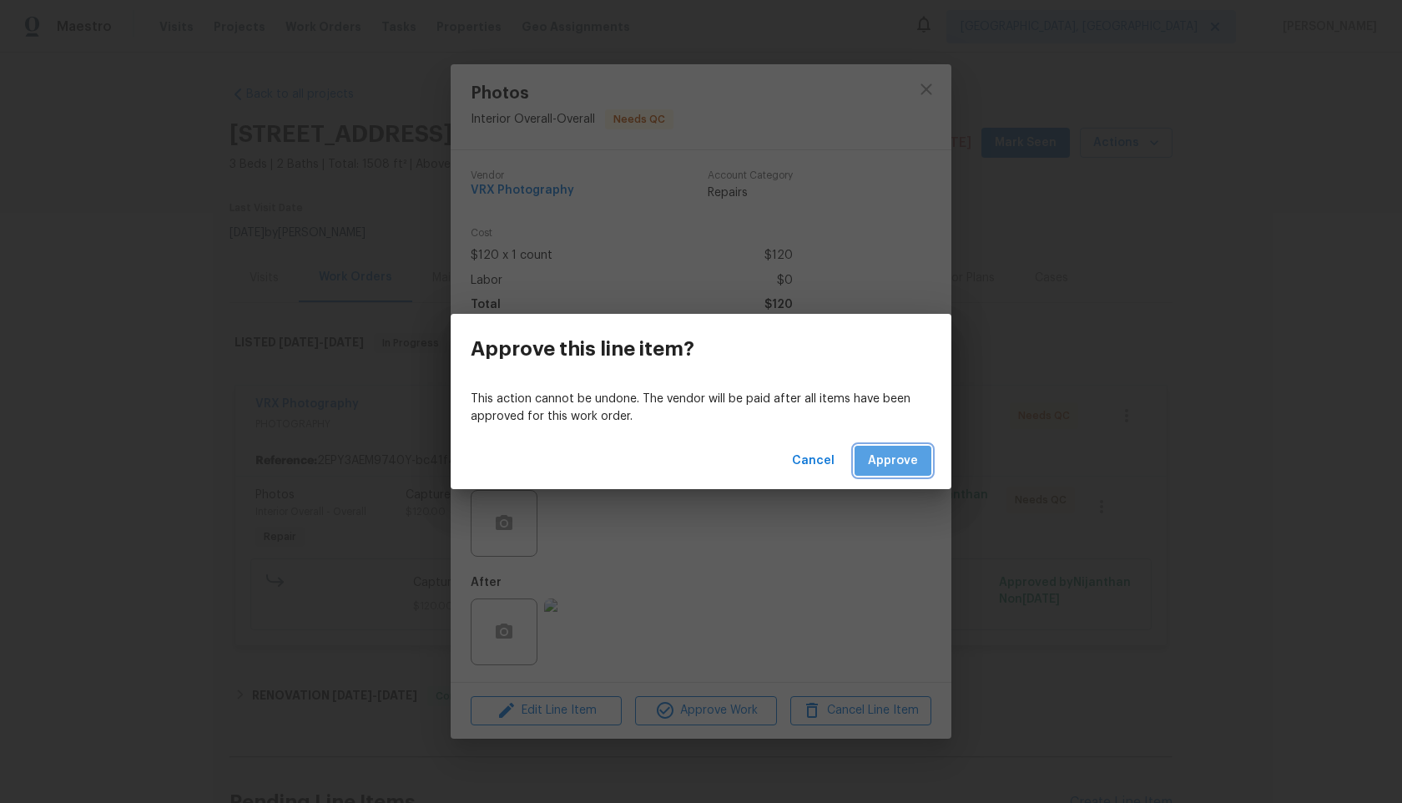
click at [882, 457] on span "Approve" at bounding box center [893, 461] width 50 height 21
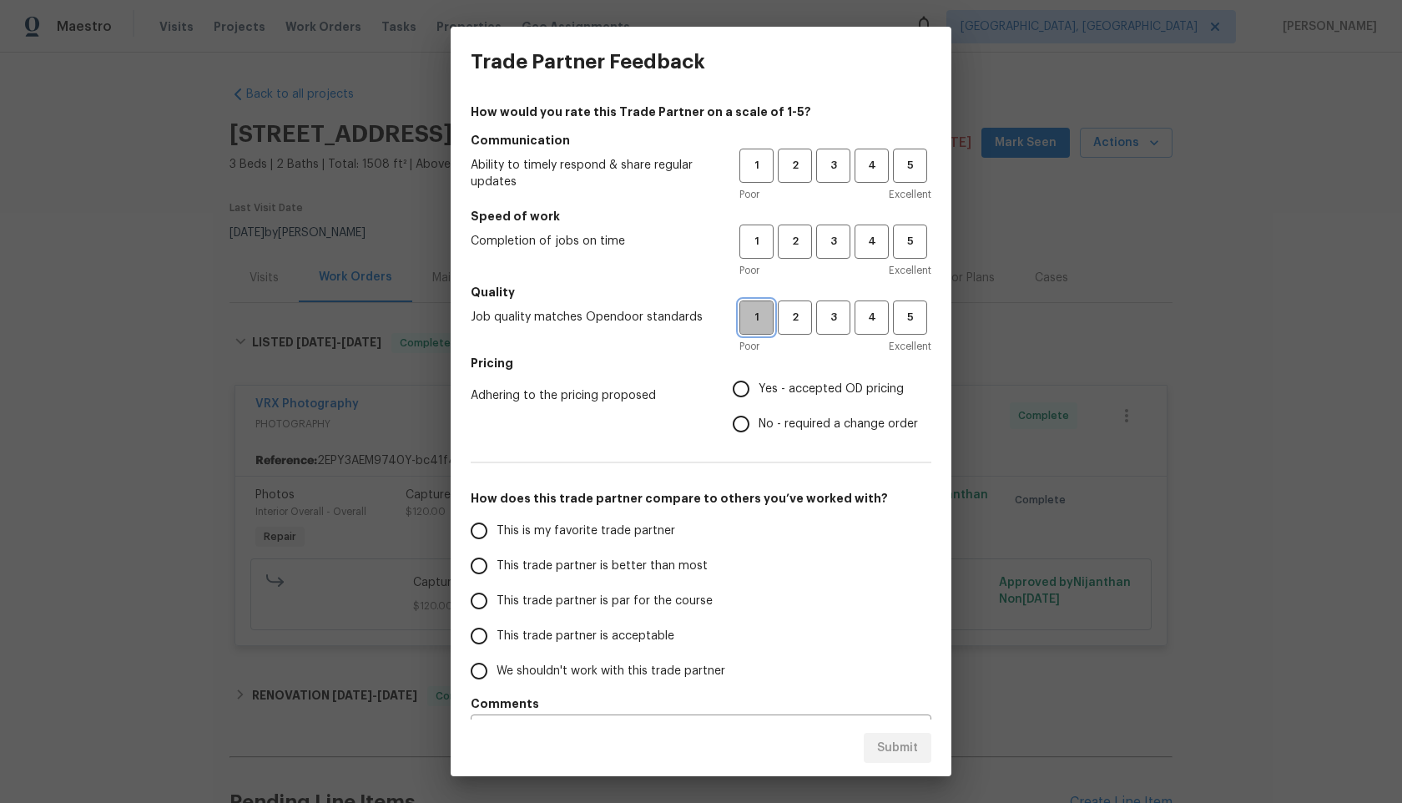
click at [760, 331] on button "1" at bounding box center [756, 317] width 34 height 34
click at [866, 258] on button "4" at bounding box center [872, 242] width 34 height 34
click at [865, 156] on span "4" at bounding box center [871, 165] width 31 height 19
click at [884, 162] on span "4" at bounding box center [871, 165] width 33 height 19
click at [876, 240] on span "4" at bounding box center [871, 241] width 33 height 19
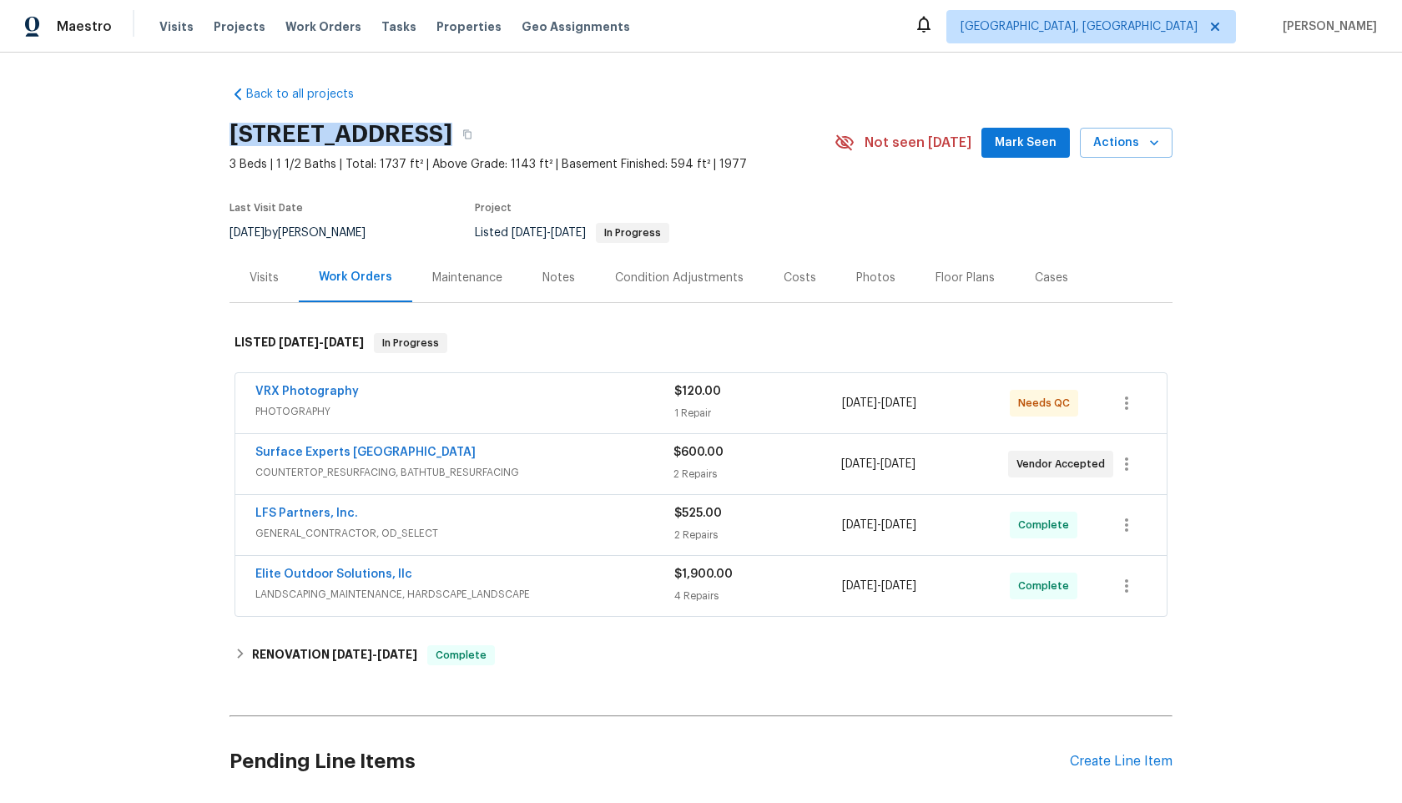
drag, startPoint x: 442, startPoint y: 129, endPoint x: 184, endPoint y: 127, distance: 257.1
click at [184, 128] on div "Back to all projects [STREET_ADDRESS] 3 Beds | 1 1/2 Baths | Total: 1737 ft² | …" at bounding box center [701, 428] width 1402 height 750
copy h2 "[STREET_ADDRESS]"
click at [605, 405] on span "PHOTOGRAPHY" at bounding box center [464, 411] width 419 height 17
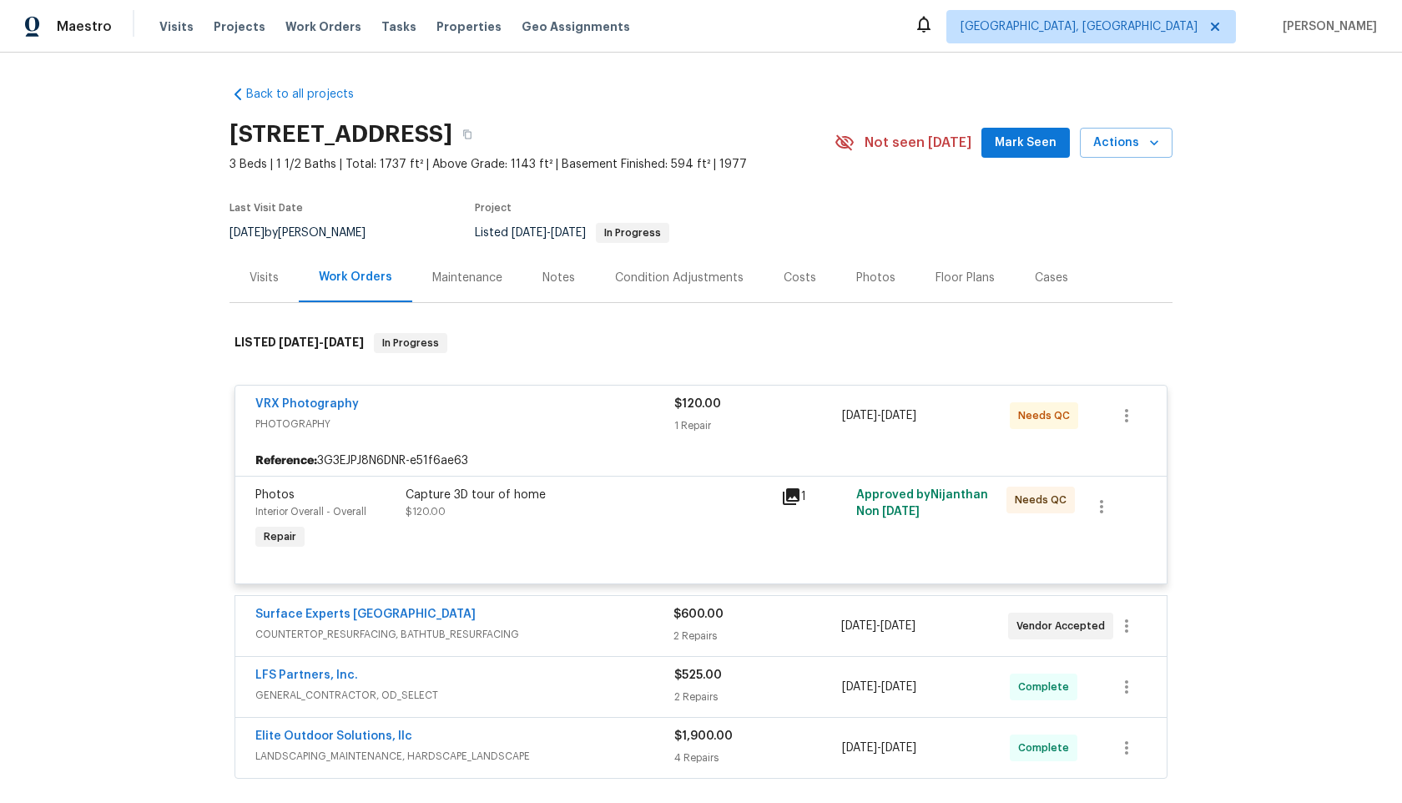
click at [721, 531] on div "Capture 3D tour of home $120.00" at bounding box center [589, 520] width 376 height 77
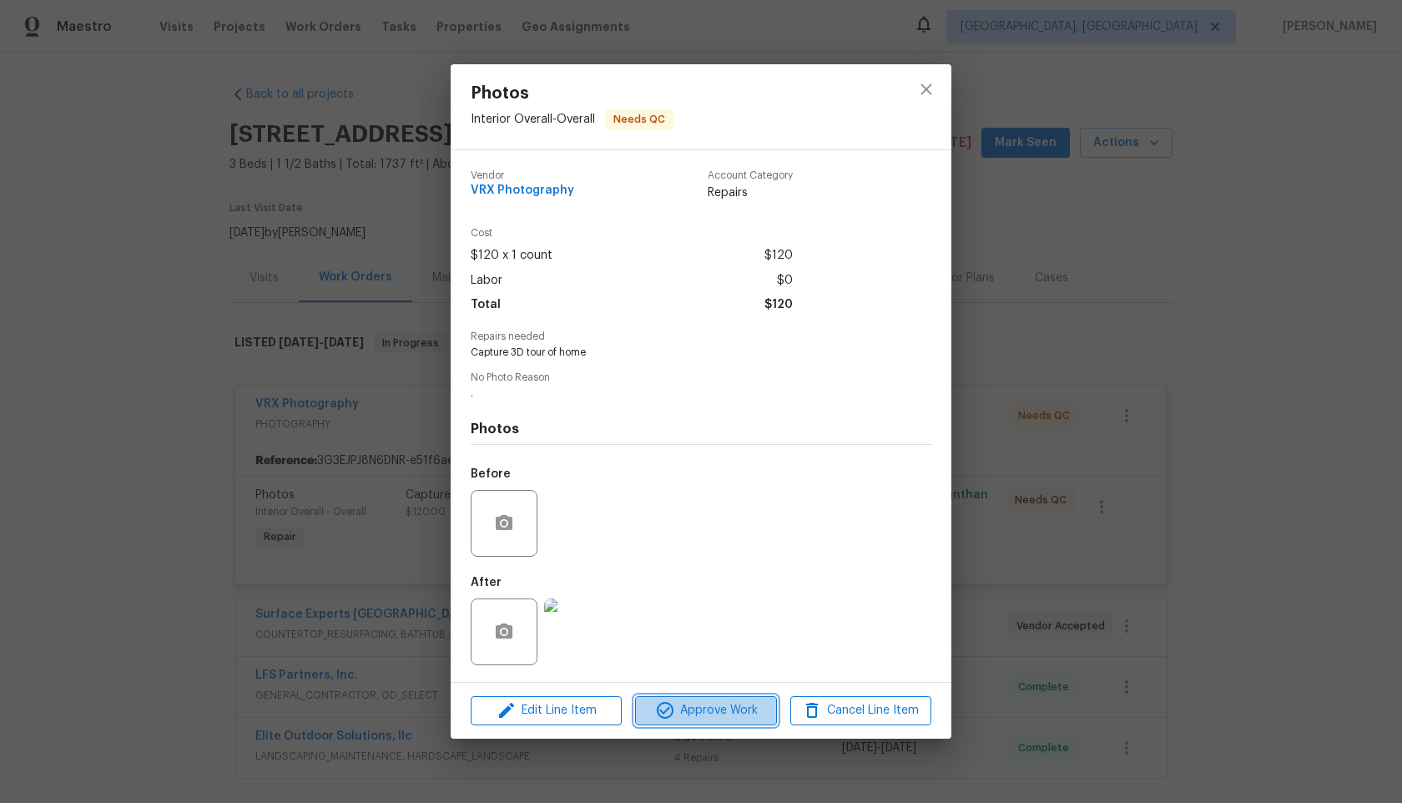
click at [727, 724] on button "Approve Work" at bounding box center [705, 710] width 141 height 29
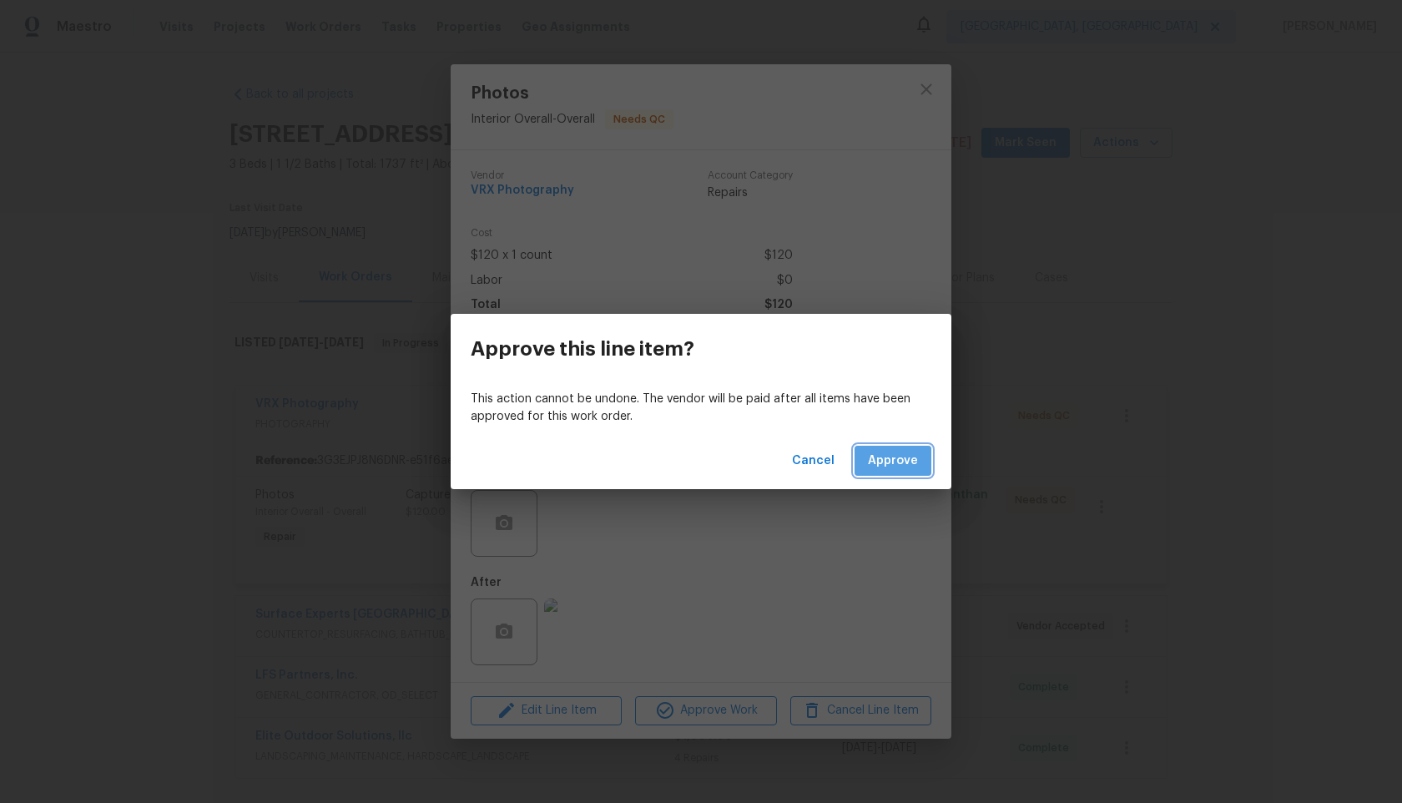
click at [900, 447] on button "Approve" at bounding box center [893, 461] width 77 height 31
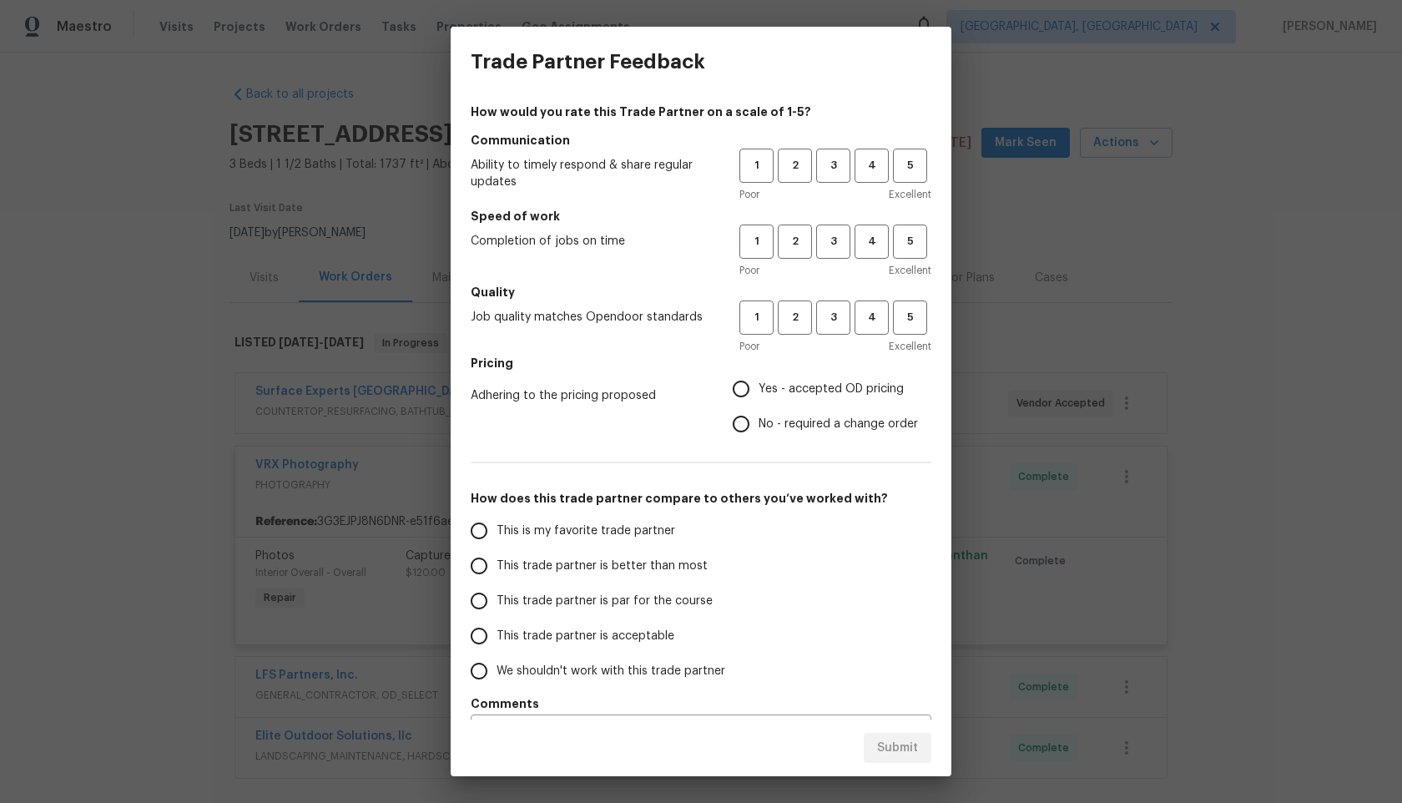
click at [971, 379] on div "Trade Partner Feedback How would you rate this Trade Partner on a scale of 1-5?…" at bounding box center [701, 401] width 1402 height 803
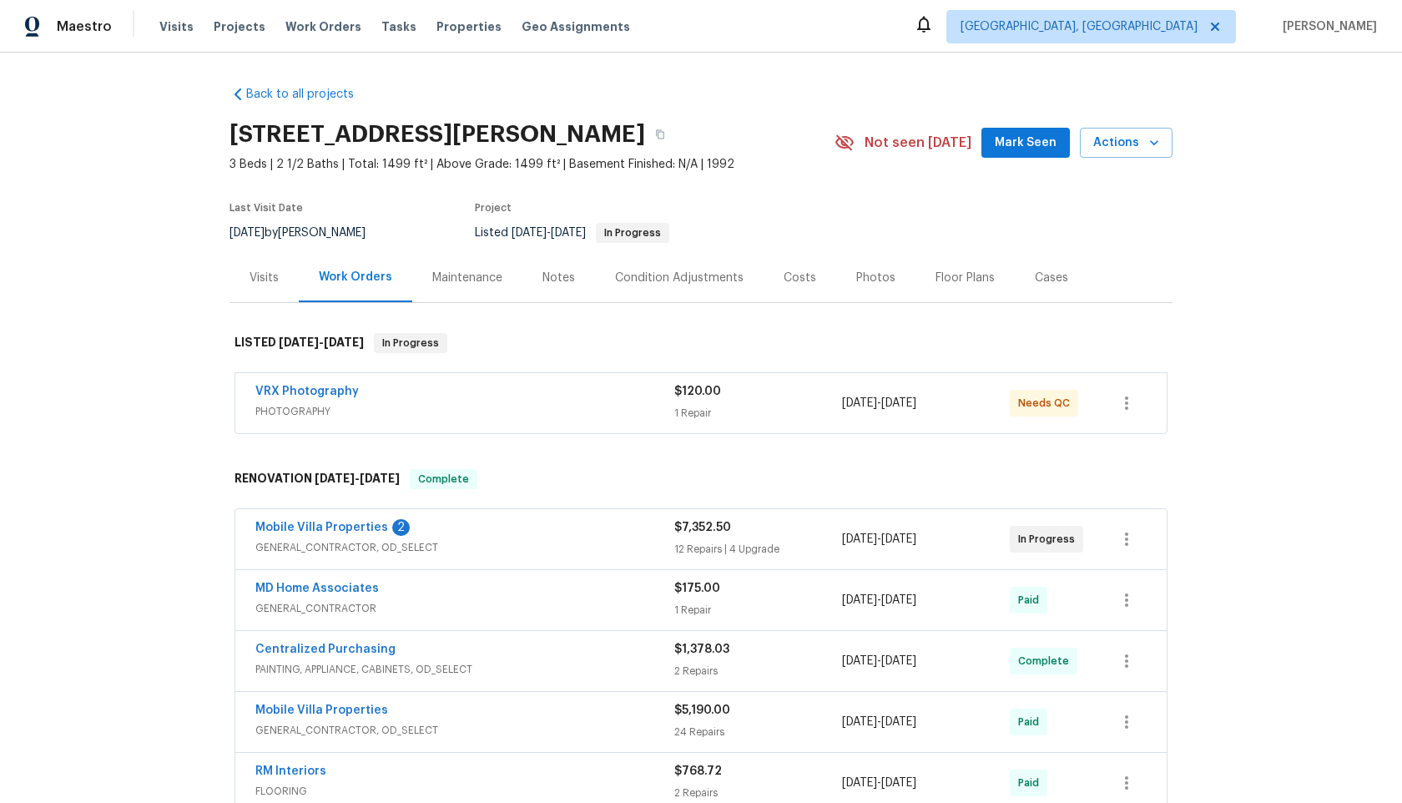
click at [541, 397] on div "VRX Photography" at bounding box center [464, 393] width 419 height 20
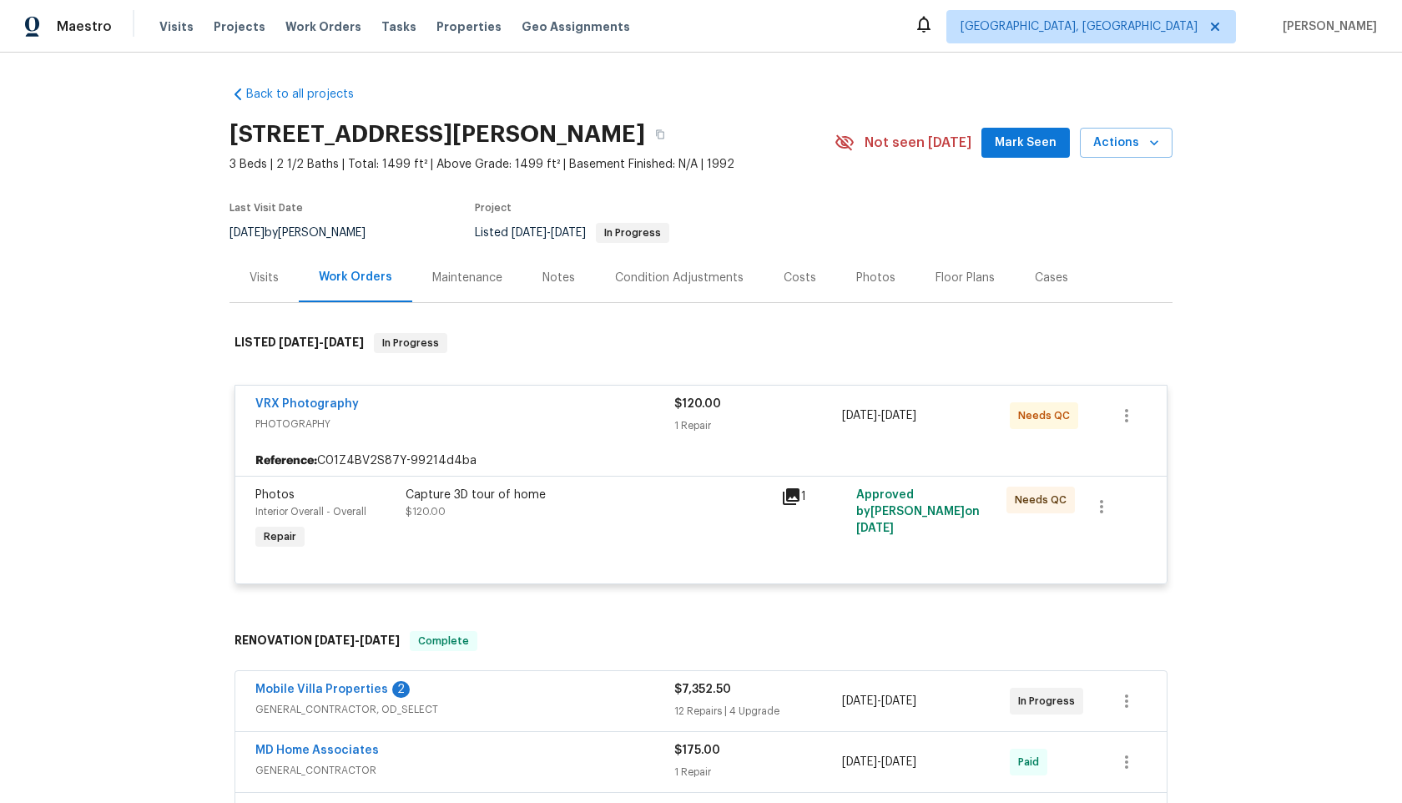
click at [764, 532] on div "Capture 3D tour of home $120.00" at bounding box center [589, 520] width 376 height 77
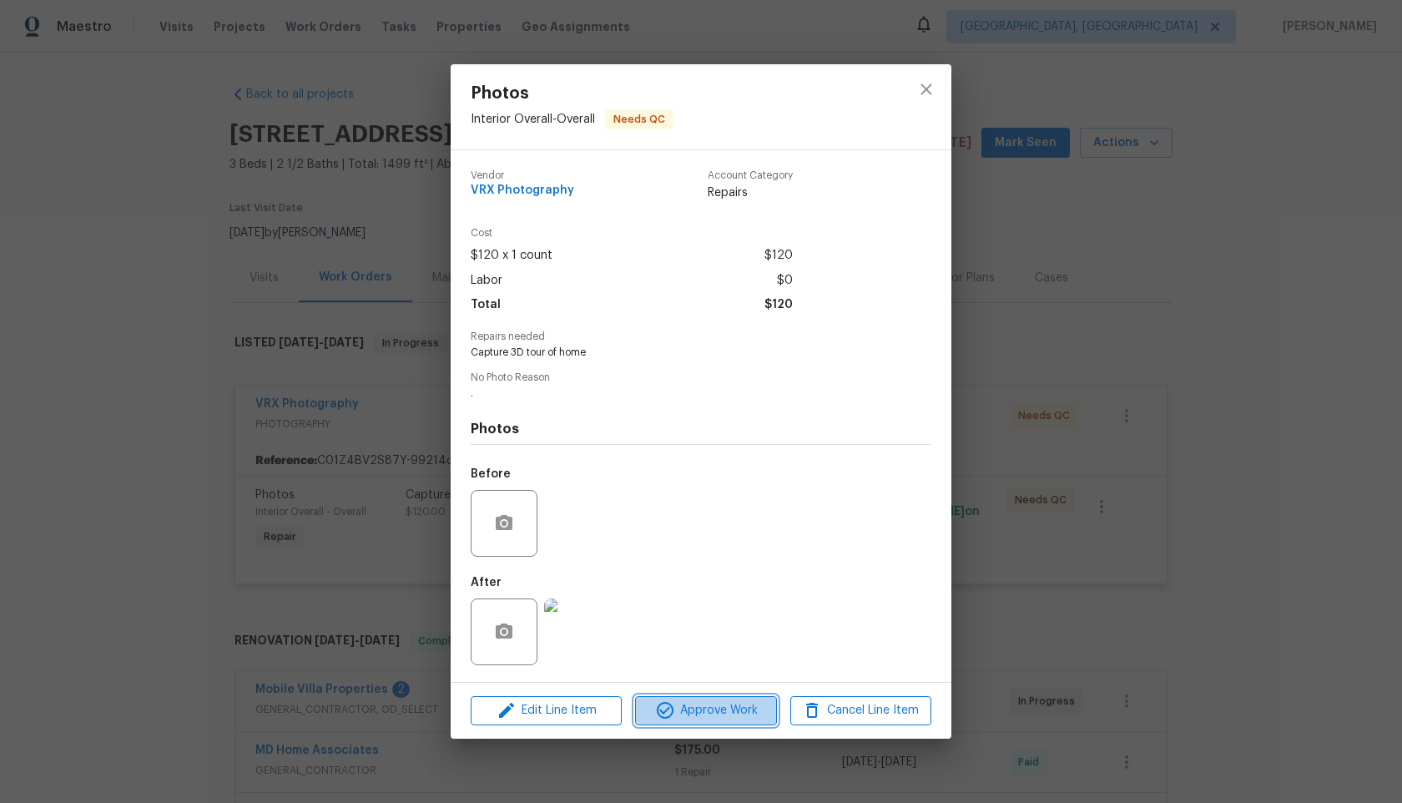
click at [735, 703] on span "Approve Work" at bounding box center [705, 710] width 131 height 21
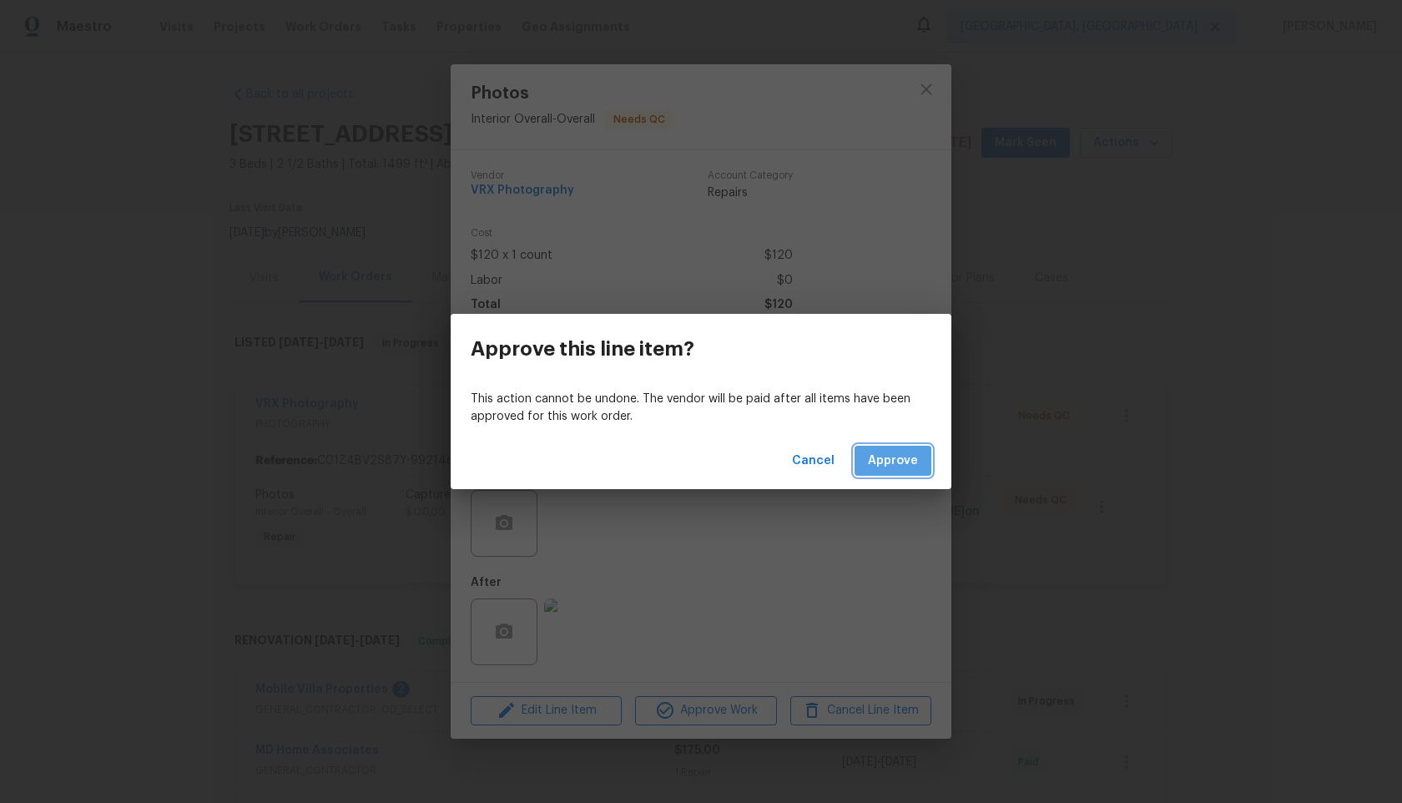
click at [902, 463] on span "Approve" at bounding box center [893, 461] width 50 height 21
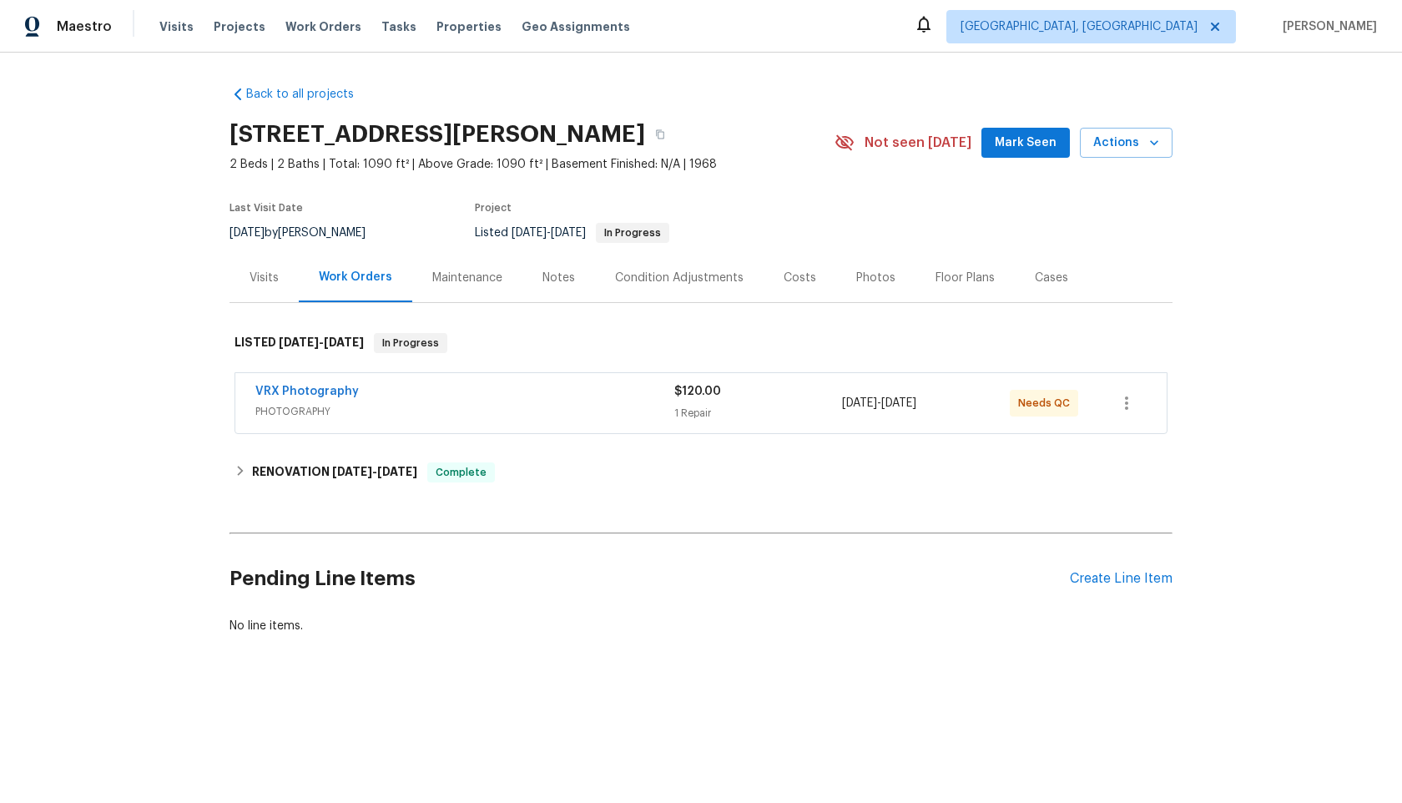
click at [572, 389] on div "VRX Photography" at bounding box center [464, 393] width 419 height 20
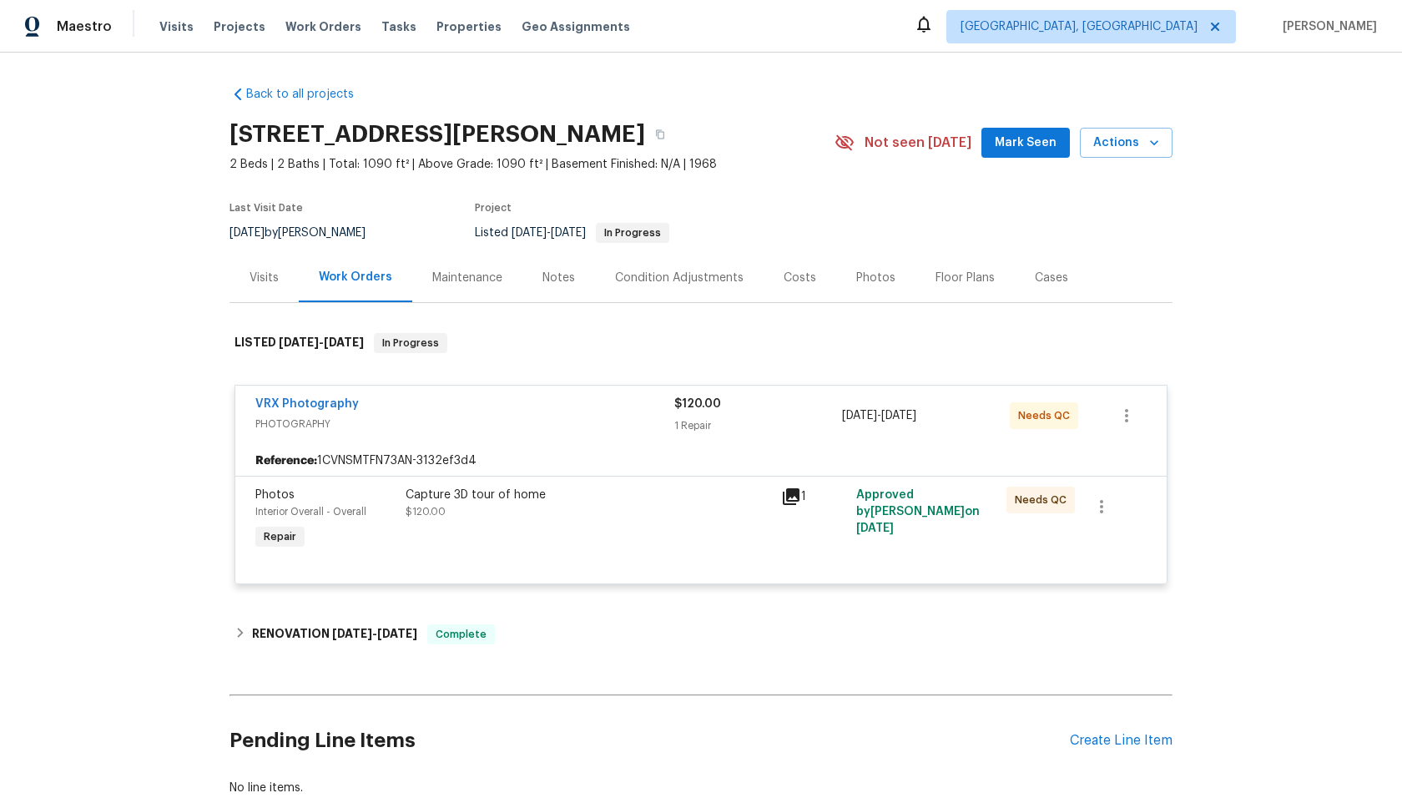
click at [663, 533] on div "Capture 3D tour of home $120.00" at bounding box center [589, 520] width 376 height 77
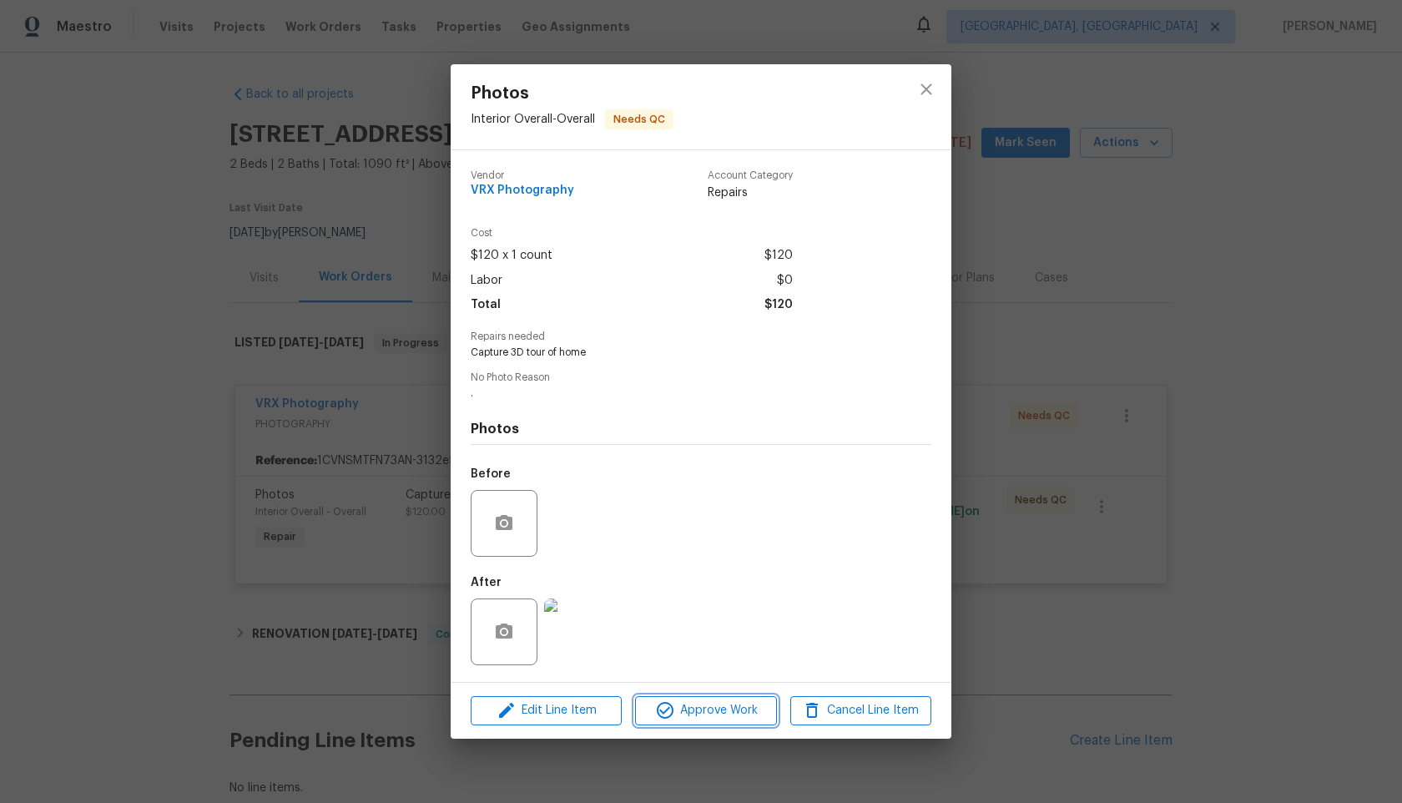
click at [717, 706] on span "Approve Work" at bounding box center [705, 710] width 131 height 21
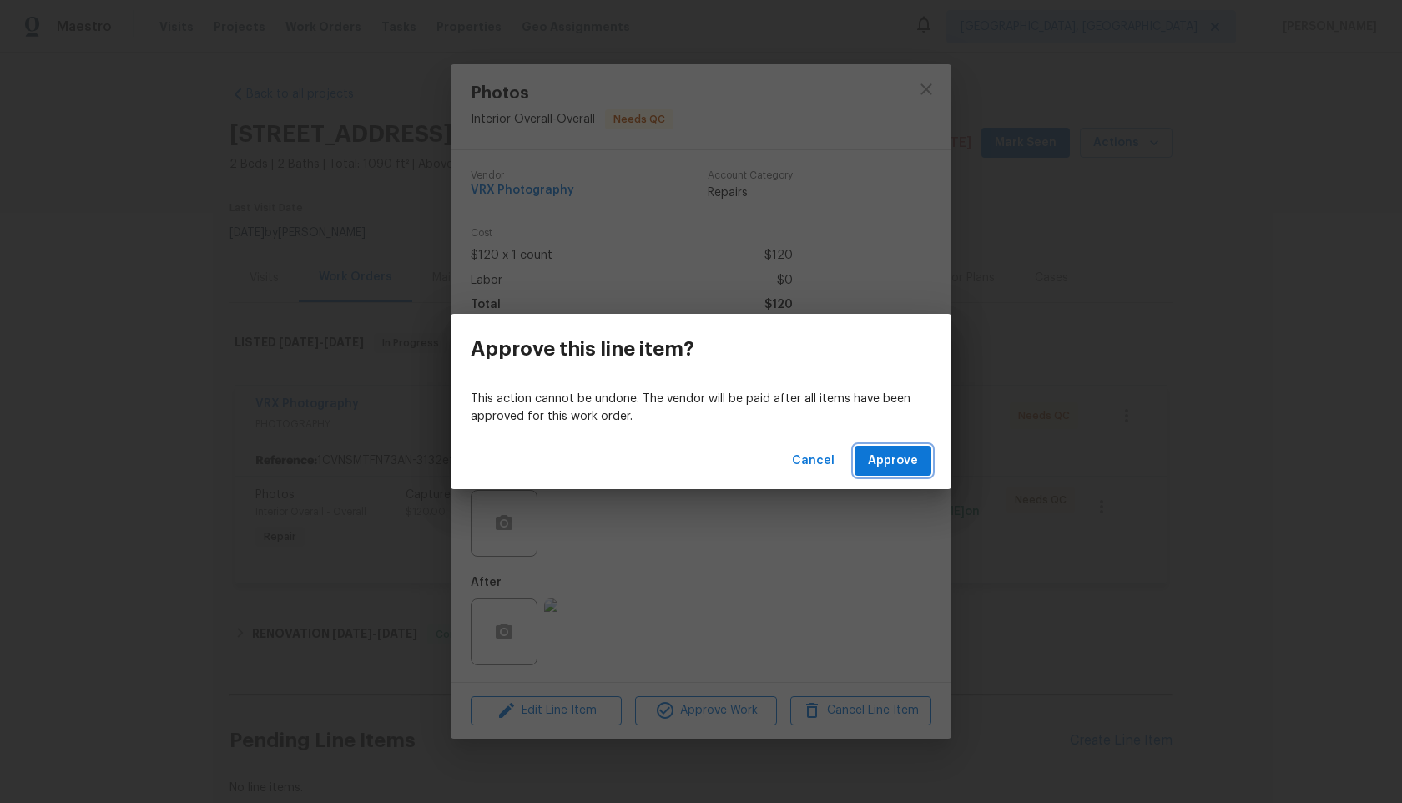
click at [902, 451] on span "Approve" at bounding box center [893, 461] width 50 height 21
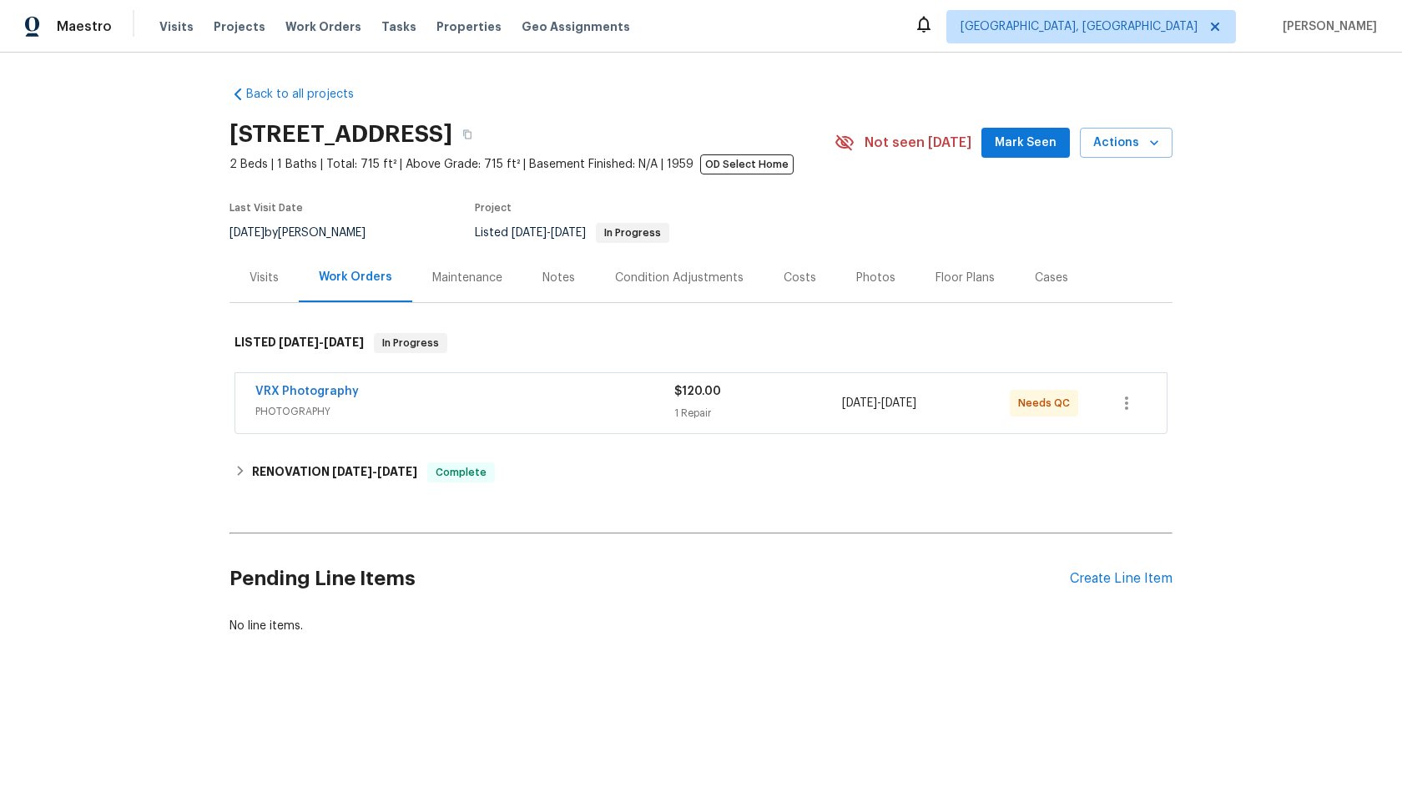
click at [507, 406] on span "PHOTOGRAPHY" at bounding box center [464, 411] width 419 height 17
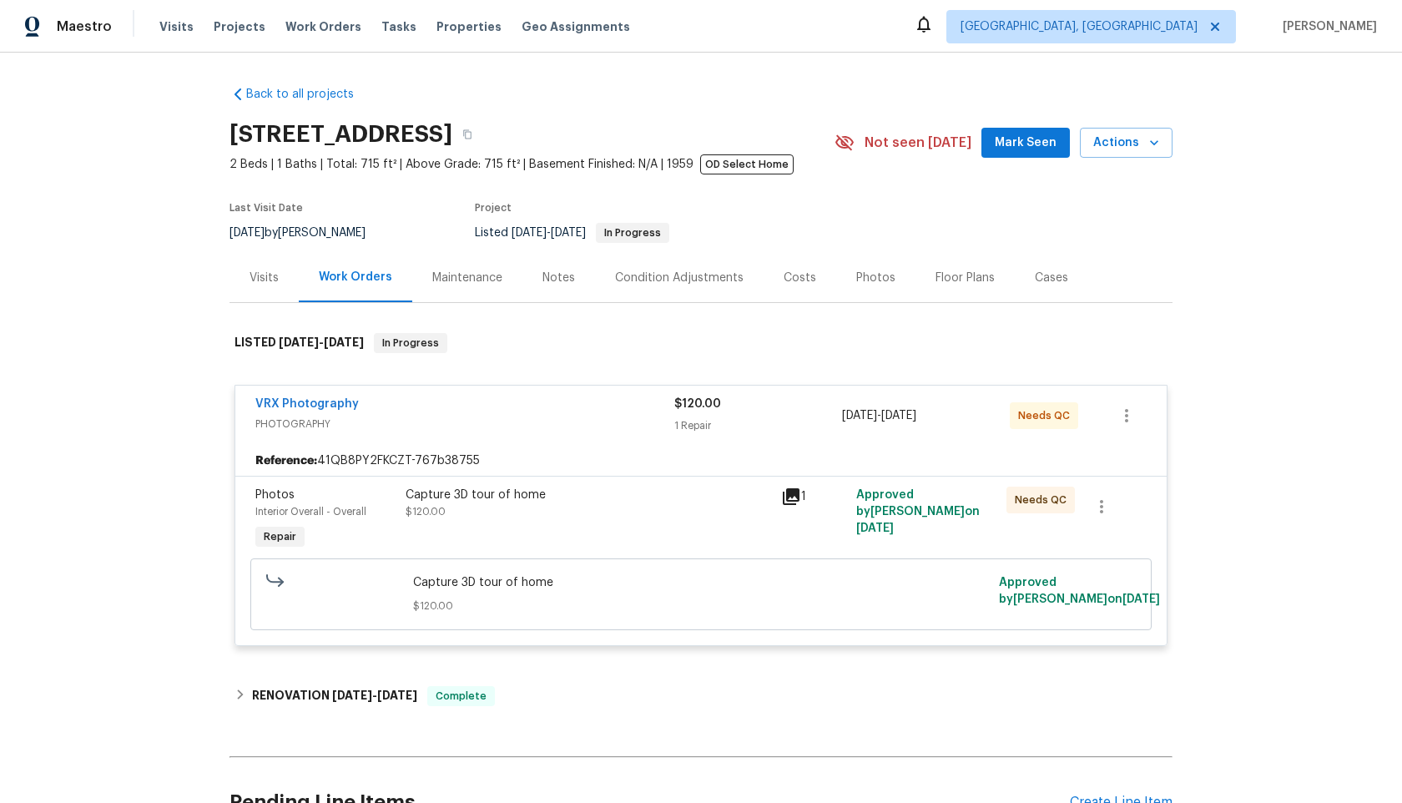
click at [614, 524] on div "Capture 3D tour of home $120.00" at bounding box center [589, 520] width 376 height 77
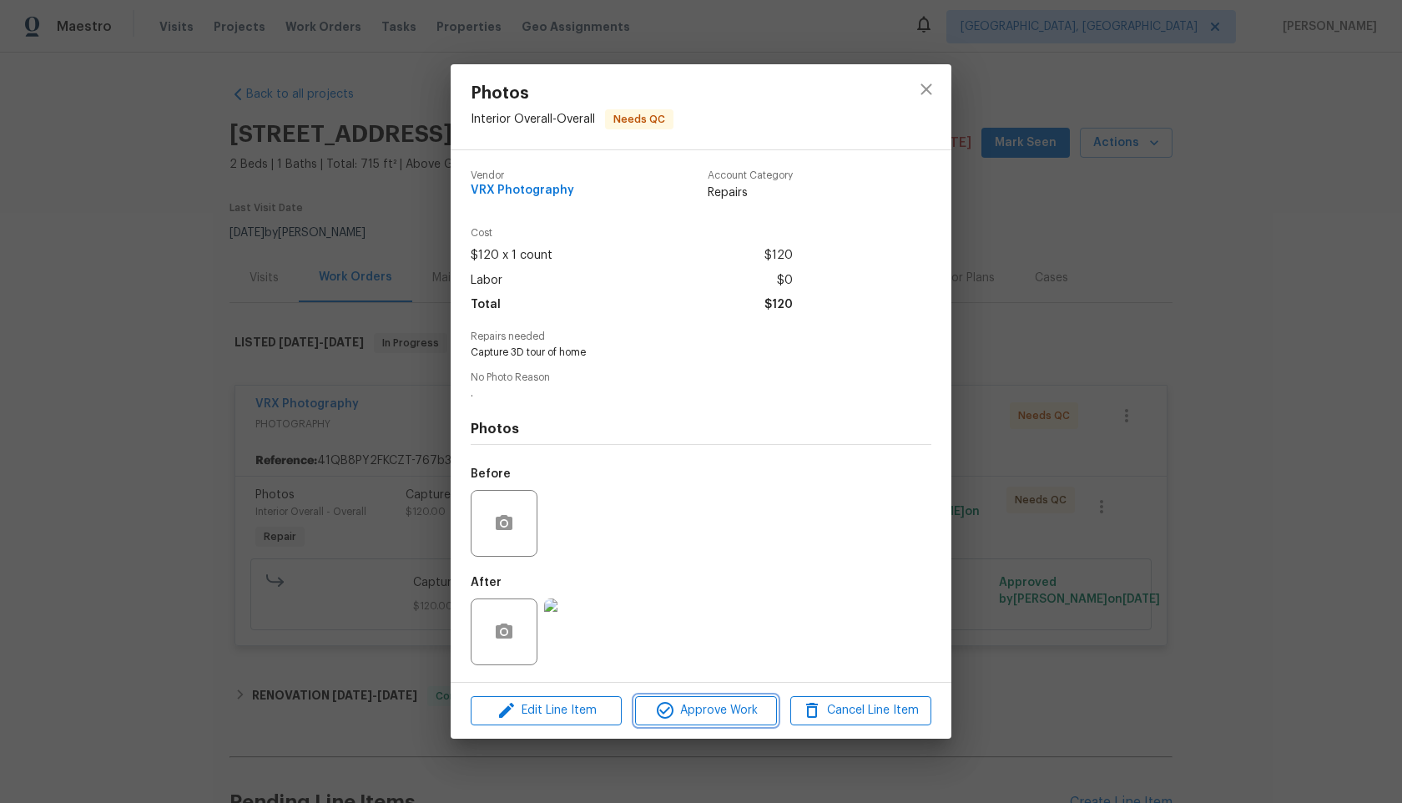
click at [707, 702] on span "Approve Work" at bounding box center [705, 710] width 131 height 21
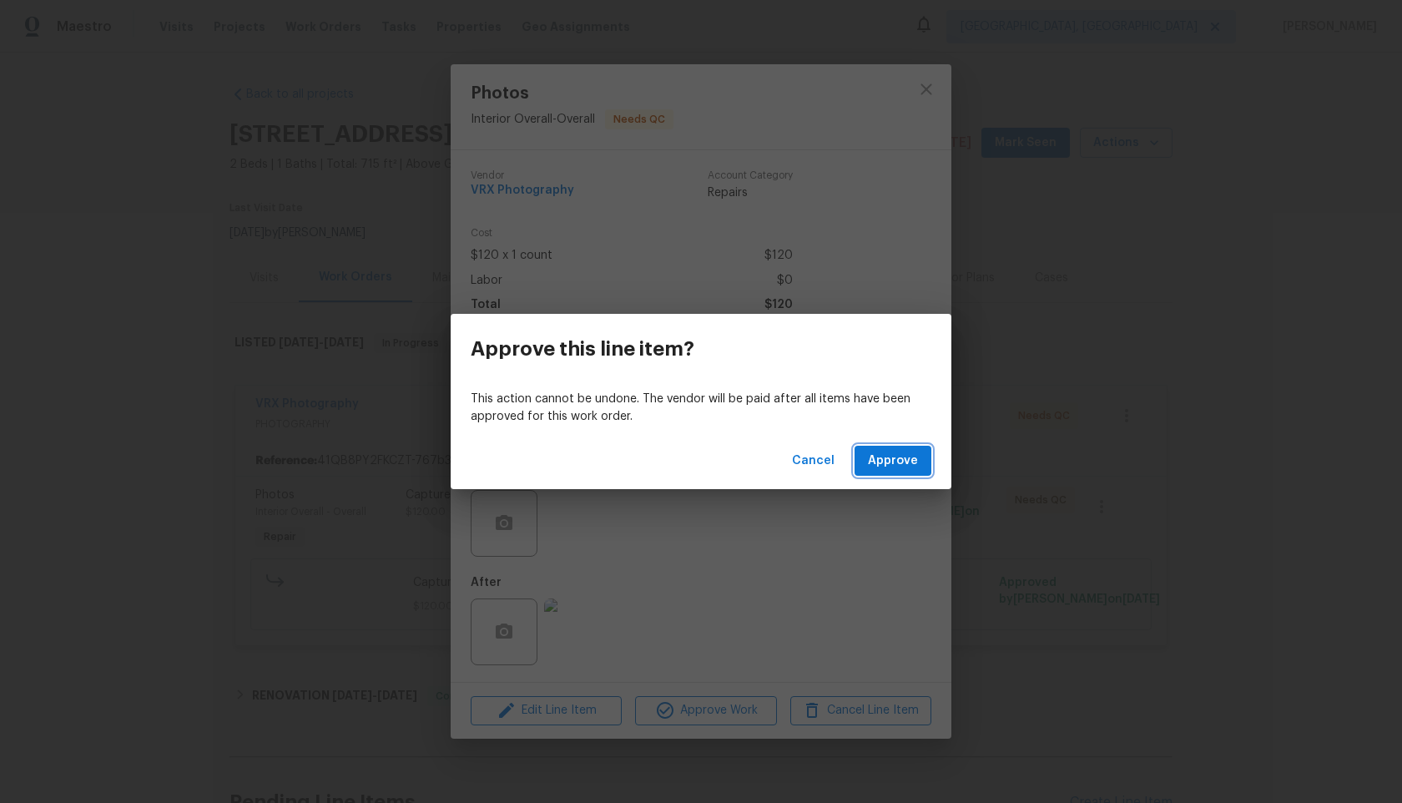
click at [898, 472] on button "Approve" at bounding box center [893, 461] width 77 height 31
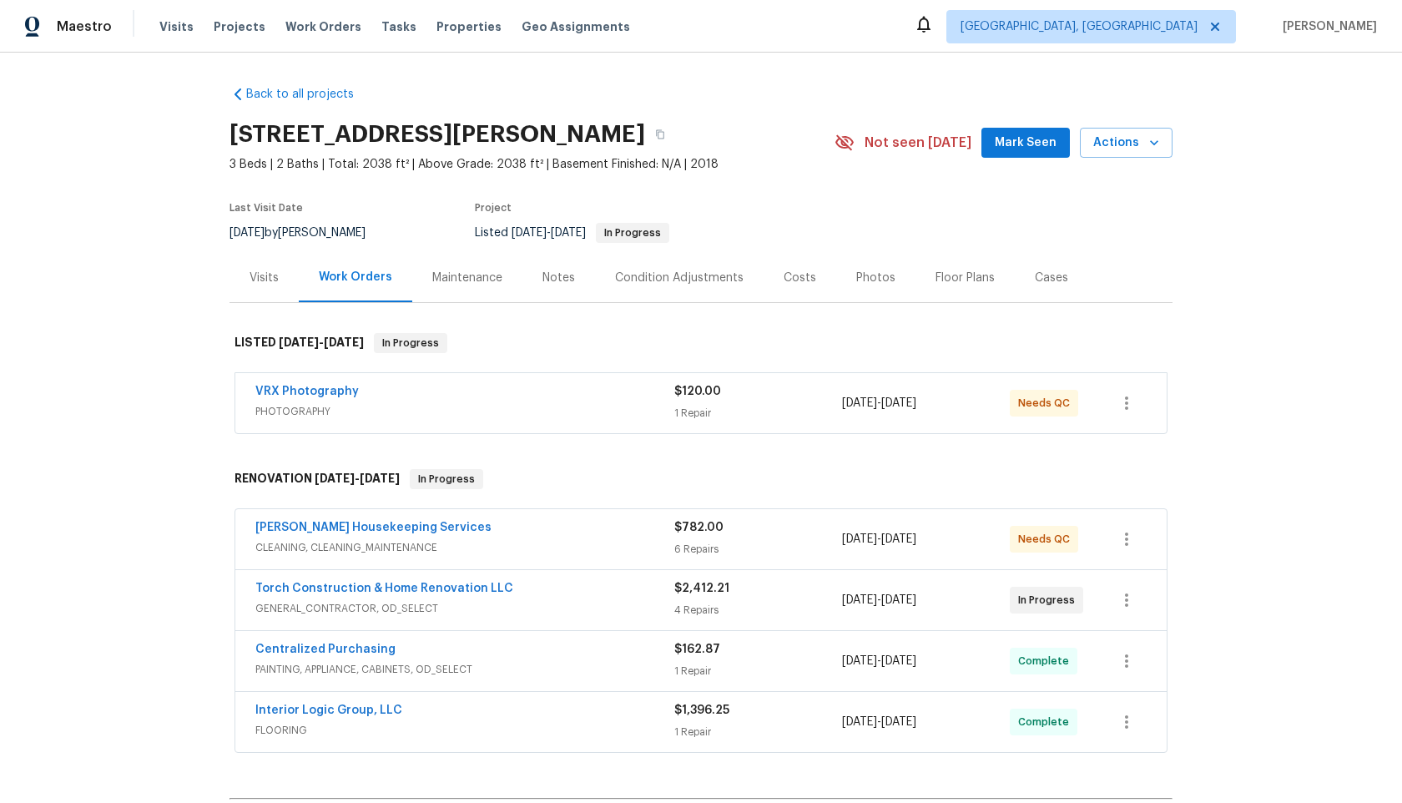
click at [495, 388] on div "VRX Photography" at bounding box center [464, 393] width 419 height 20
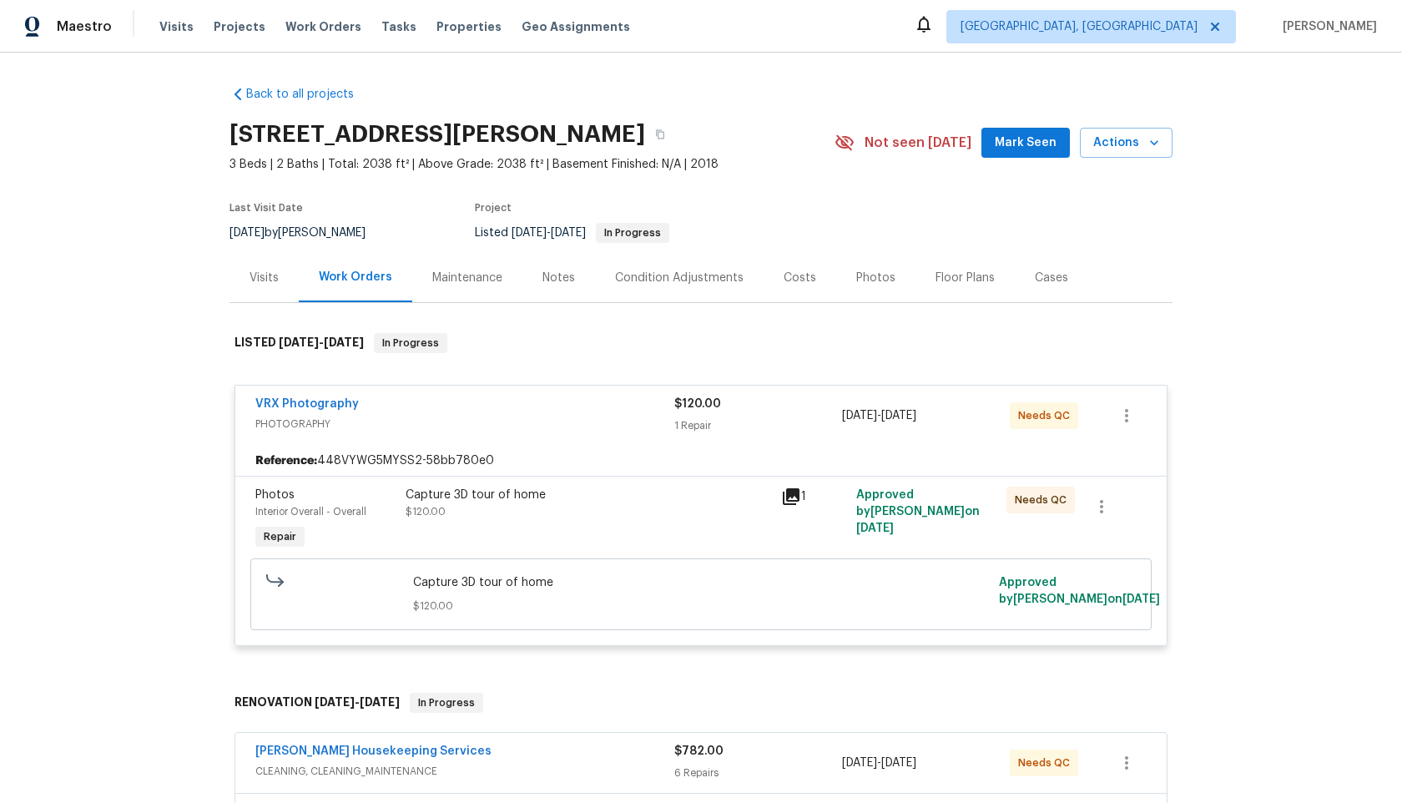
click at [673, 497] on div "Capture 3D tour of home" at bounding box center [589, 495] width 366 height 17
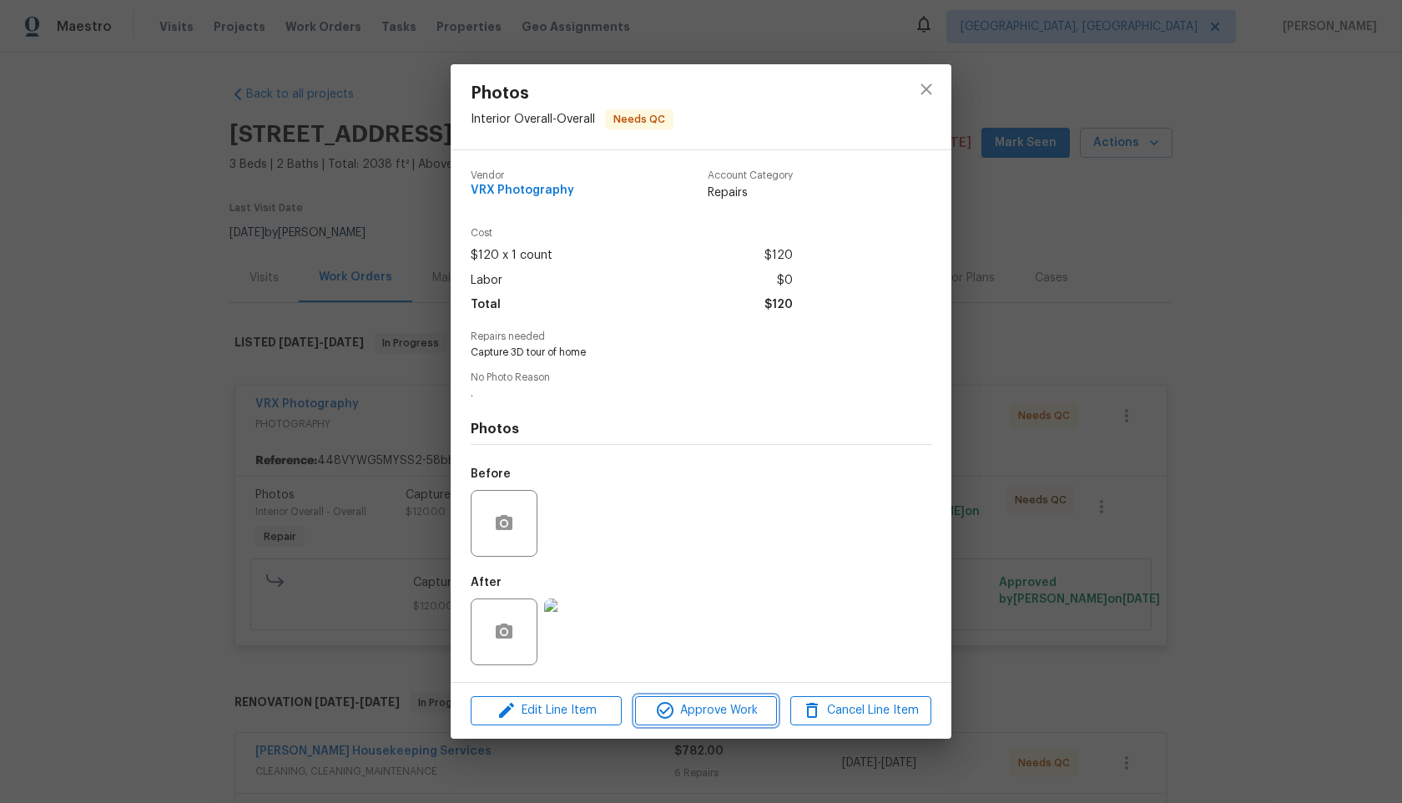
click at [729, 699] on button "Approve Work" at bounding box center [705, 710] width 141 height 29
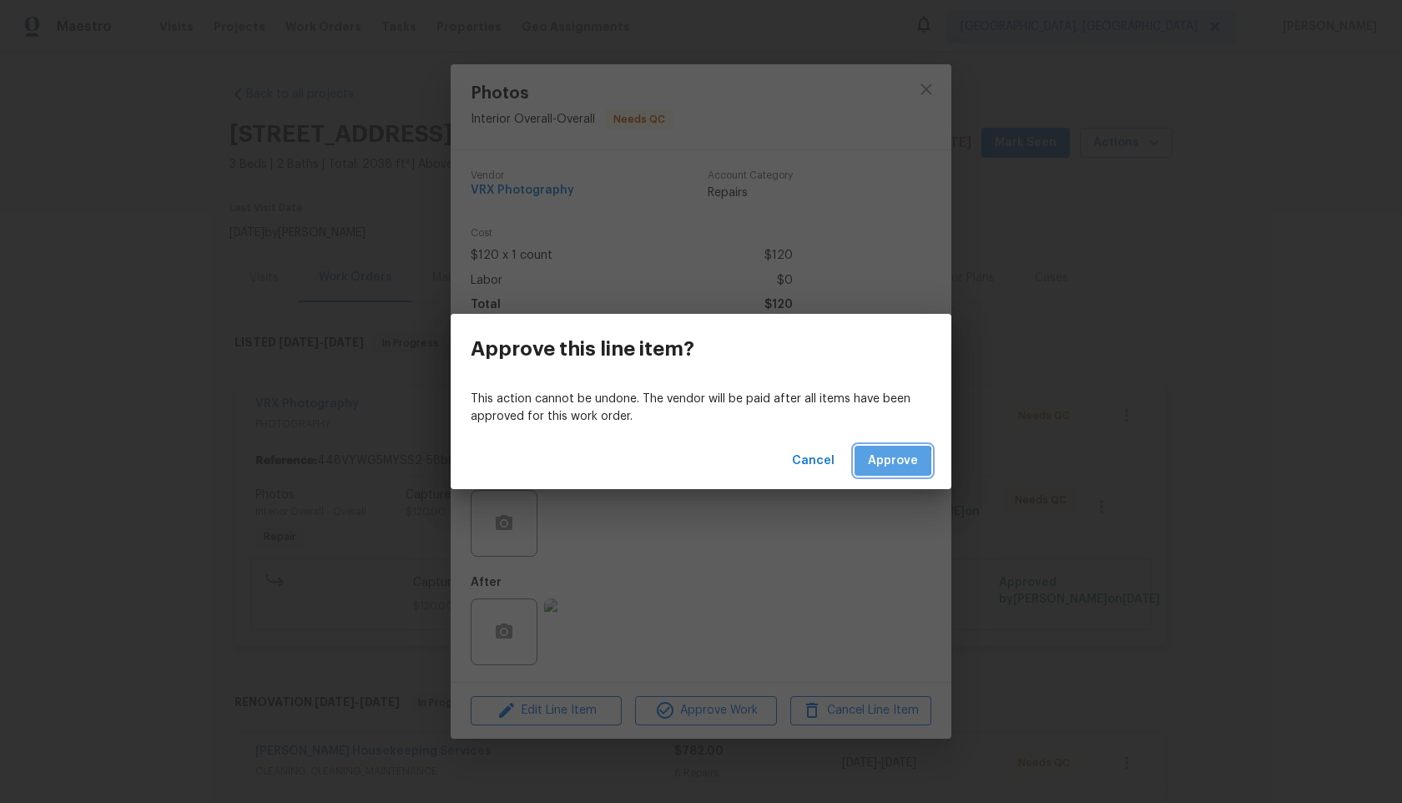
click at [876, 462] on span "Approve" at bounding box center [893, 461] width 50 height 21
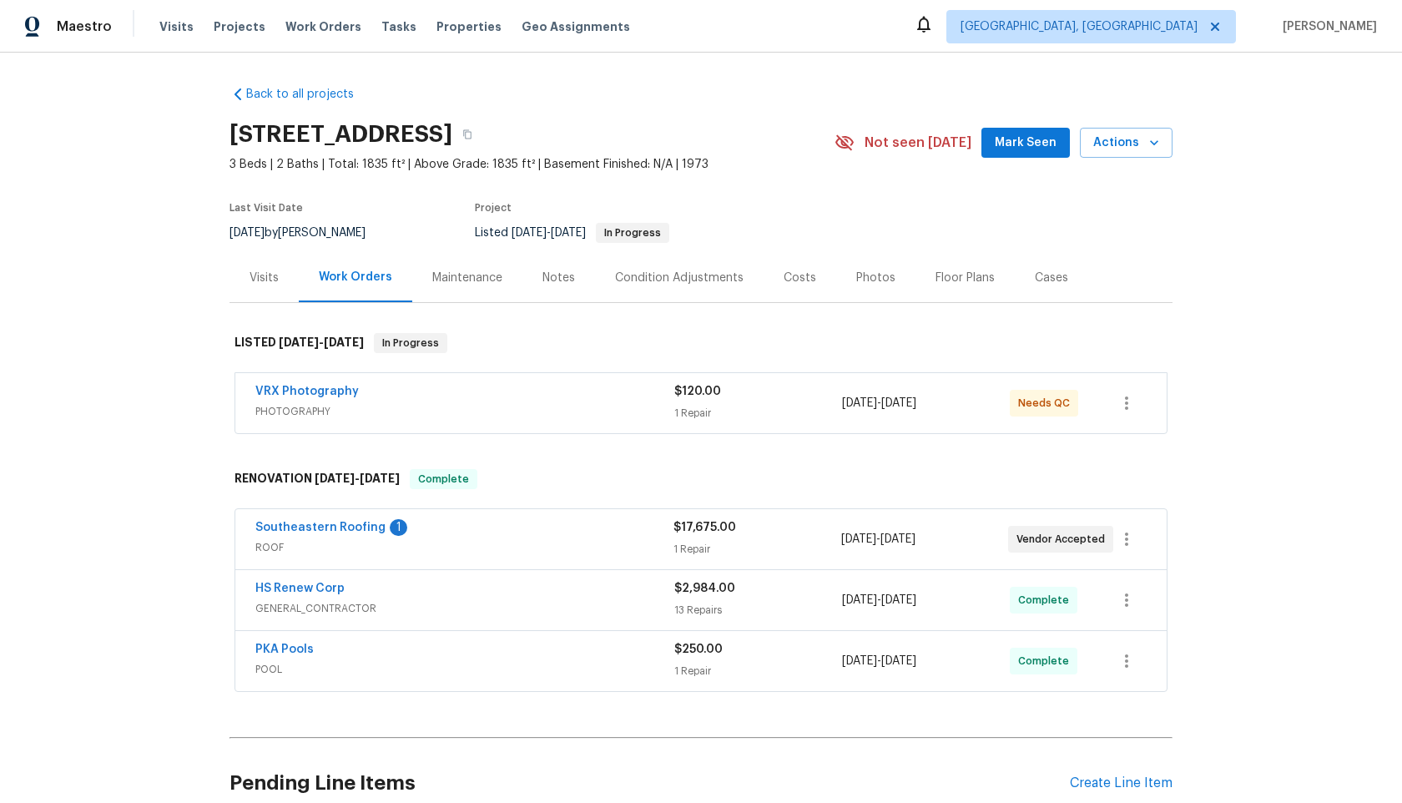
click at [590, 405] on span "PHOTOGRAPHY" at bounding box center [464, 411] width 419 height 17
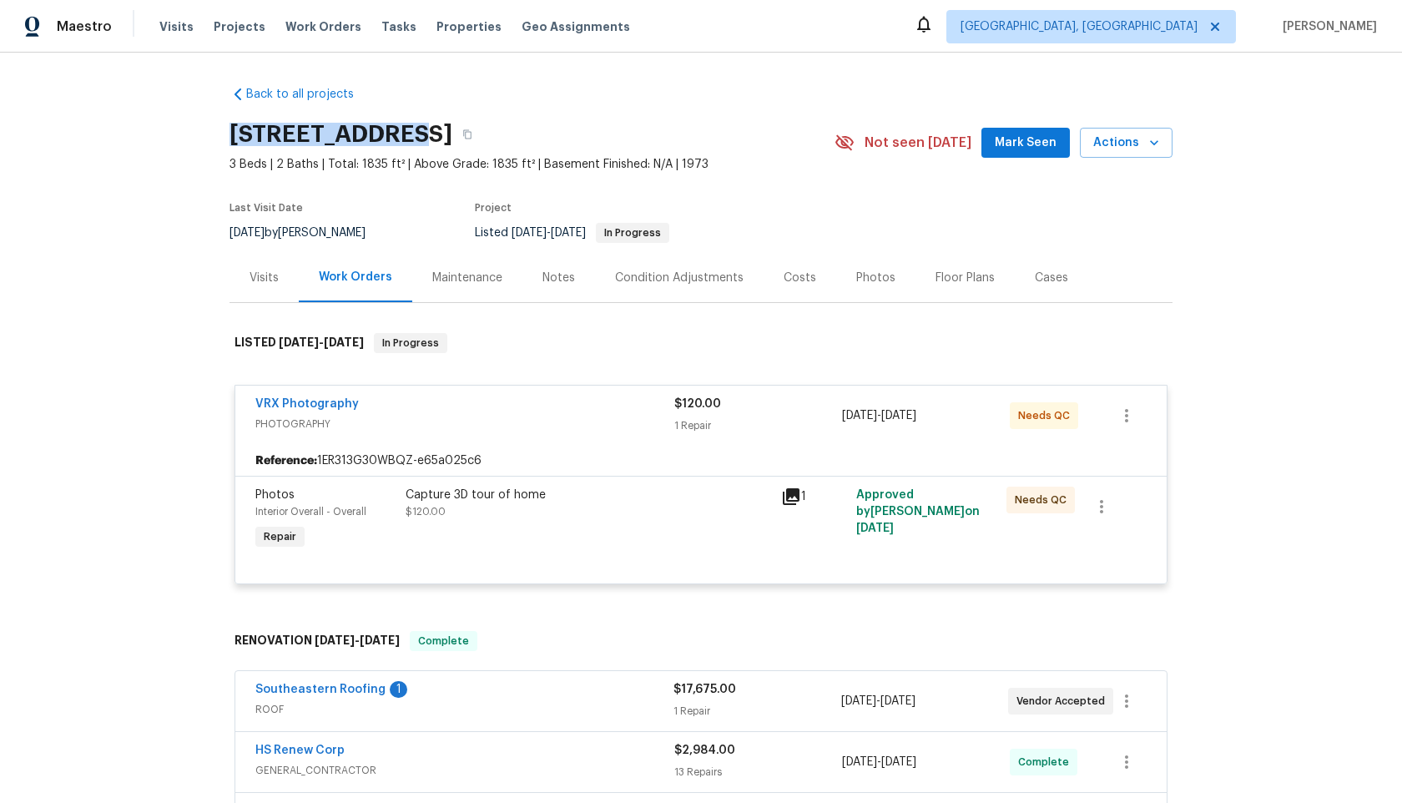
drag, startPoint x: 375, startPoint y: 130, endPoint x: 229, endPoint y: 130, distance: 146.1
click at [230, 130] on h2 "[STREET_ADDRESS]" at bounding box center [341, 134] width 223 height 17
copy h2 "[STREET_ADDRESS]"
click at [585, 416] on span "PHOTOGRAPHY" at bounding box center [464, 424] width 419 height 17
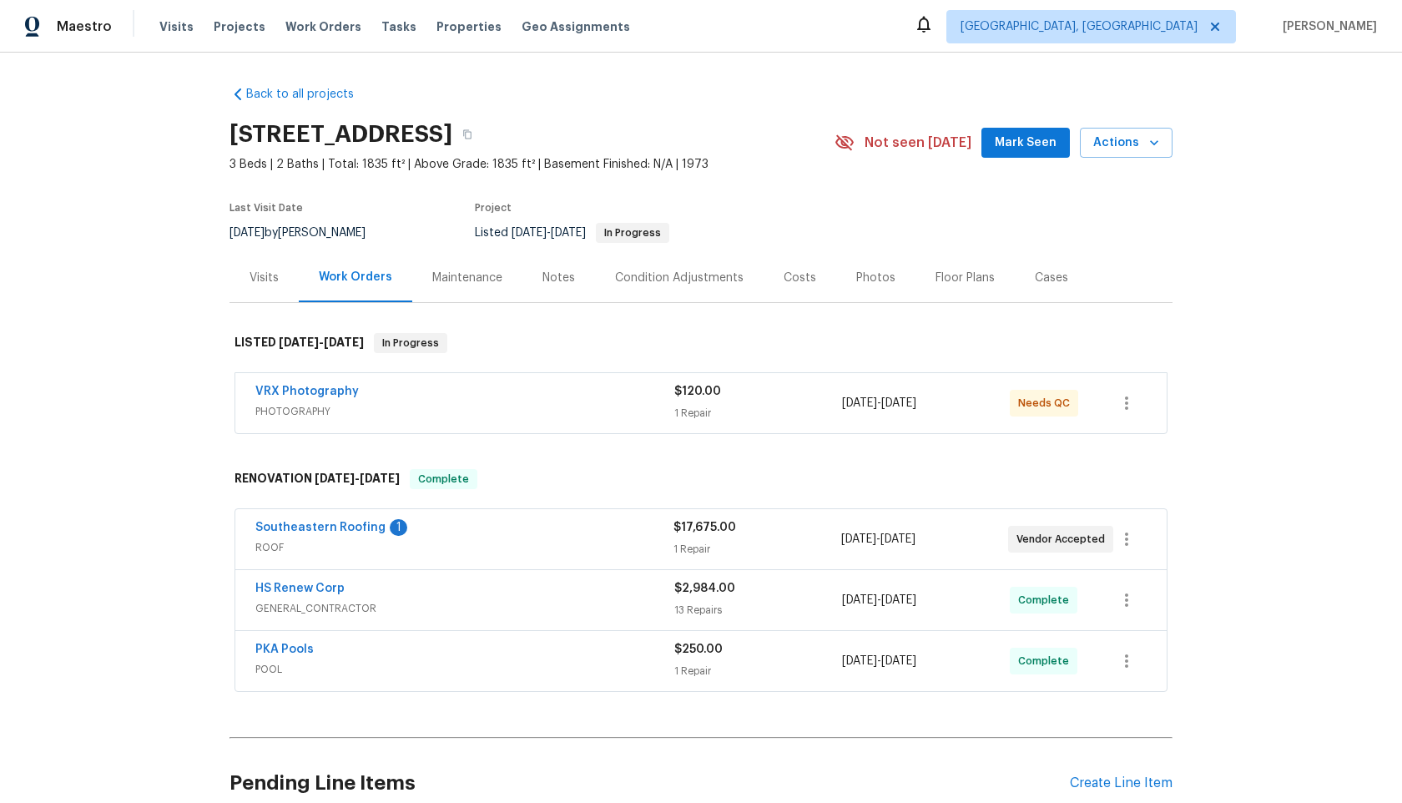
click at [568, 412] on span "PHOTOGRAPHY" at bounding box center [464, 411] width 419 height 17
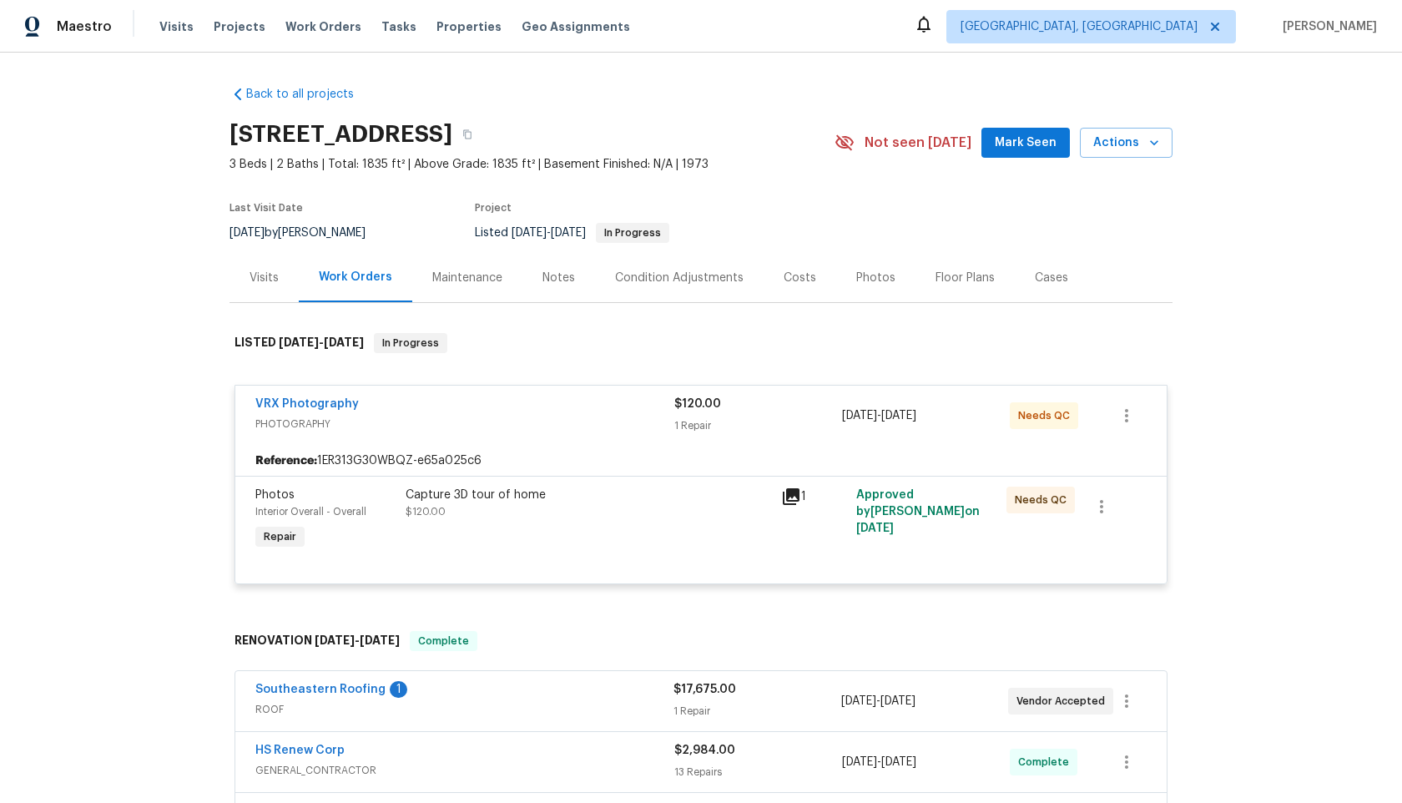
click at [633, 531] on div "Capture 3D tour of home $120.00" at bounding box center [589, 520] width 376 height 77
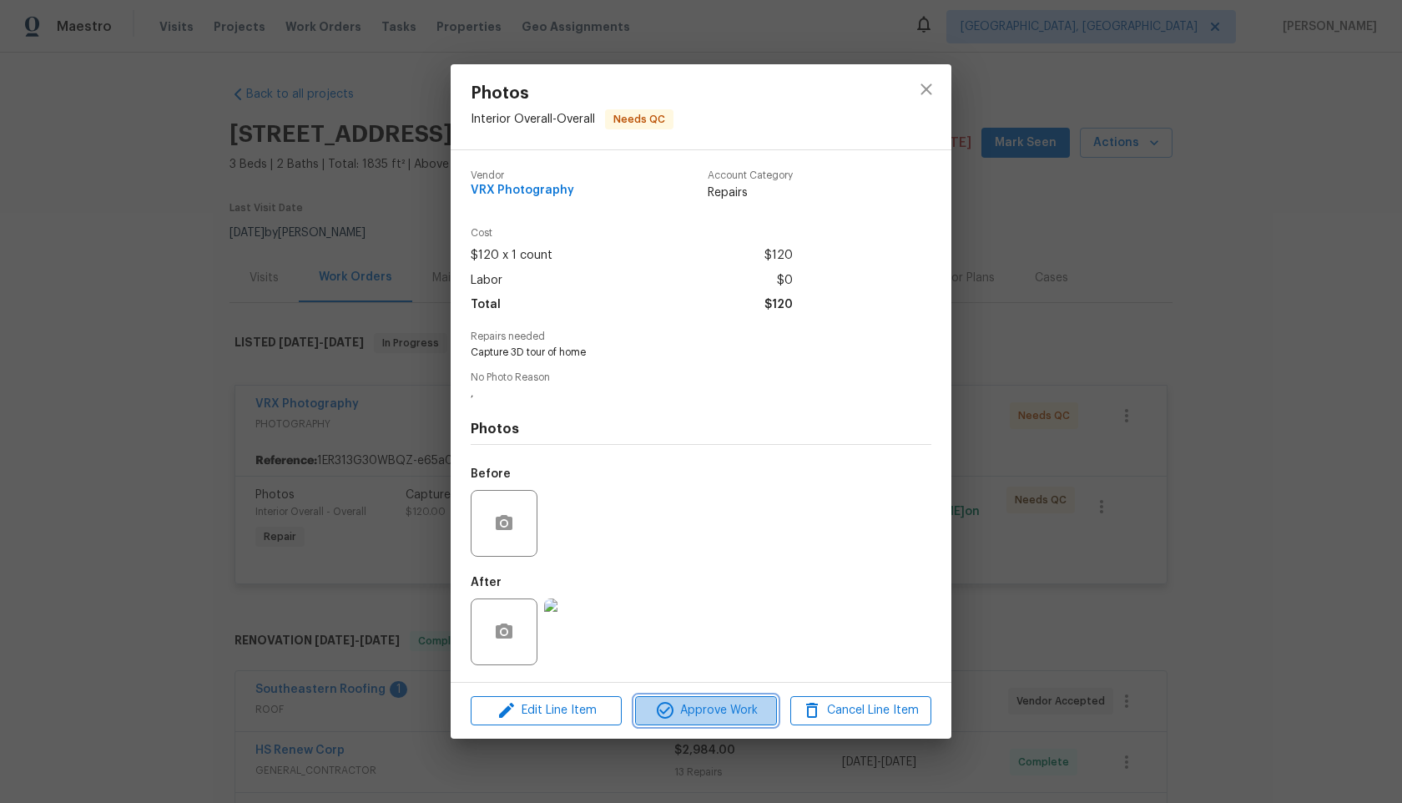
click at [704, 715] on span "Approve Work" at bounding box center [705, 710] width 131 height 21
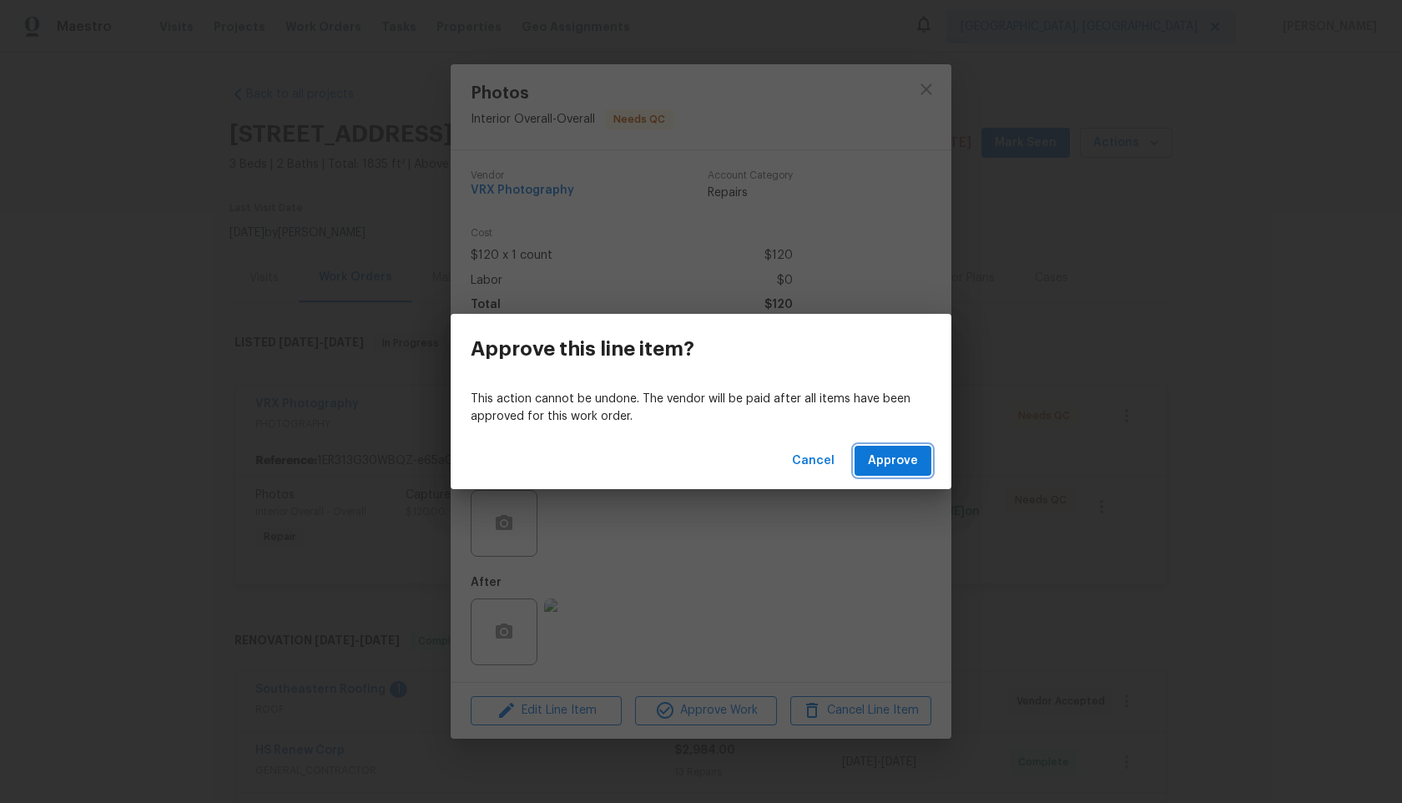
click at [892, 464] on span "Approve" at bounding box center [893, 461] width 50 height 21
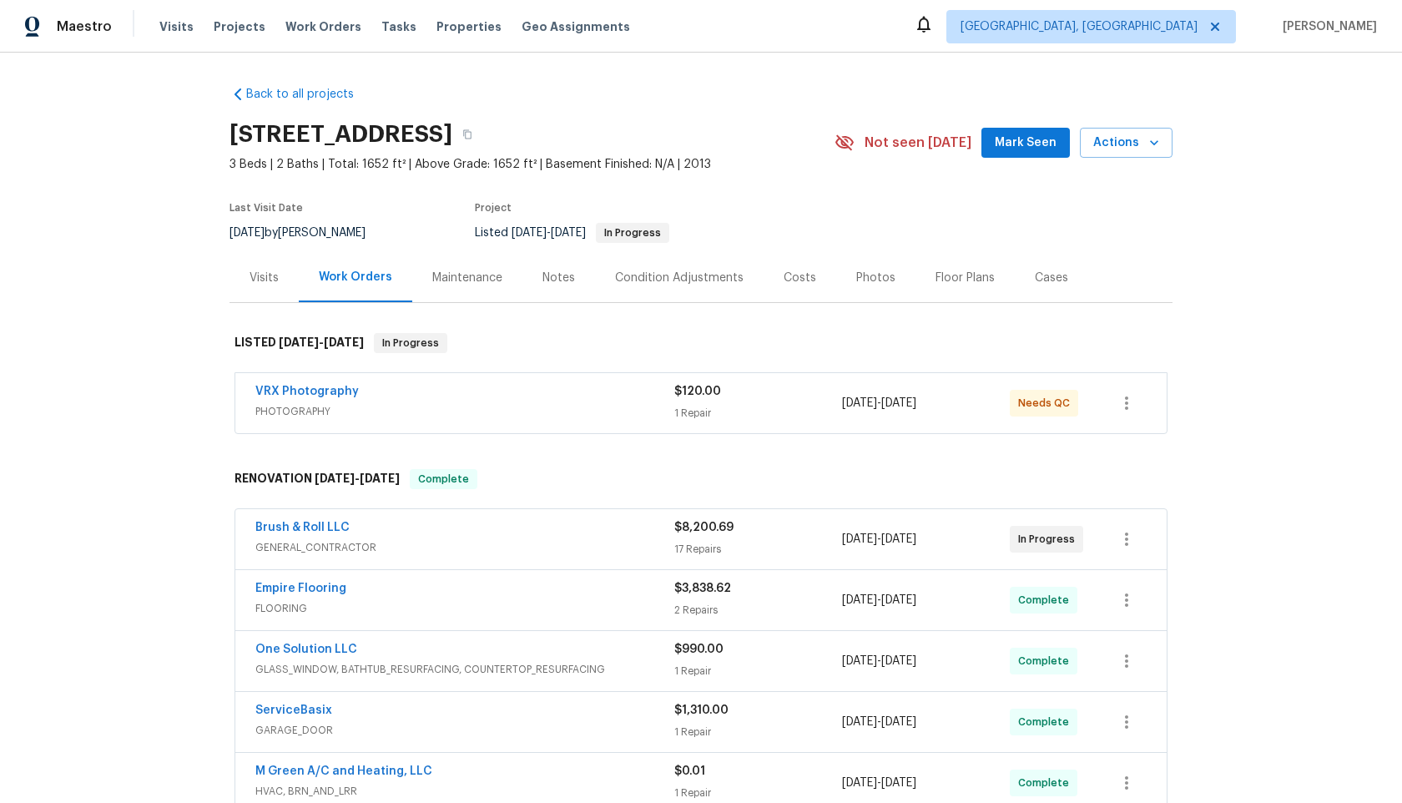
click at [581, 392] on div "VRX Photography" at bounding box center [464, 393] width 419 height 20
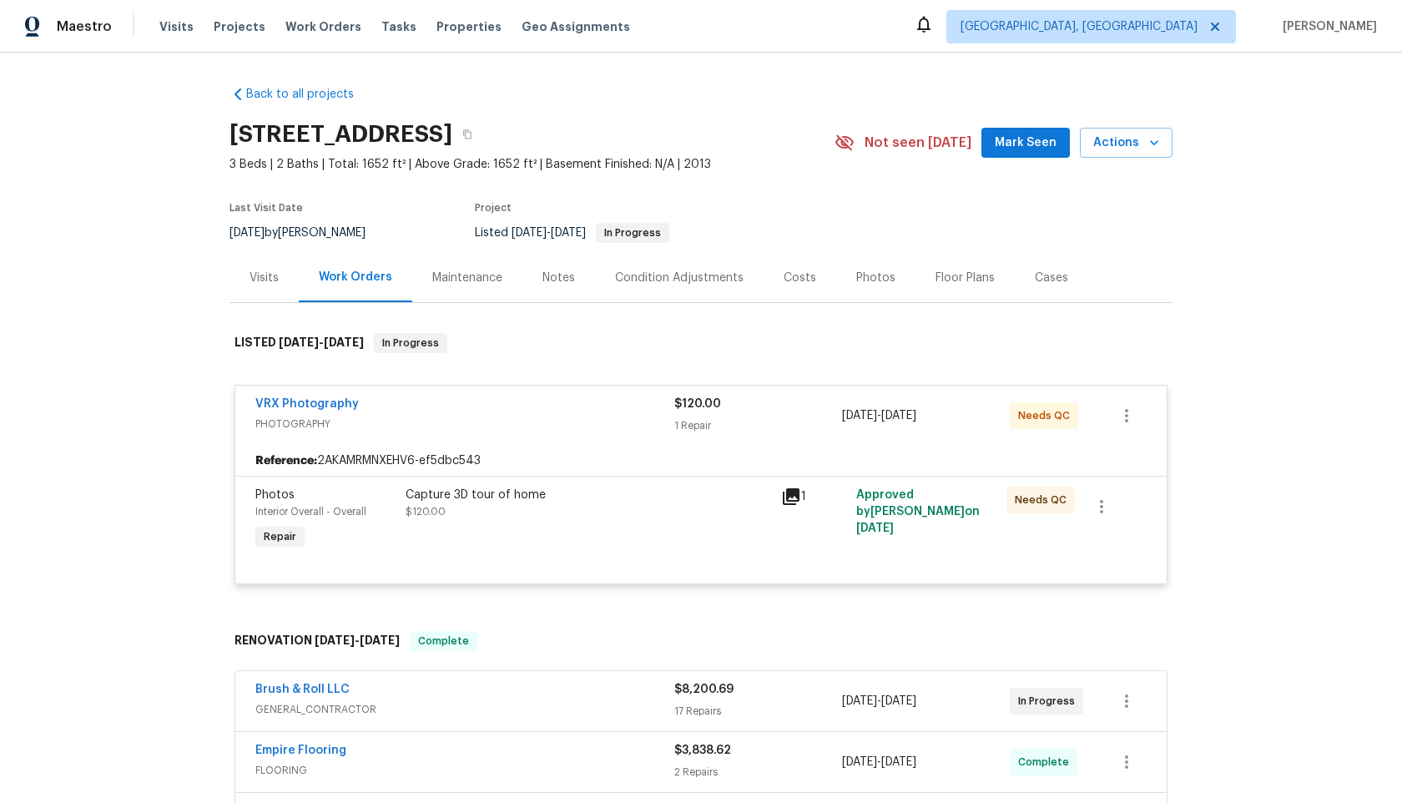
click at [757, 522] on div "Capture 3D tour of home $120.00" at bounding box center [589, 520] width 376 height 77
click at [596, 416] on span "PHOTOGRAPHY" at bounding box center [464, 424] width 419 height 17
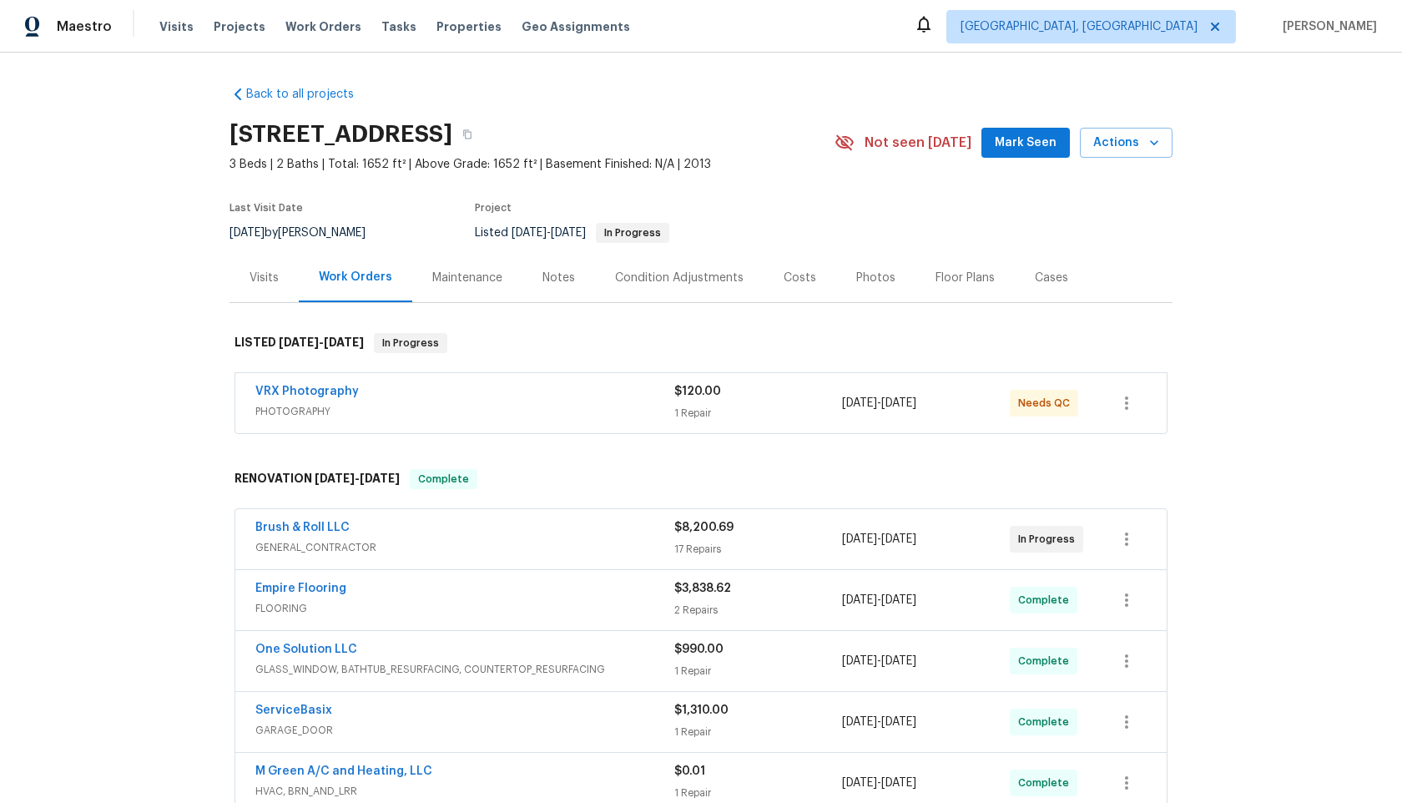
click at [605, 416] on span "PHOTOGRAPHY" at bounding box center [464, 411] width 419 height 17
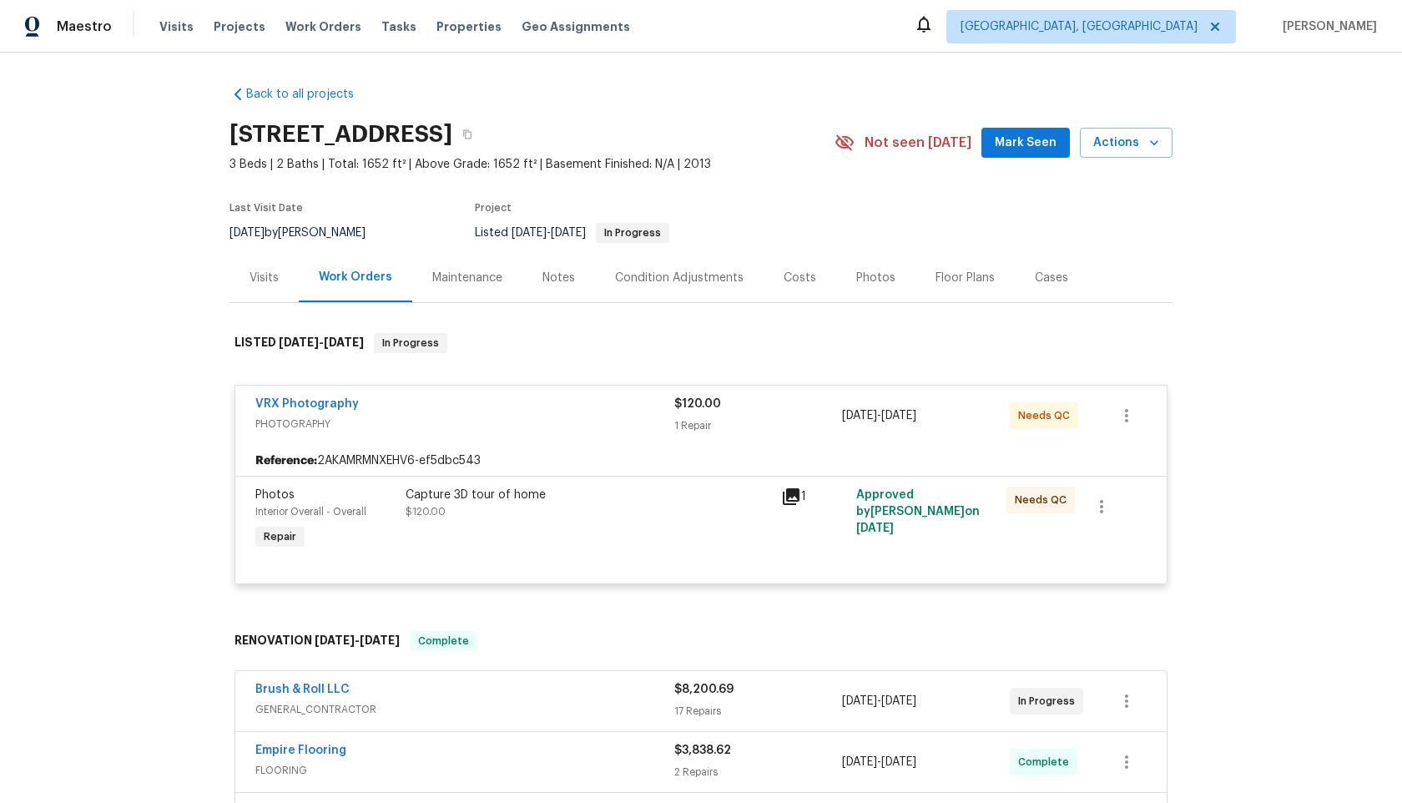
click at [674, 527] on div "Capture 3D tour of home $120.00" at bounding box center [589, 520] width 376 height 77
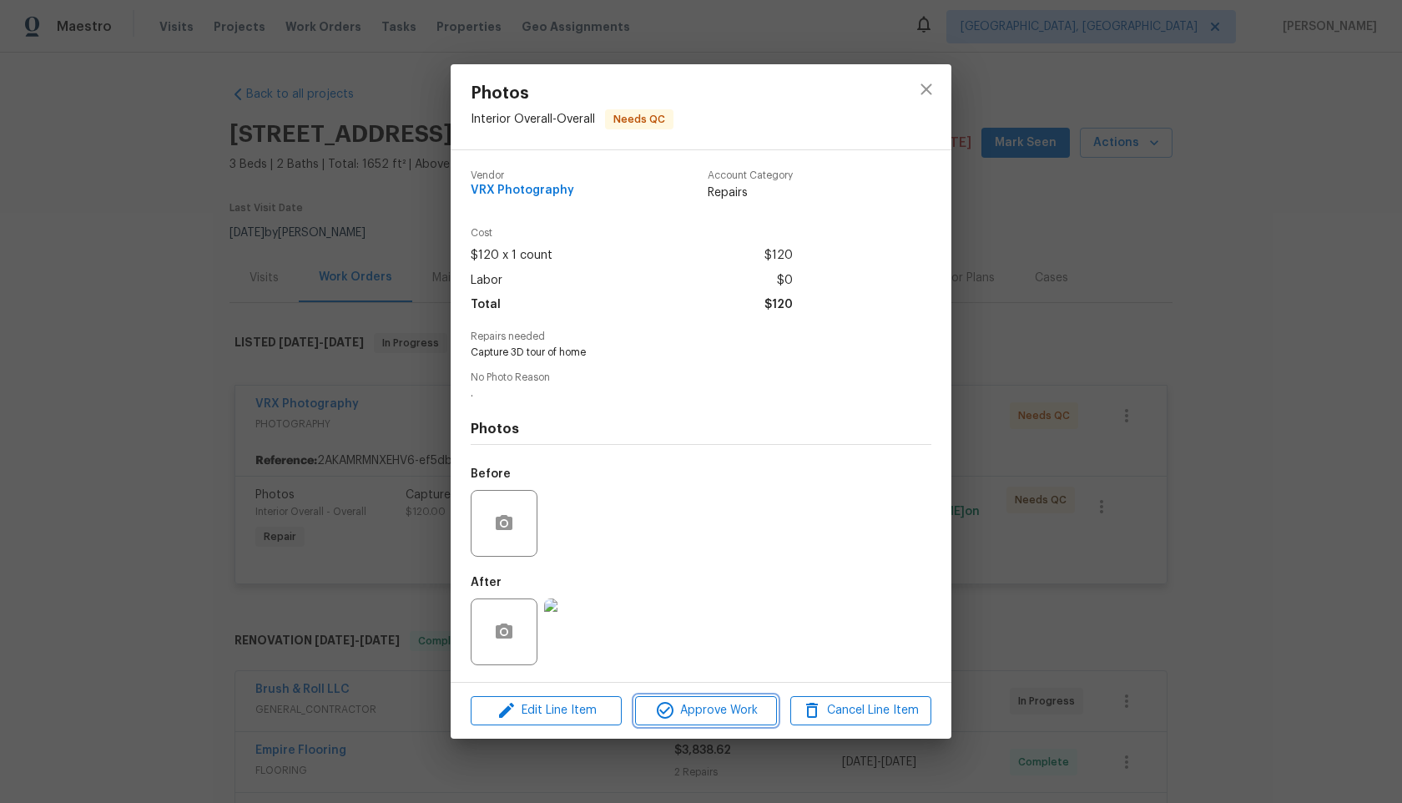
click at [722, 714] on span "Approve Work" at bounding box center [705, 710] width 131 height 21
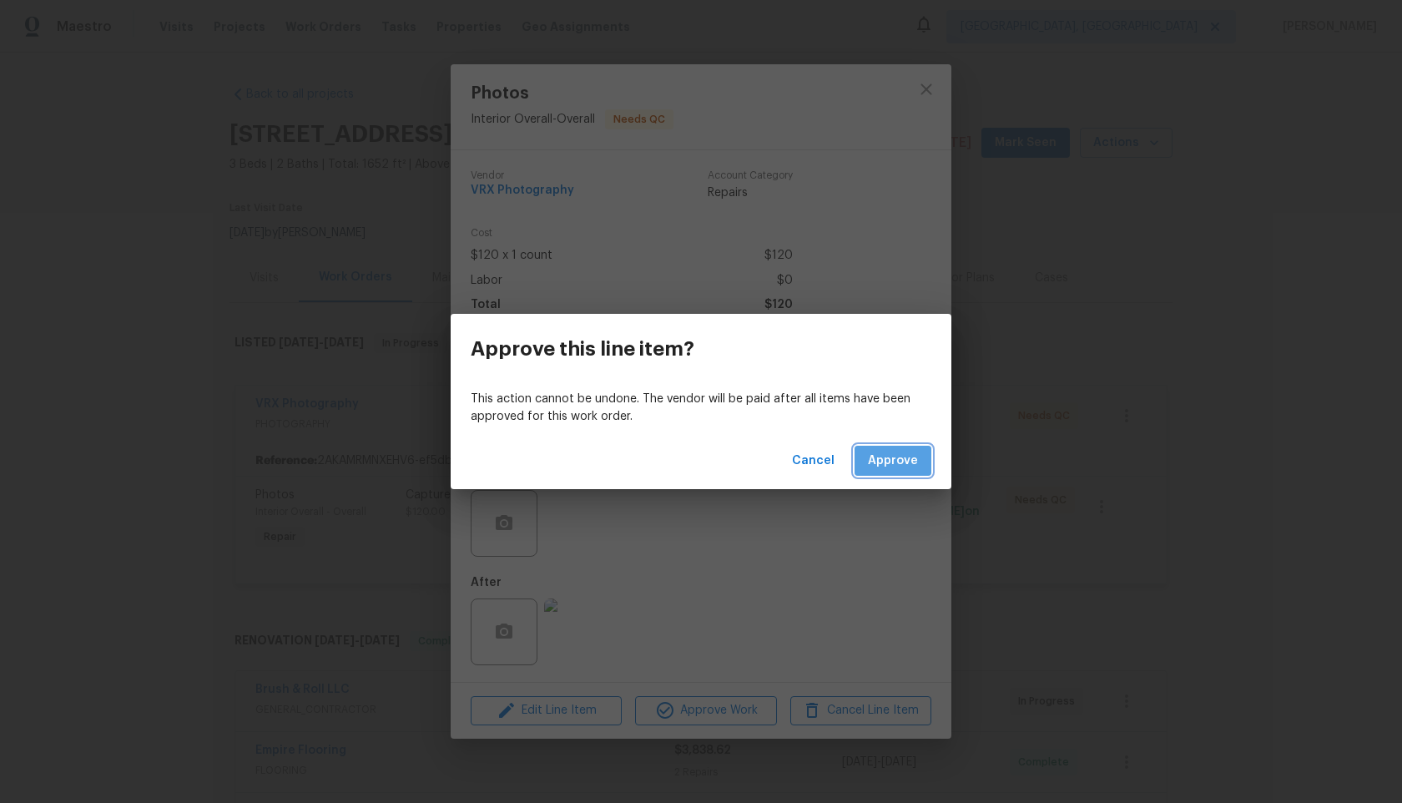
click at [890, 448] on button "Approve" at bounding box center [893, 461] width 77 height 31
